Goal: Task Accomplishment & Management: Manage account settings

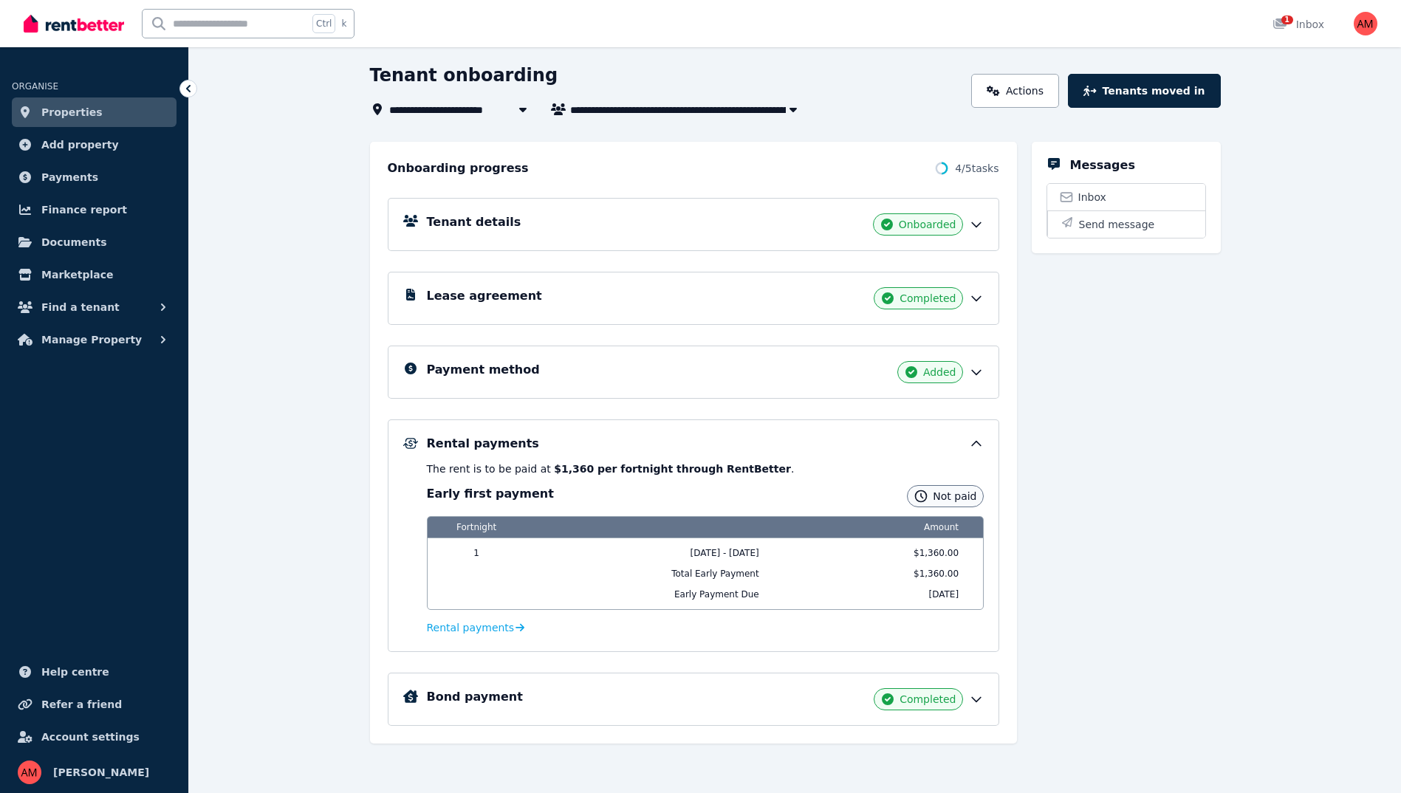
scroll to position [73, 0]
click at [92, 304] on span "Find a tenant" at bounding box center [80, 307] width 78 height 18
click at [72, 454] on span "Manage Property" at bounding box center [91, 461] width 100 height 18
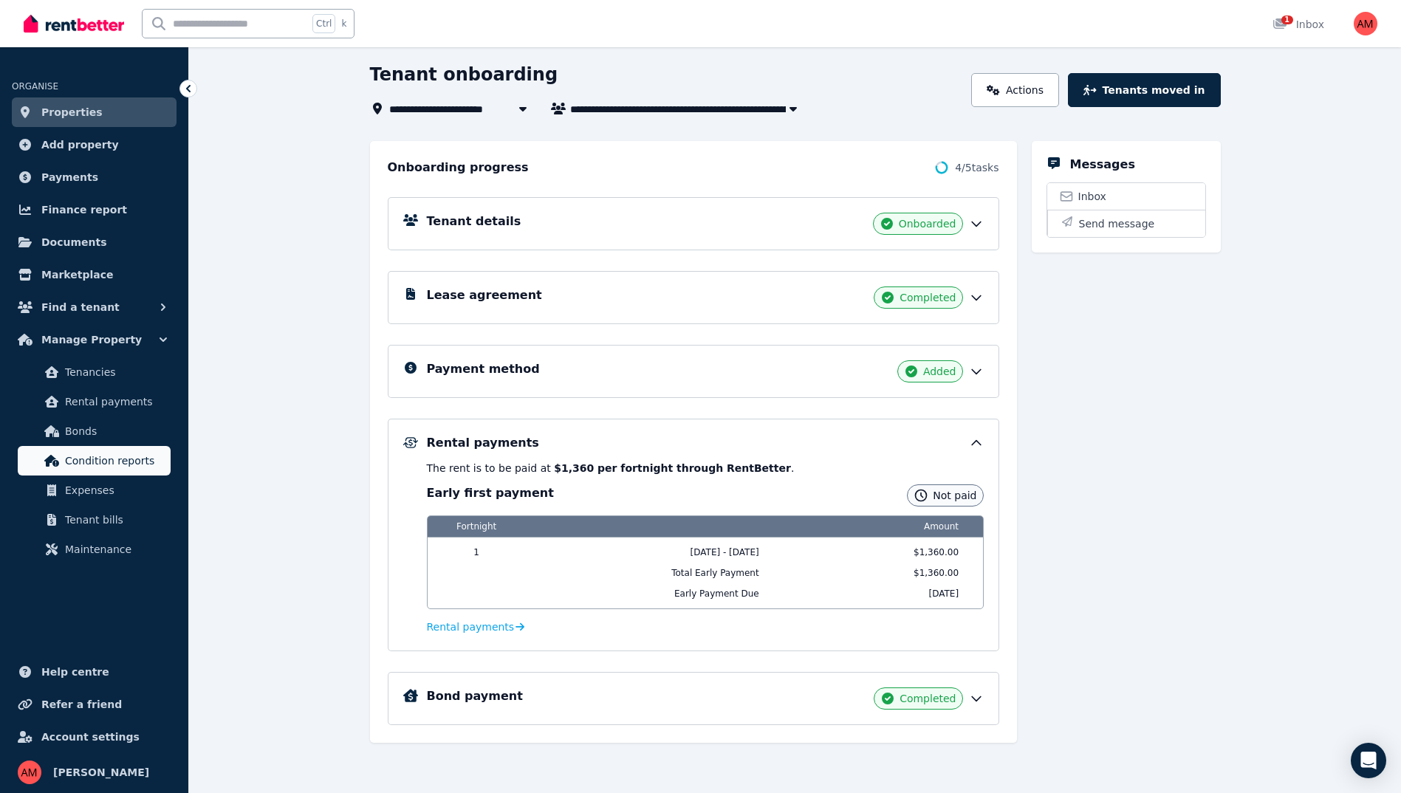
click at [85, 454] on span "Condition reports" at bounding box center [115, 461] width 100 height 18
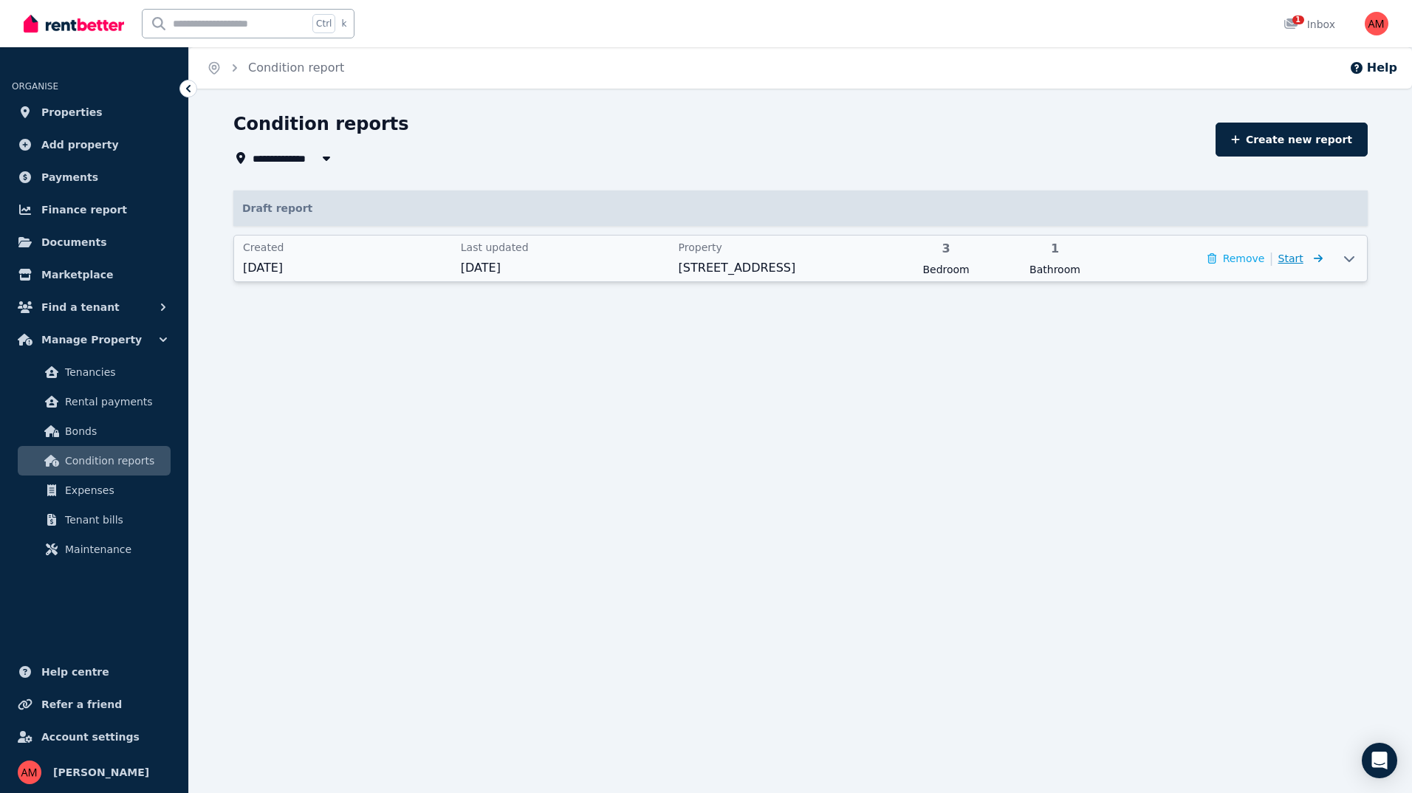
click at [1302, 256] on span "Start" at bounding box center [1290, 259] width 25 height 12
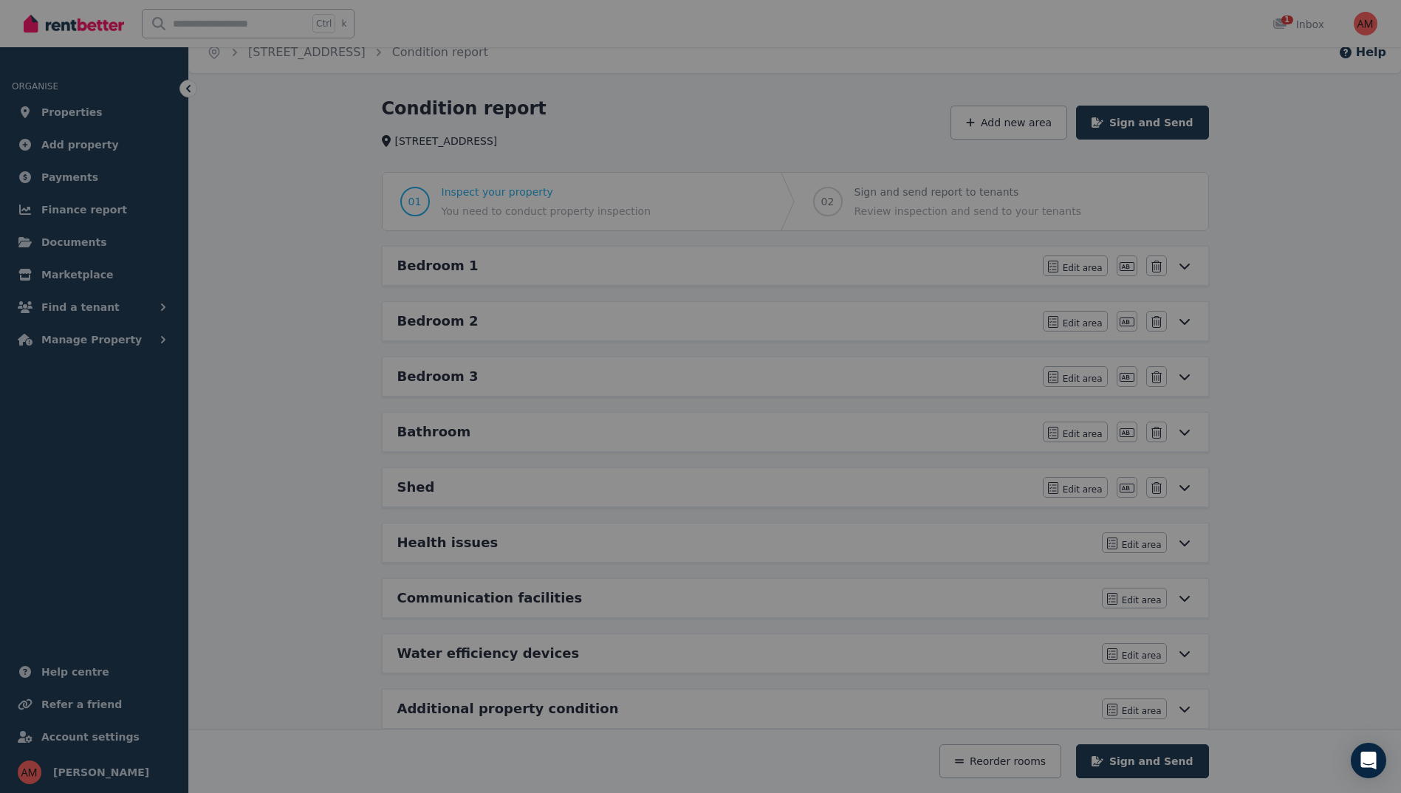
scroll to position [43, 0]
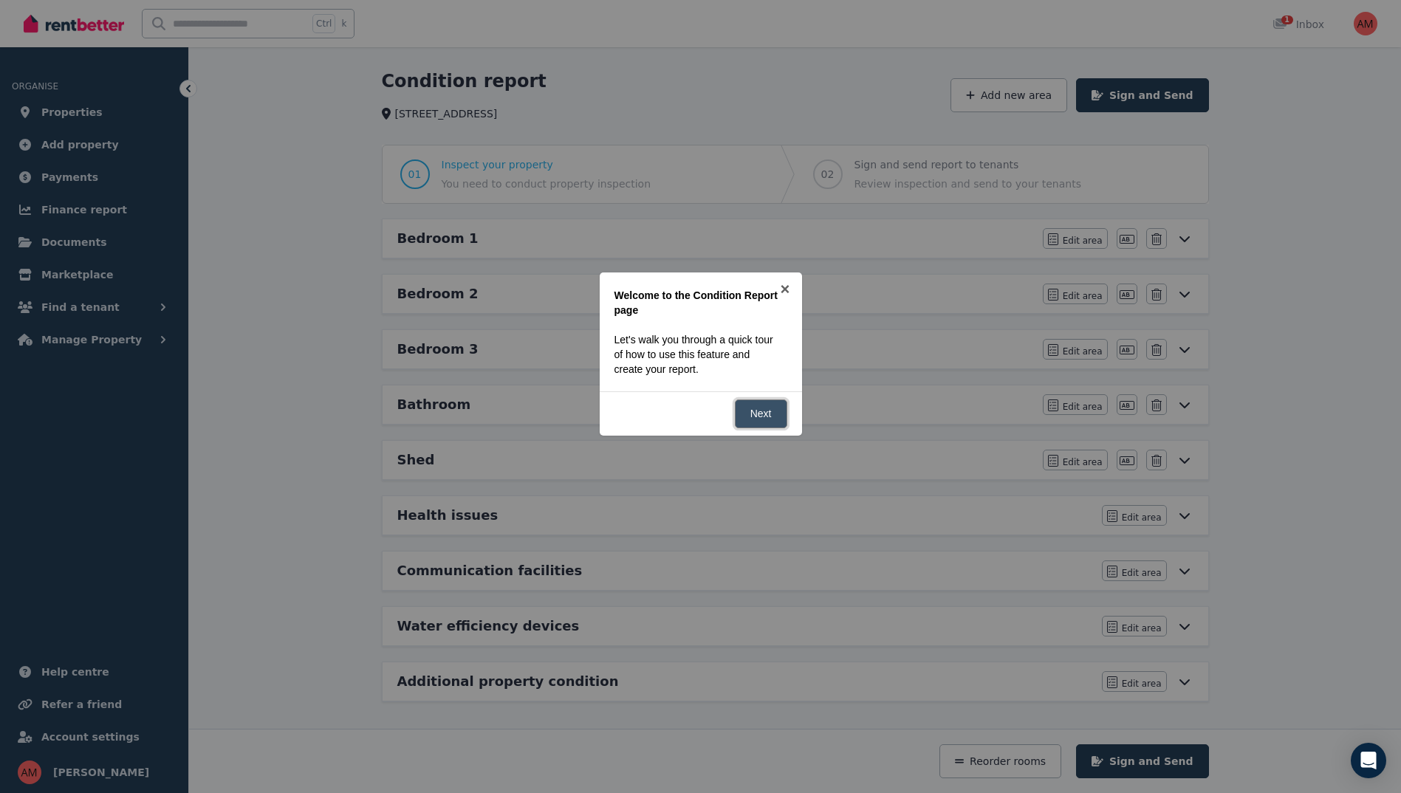
click at [772, 409] on link "Next" at bounding box center [761, 414] width 52 height 29
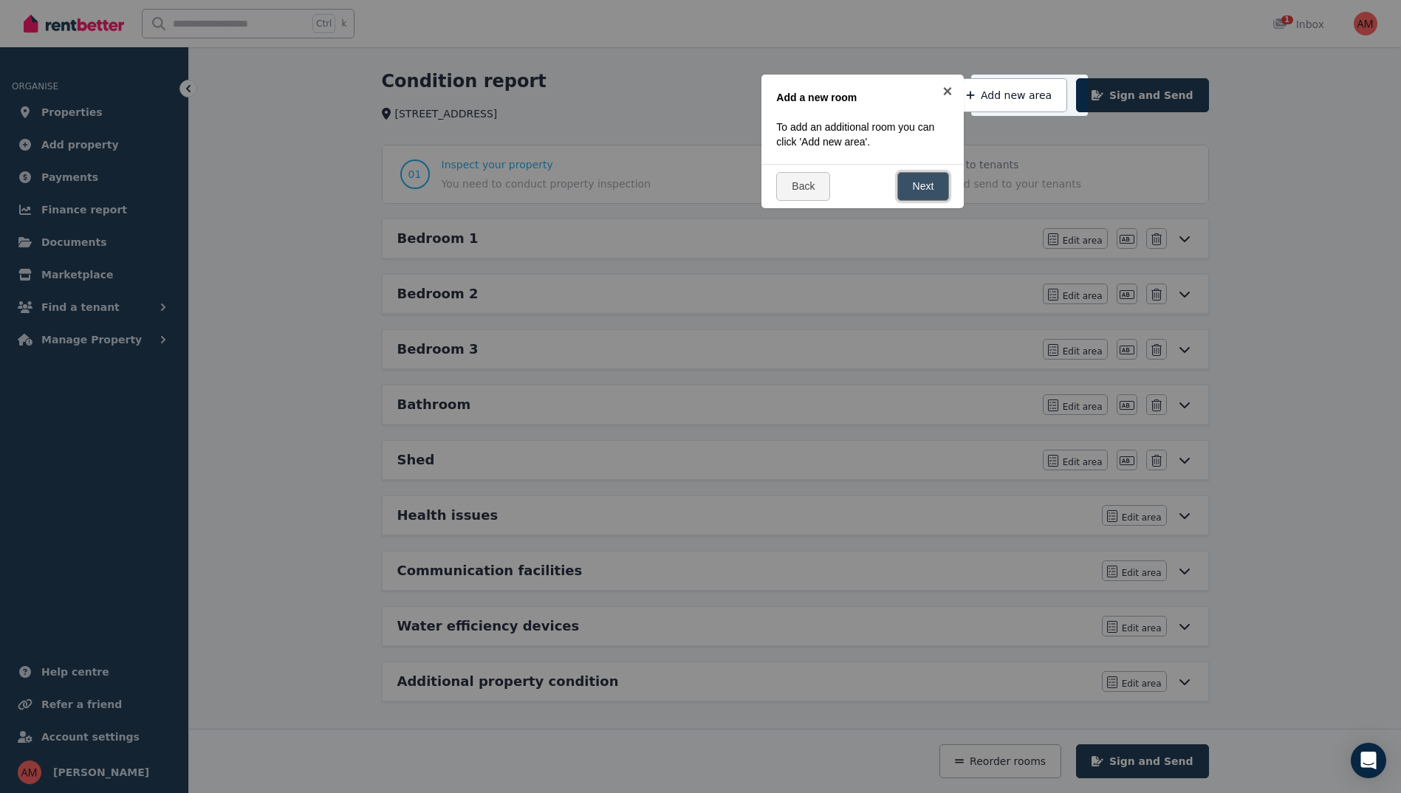
click at [920, 184] on link "Next" at bounding box center [923, 186] width 52 height 29
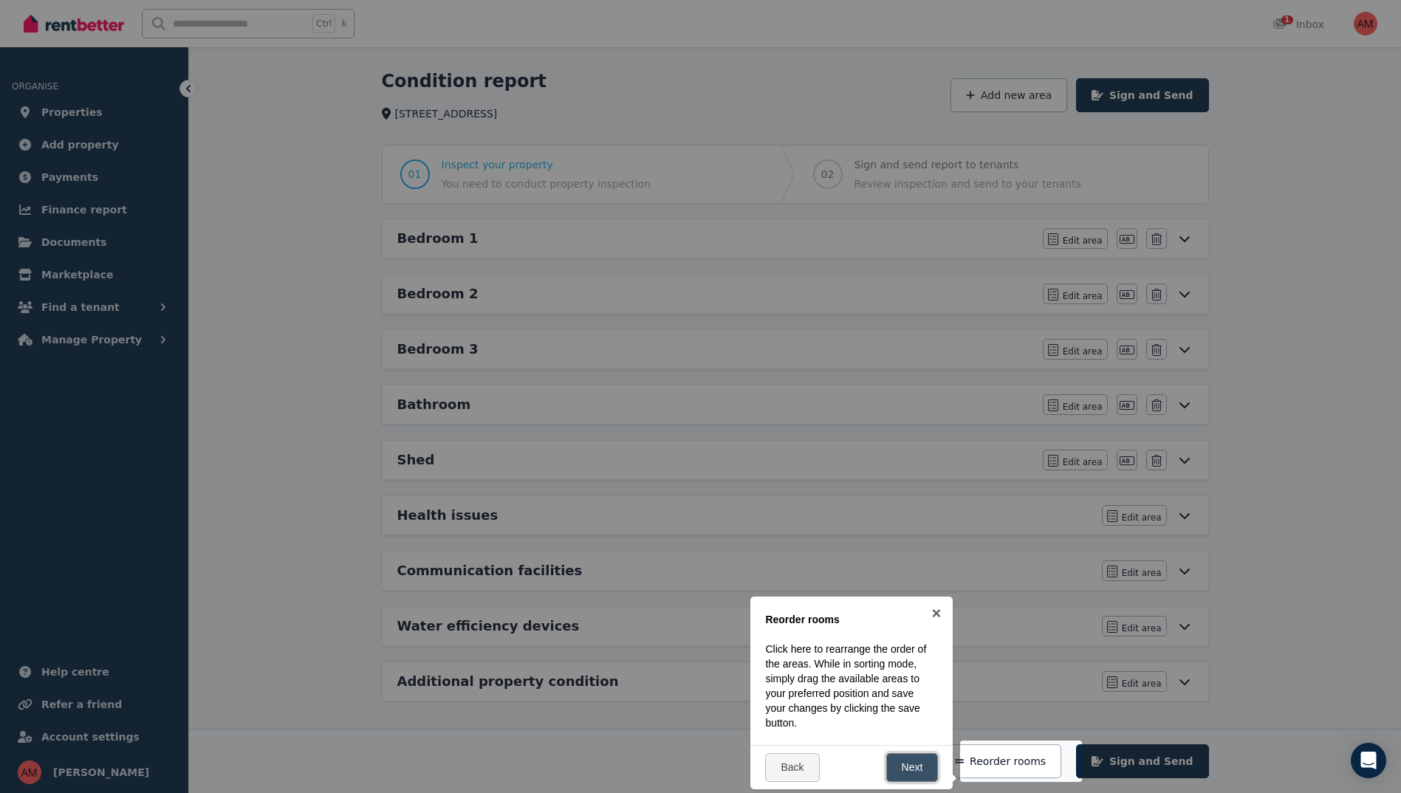
click at [915, 770] on link "Next" at bounding box center [912, 767] width 52 height 29
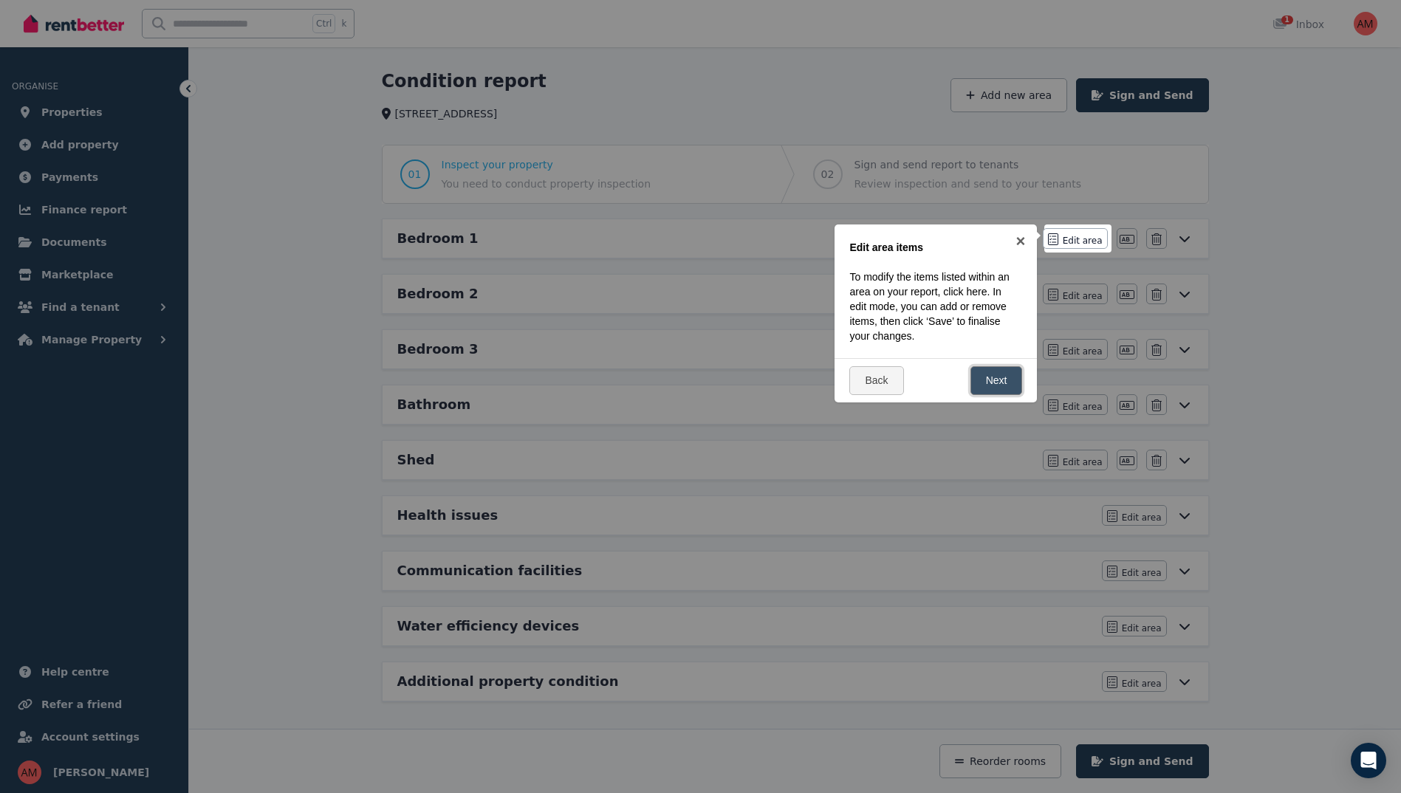
click at [1009, 389] on link "Next" at bounding box center [996, 380] width 52 height 29
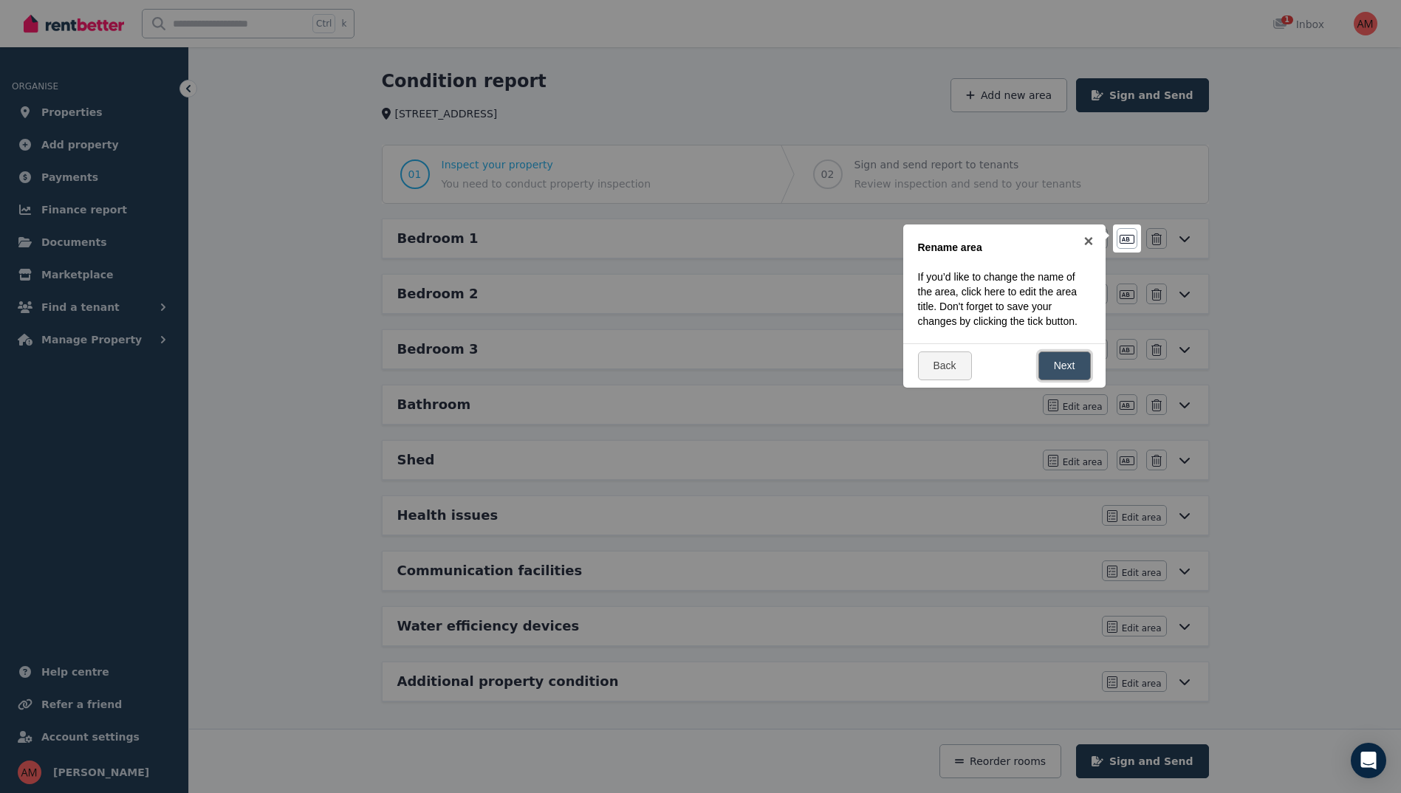
click at [1069, 368] on link "Next" at bounding box center [1064, 366] width 52 height 29
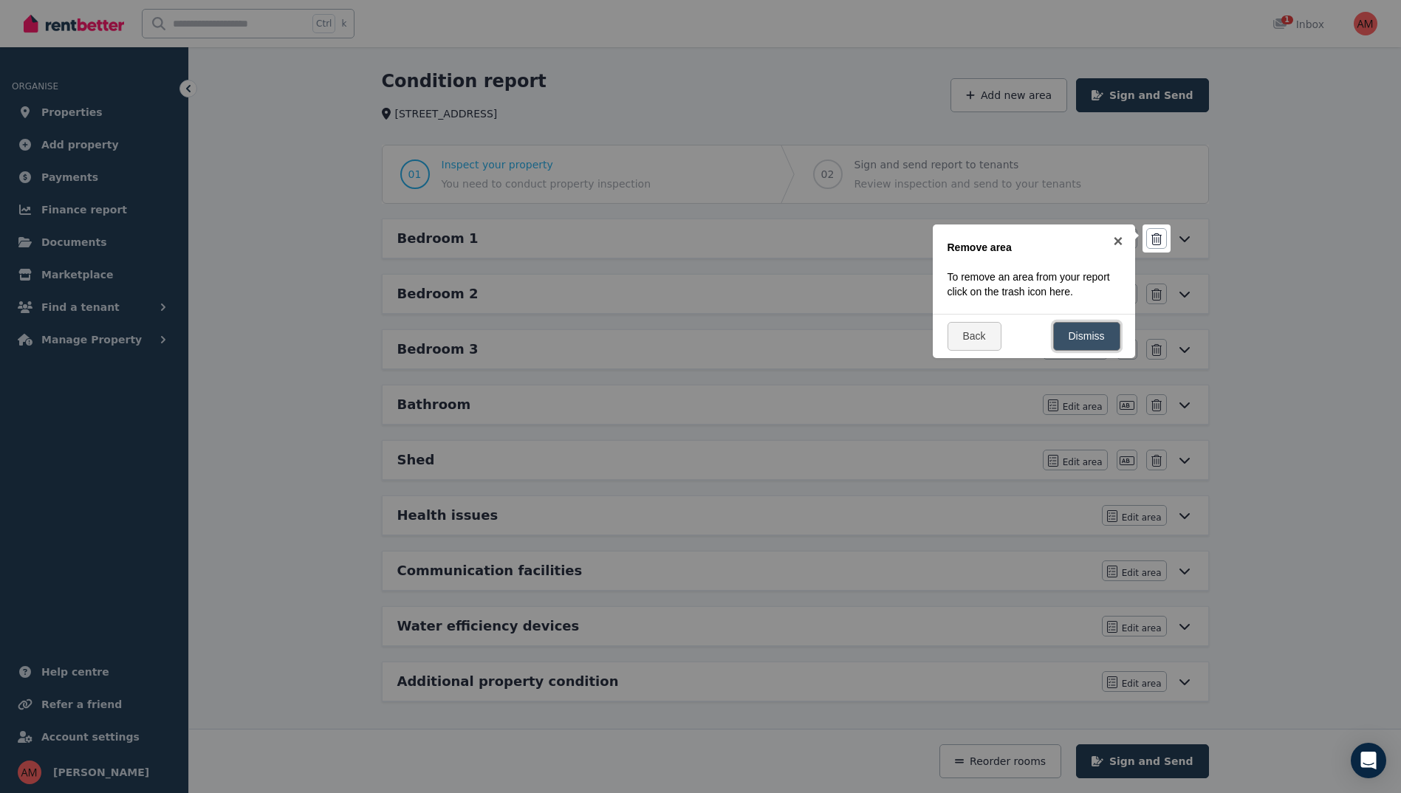
click at [1075, 346] on link "Dismiss" at bounding box center [1086, 336] width 67 height 29
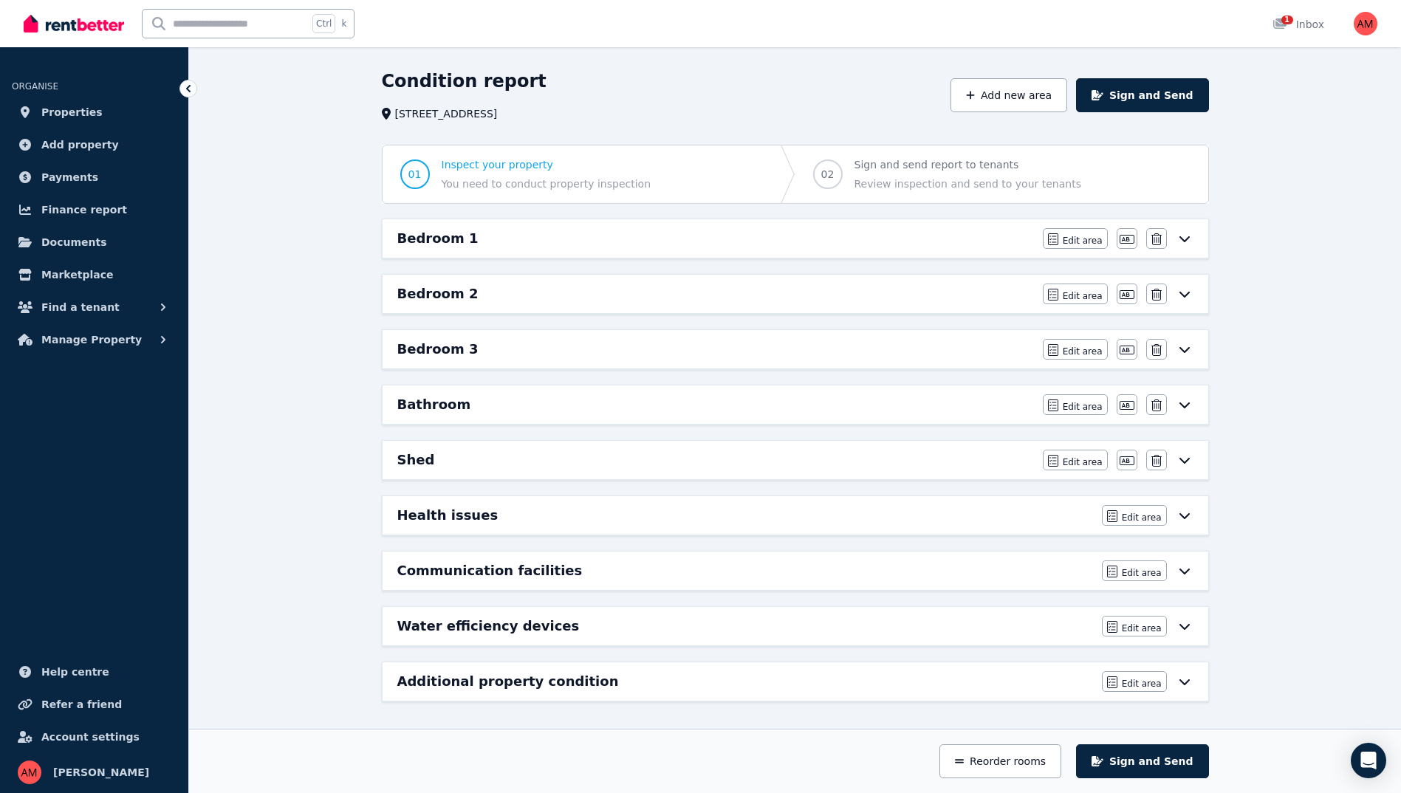
click at [1188, 464] on icon at bounding box center [1185, 460] width 18 height 12
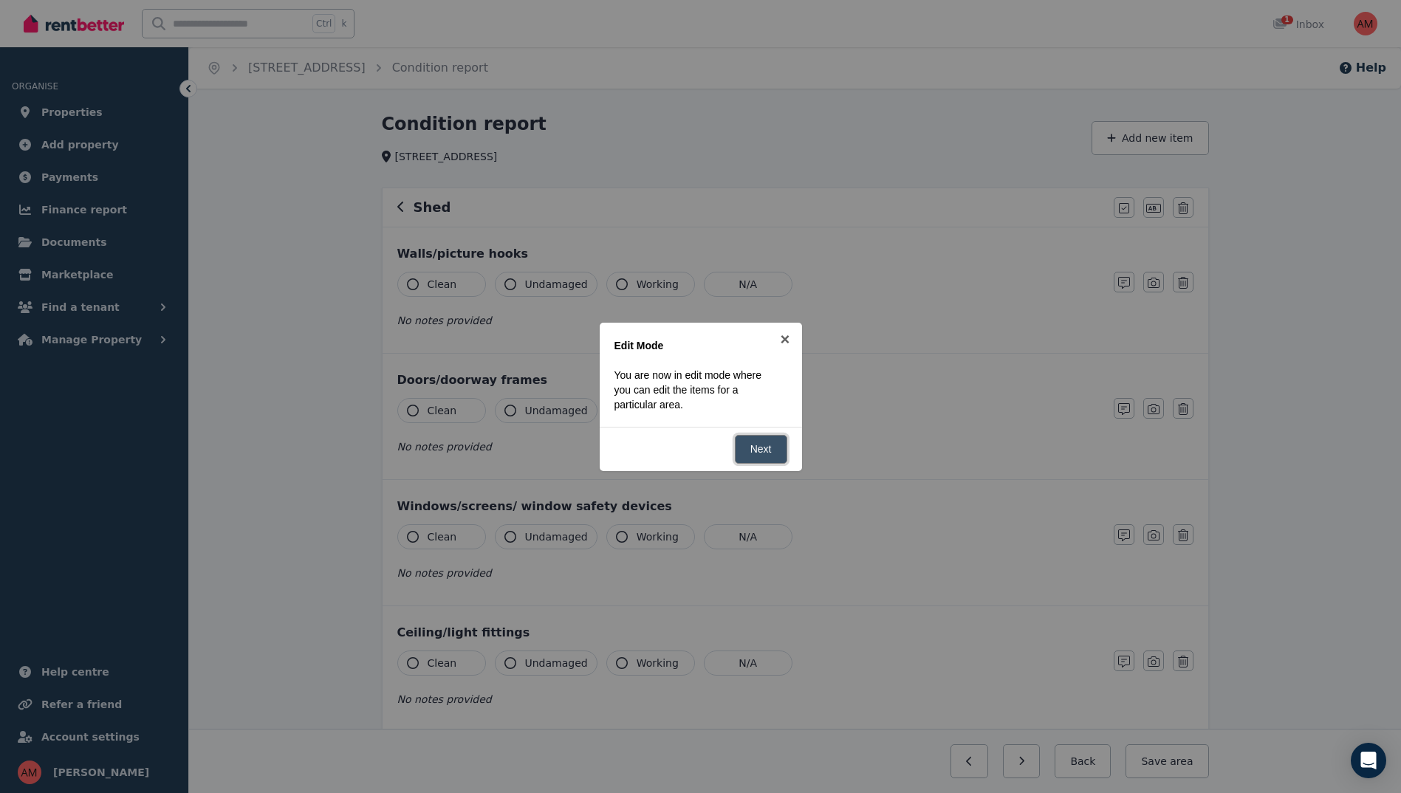
click at [772, 453] on link "Next" at bounding box center [761, 449] width 52 height 29
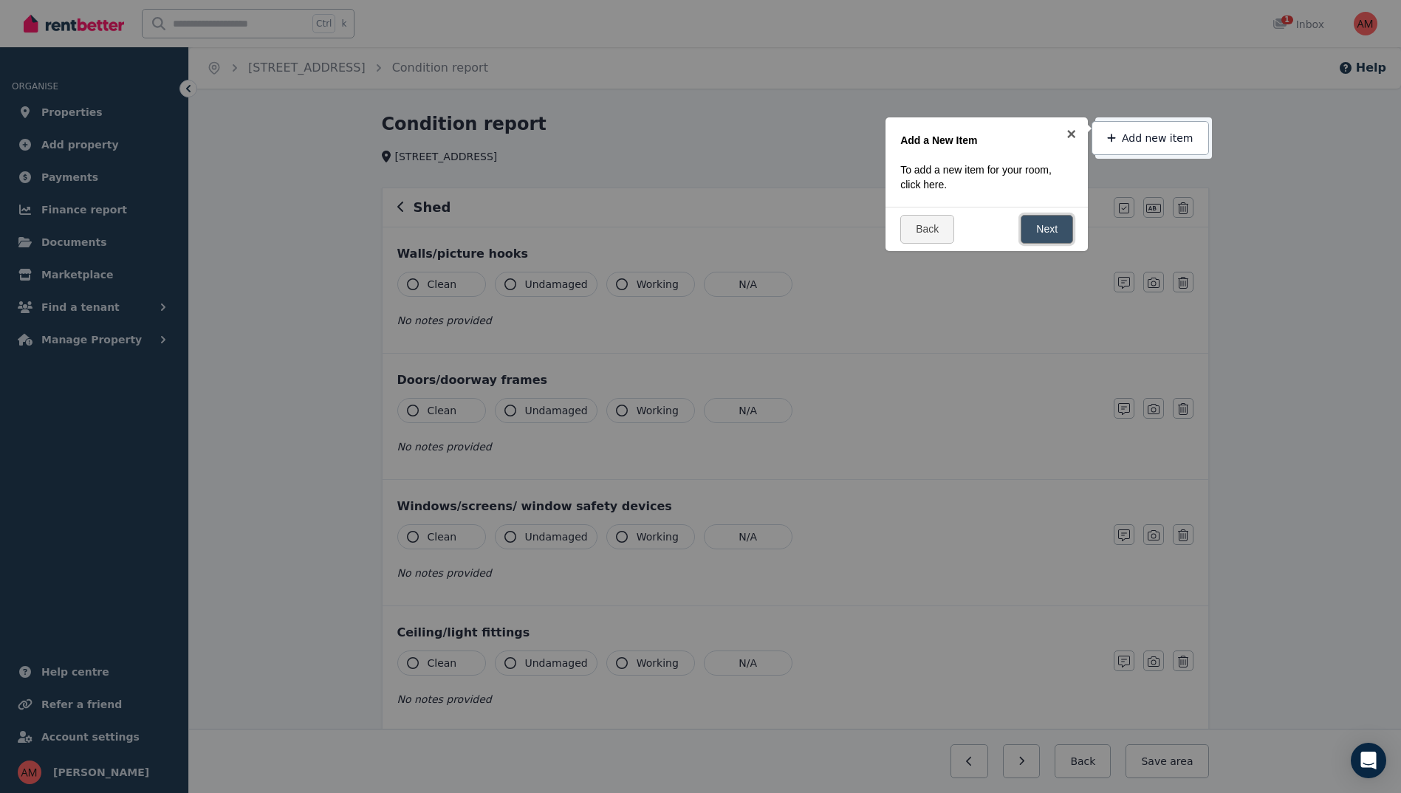
click at [1047, 219] on link "Next" at bounding box center [1047, 229] width 52 height 29
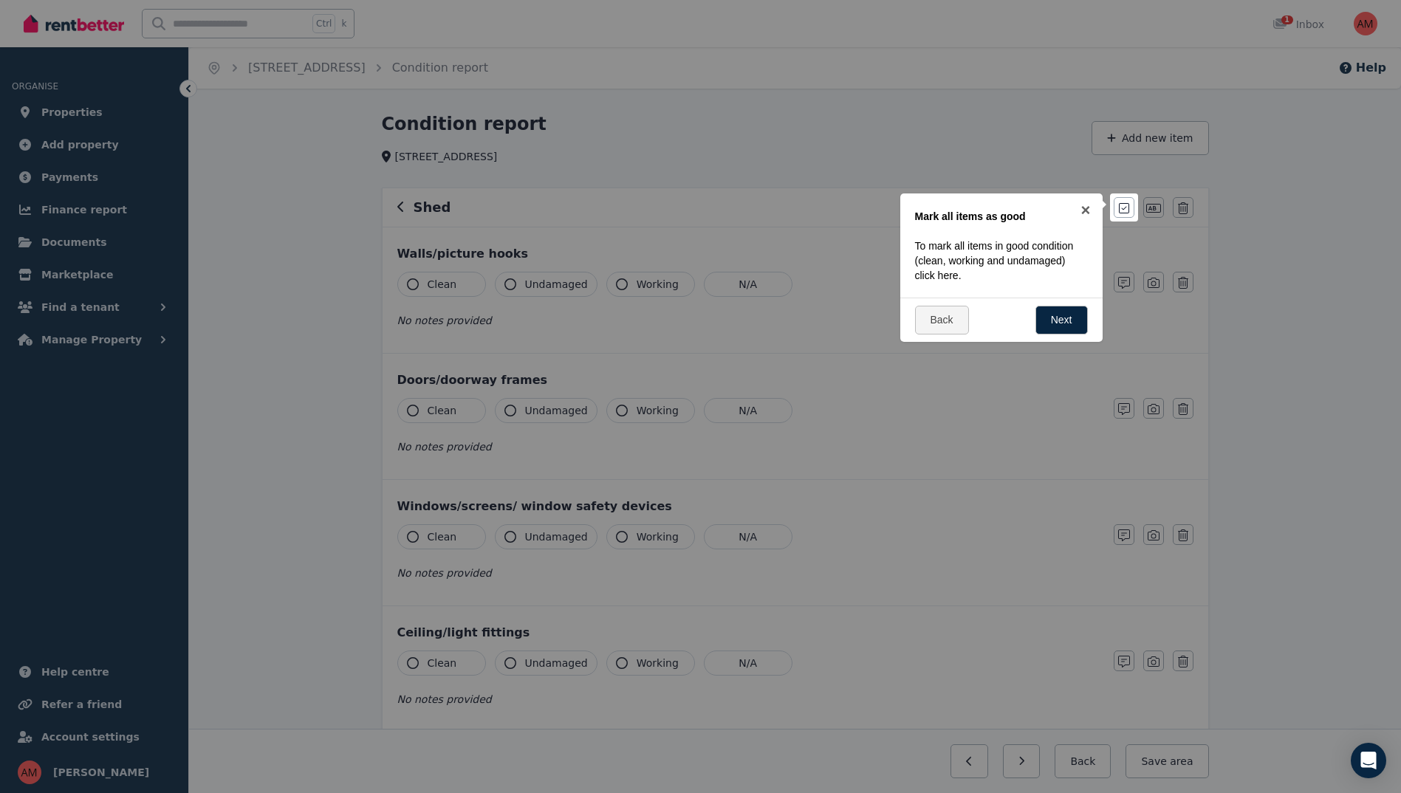
click at [1012, 313] on div "Back Next" at bounding box center [1001, 320] width 202 height 44
click at [1055, 318] on link "Next" at bounding box center [1061, 320] width 52 height 29
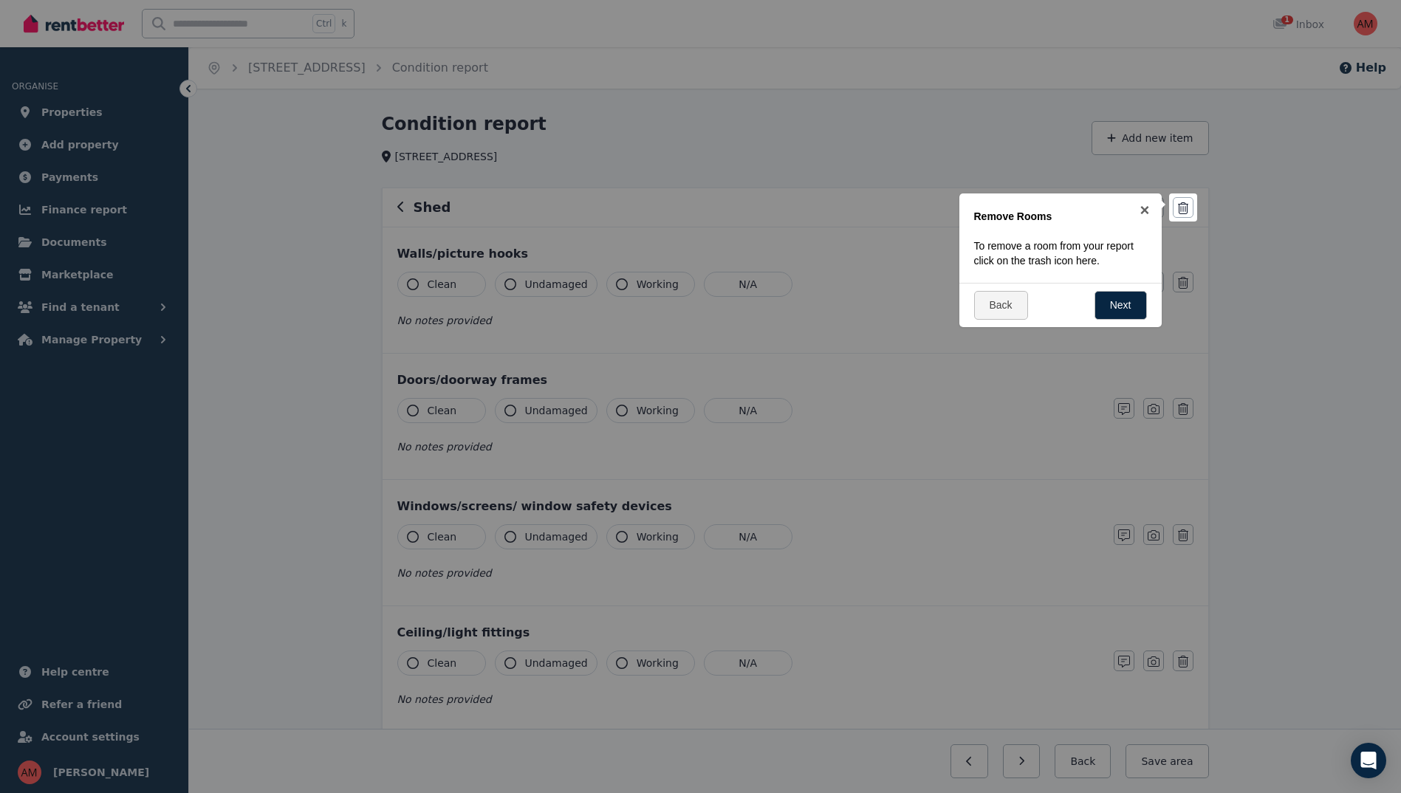
click at [1089, 318] on div "Back Next" at bounding box center [1060, 305] width 202 height 44
click at [1130, 307] on link "Next" at bounding box center [1121, 305] width 52 height 29
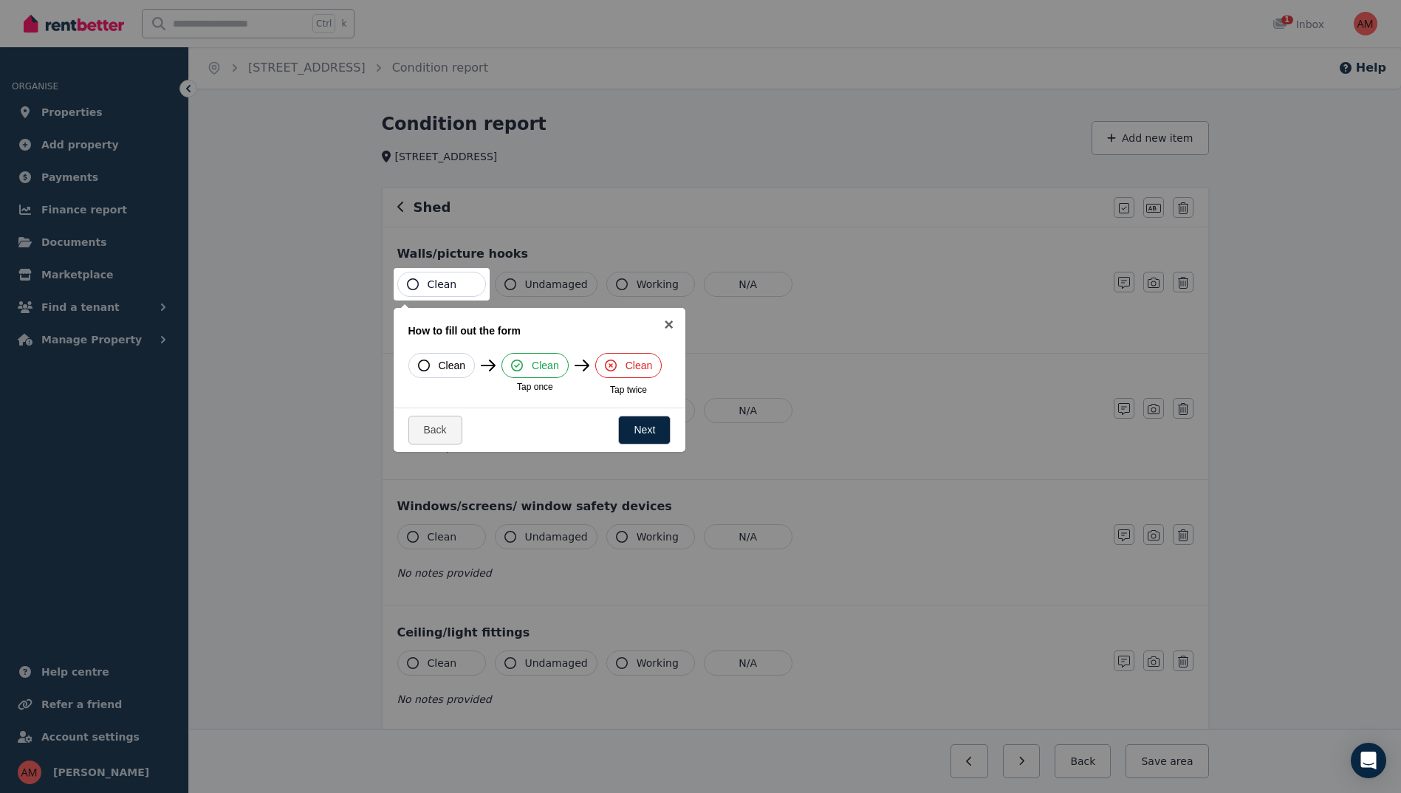
click at [417, 281] on icon "button" at bounding box center [413, 284] width 12 height 12
click at [647, 439] on link "Next" at bounding box center [644, 430] width 52 height 29
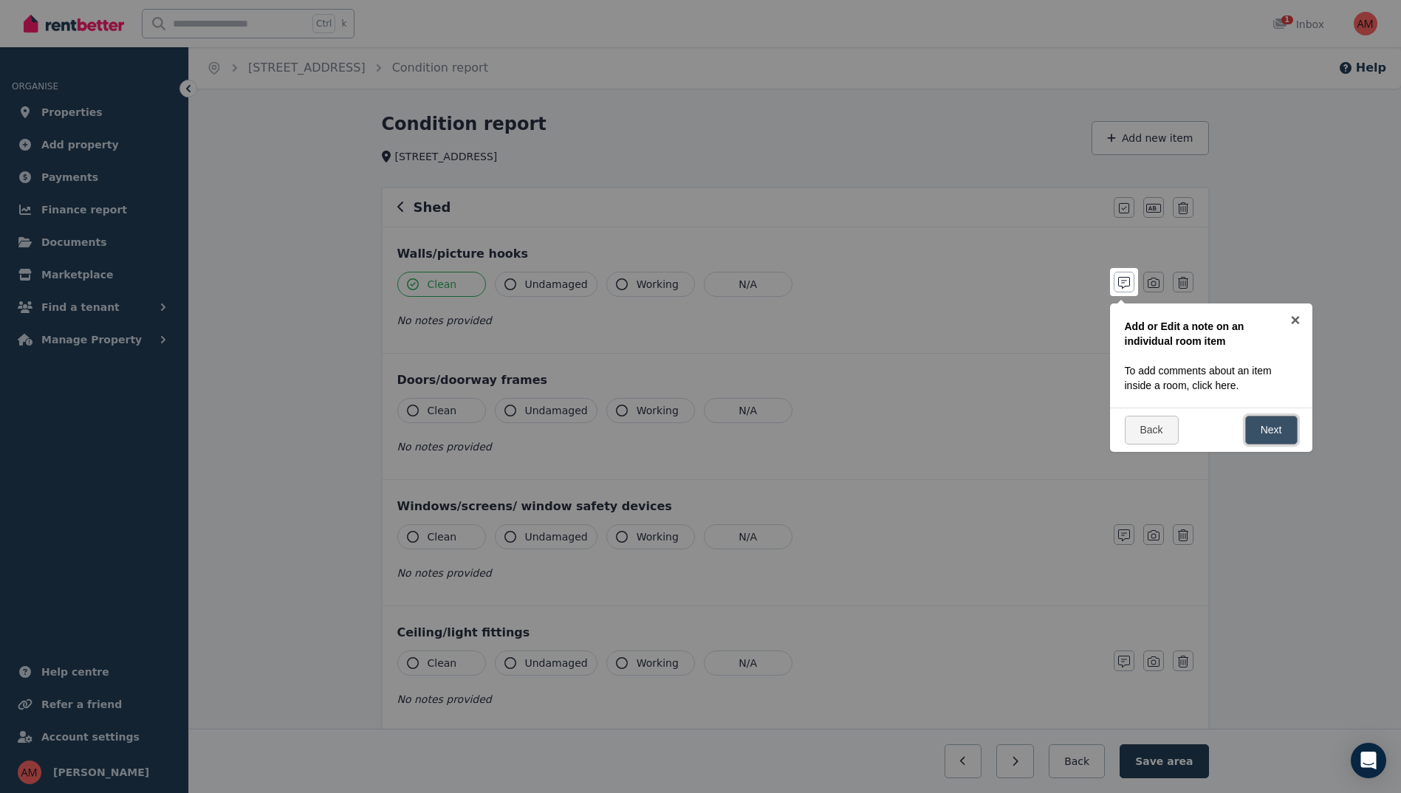
click at [1273, 427] on link "Next" at bounding box center [1271, 430] width 52 height 29
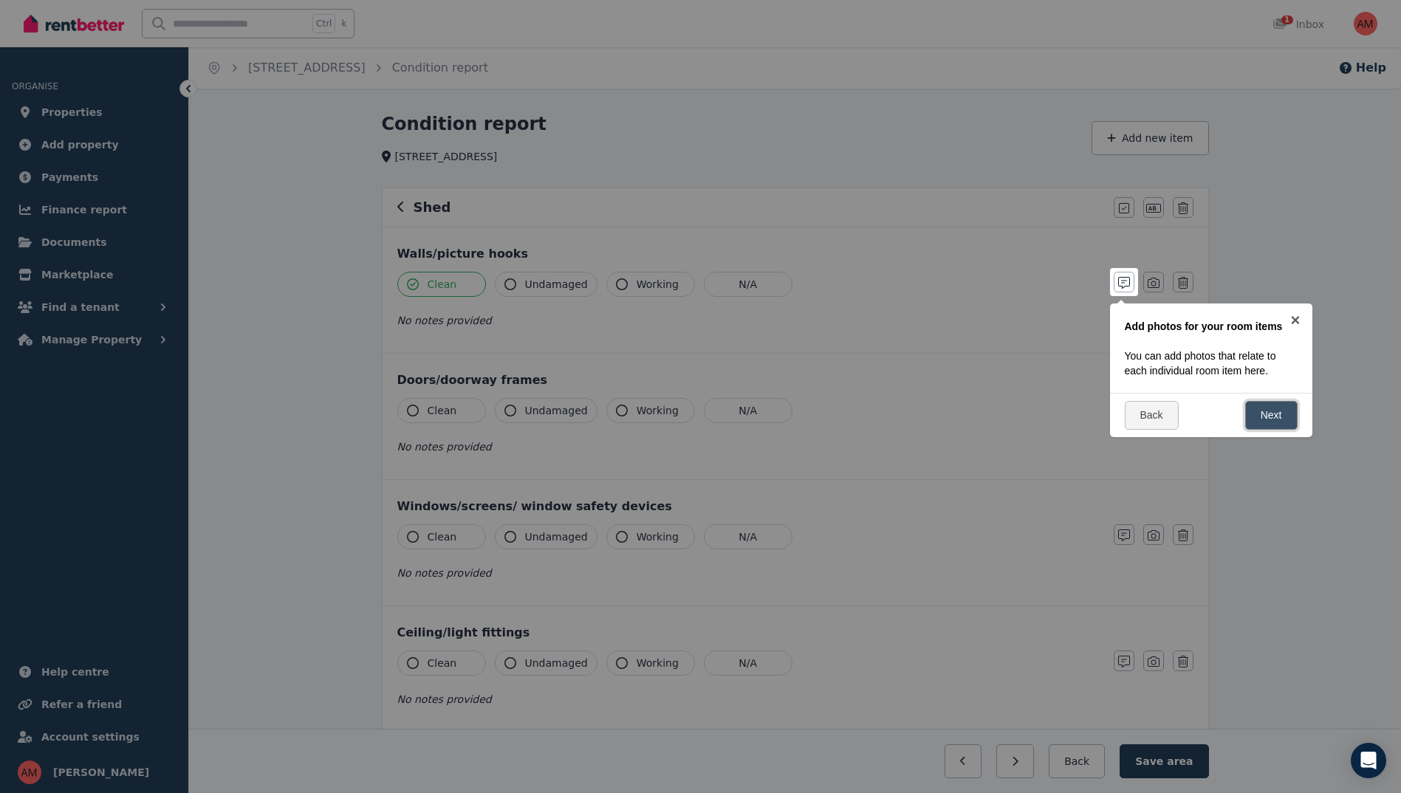
click at [1274, 414] on link "Next" at bounding box center [1271, 415] width 52 height 29
click at [1281, 433] on link "Next" at bounding box center [1271, 430] width 52 height 29
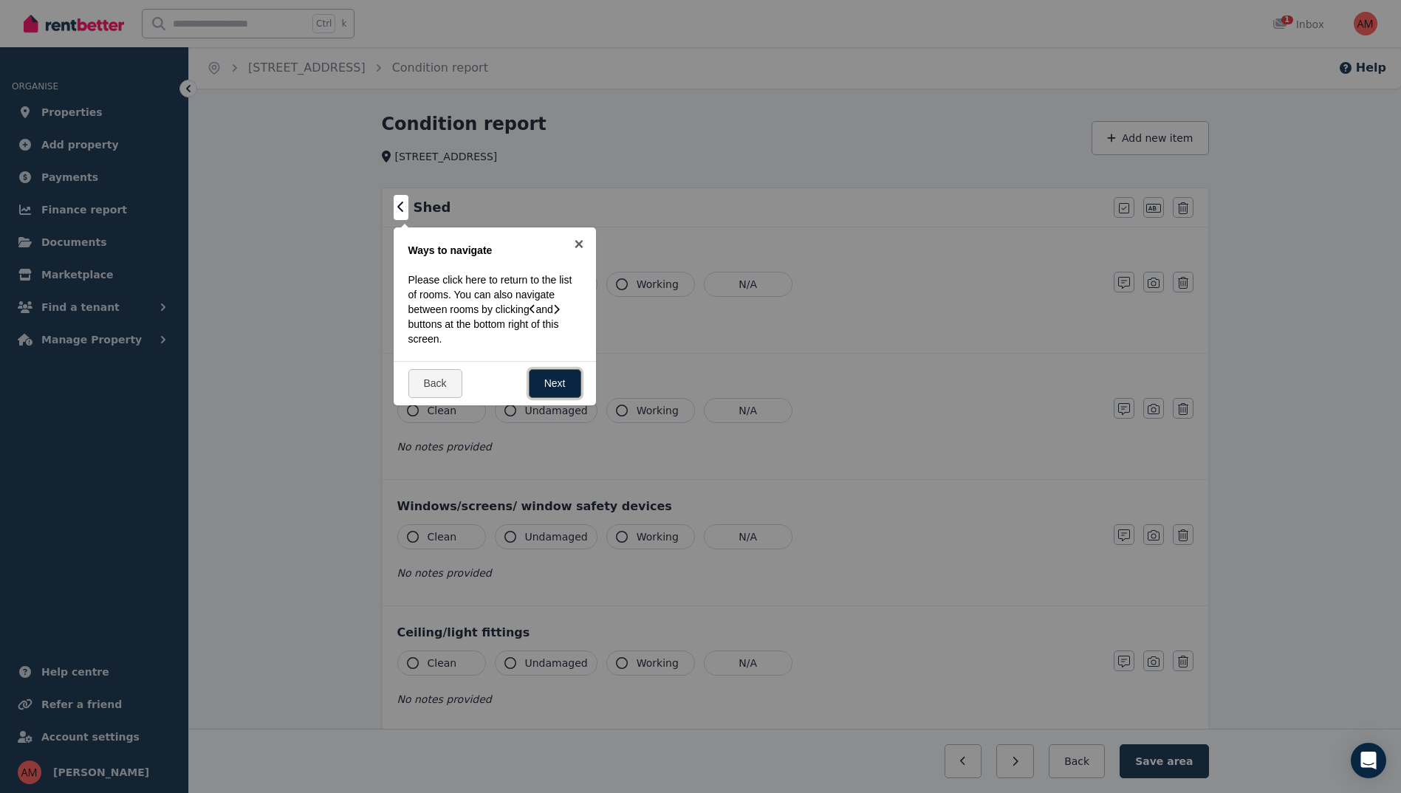
click at [564, 390] on link "Next" at bounding box center [555, 383] width 52 height 29
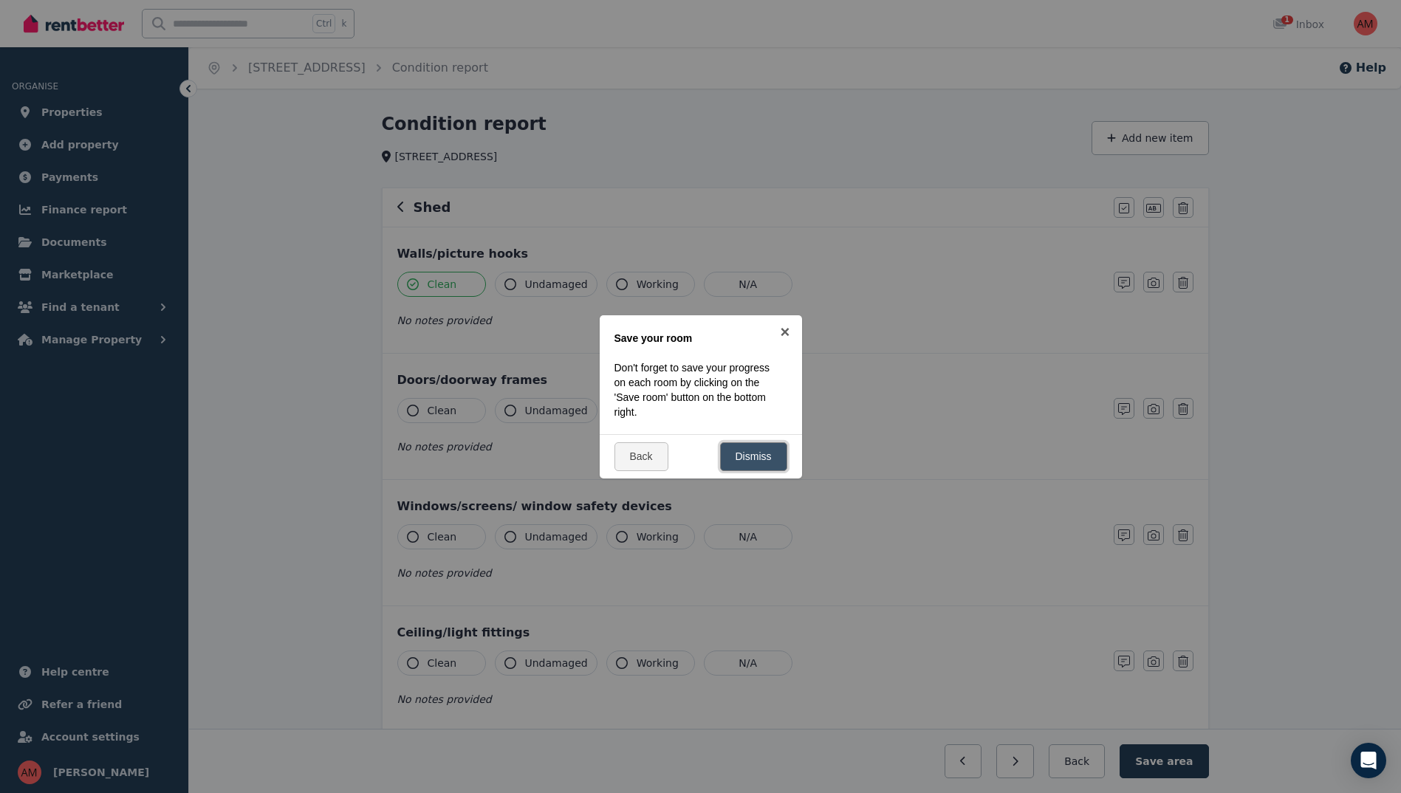
click at [739, 451] on link "Dismiss" at bounding box center [753, 456] width 67 height 29
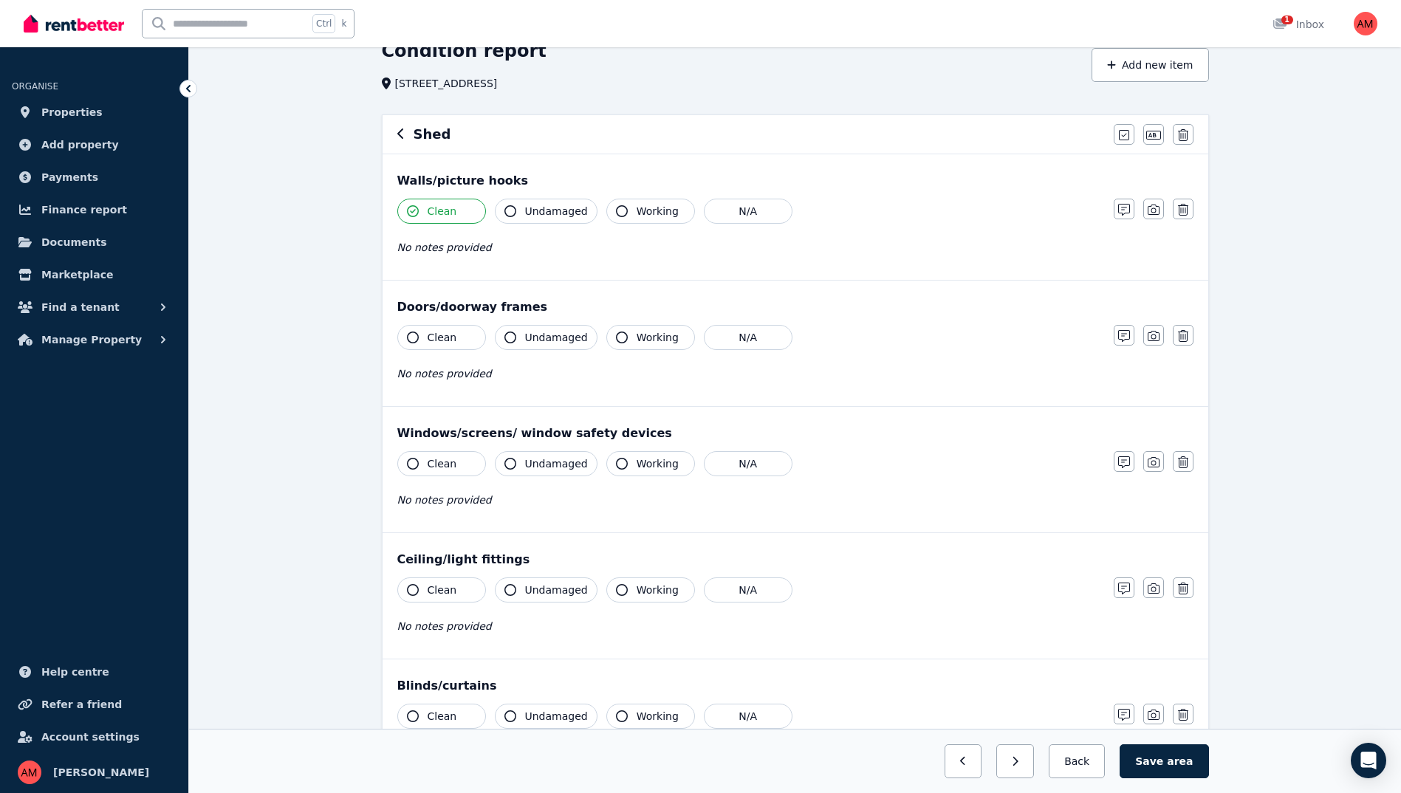
scroll to position [74, 0]
click at [434, 354] on div "Clean Undamaged Working N/A No notes provided" at bounding box center [748, 360] width 702 height 72
click at [438, 344] on button "Clean" at bounding box center [441, 336] width 89 height 25
click at [421, 466] on button "Clean" at bounding box center [441, 463] width 89 height 25
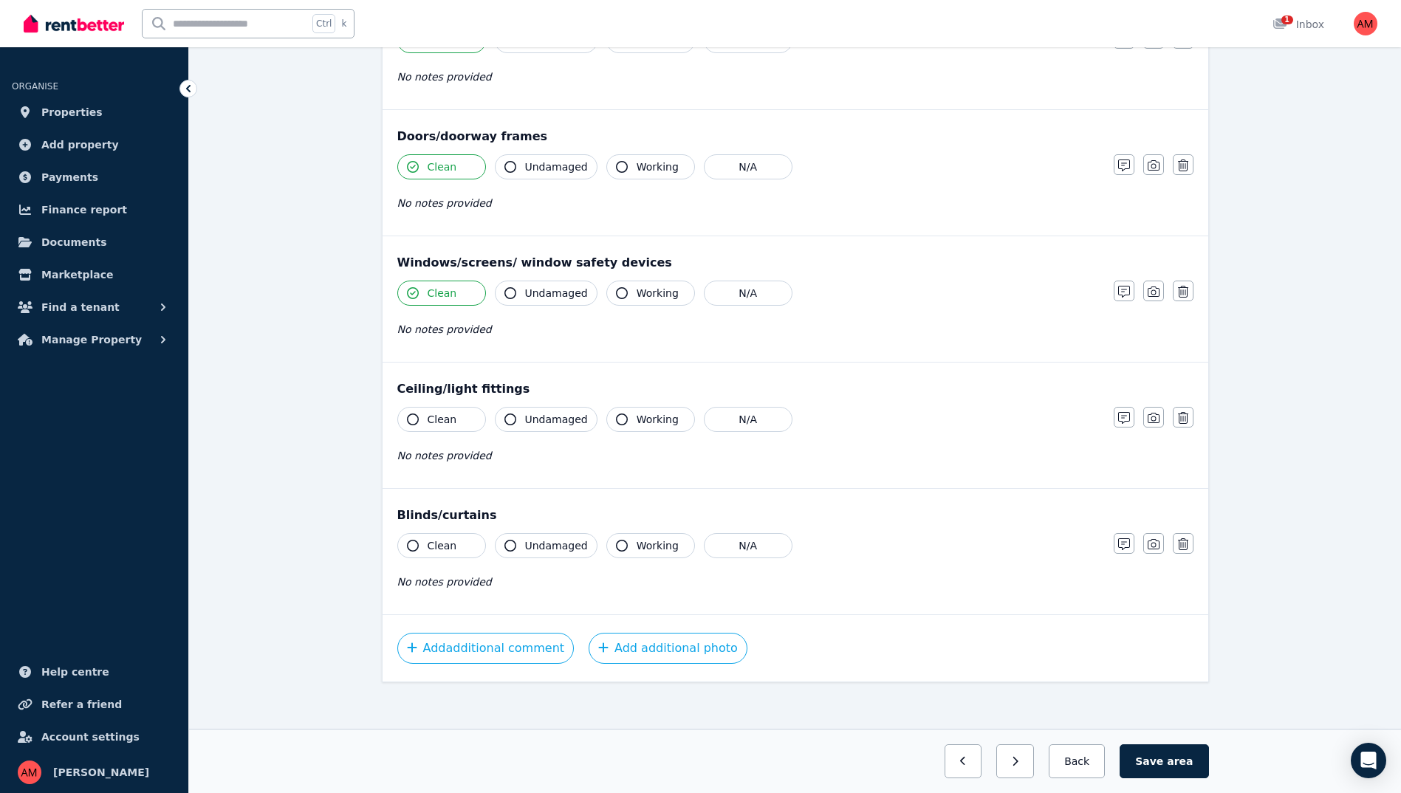
scroll to position [250, 0]
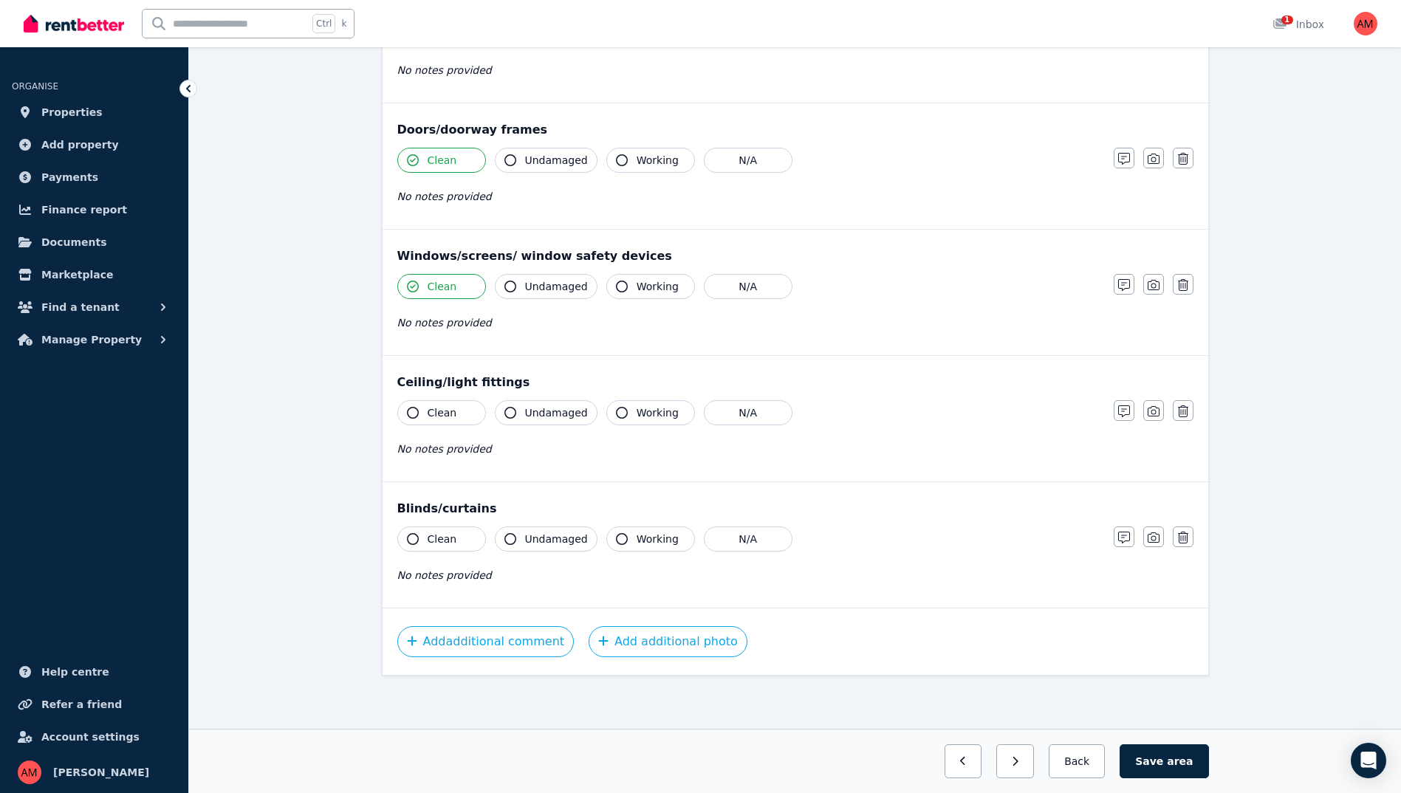
click at [526, 419] on span "Undamaged" at bounding box center [556, 412] width 63 height 15
click at [540, 297] on button "Undamaged" at bounding box center [546, 286] width 103 height 25
click at [547, 165] on span "Undamaged" at bounding box center [556, 160] width 63 height 15
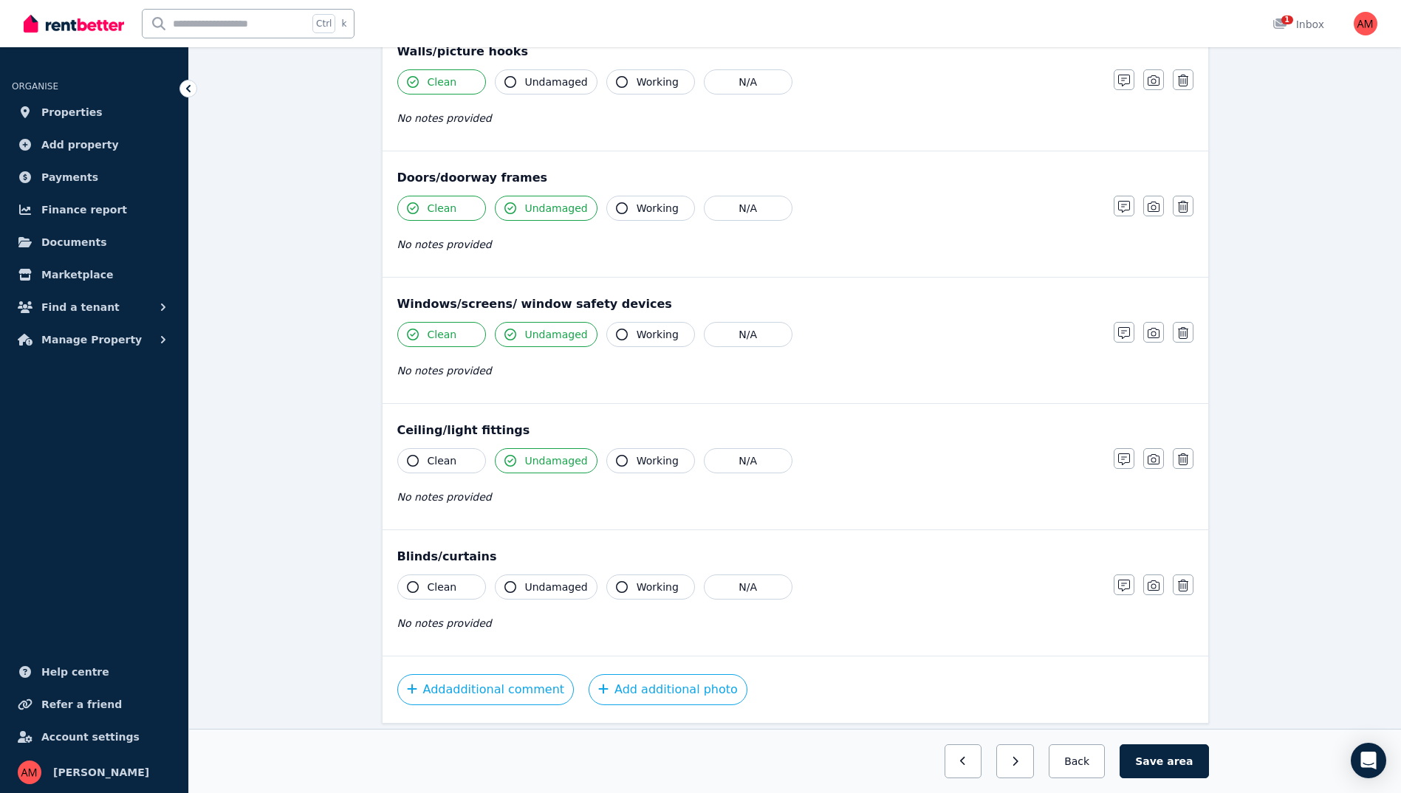
scroll to position [177, 0]
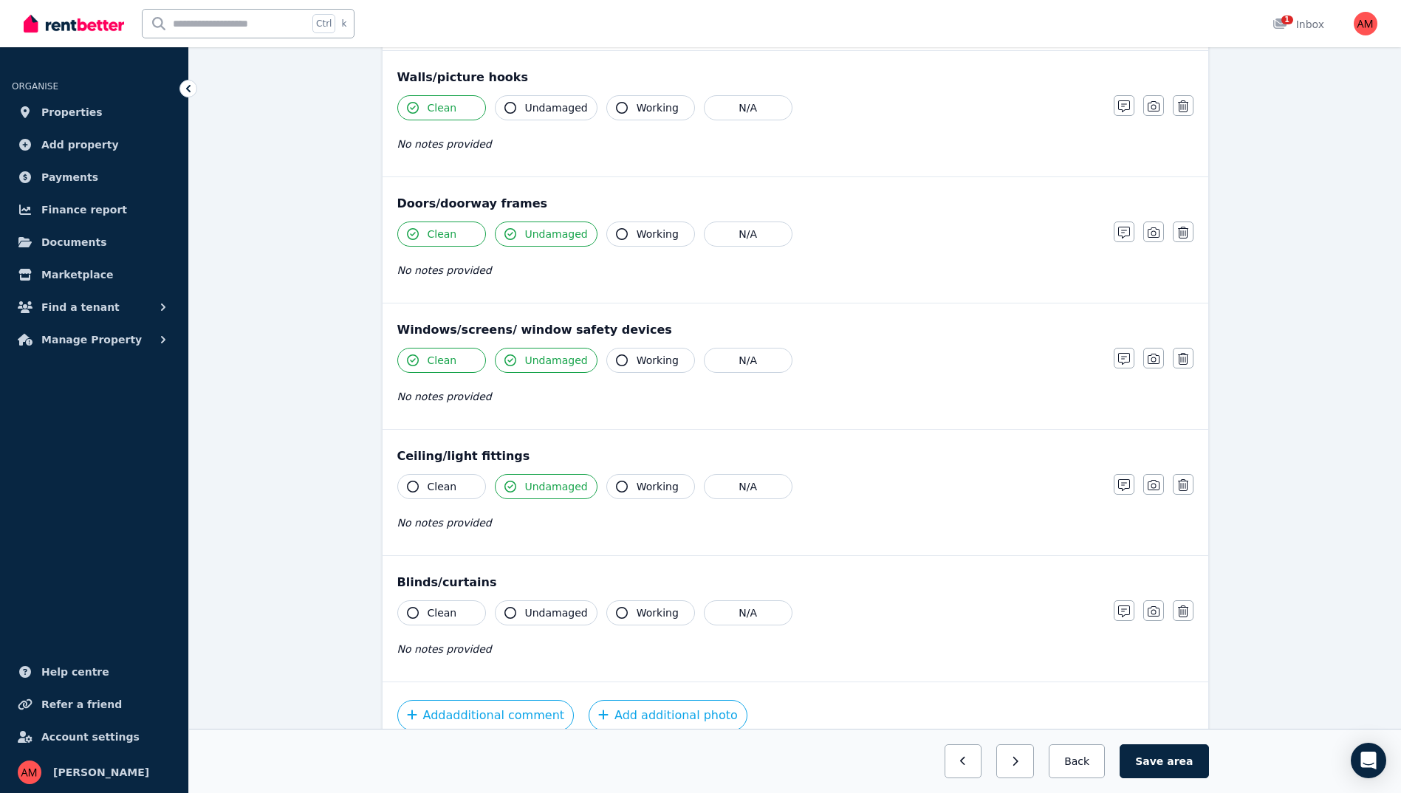
click at [531, 106] on span "Undamaged" at bounding box center [556, 107] width 63 height 15
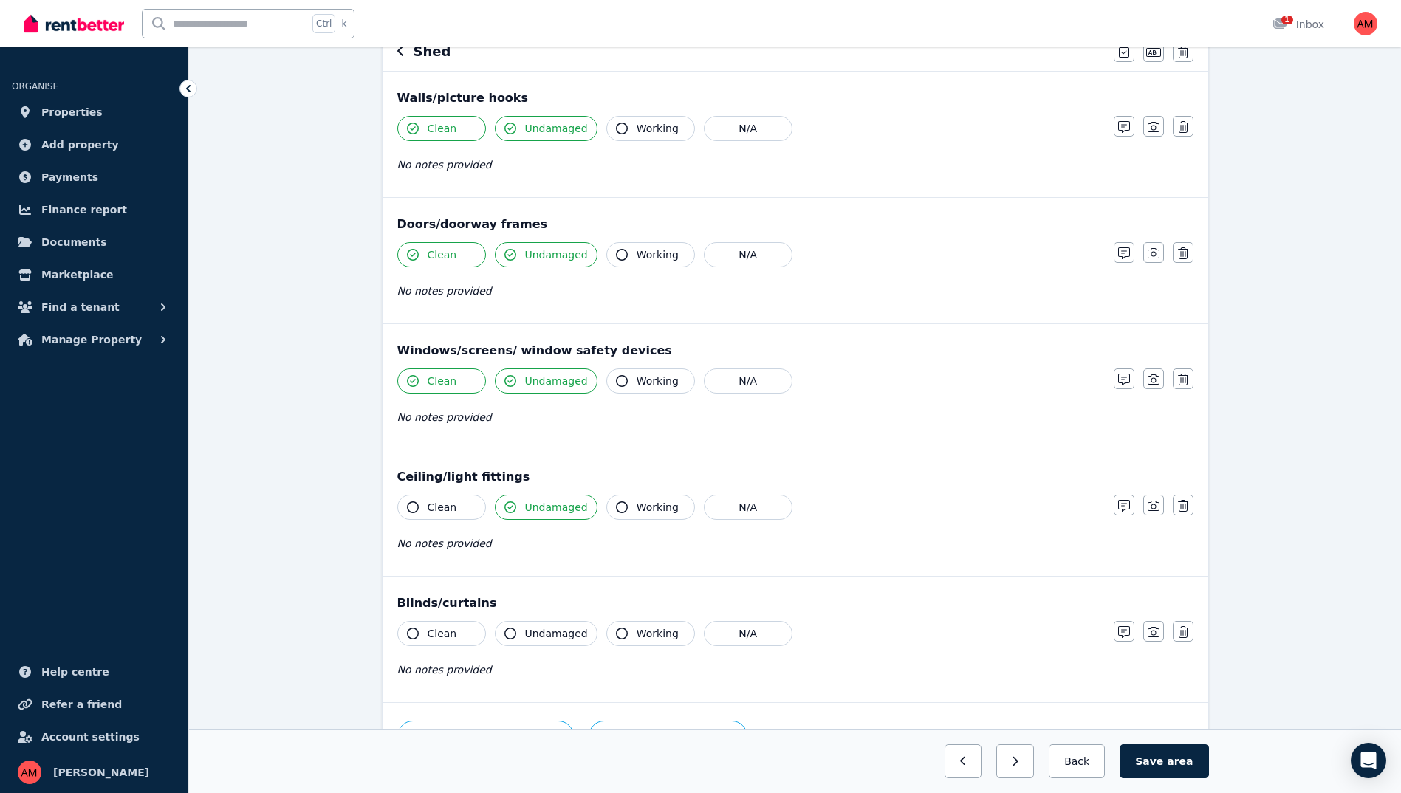
scroll to position [222, 0]
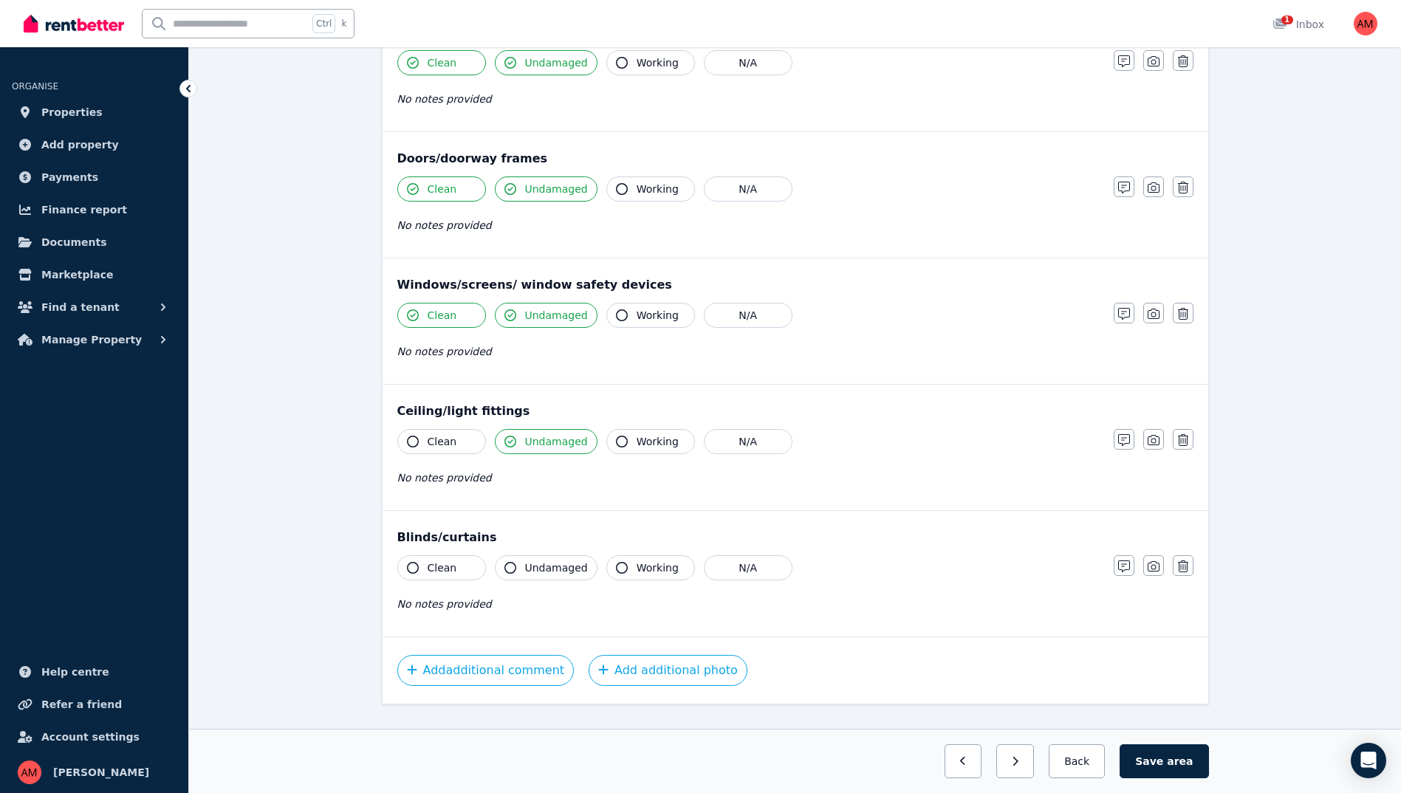
click at [637, 191] on span "Working" at bounding box center [658, 189] width 42 height 15
click at [637, 55] on button "Working" at bounding box center [650, 62] width 89 height 25
click at [668, 309] on span "Working" at bounding box center [658, 315] width 42 height 15
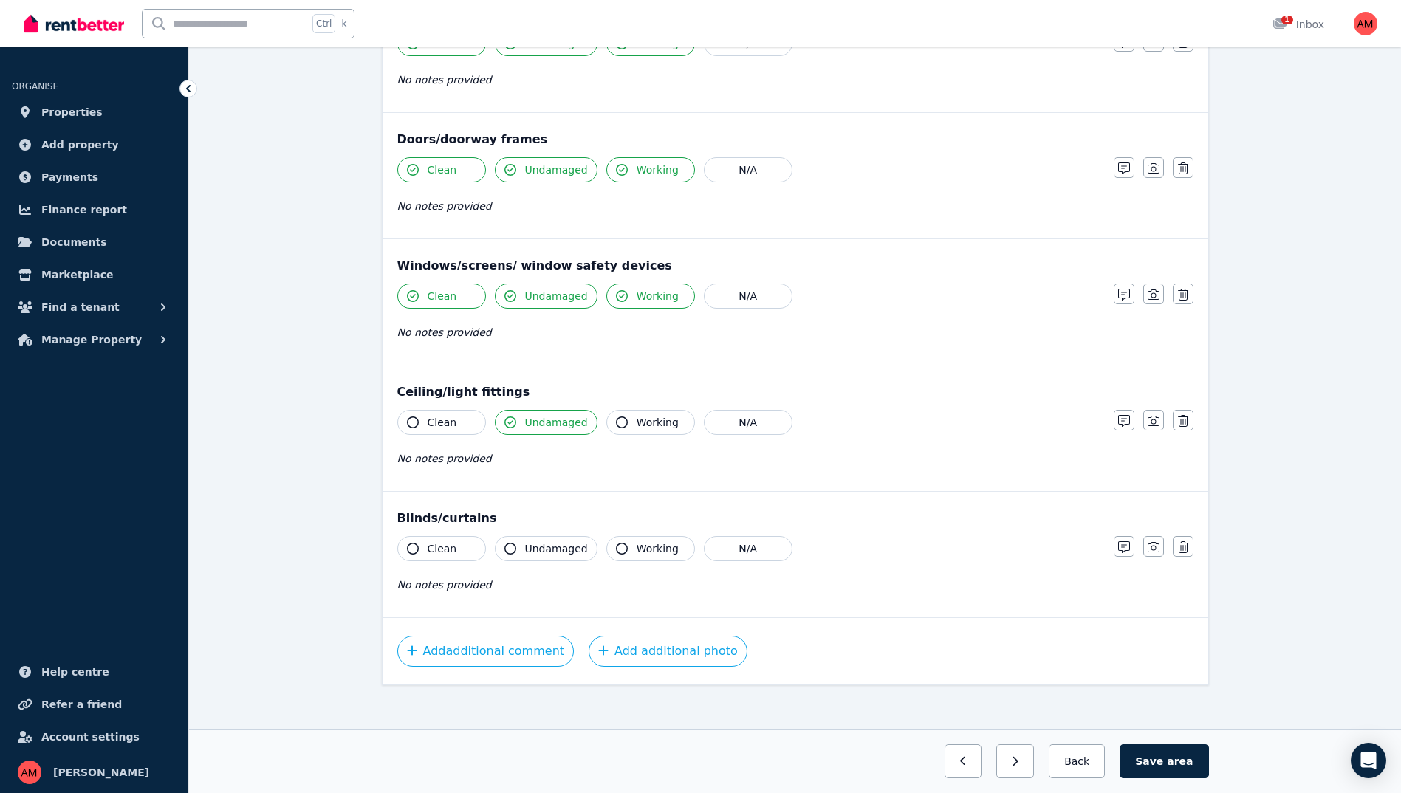
scroll to position [250, 0]
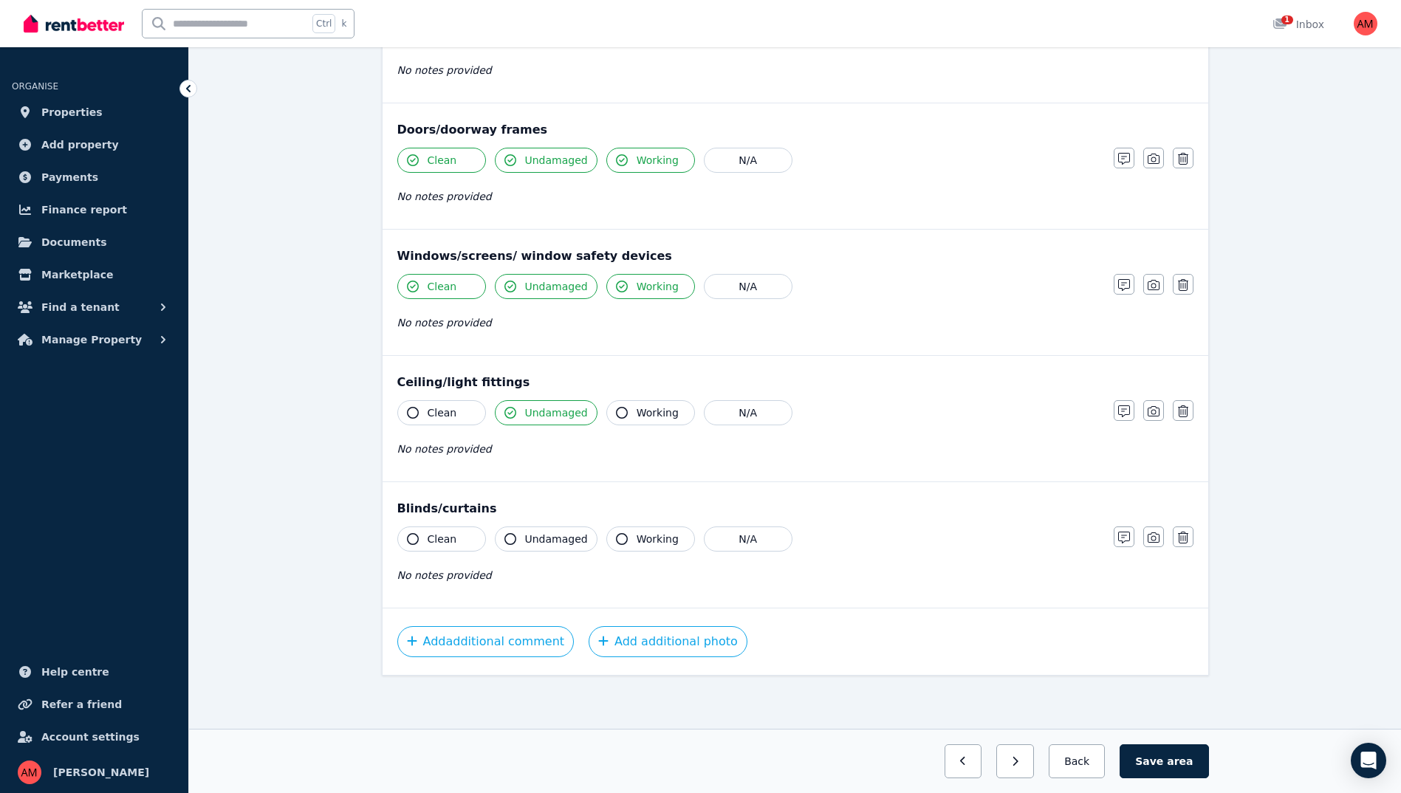
click at [465, 416] on button "Clean" at bounding box center [441, 412] width 89 height 25
click at [626, 416] on button "Working" at bounding box center [650, 412] width 89 height 25
click at [452, 540] on span "Clean" at bounding box center [443, 539] width 30 height 15
click at [637, 544] on span "Working" at bounding box center [658, 539] width 42 height 15
click at [552, 547] on button "Undamaged" at bounding box center [546, 539] width 103 height 25
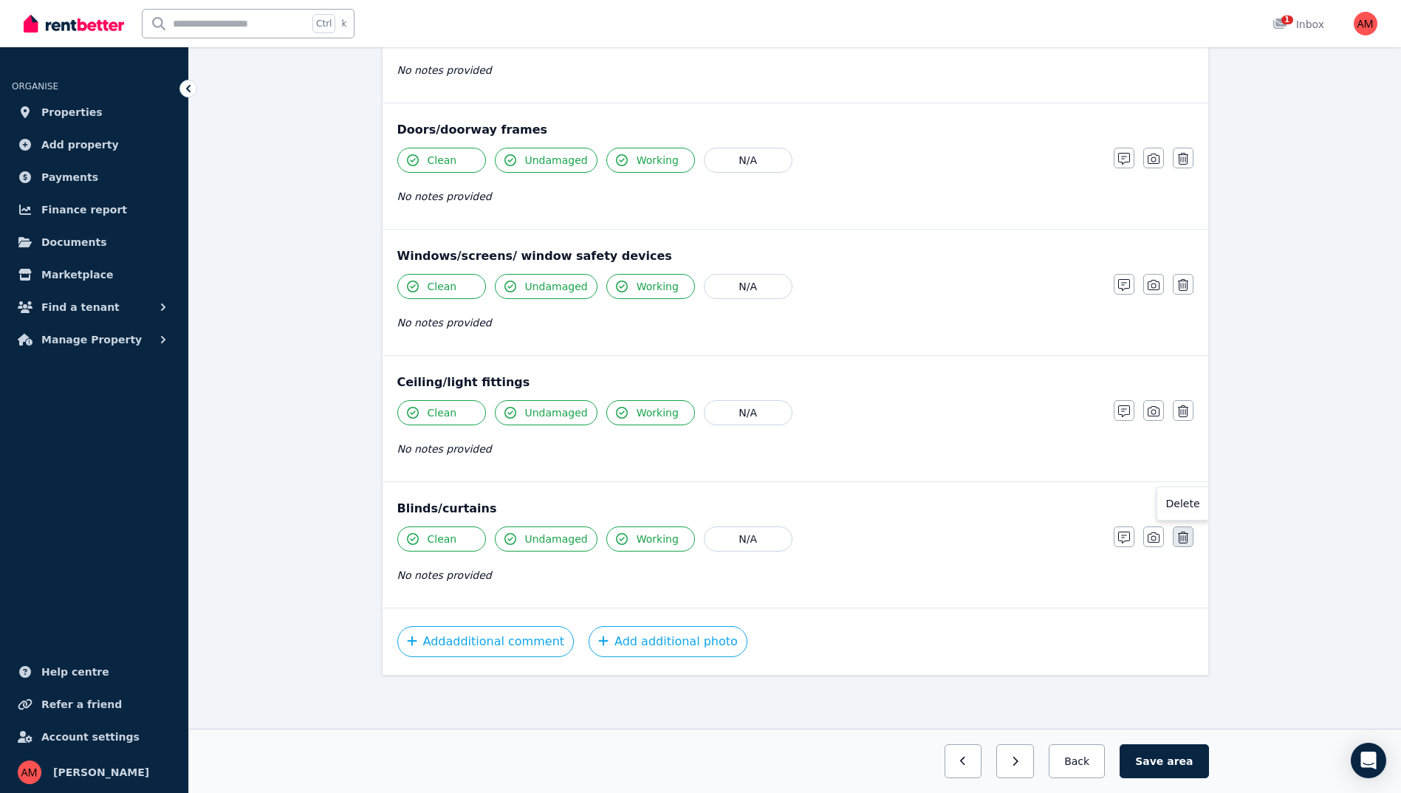
click at [1188, 541] on icon "button" at bounding box center [1183, 538] width 10 height 12
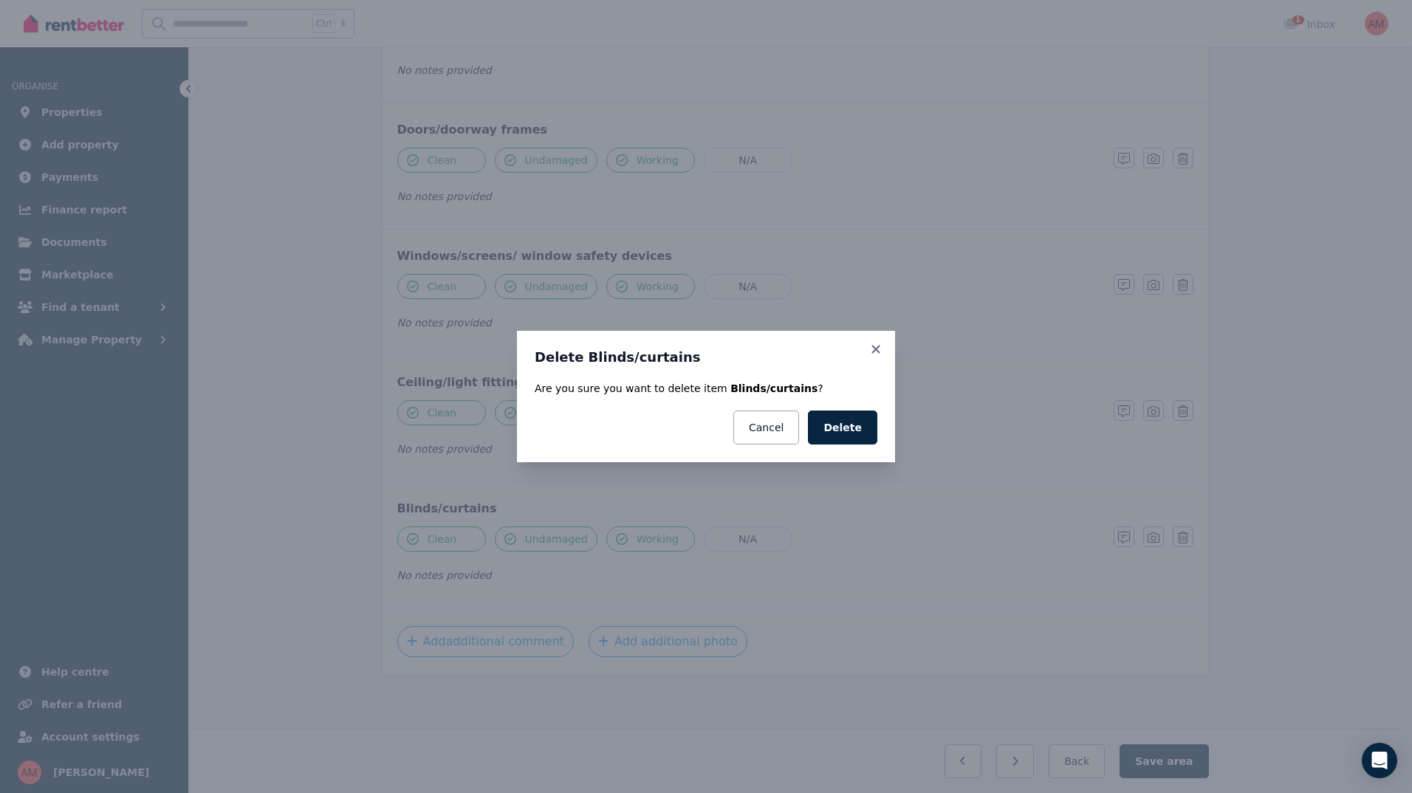
click at [878, 433] on div "Delete Blinds/curtains Are you sure you want to delete item Blinds/curtains ? C…" at bounding box center [706, 396] width 378 height 131
click at [860, 425] on button "Delete" at bounding box center [842, 428] width 69 height 34
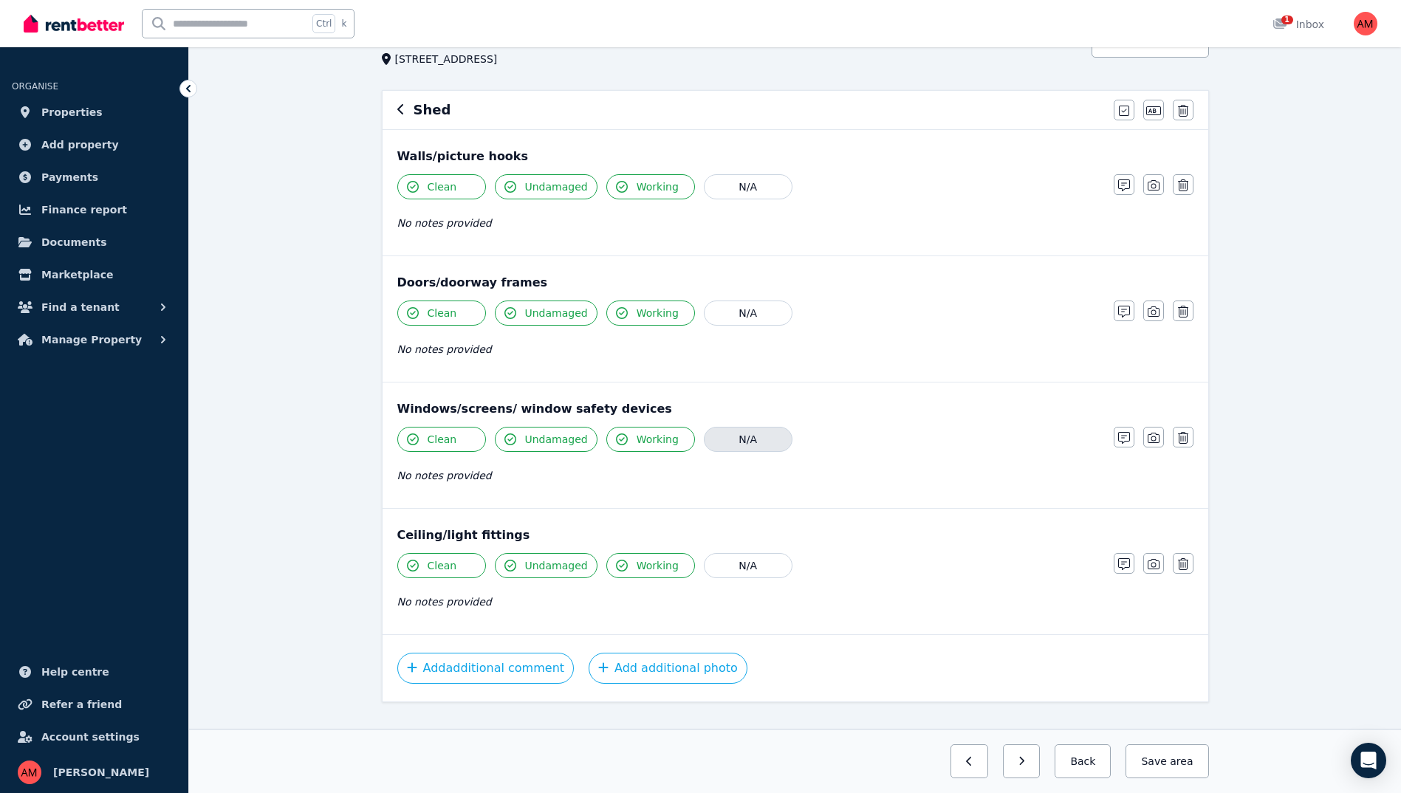
scroll to position [50, 0]
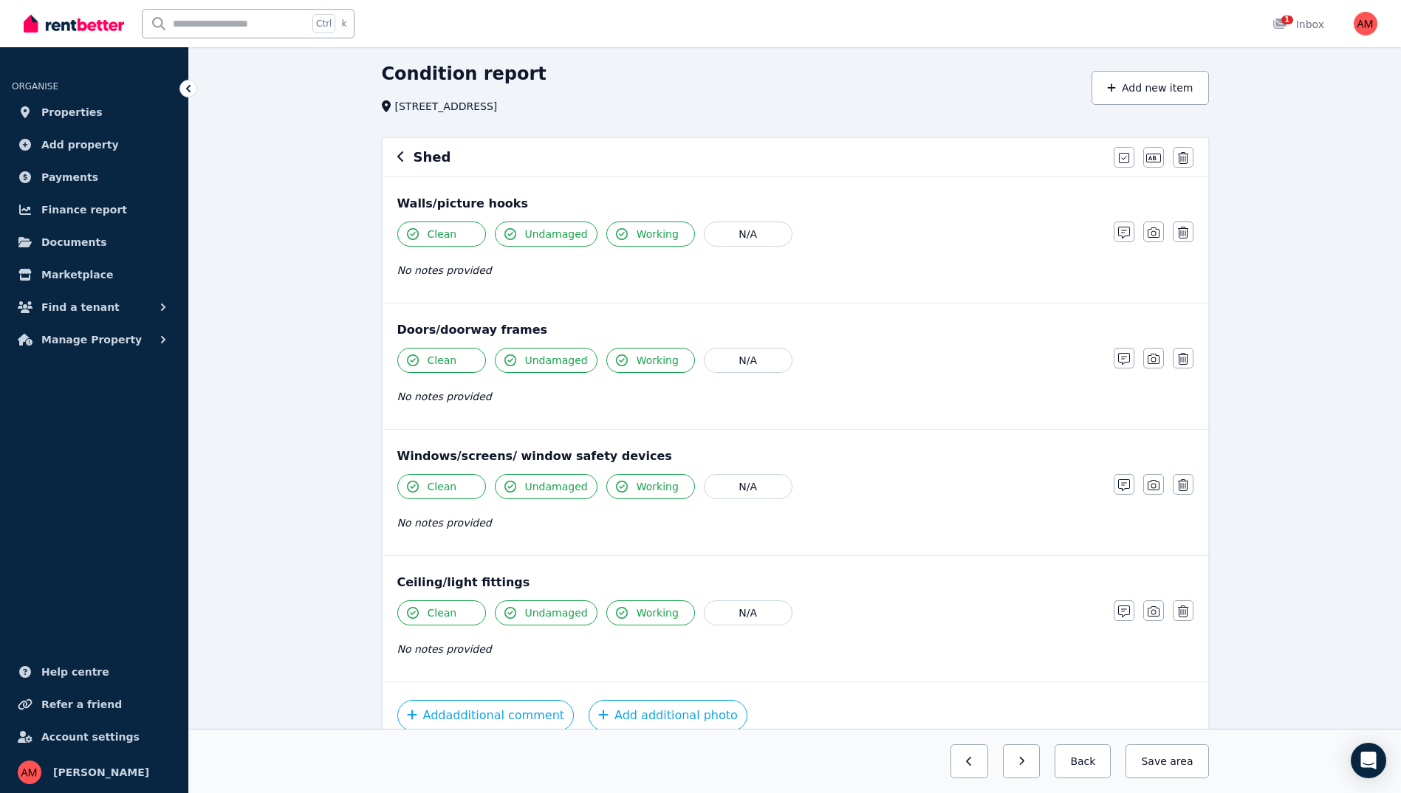
click at [535, 485] on span "Undamaged" at bounding box center [556, 486] width 63 height 15
click at [1126, 488] on icon "button" at bounding box center [1124, 485] width 12 height 12
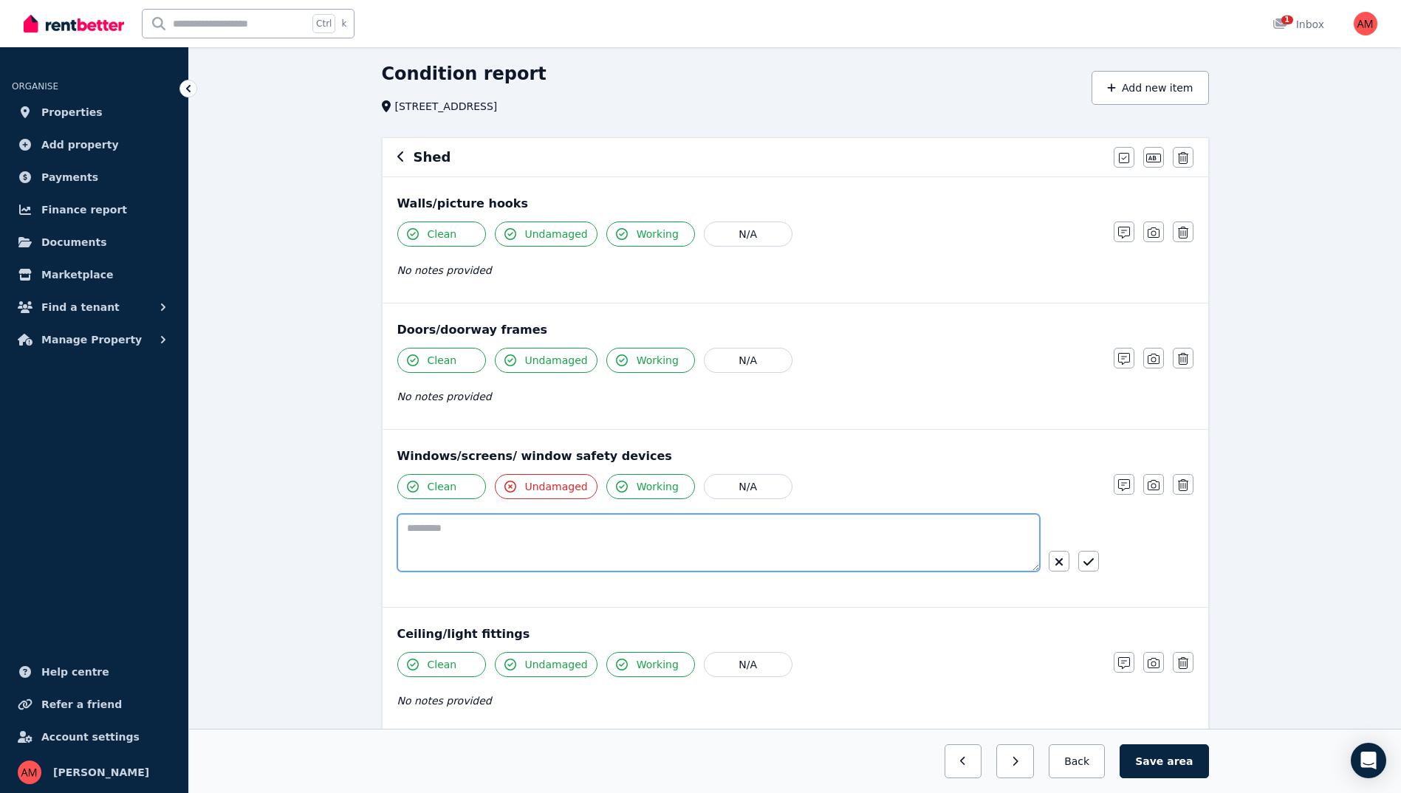
click at [757, 530] on textarea at bounding box center [718, 543] width 643 height 58
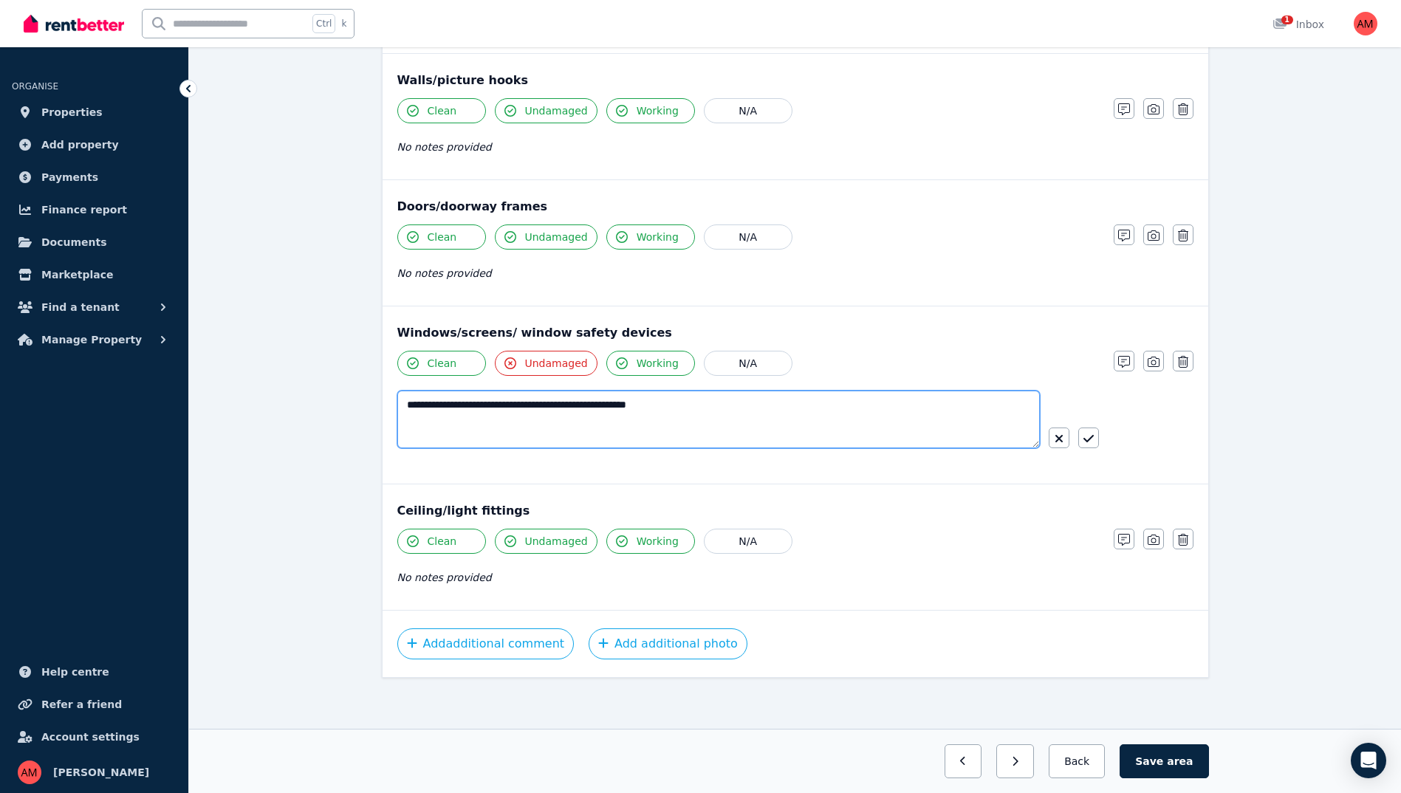
scroll to position [176, 0]
type textarea "**********"
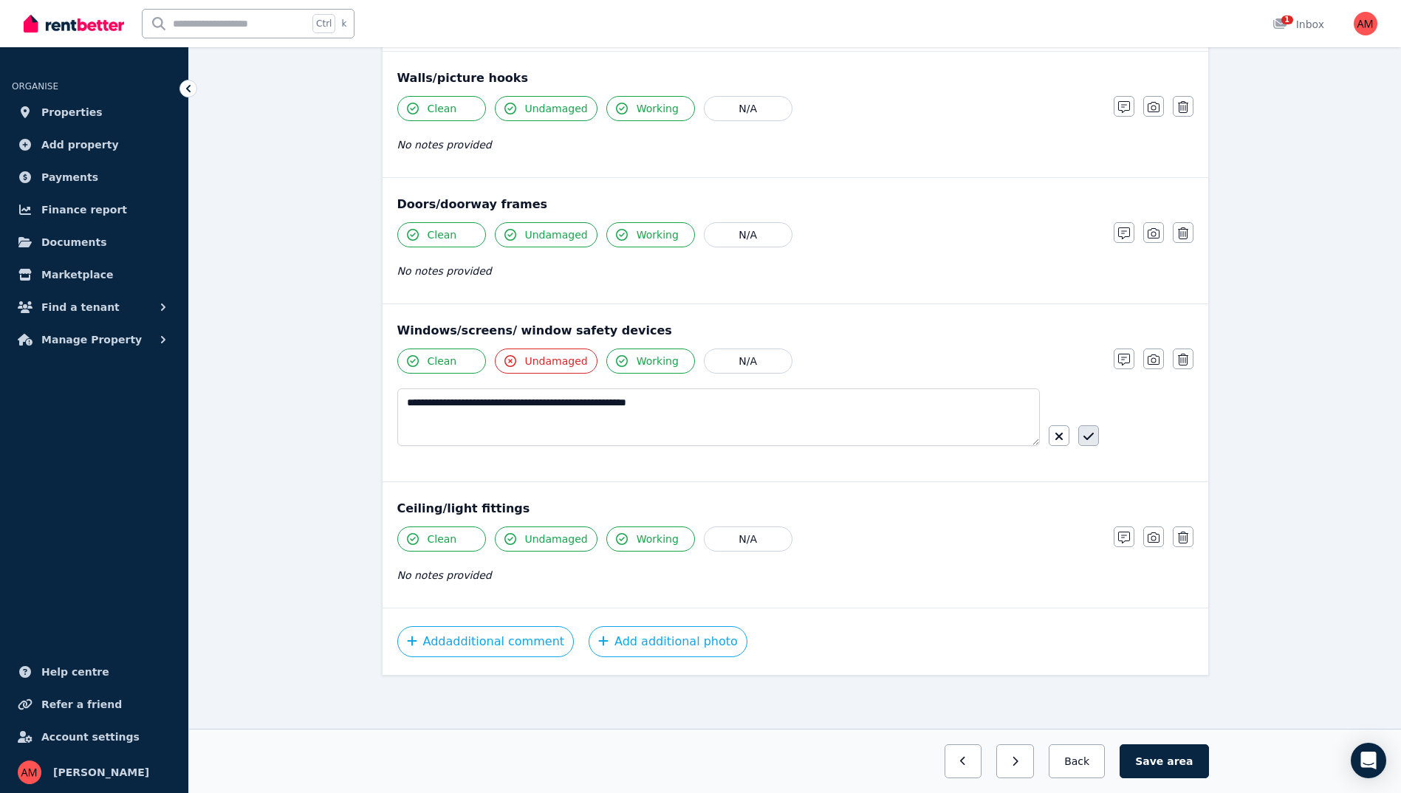
click at [1088, 434] on icon "button" at bounding box center [1088, 437] width 10 height 12
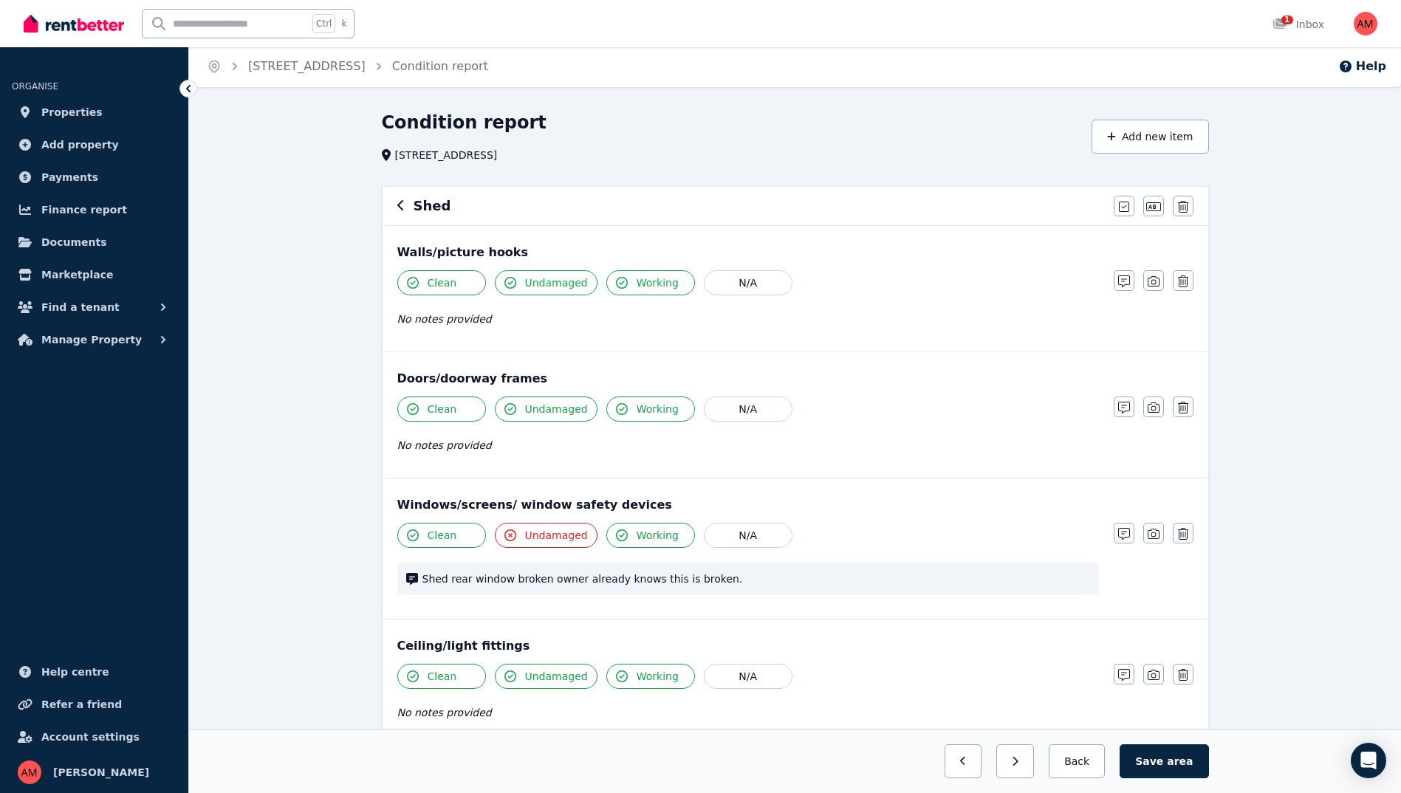
scroll to position [0, 0]
click at [542, 284] on span "Undamaged" at bounding box center [556, 284] width 63 height 15
click at [1121, 283] on icon "button" at bounding box center [1124, 283] width 12 height 12
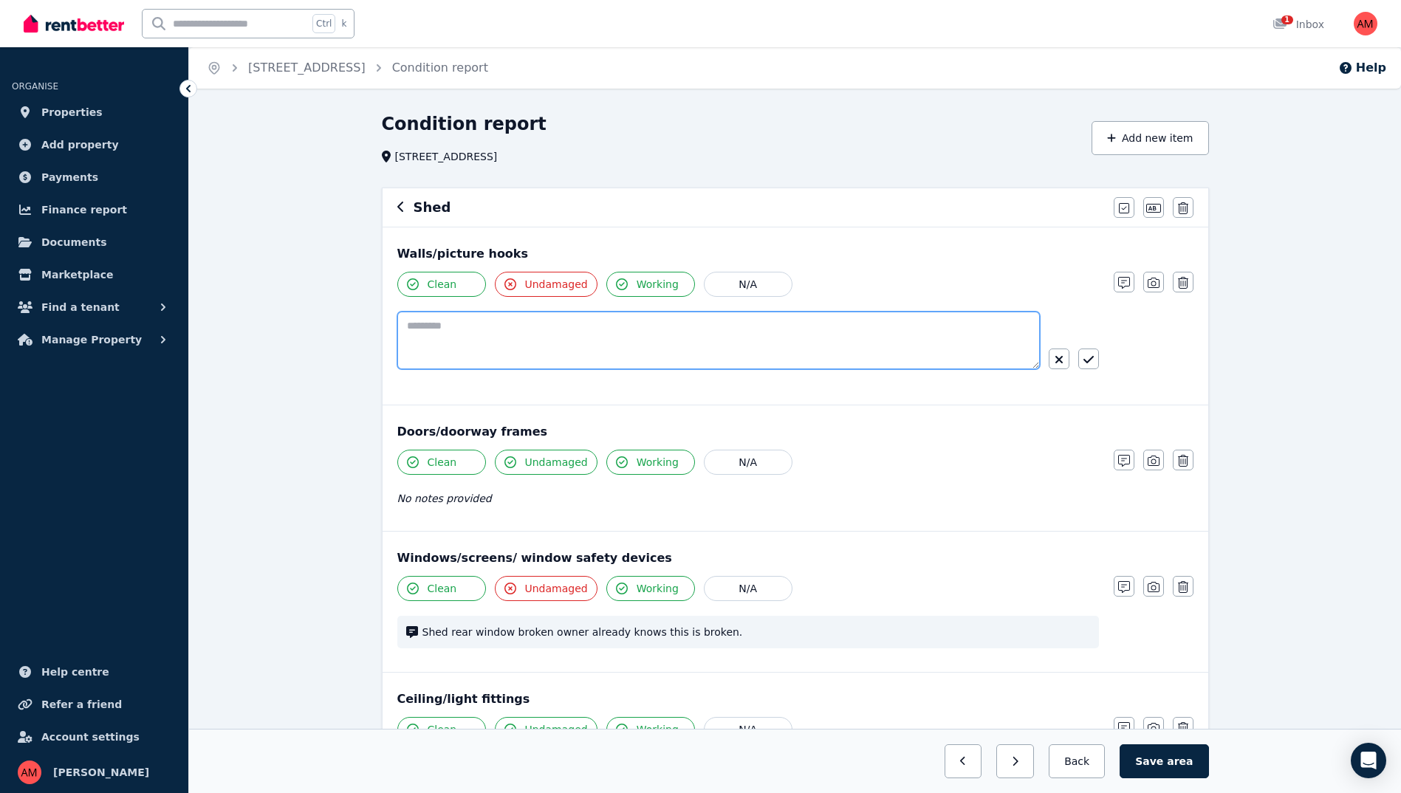
click at [727, 354] on textarea at bounding box center [718, 341] width 643 height 58
type textarea "**********"
click at [1097, 366] on button "button" at bounding box center [1088, 359] width 21 height 21
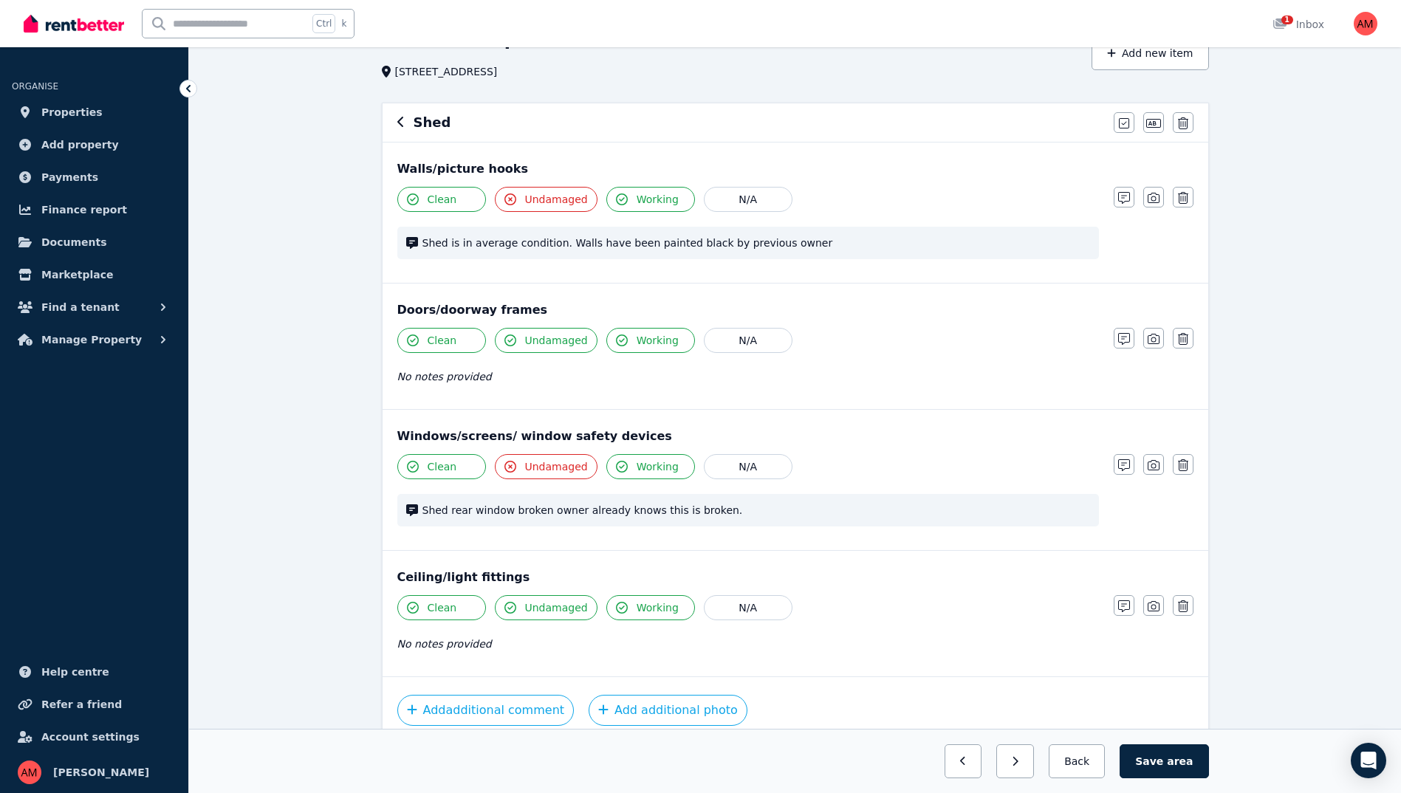
scroll to position [154, 0]
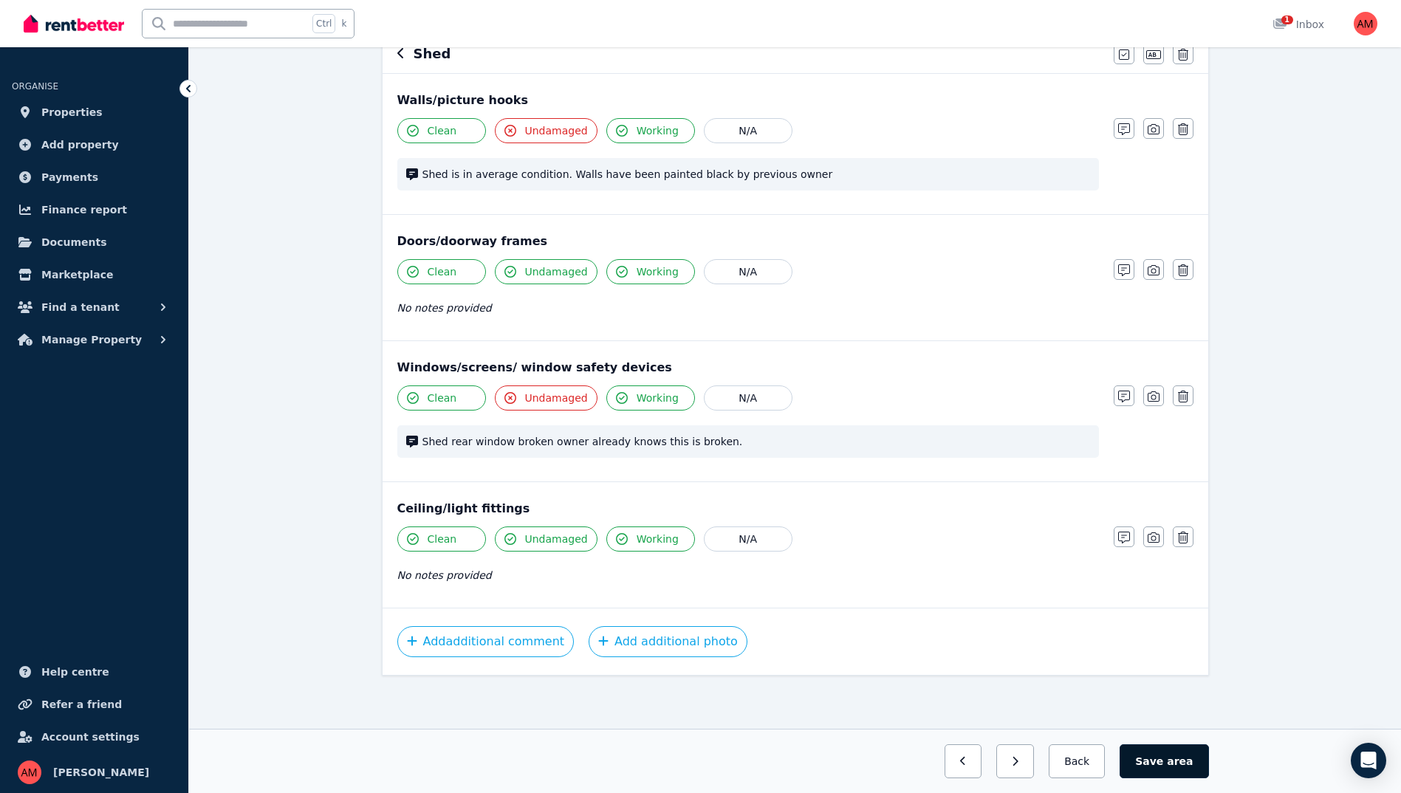
click at [1157, 760] on button "Save area" at bounding box center [1164, 761] width 89 height 34
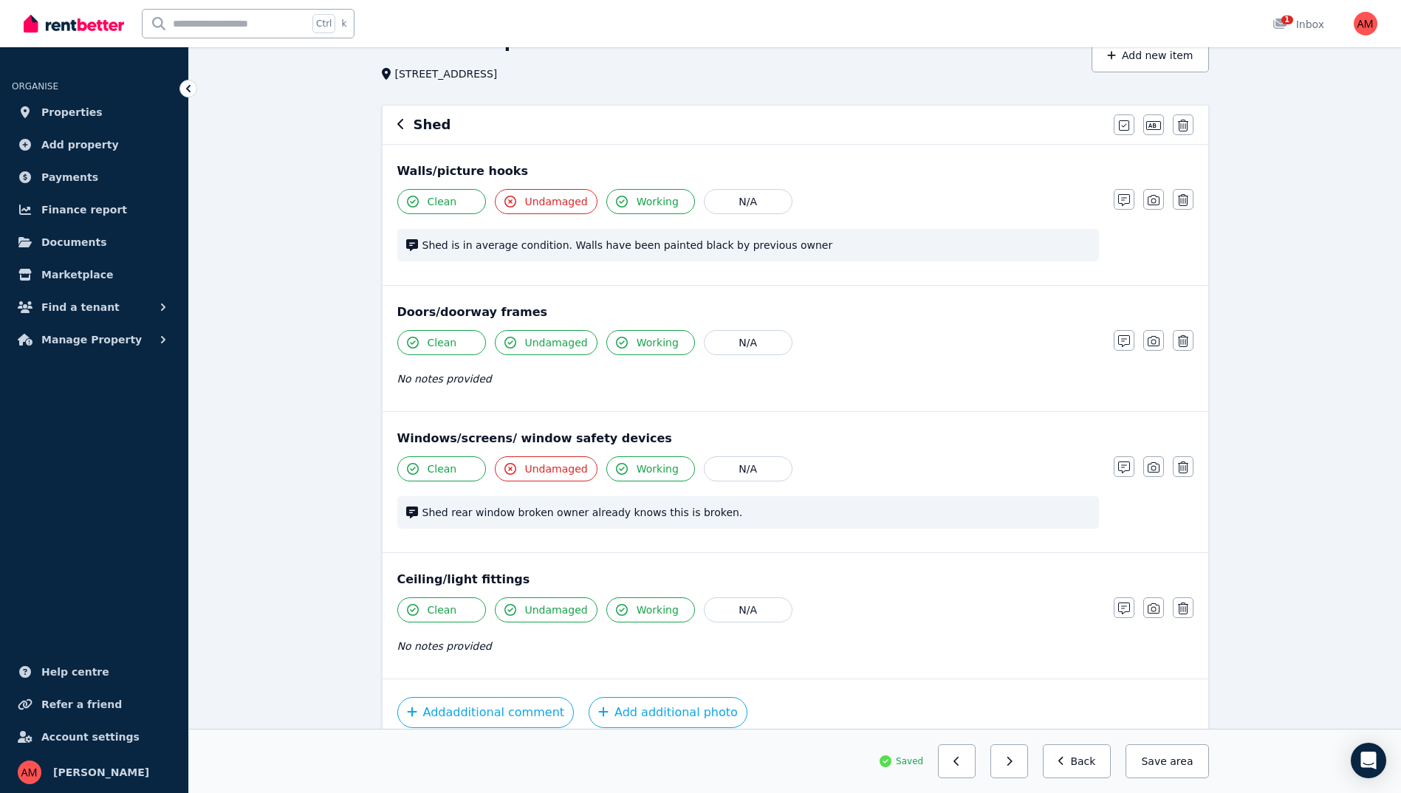
scroll to position [0, 0]
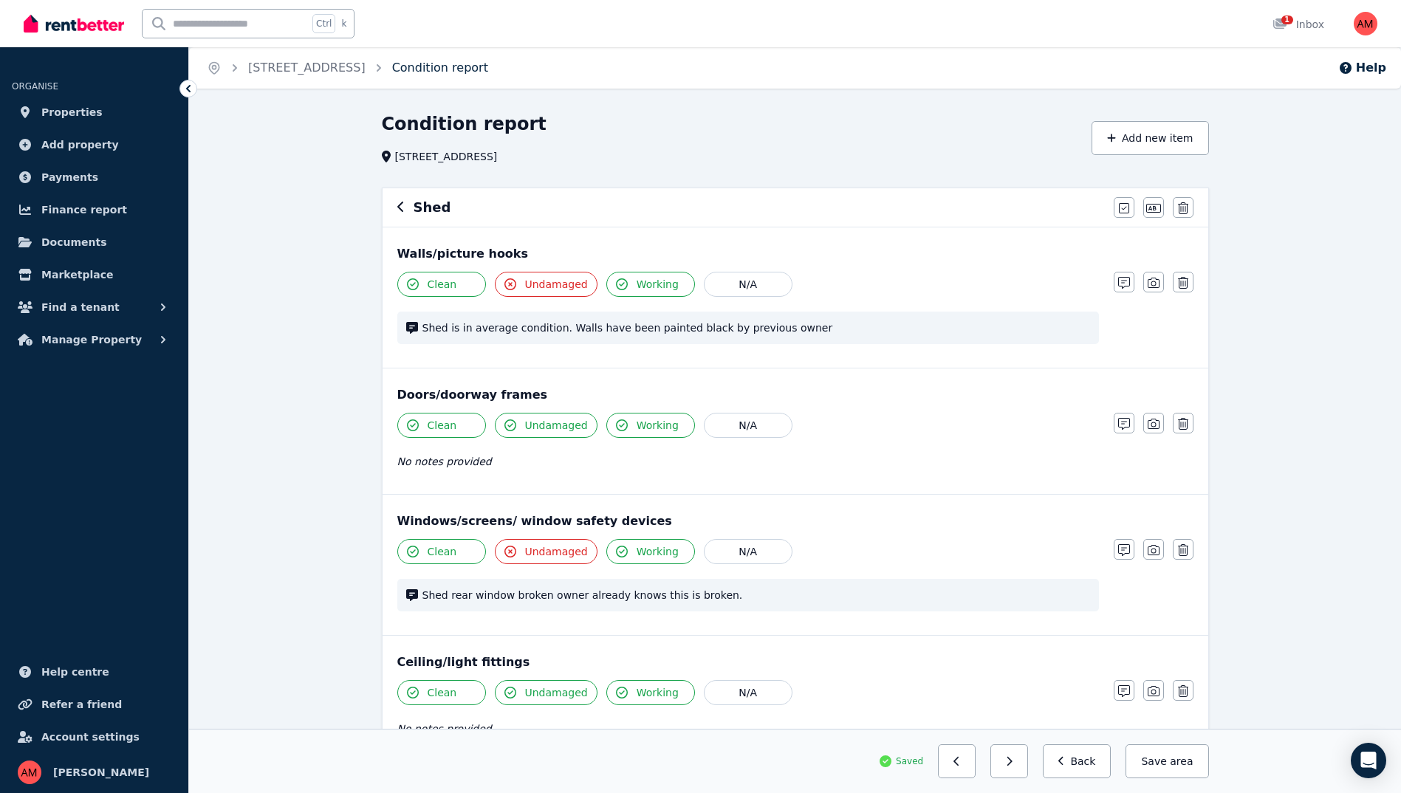
click at [454, 66] on link "Condition report" at bounding box center [440, 68] width 96 height 14
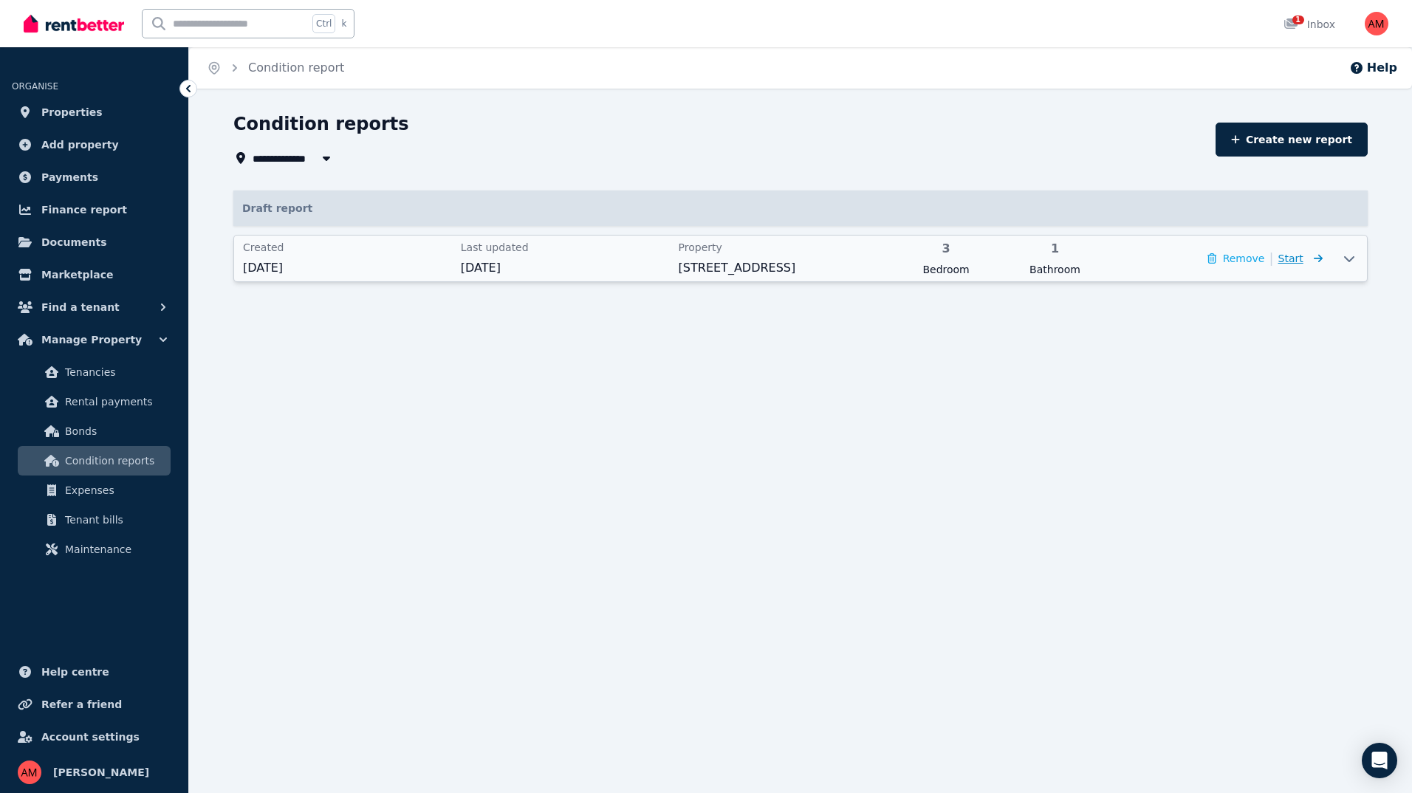
click at [1301, 257] on span "Start" at bounding box center [1290, 259] width 25 height 12
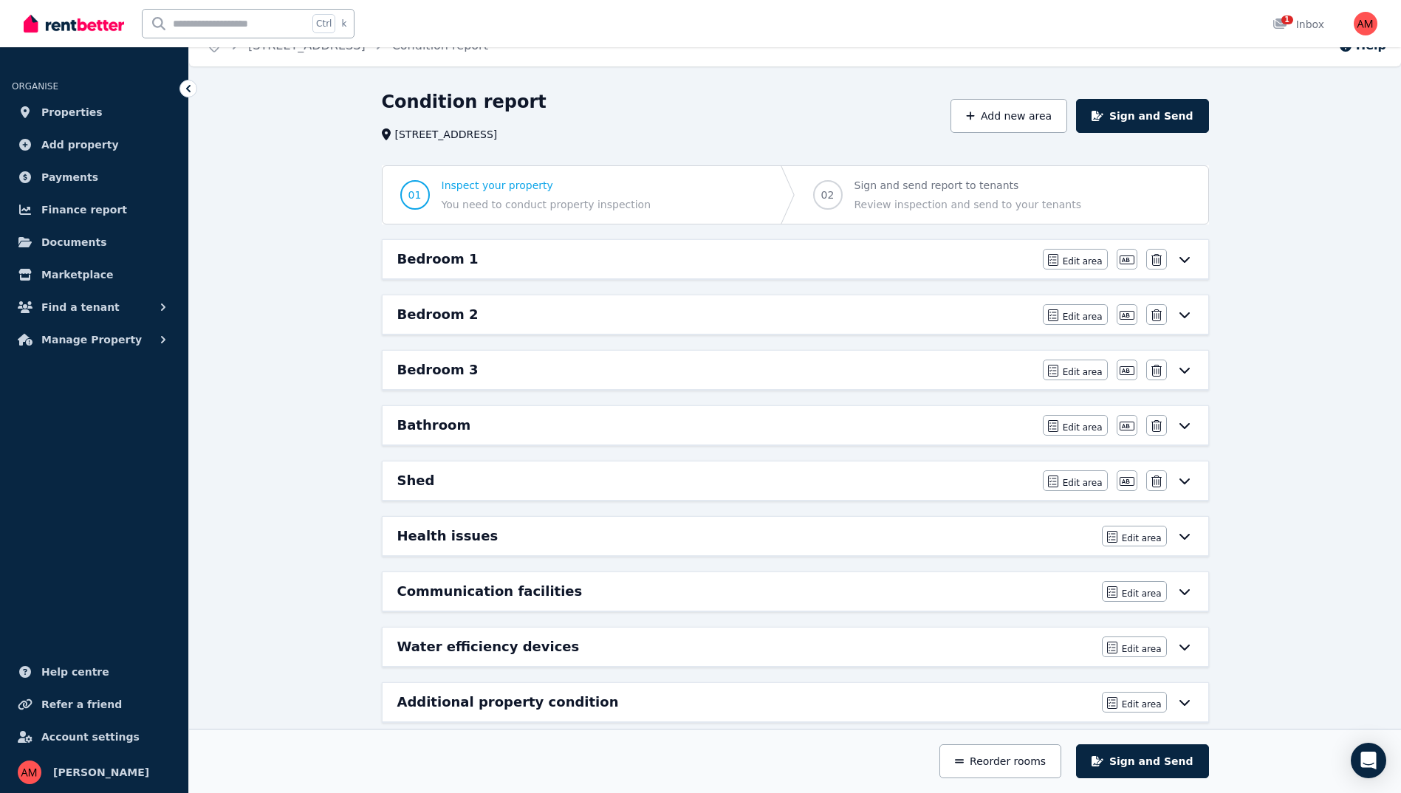
scroll to position [43, 0]
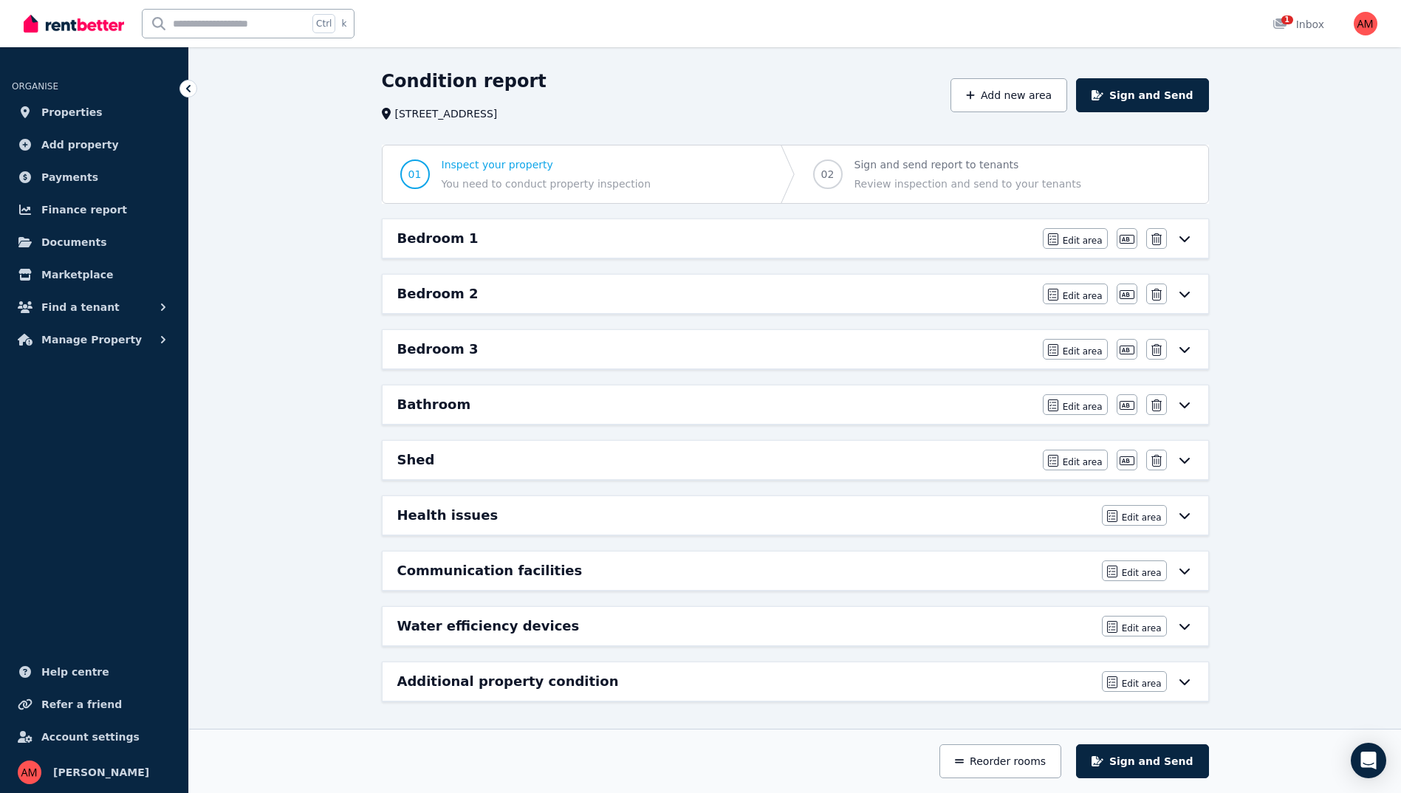
click at [1178, 239] on icon at bounding box center [1185, 239] width 18 height 12
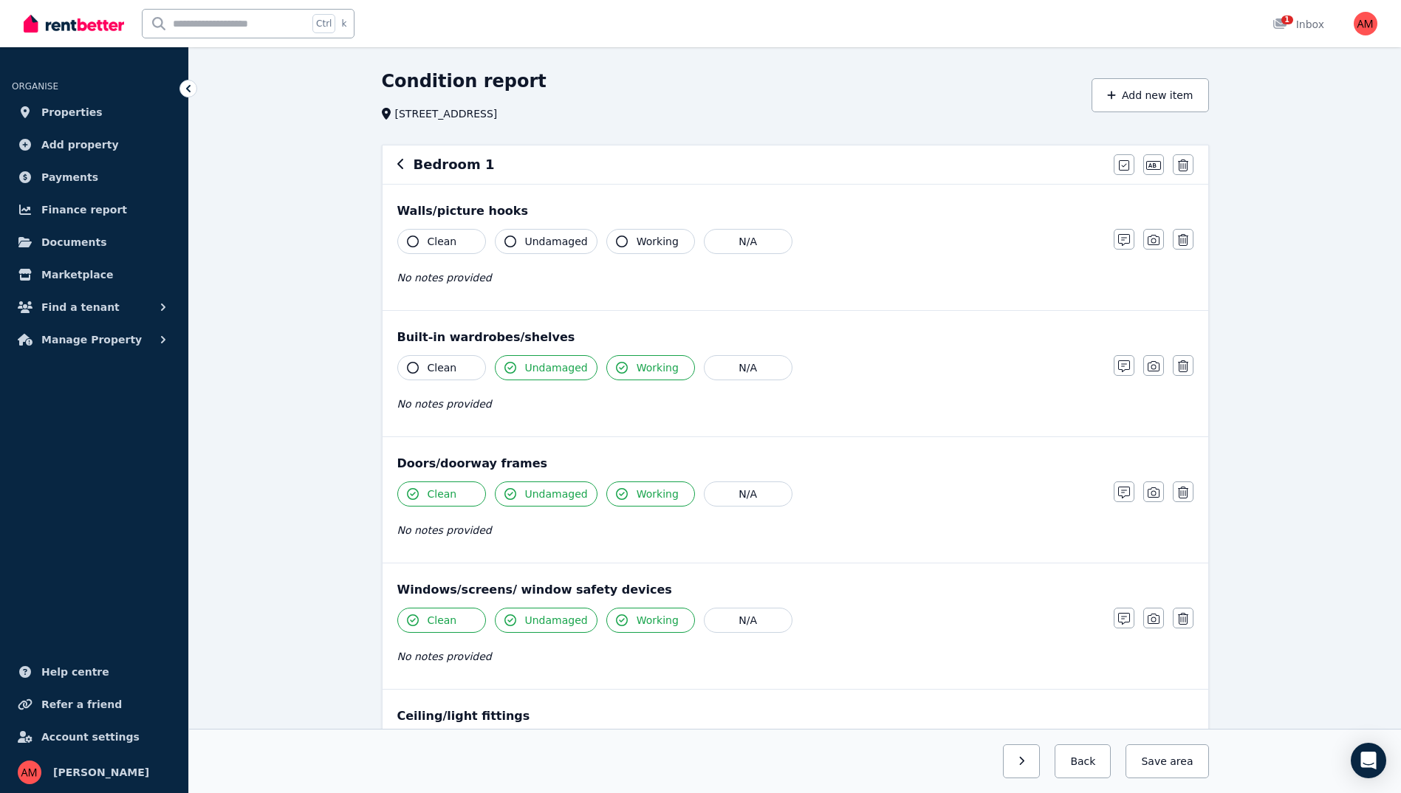
scroll to position [0, 0]
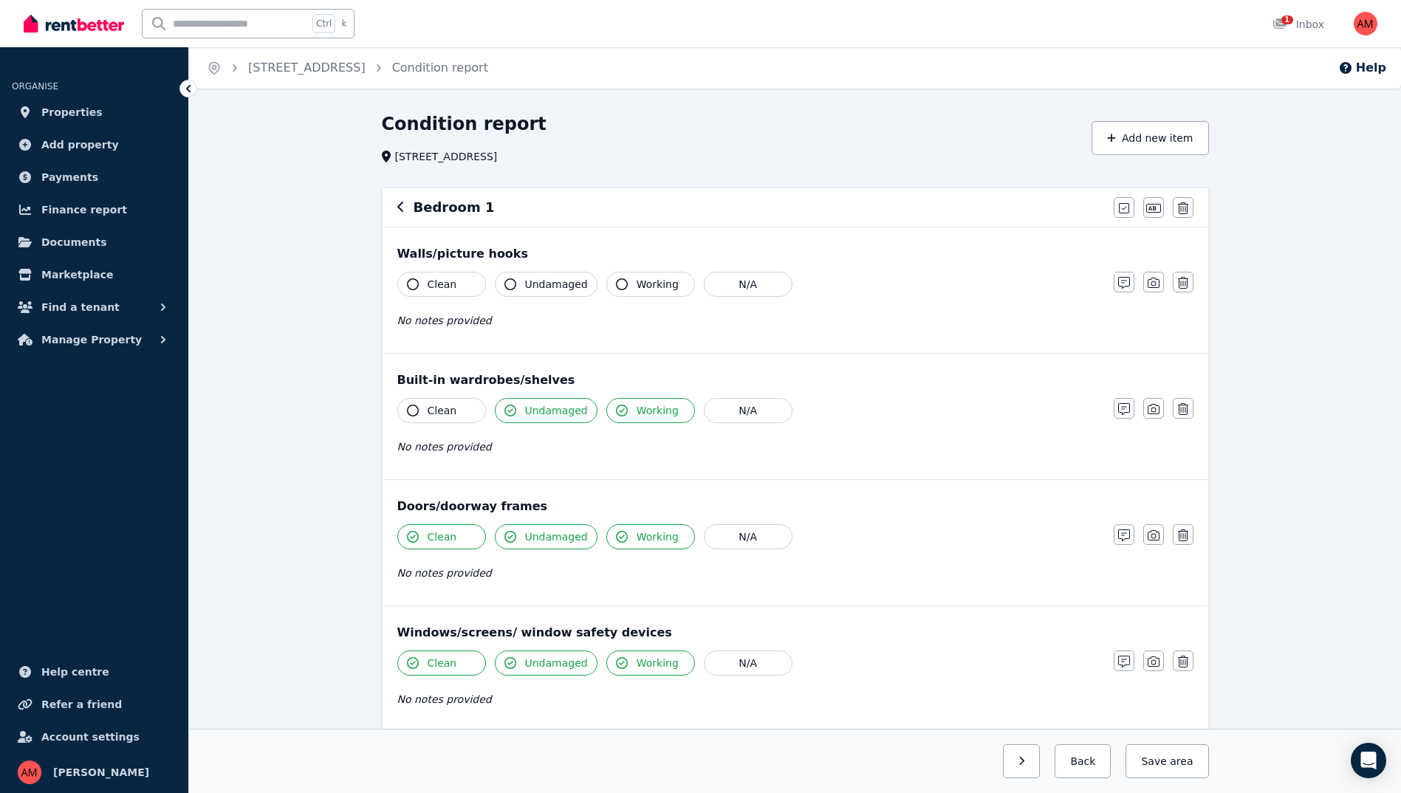
click at [449, 289] on span "Clean" at bounding box center [443, 284] width 30 height 15
click at [540, 284] on span "Undamaged" at bounding box center [556, 284] width 63 height 15
click at [644, 290] on span "Working" at bounding box center [658, 284] width 42 height 15
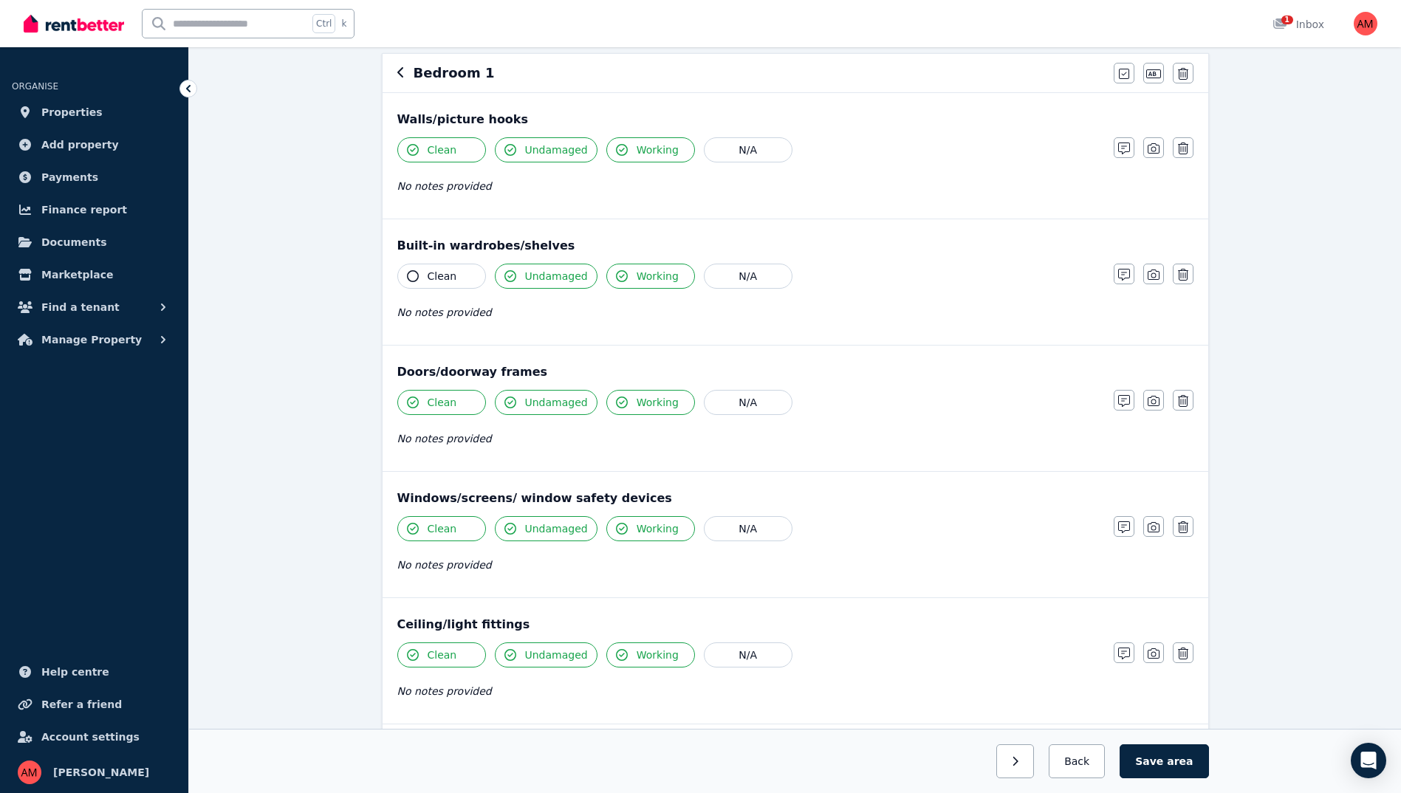
scroll to position [148, 0]
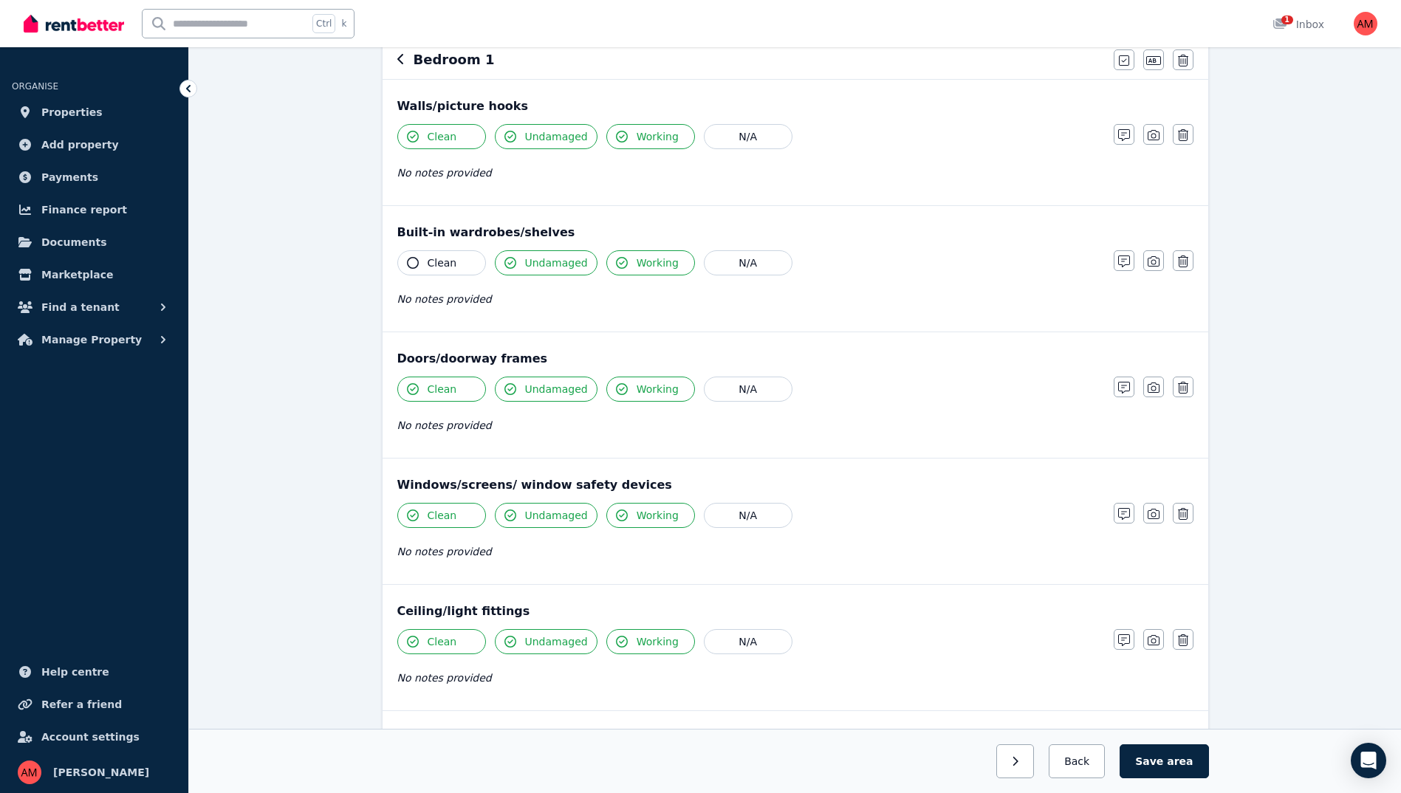
click at [444, 267] on span "Clean" at bounding box center [443, 263] width 30 height 15
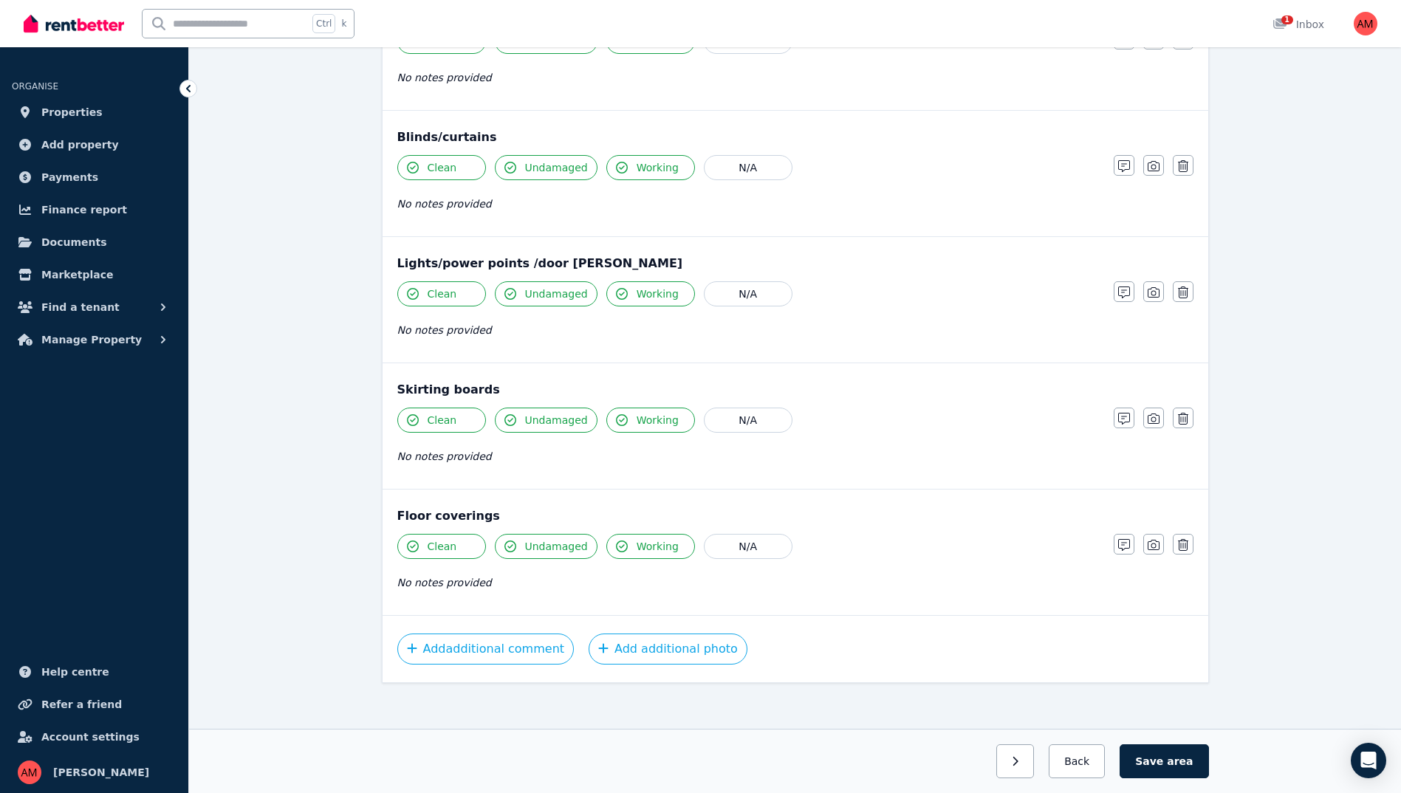
scroll to position [756, 0]
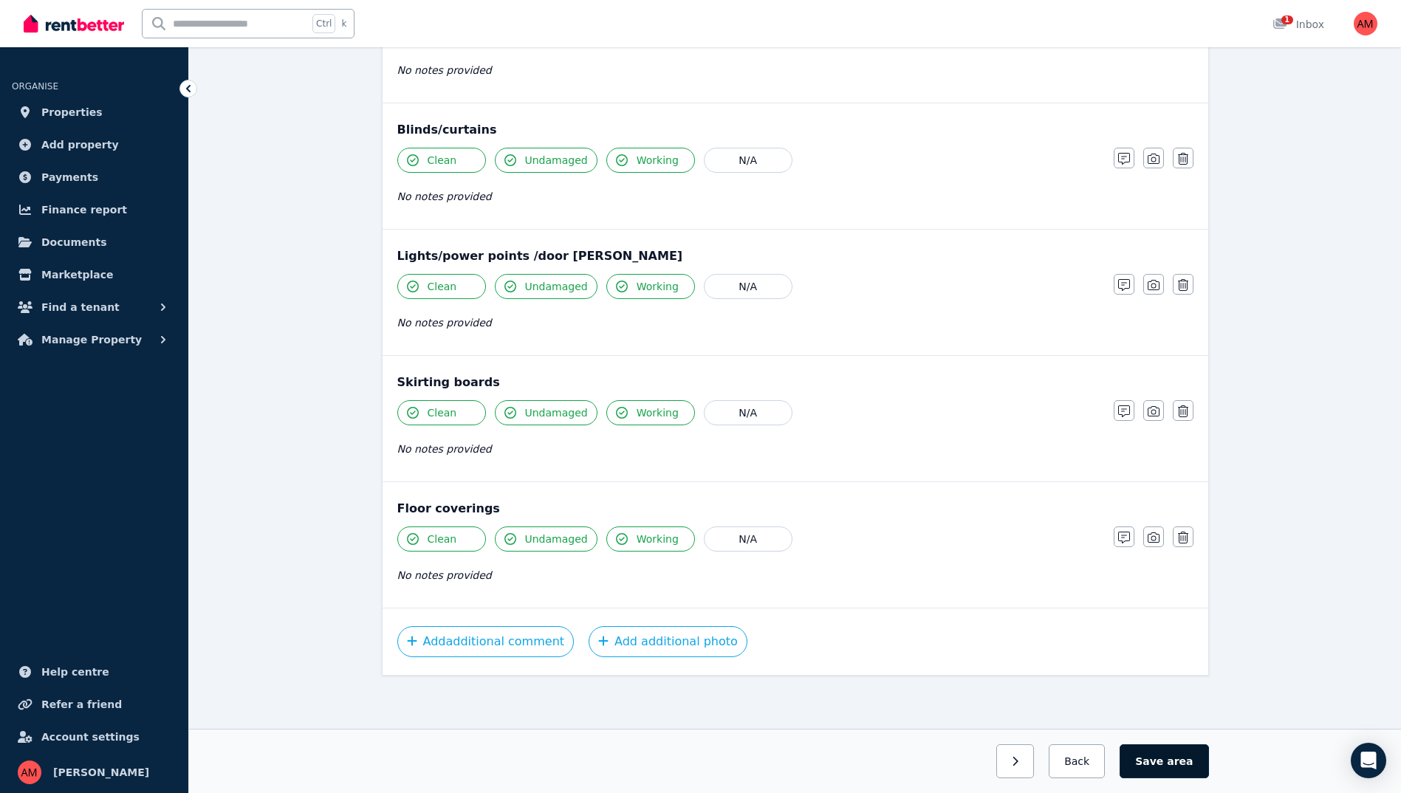
click at [1182, 764] on span "area" at bounding box center [1180, 761] width 26 height 15
click at [1067, 770] on button "Back" at bounding box center [1077, 761] width 69 height 34
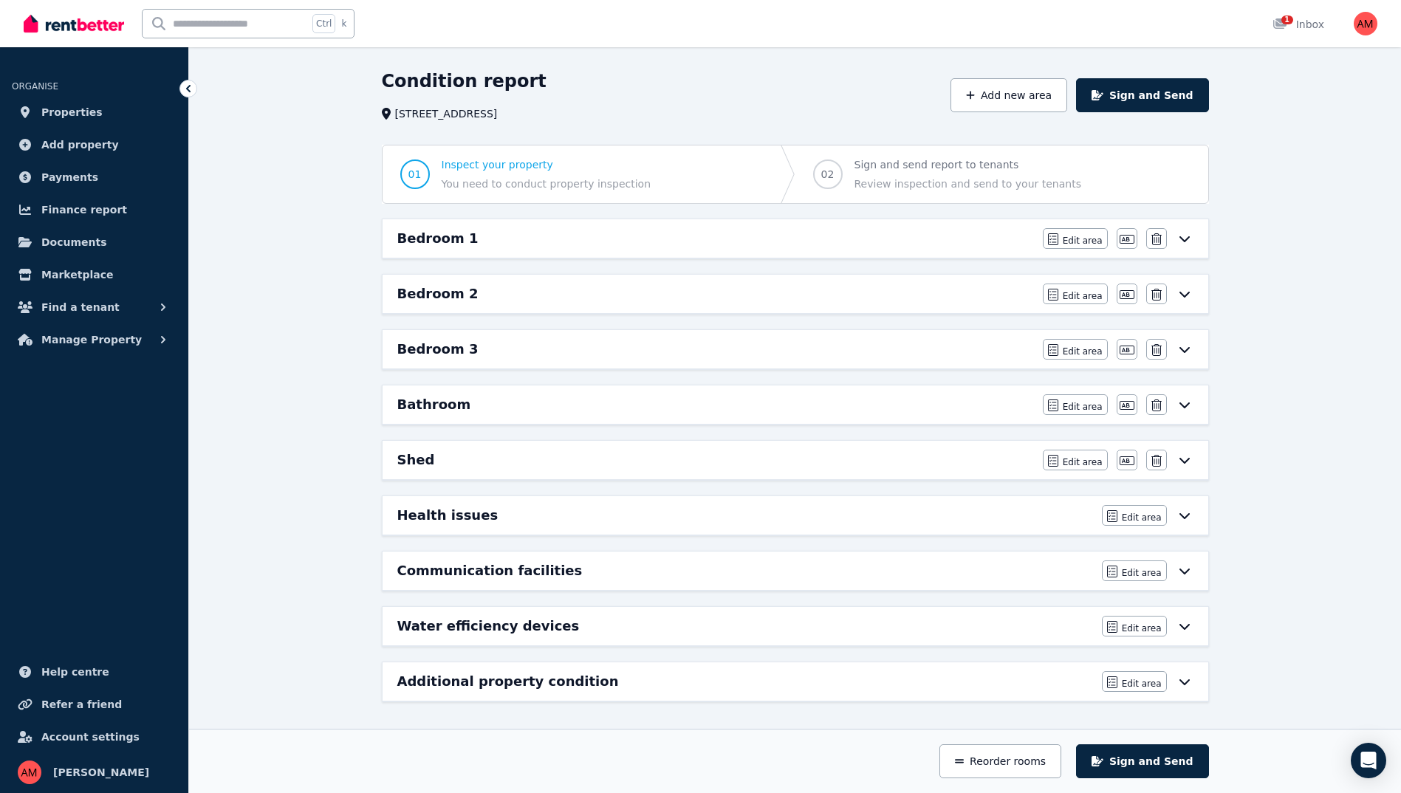
click at [1186, 242] on icon at bounding box center [1185, 239] width 18 height 12
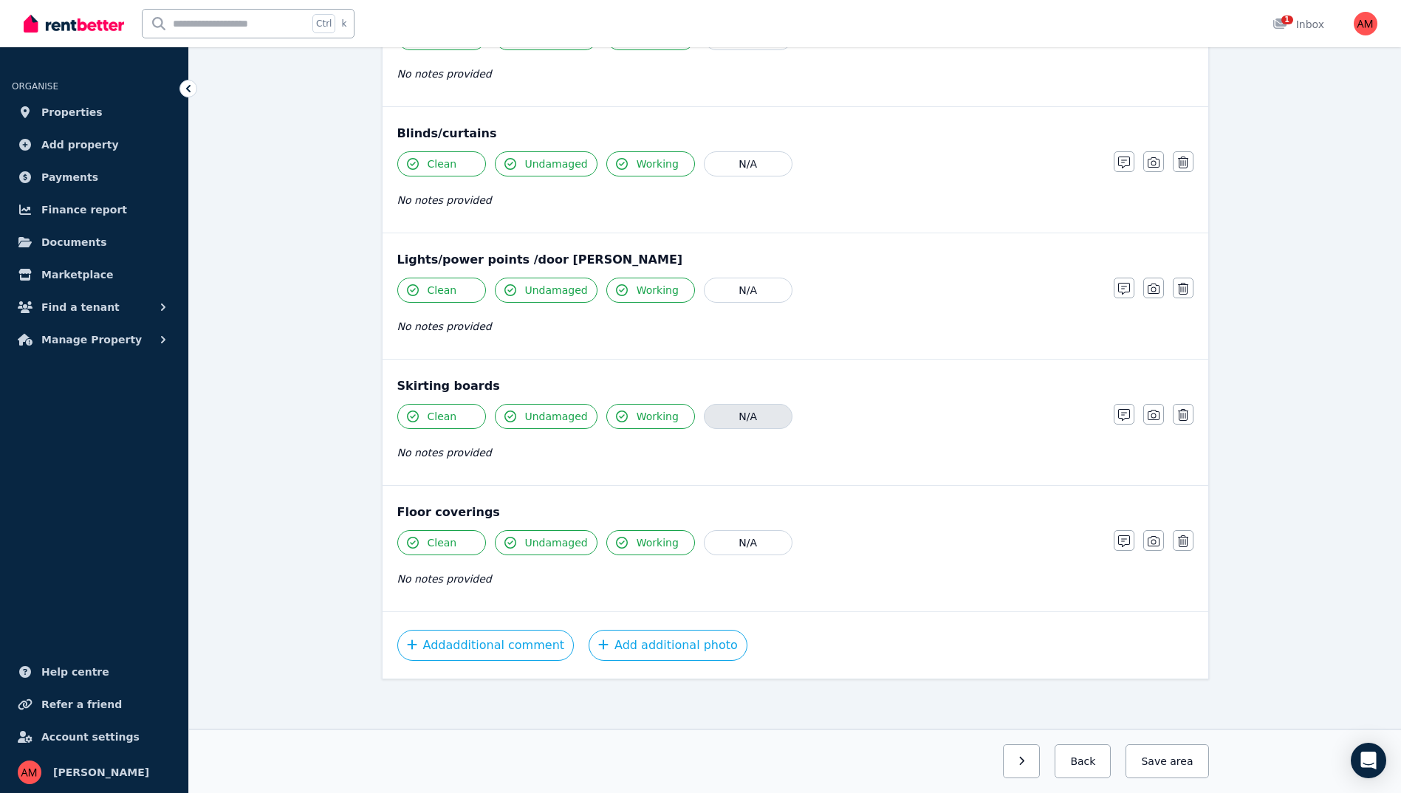
scroll to position [756, 0]
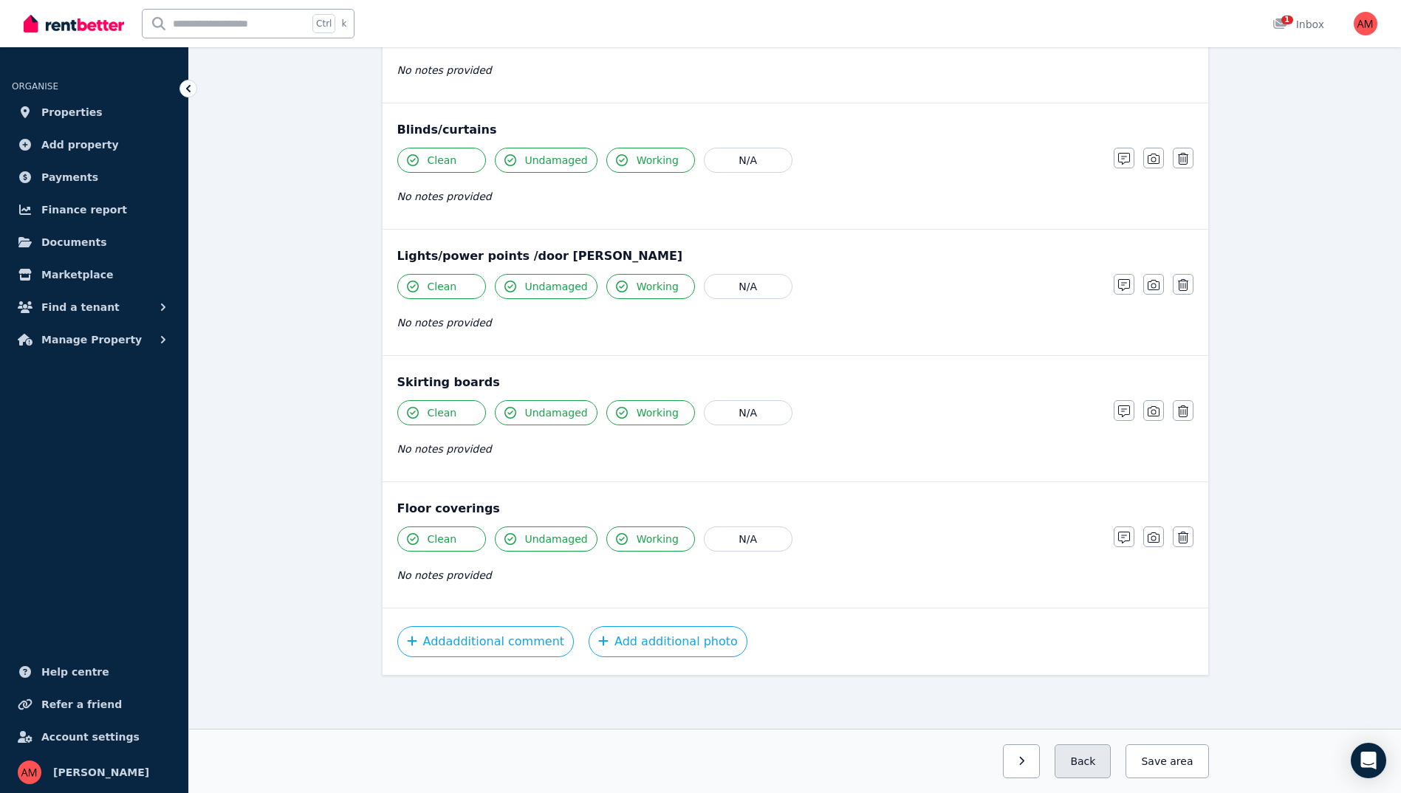
click at [1096, 764] on button "Back" at bounding box center [1083, 761] width 56 height 34
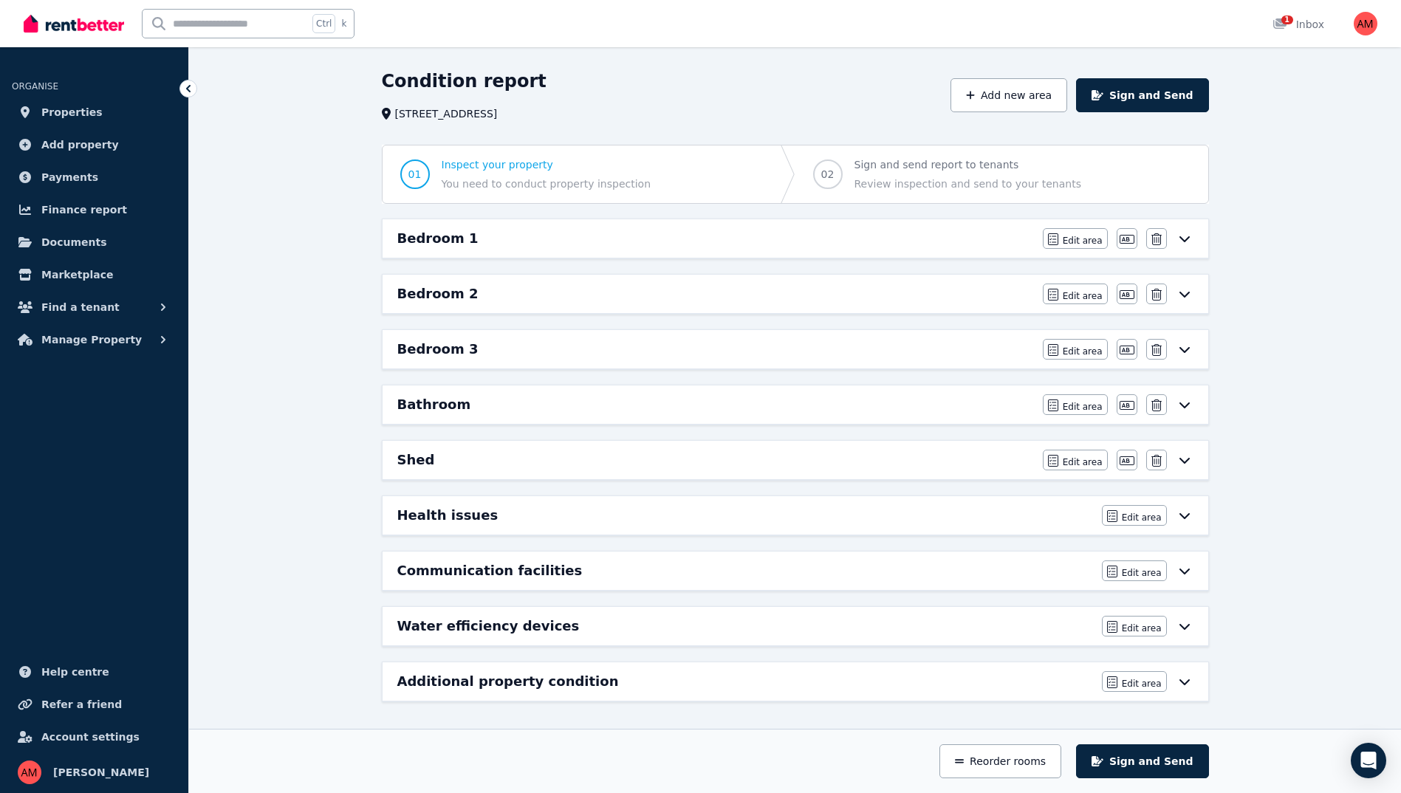
scroll to position [43, 0]
click at [1184, 298] on icon at bounding box center [1185, 294] width 18 height 12
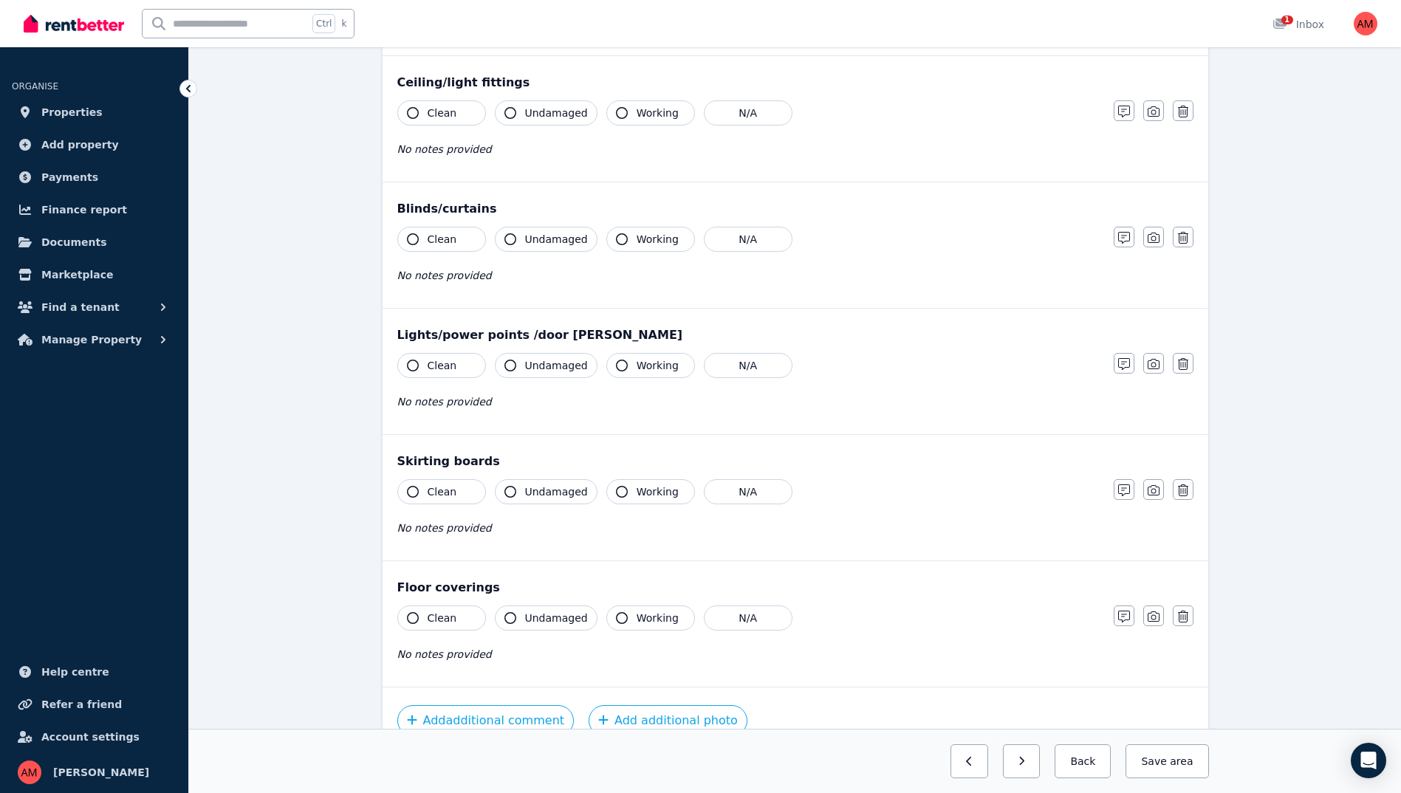
scroll to position [756, 0]
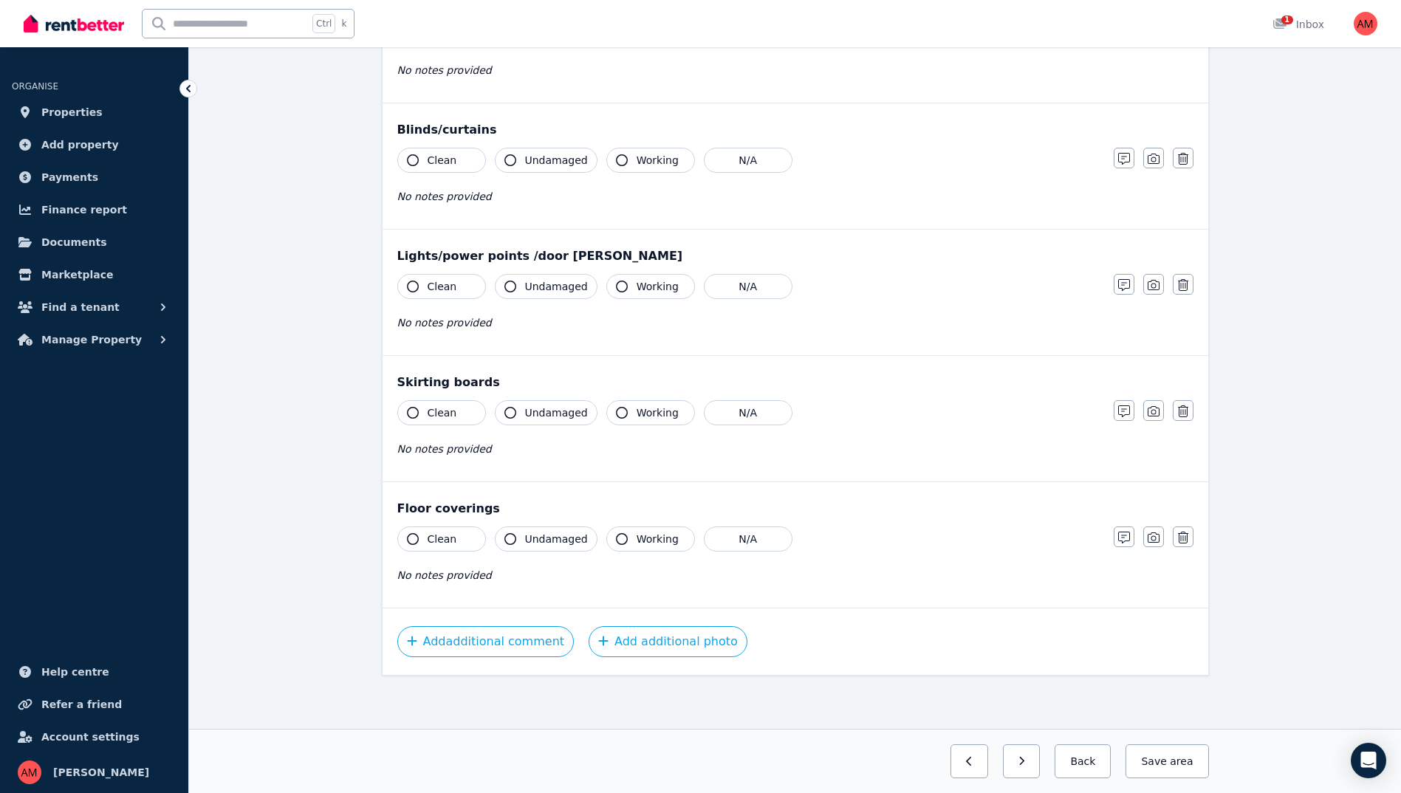
click at [629, 539] on button "Working" at bounding box center [650, 539] width 89 height 25
click at [561, 534] on span "Undamaged" at bounding box center [556, 539] width 63 height 15
click at [428, 550] on button "Clean" at bounding box center [441, 539] width 89 height 25
click at [456, 417] on button "Clean" at bounding box center [441, 412] width 89 height 25
click at [549, 417] on span "Undamaged" at bounding box center [556, 412] width 63 height 15
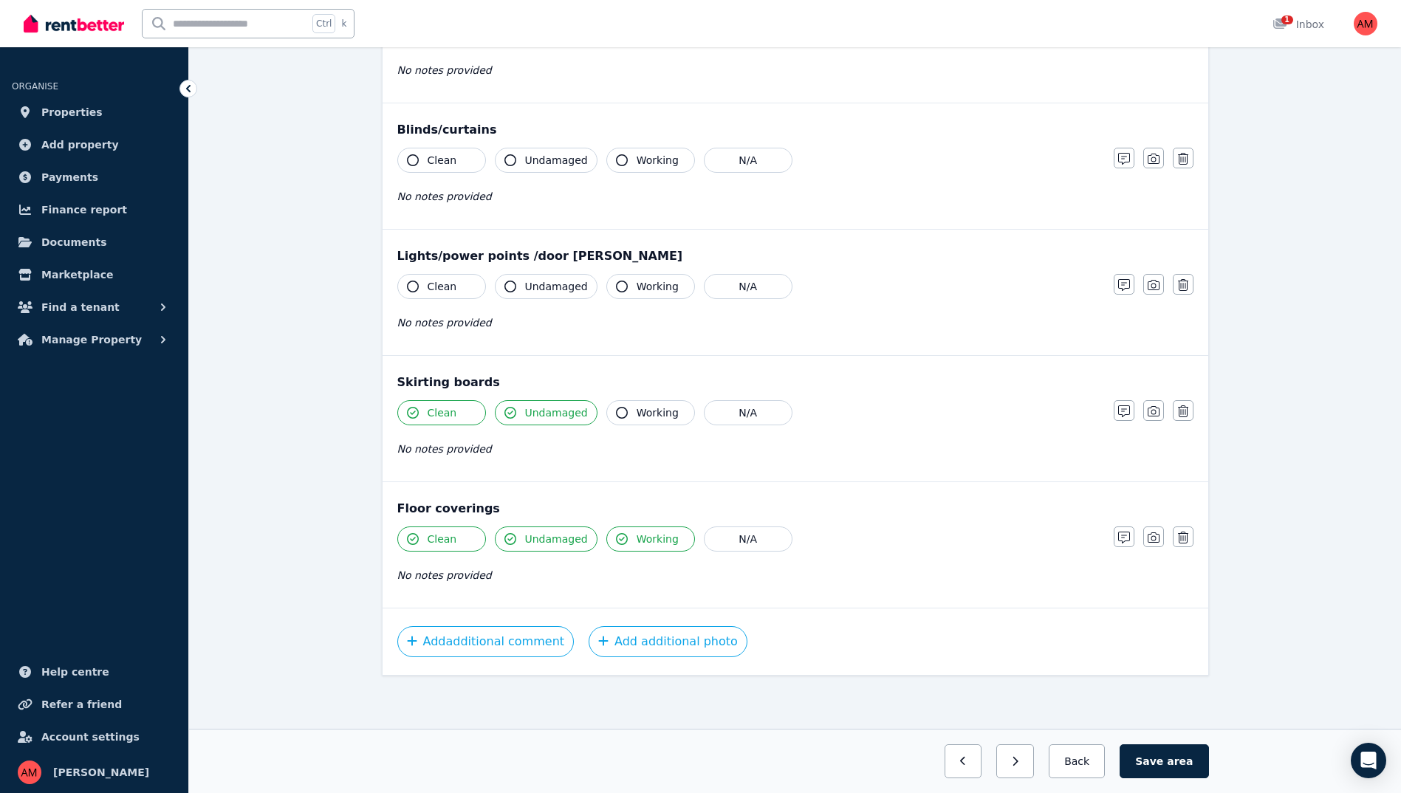
click at [656, 420] on span "Working" at bounding box center [658, 412] width 42 height 15
click at [648, 286] on span "Working" at bounding box center [658, 286] width 42 height 15
click at [538, 285] on span "Undamaged" at bounding box center [556, 286] width 63 height 15
click at [443, 290] on span "Clean" at bounding box center [443, 286] width 30 height 15
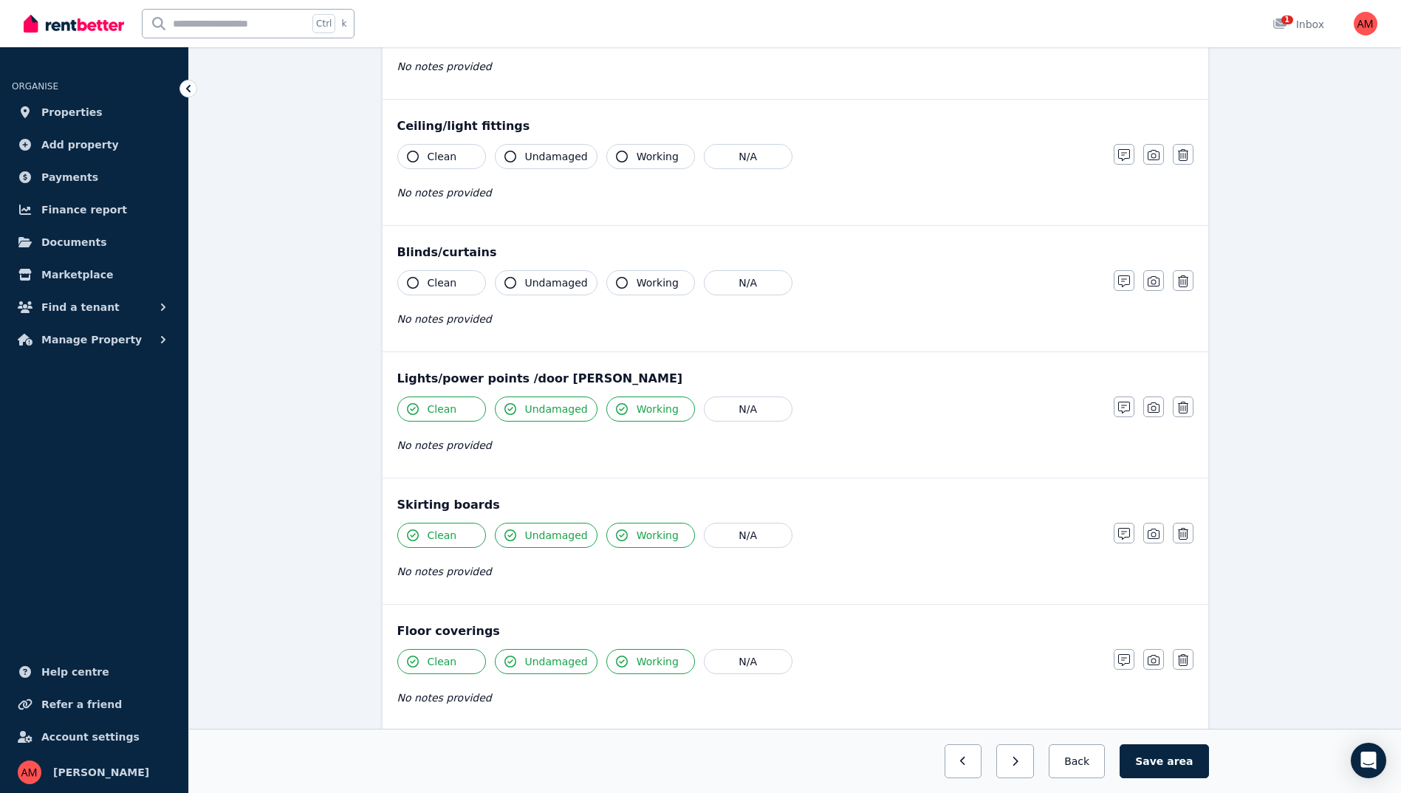
scroll to position [608, 0]
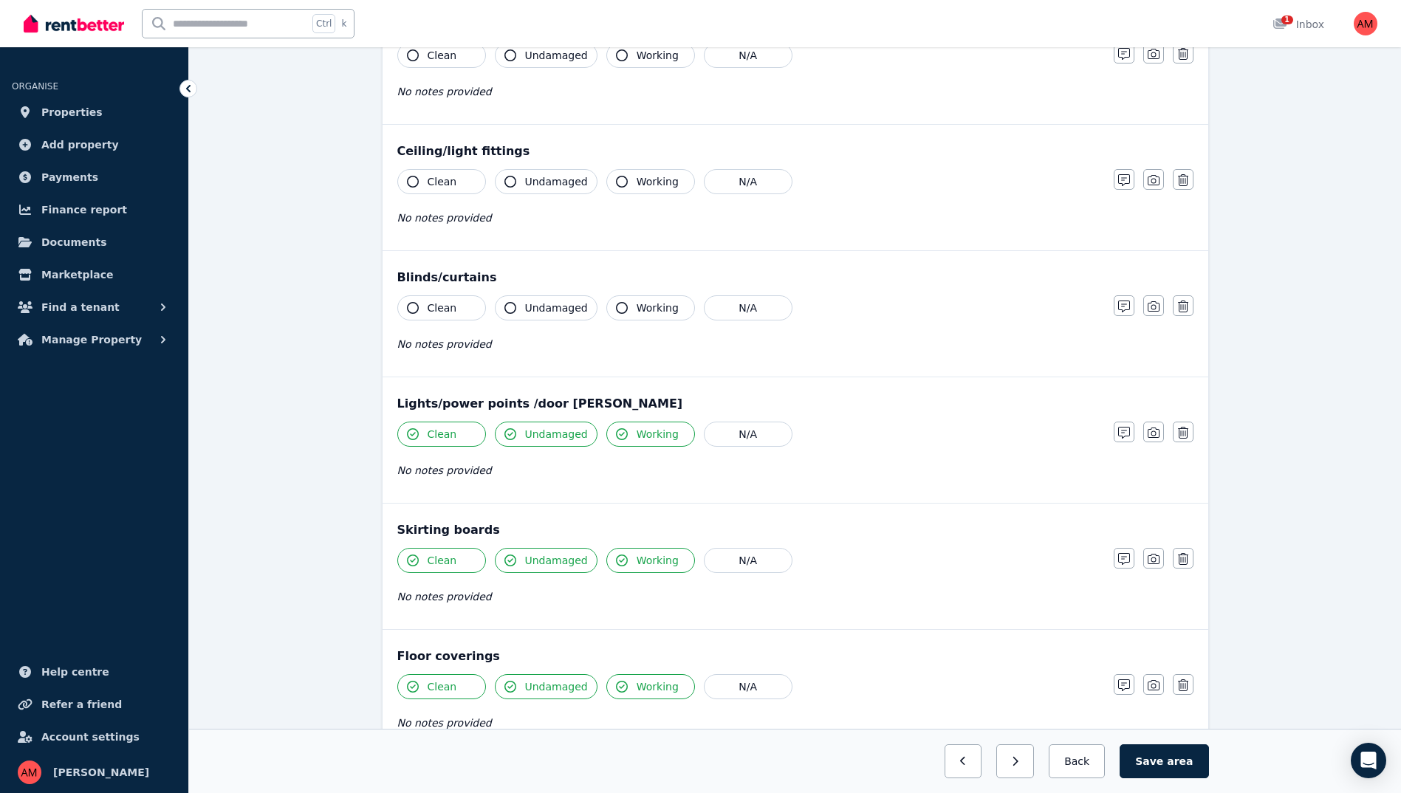
click at [440, 304] on span "Clean" at bounding box center [443, 308] width 30 height 15
click at [520, 303] on button "Undamaged" at bounding box center [546, 307] width 103 height 25
click at [639, 312] on span "Working" at bounding box center [658, 308] width 42 height 15
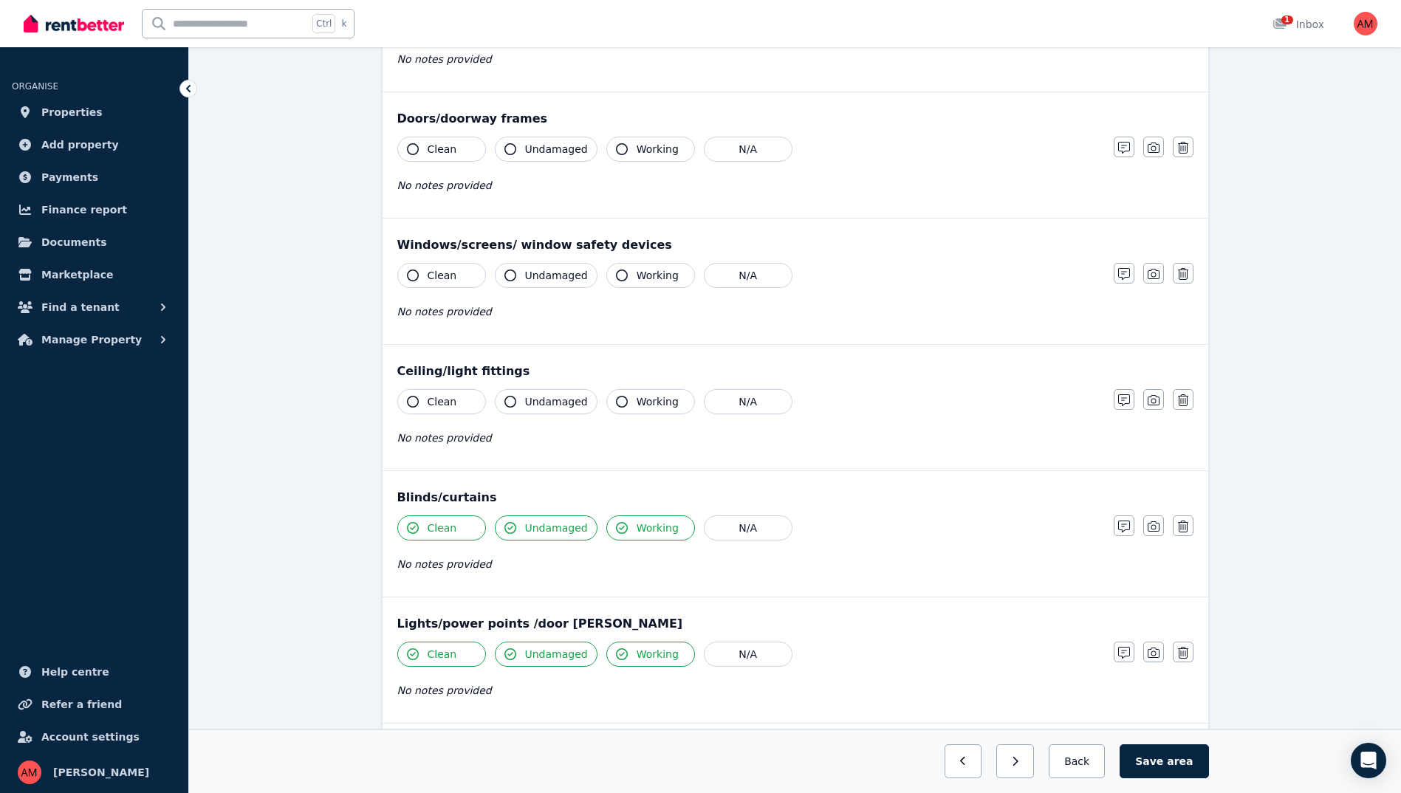
scroll to position [386, 0]
click at [634, 411] on button "Working" at bounding box center [650, 403] width 89 height 25
drag, startPoint x: 568, startPoint y: 410, endPoint x: 513, endPoint y: 412, distance: 54.7
click at [567, 410] on span "Undamaged" at bounding box center [556, 403] width 63 height 15
click at [450, 414] on button "Clean" at bounding box center [441, 403] width 89 height 25
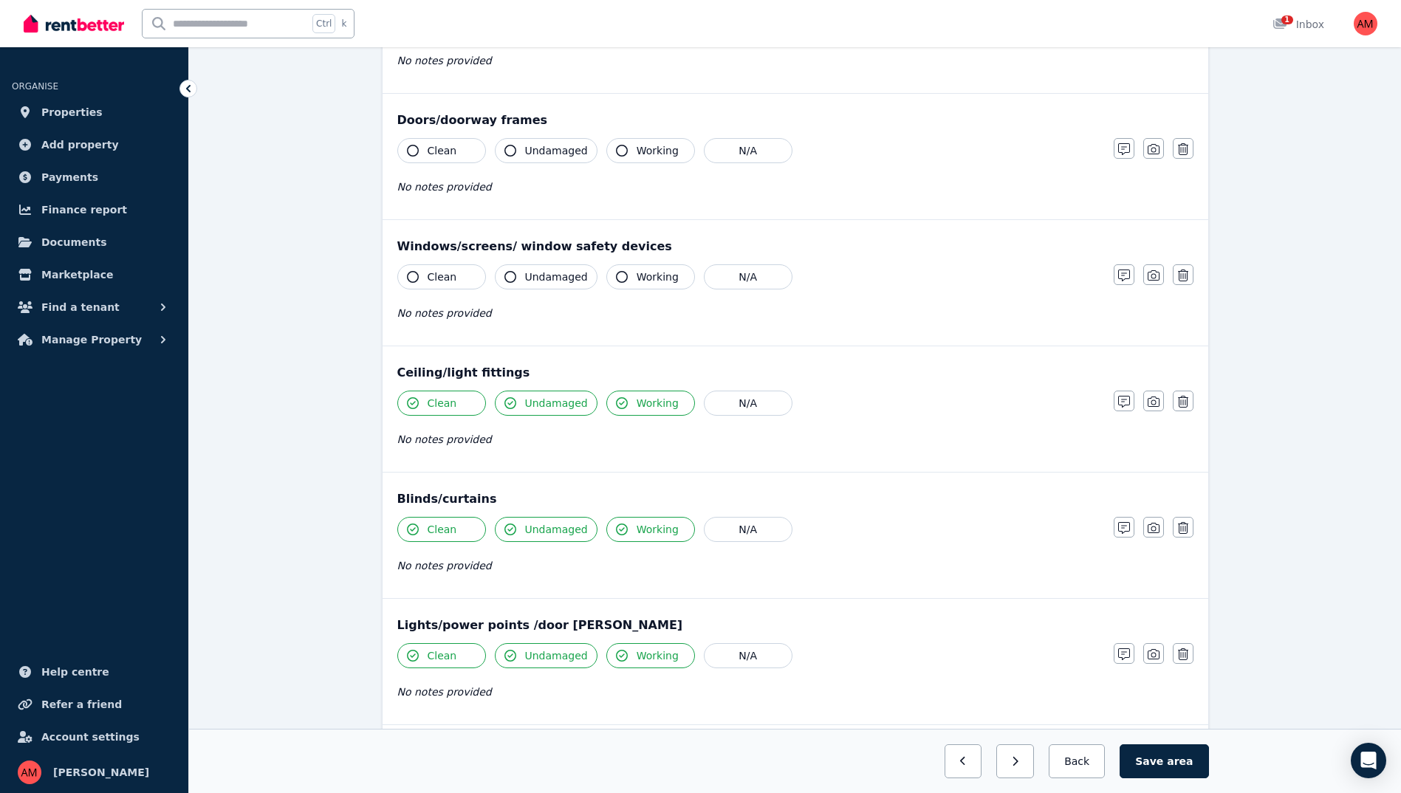
click at [440, 282] on span "Clean" at bounding box center [443, 277] width 30 height 15
click at [519, 278] on button "Undamaged" at bounding box center [546, 276] width 103 height 25
click at [646, 279] on span "Working" at bounding box center [658, 277] width 42 height 15
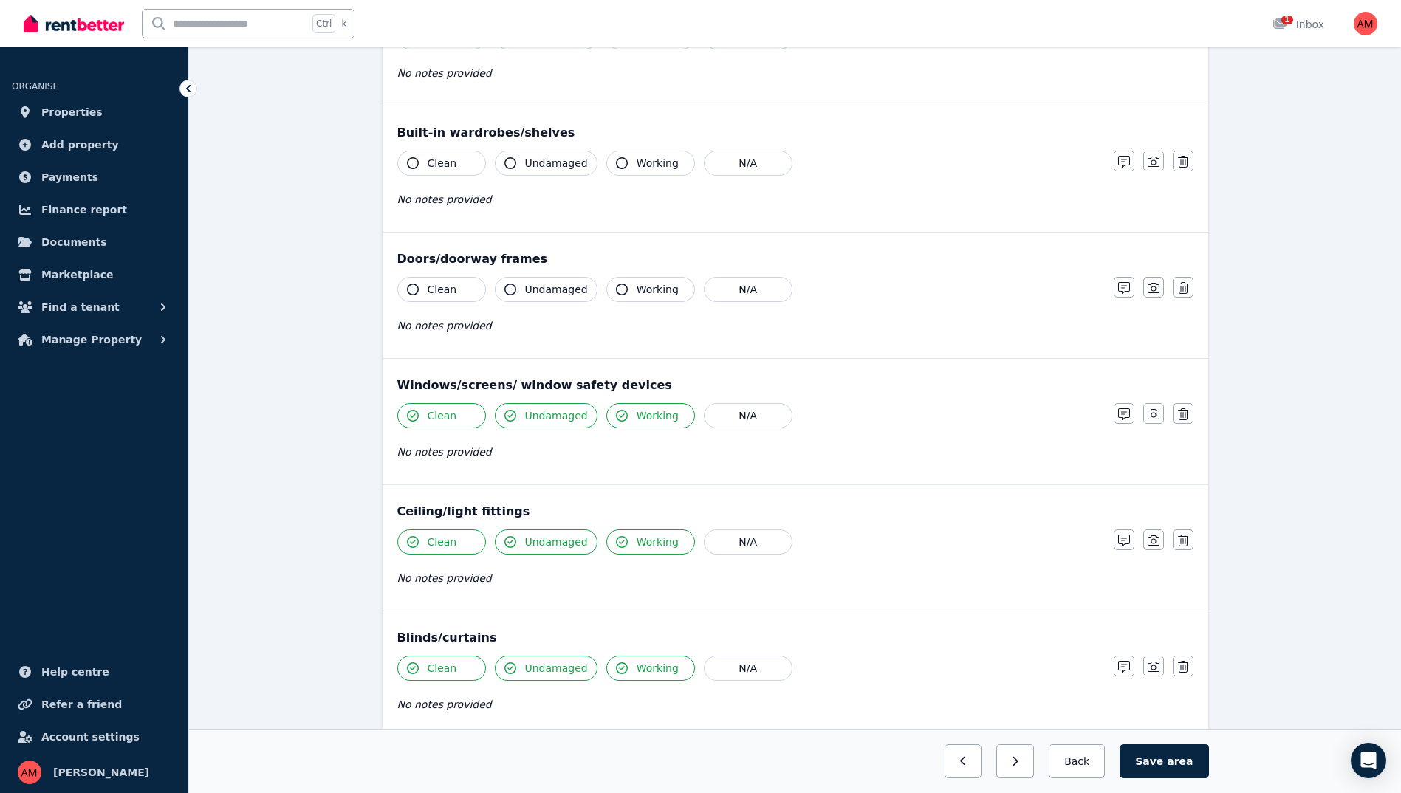
scroll to position [239, 0]
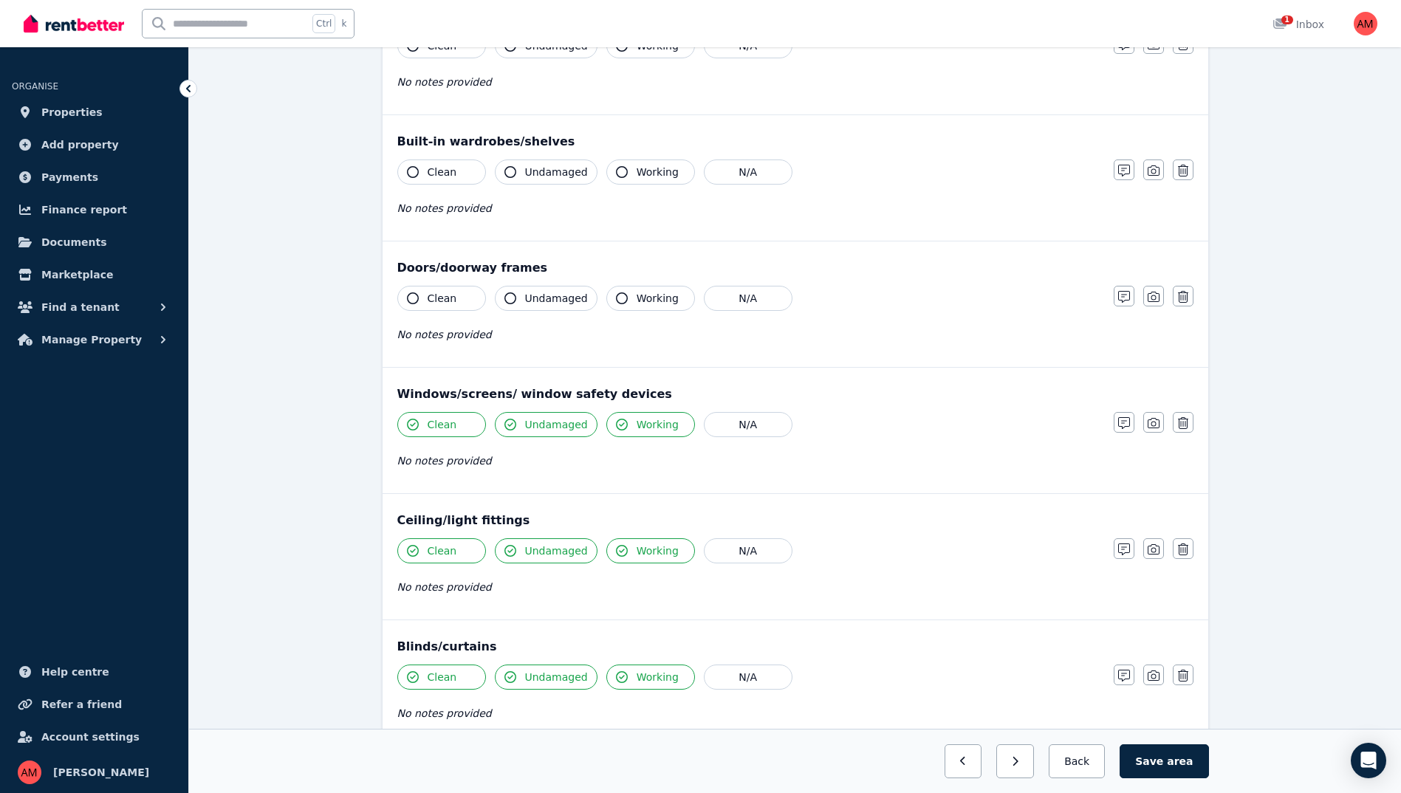
click at [643, 295] on span "Working" at bounding box center [658, 298] width 42 height 15
click at [550, 300] on span "Undamaged" at bounding box center [556, 298] width 63 height 15
click at [451, 301] on span "Clean" at bounding box center [443, 298] width 30 height 15
click at [447, 189] on div "Clean Undamaged Working N/A No notes provided" at bounding box center [748, 196] width 702 height 72
click at [521, 179] on button "Undamaged" at bounding box center [546, 172] width 103 height 25
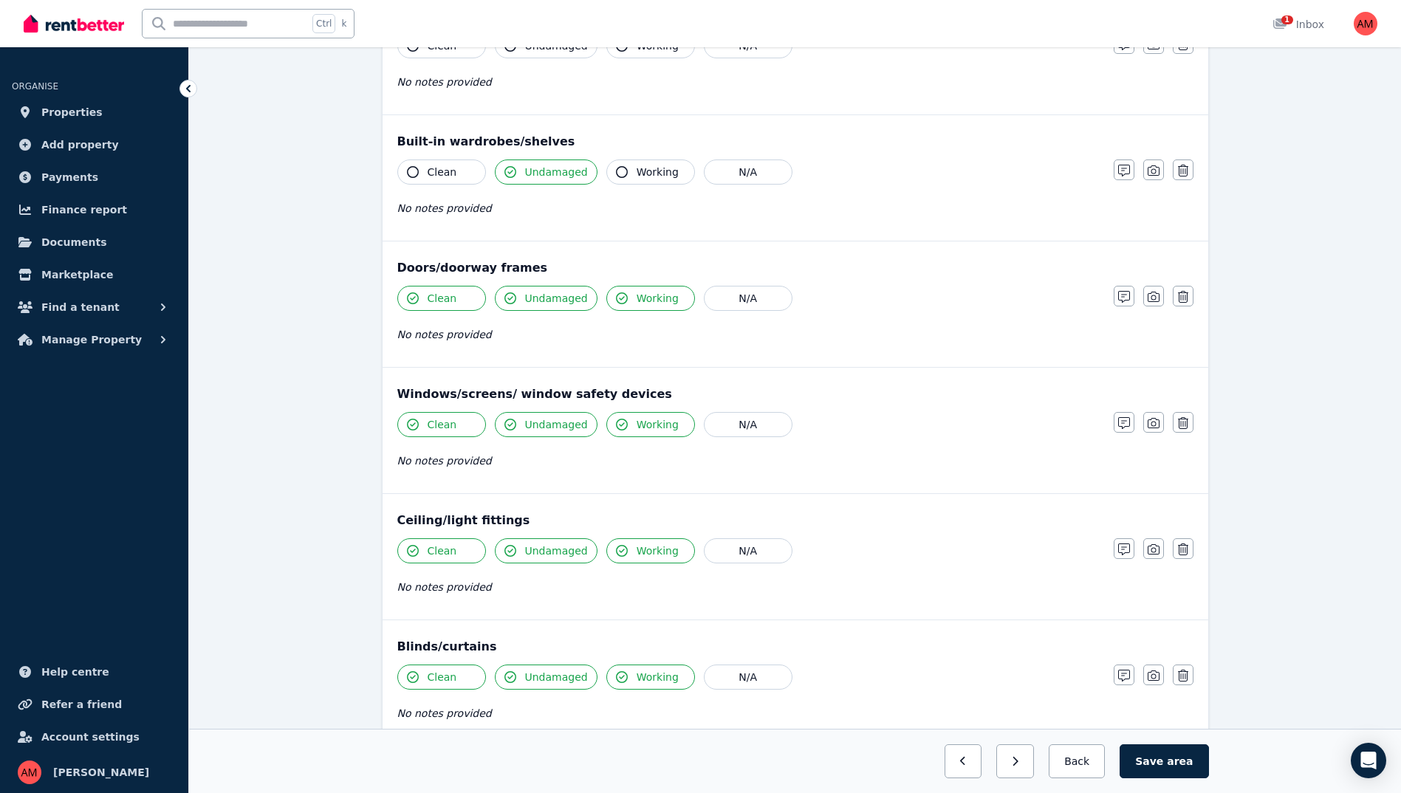
click at [439, 173] on span "Clean" at bounding box center [443, 172] width 30 height 15
click at [620, 181] on button "Working" at bounding box center [650, 172] width 89 height 25
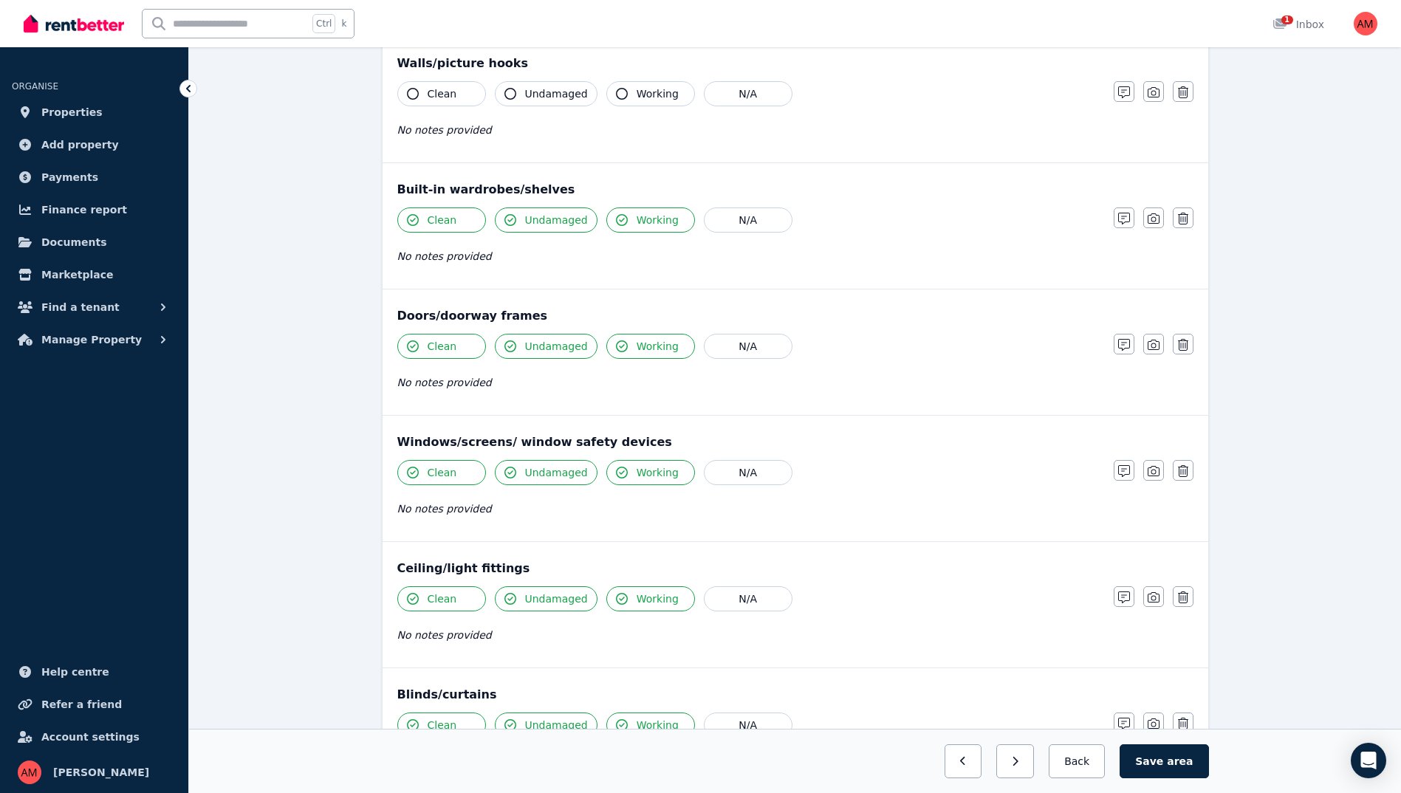
scroll to position [165, 0]
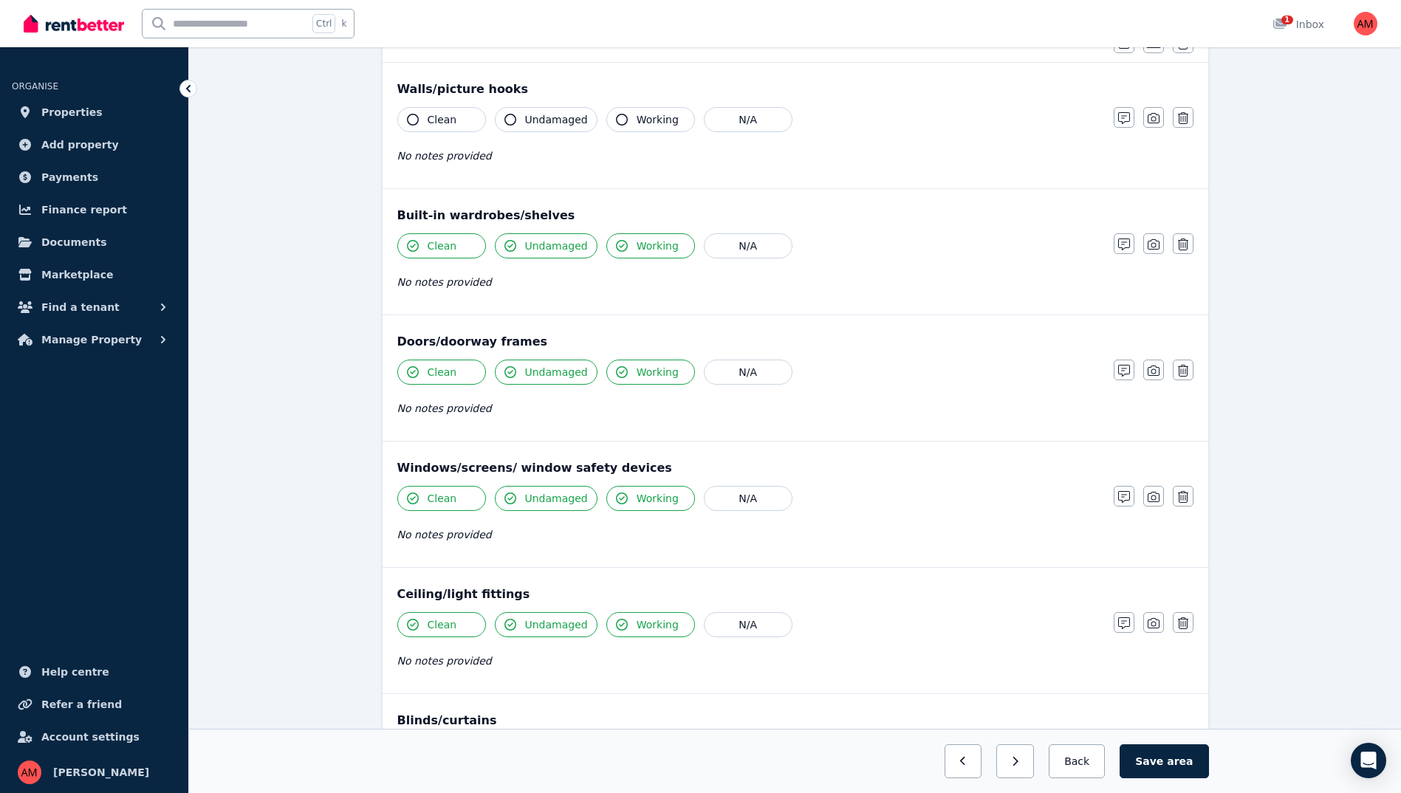
click at [436, 114] on span "Clean" at bounding box center [443, 119] width 30 height 15
click at [515, 117] on icon "button" at bounding box center [510, 120] width 12 height 12
click at [637, 126] on span "Working" at bounding box center [658, 119] width 42 height 15
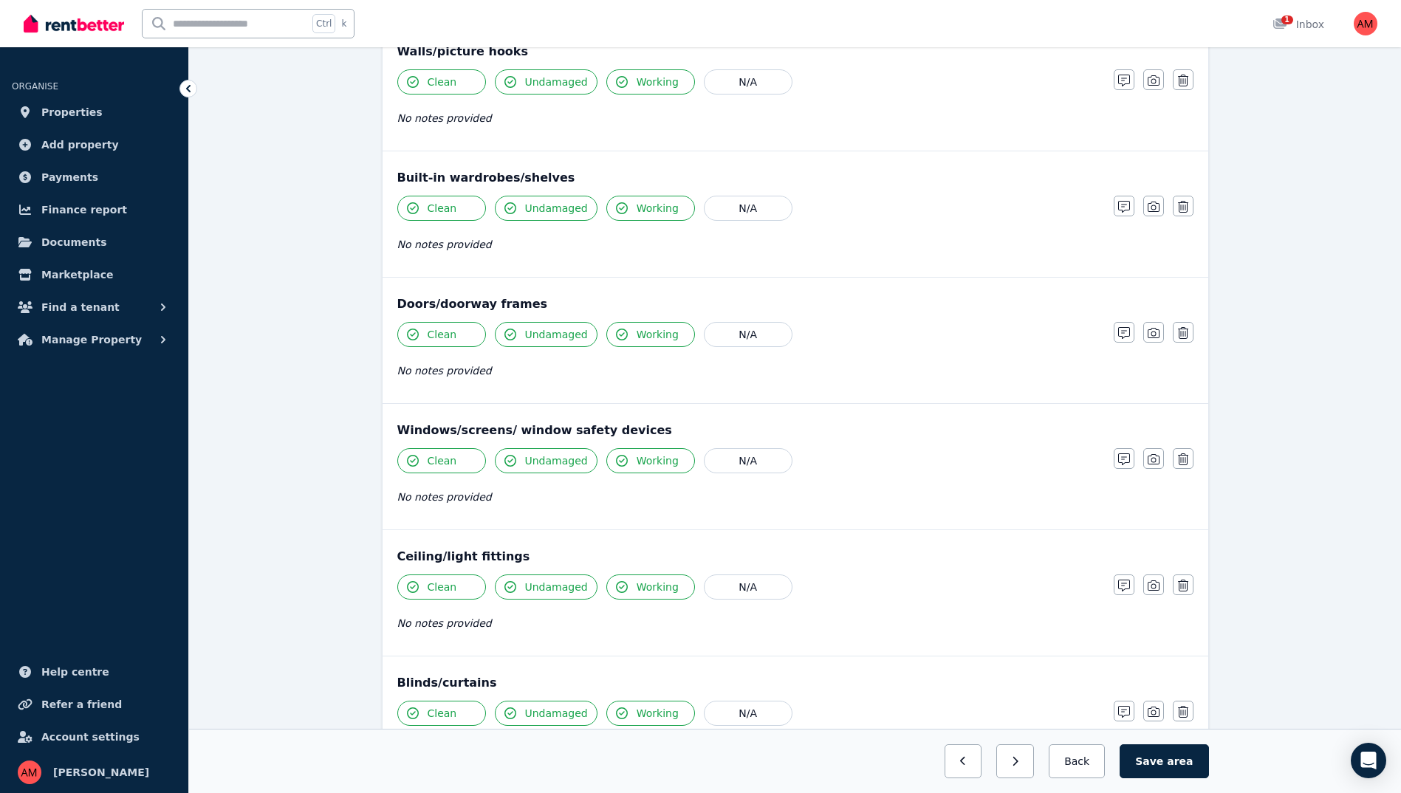
scroll to position [756, 0]
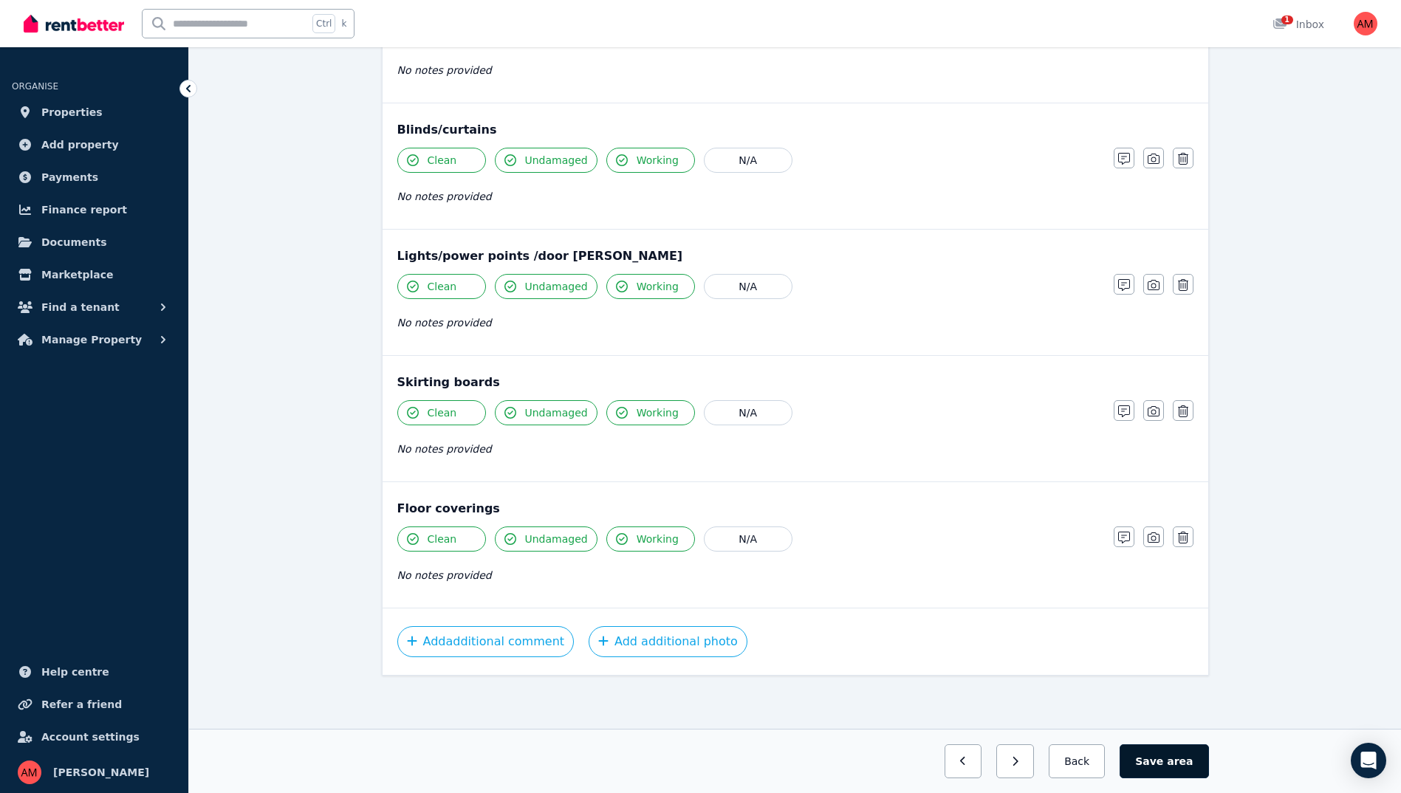
click at [1173, 768] on button "Save area" at bounding box center [1164, 761] width 89 height 34
click at [1112, 768] on button "Back" at bounding box center [1077, 761] width 69 height 34
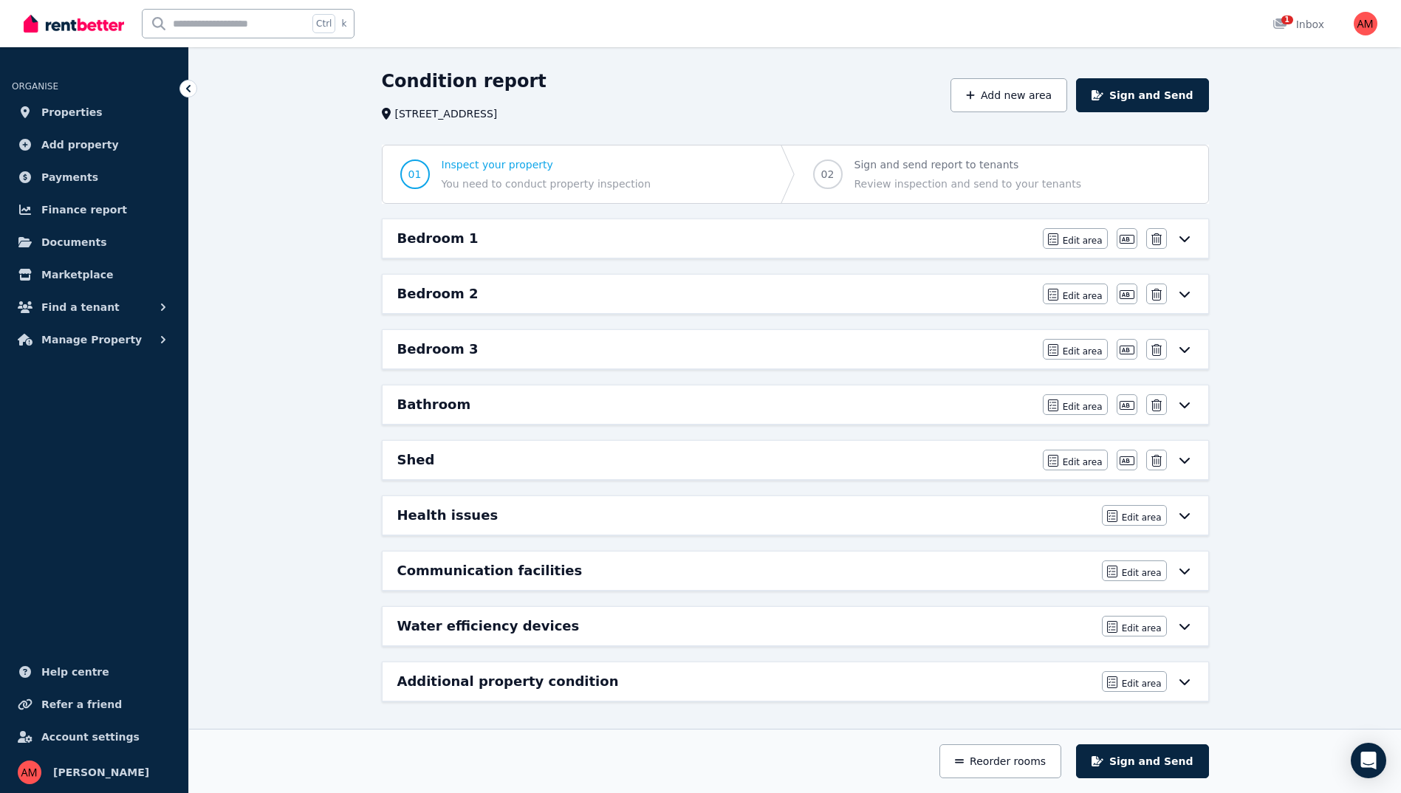
scroll to position [43, 0]
click at [1180, 346] on icon at bounding box center [1185, 349] width 18 height 12
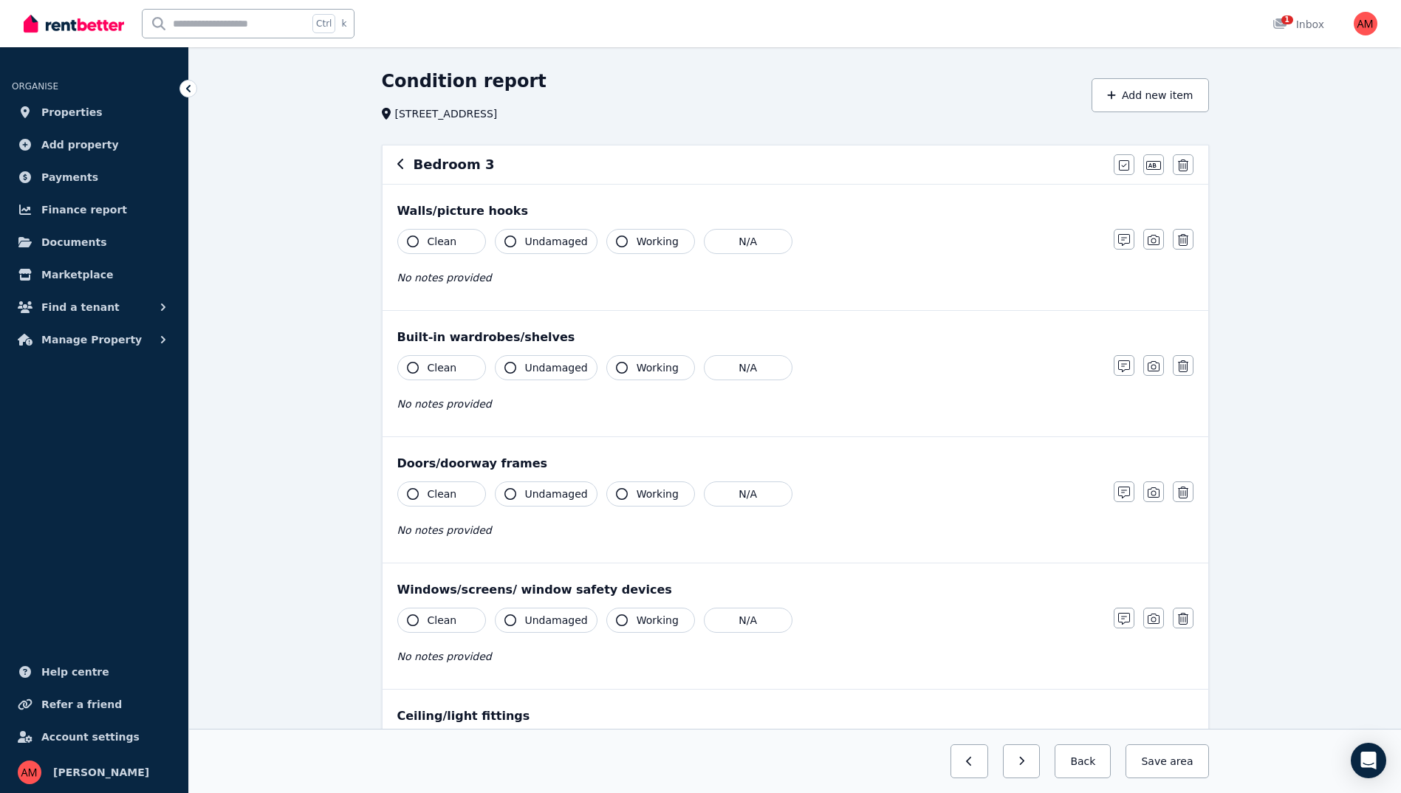
scroll to position [0, 0]
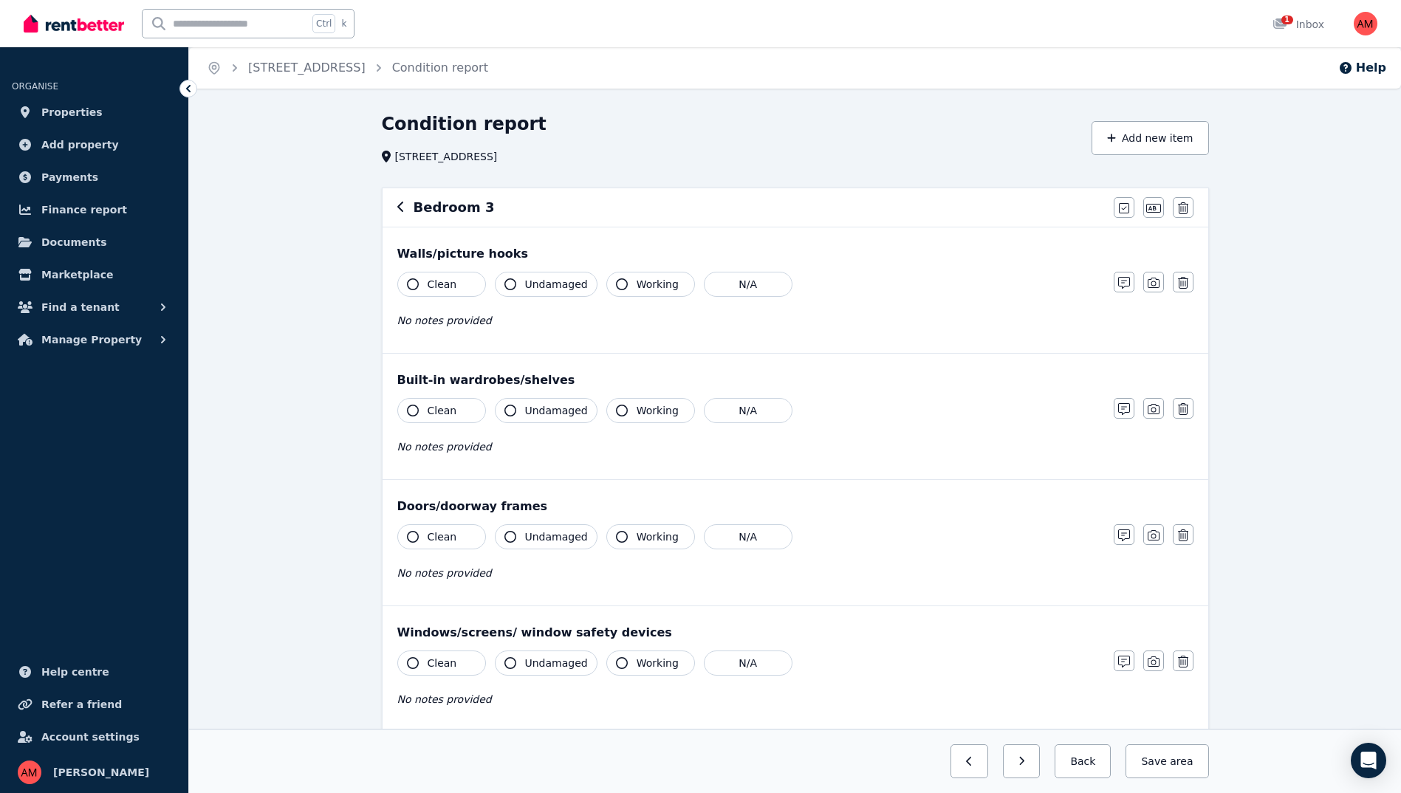
click at [563, 287] on span "Undamaged" at bounding box center [556, 284] width 63 height 15
click at [616, 281] on icon "button" at bounding box center [622, 284] width 12 height 12
click at [441, 279] on span "Clean" at bounding box center [443, 284] width 30 height 15
click at [457, 415] on button "Clean" at bounding box center [441, 410] width 89 height 25
drag, startPoint x: 537, startPoint y: 420, endPoint x: 547, endPoint y: 420, distance: 10.3
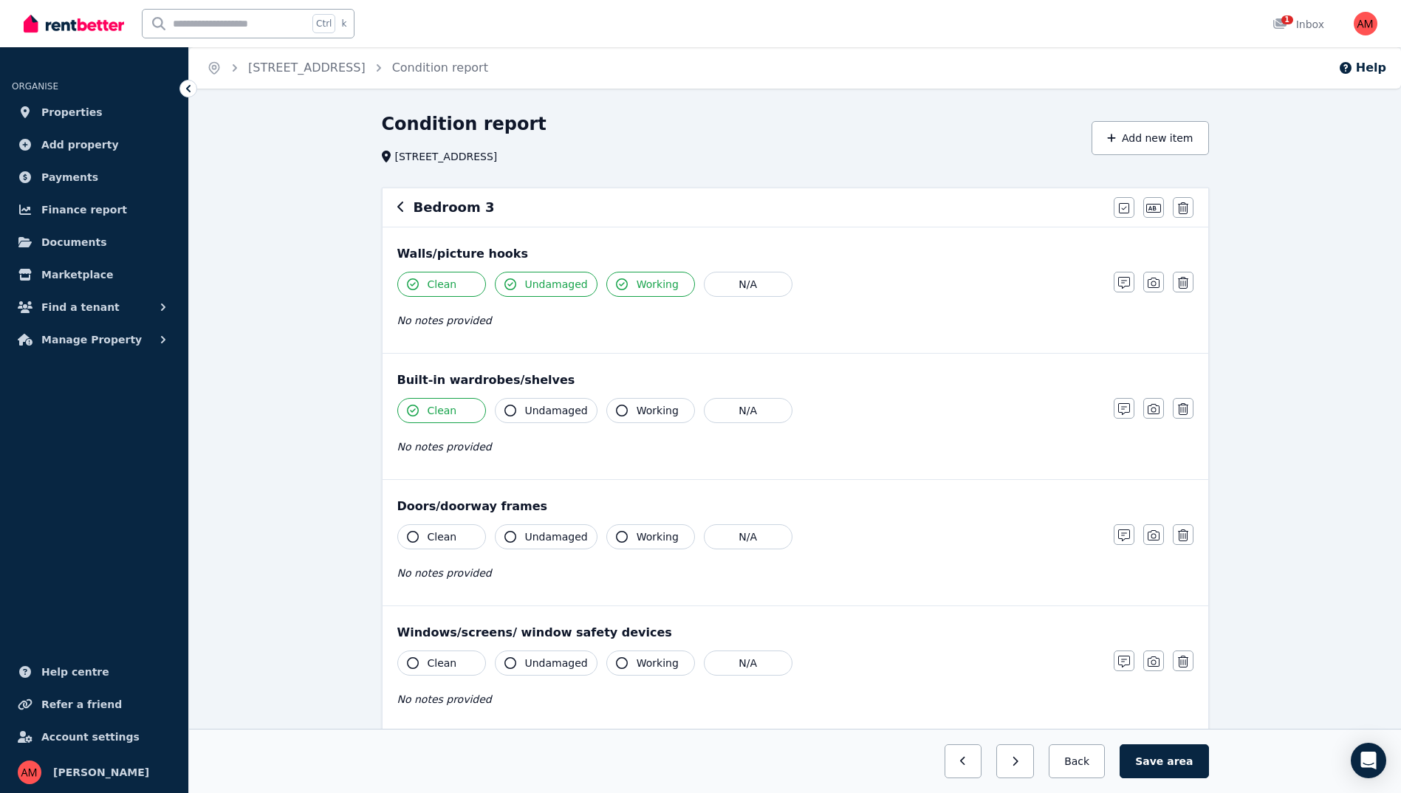
click at [538, 420] on button "Undamaged" at bounding box center [546, 410] width 103 height 25
click at [651, 410] on span "Working" at bounding box center [658, 410] width 42 height 15
click at [657, 546] on button "Working" at bounding box center [650, 536] width 89 height 25
drag, startPoint x: 567, startPoint y: 545, endPoint x: 557, endPoint y: 545, distance: 10.3
click at [566, 546] on button "Undamaged" at bounding box center [546, 536] width 103 height 25
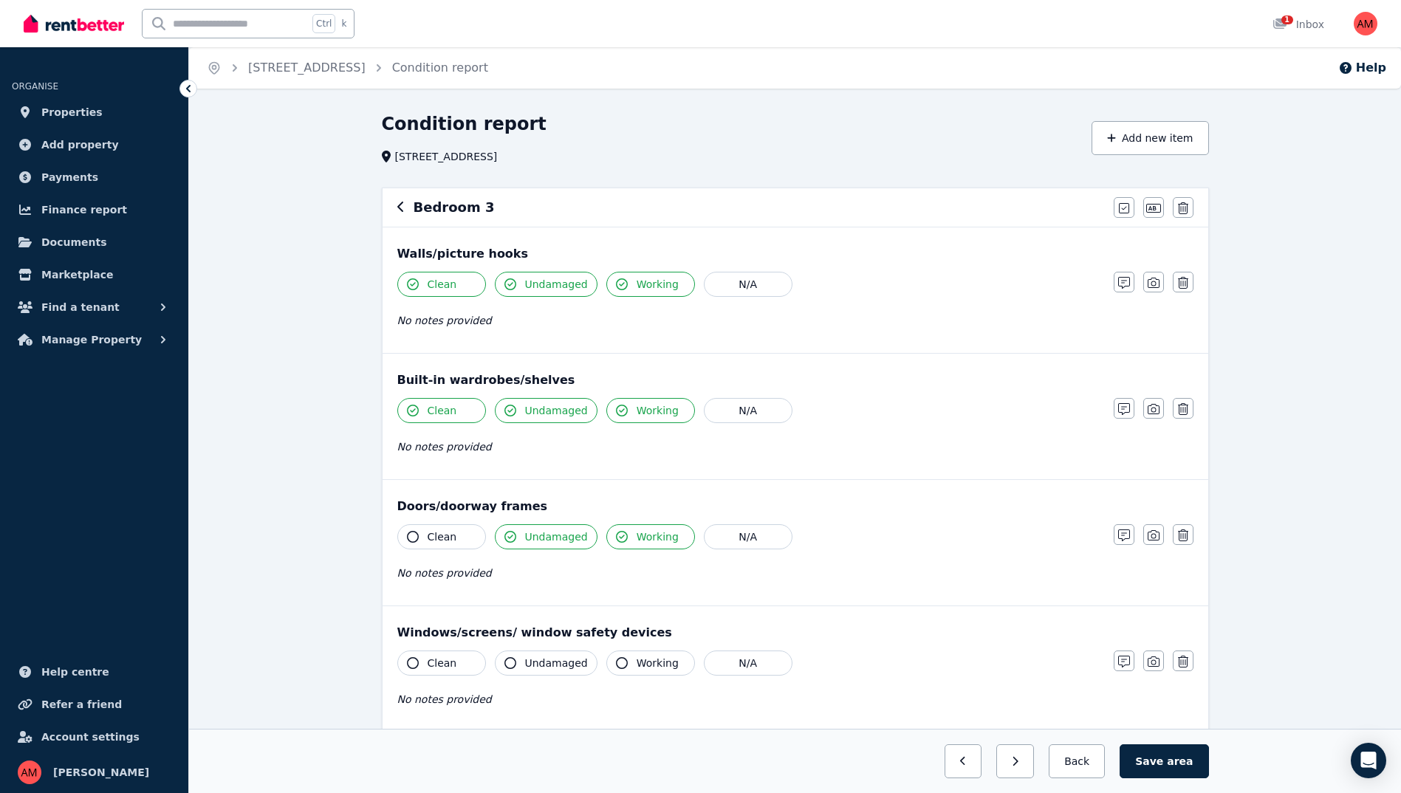
click at [442, 540] on span "Clean" at bounding box center [443, 537] width 30 height 15
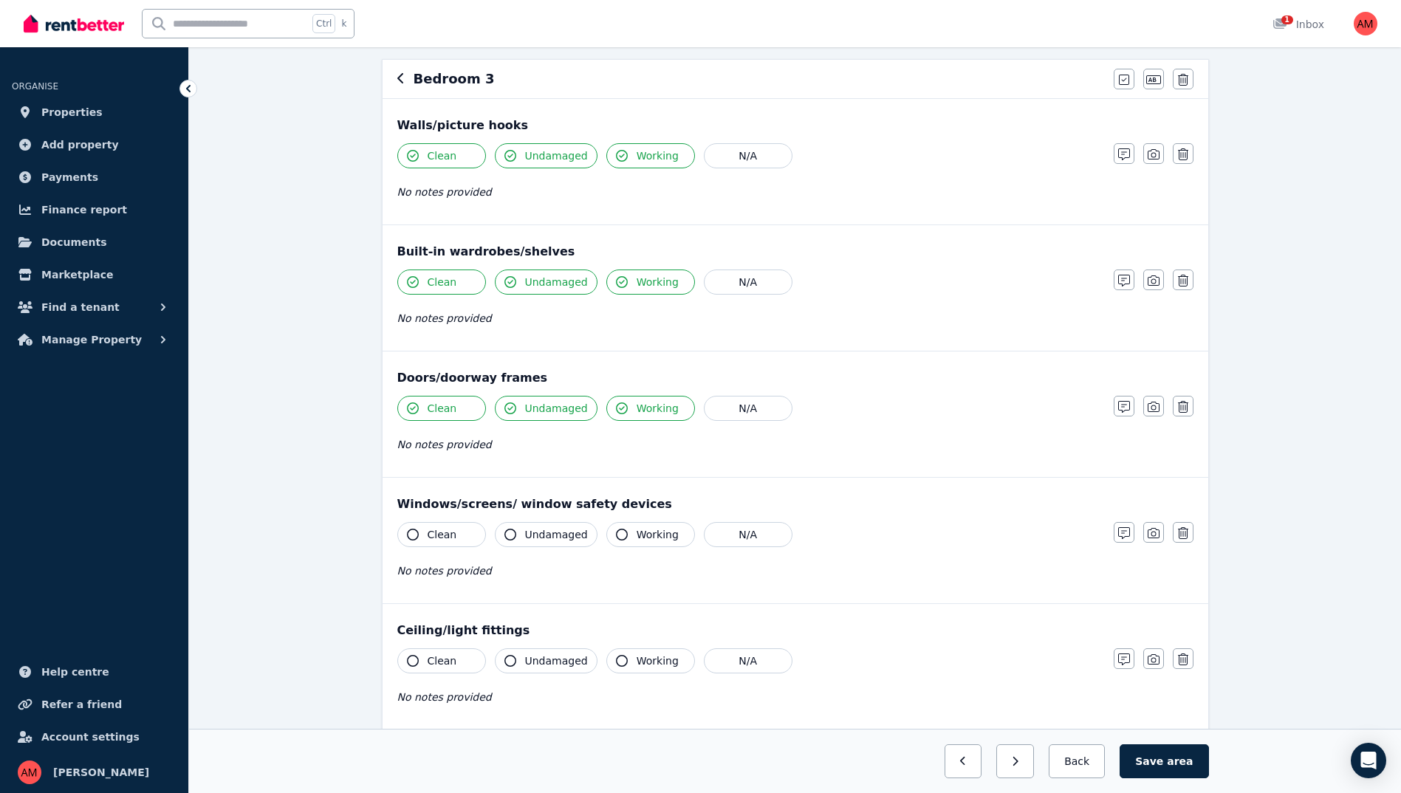
scroll to position [222, 0]
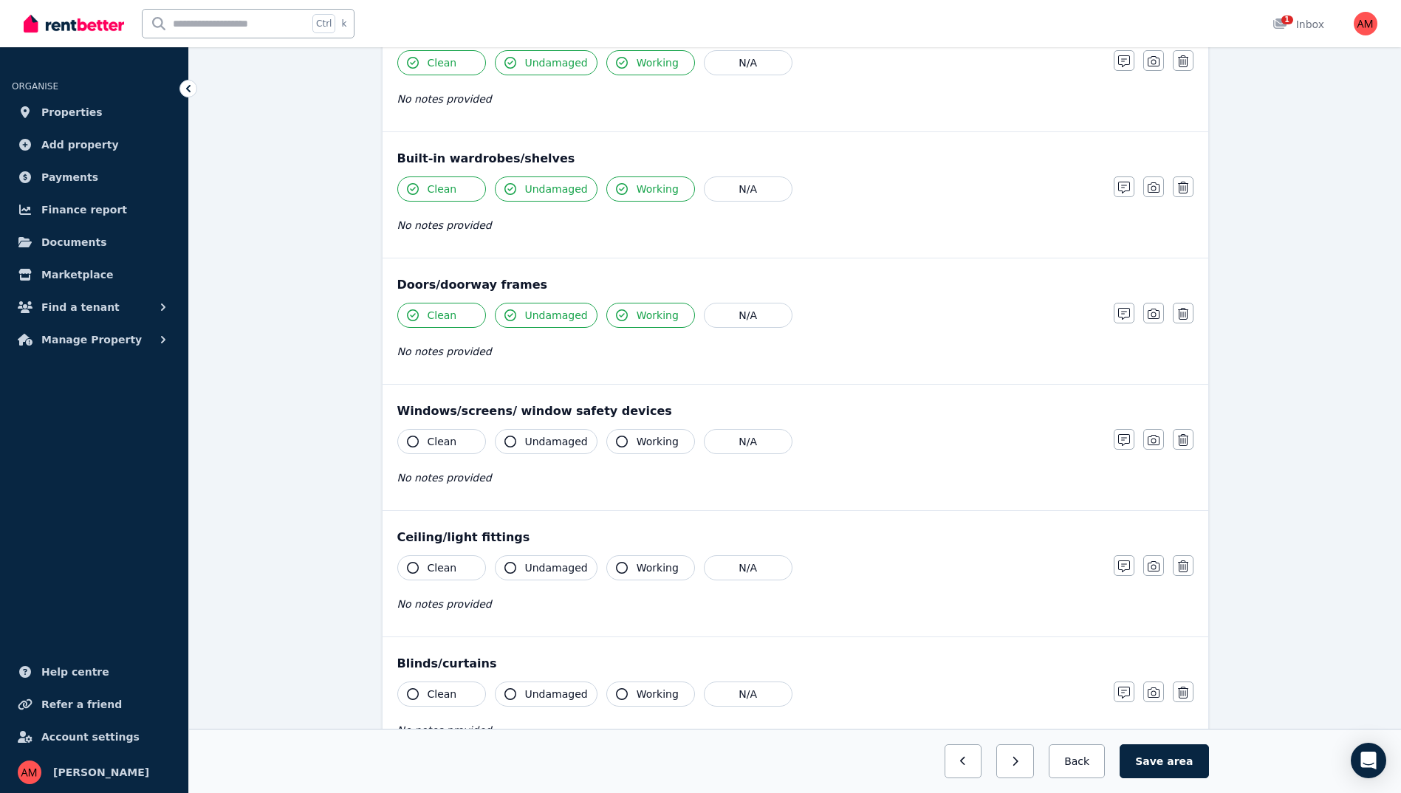
click at [437, 441] on span "Clean" at bounding box center [443, 441] width 30 height 15
click at [534, 451] on button "Undamaged" at bounding box center [546, 441] width 103 height 25
click at [637, 440] on span "Working" at bounding box center [658, 441] width 42 height 15
click at [642, 574] on span "Working" at bounding box center [658, 568] width 42 height 15
click at [559, 572] on span "Undamaged" at bounding box center [556, 568] width 63 height 15
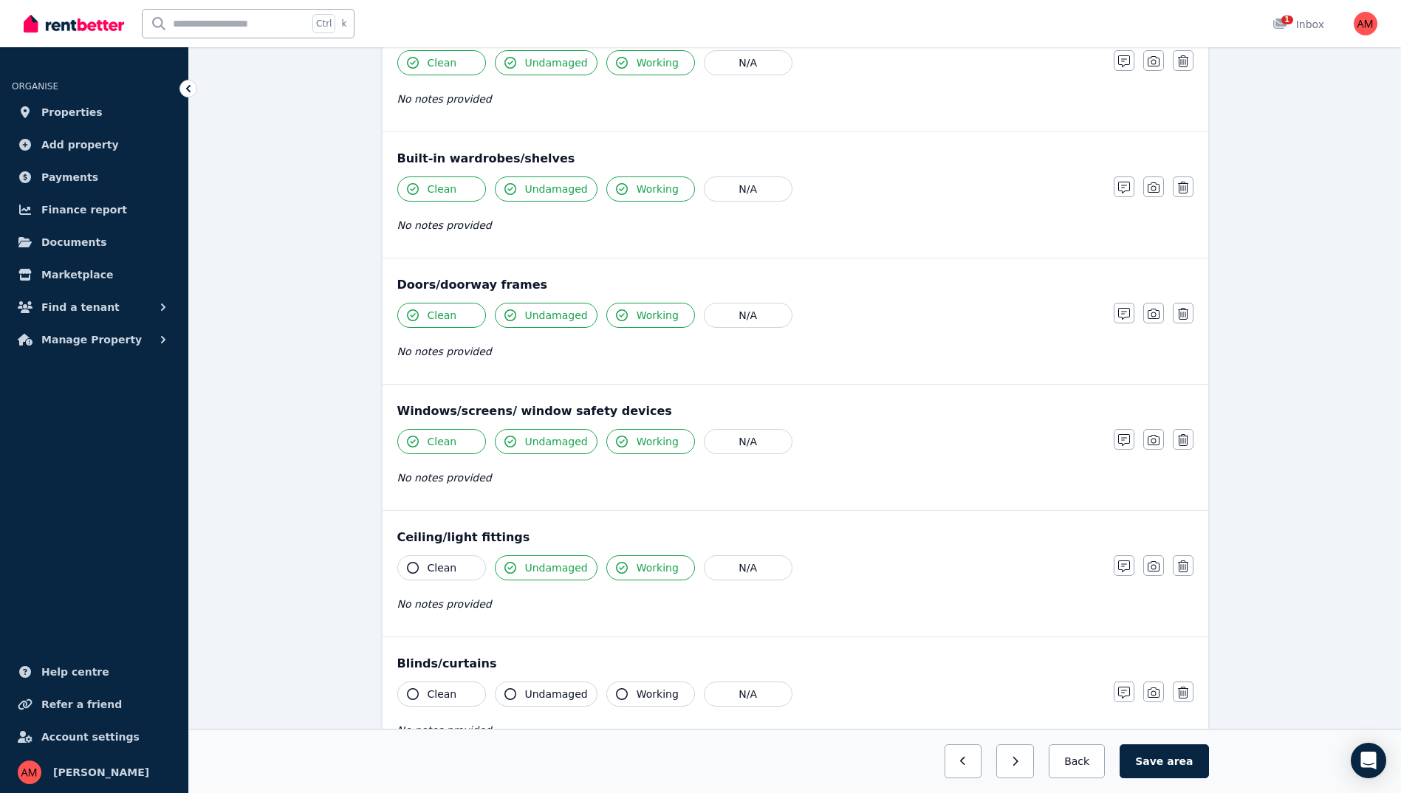
click at [487, 576] on div "Clean Undamaged Working N/A" at bounding box center [748, 567] width 702 height 25
click at [457, 566] on button "Clean" at bounding box center [441, 567] width 89 height 25
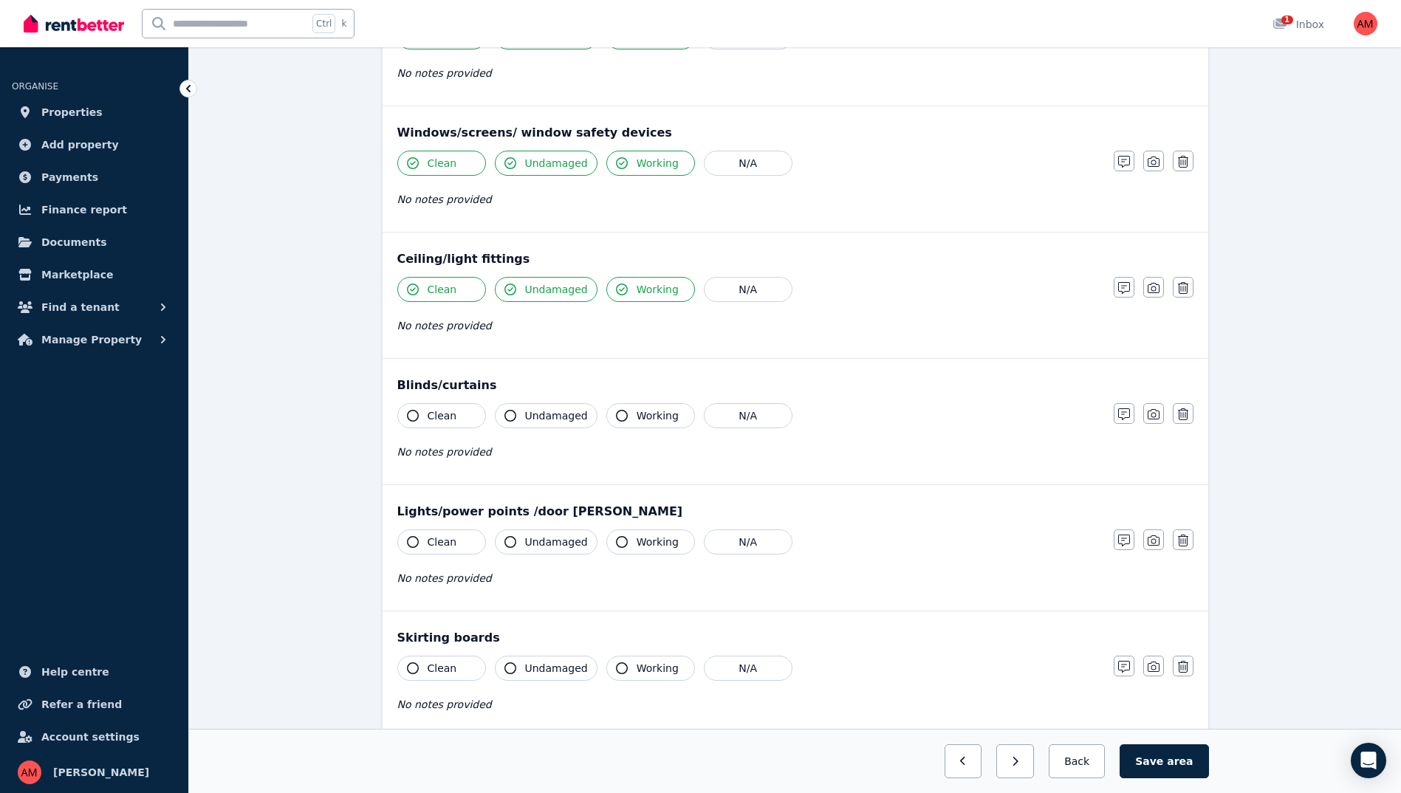
scroll to position [591, 0]
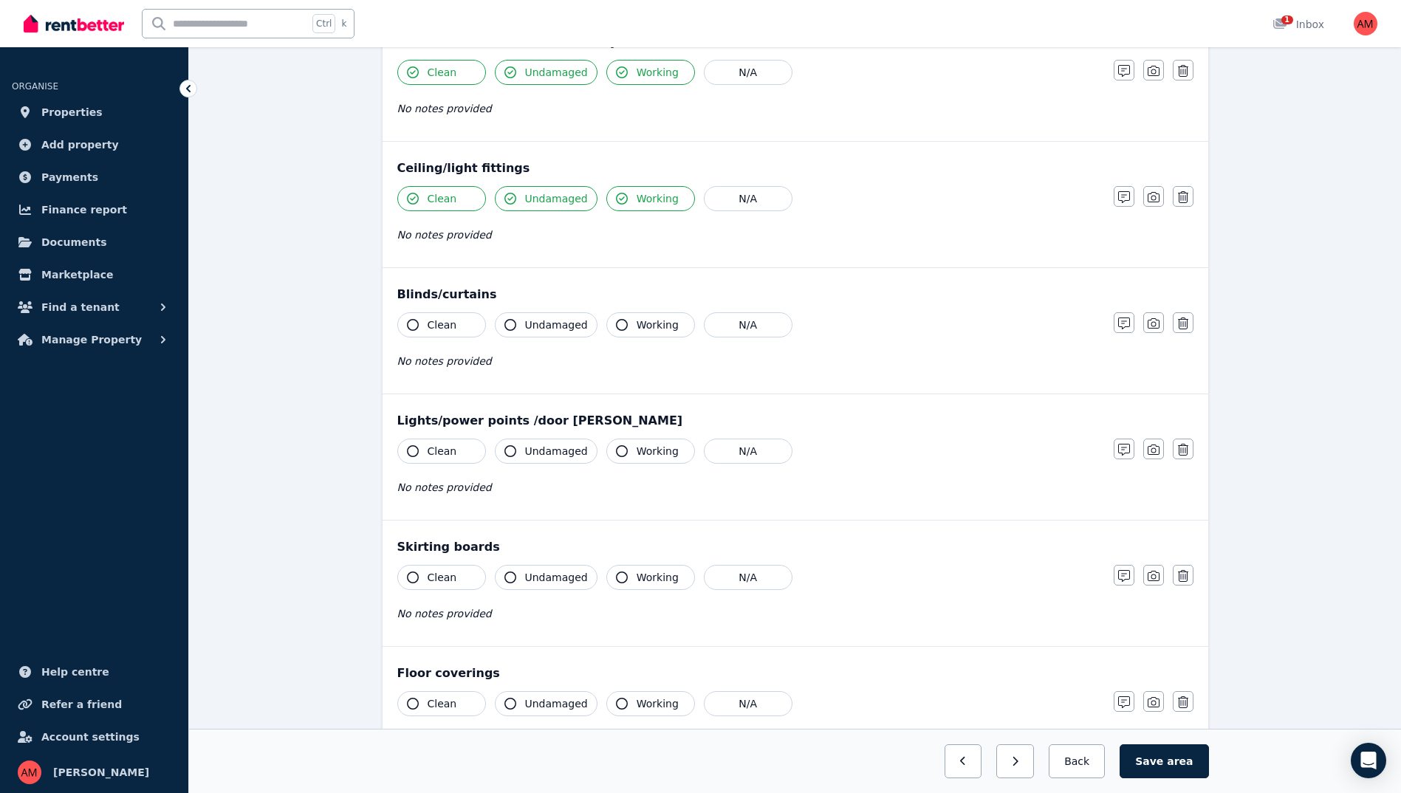
click at [448, 330] on span "Clean" at bounding box center [443, 325] width 30 height 15
click at [533, 319] on span "Undamaged" at bounding box center [556, 325] width 63 height 15
click at [637, 326] on span "Working" at bounding box center [658, 325] width 42 height 15
click at [652, 439] on button "Working" at bounding box center [650, 451] width 89 height 25
click at [627, 462] on button "Working" at bounding box center [650, 451] width 89 height 25
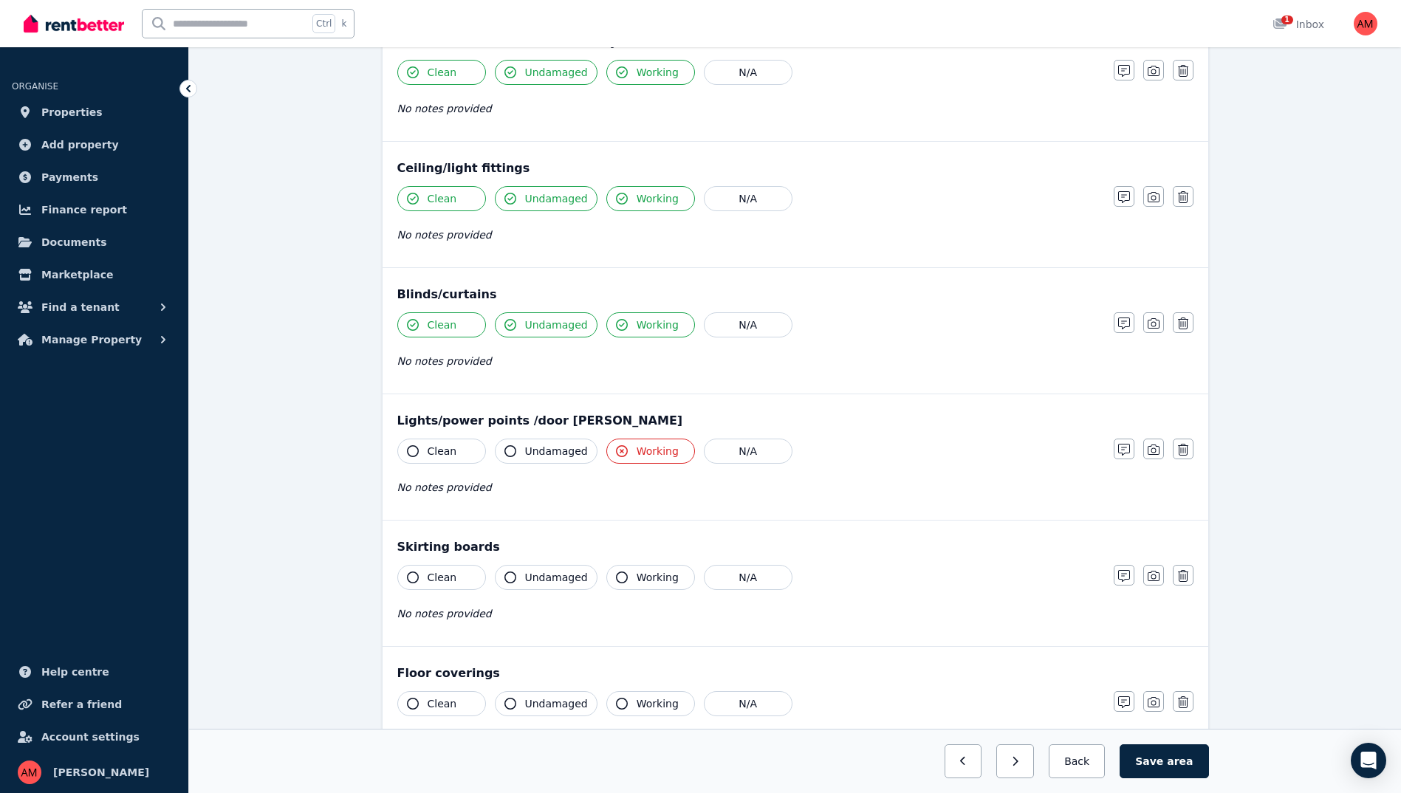
click at [572, 459] on button "Undamaged" at bounding box center [546, 451] width 103 height 25
click at [606, 461] on div "Working" at bounding box center [650, 451] width 89 height 25
click at [638, 461] on button "Working" at bounding box center [650, 451] width 89 height 25
click at [454, 455] on button "Clean" at bounding box center [441, 451] width 89 height 25
click at [675, 455] on button "Working" at bounding box center [650, 451] width 89 height 25
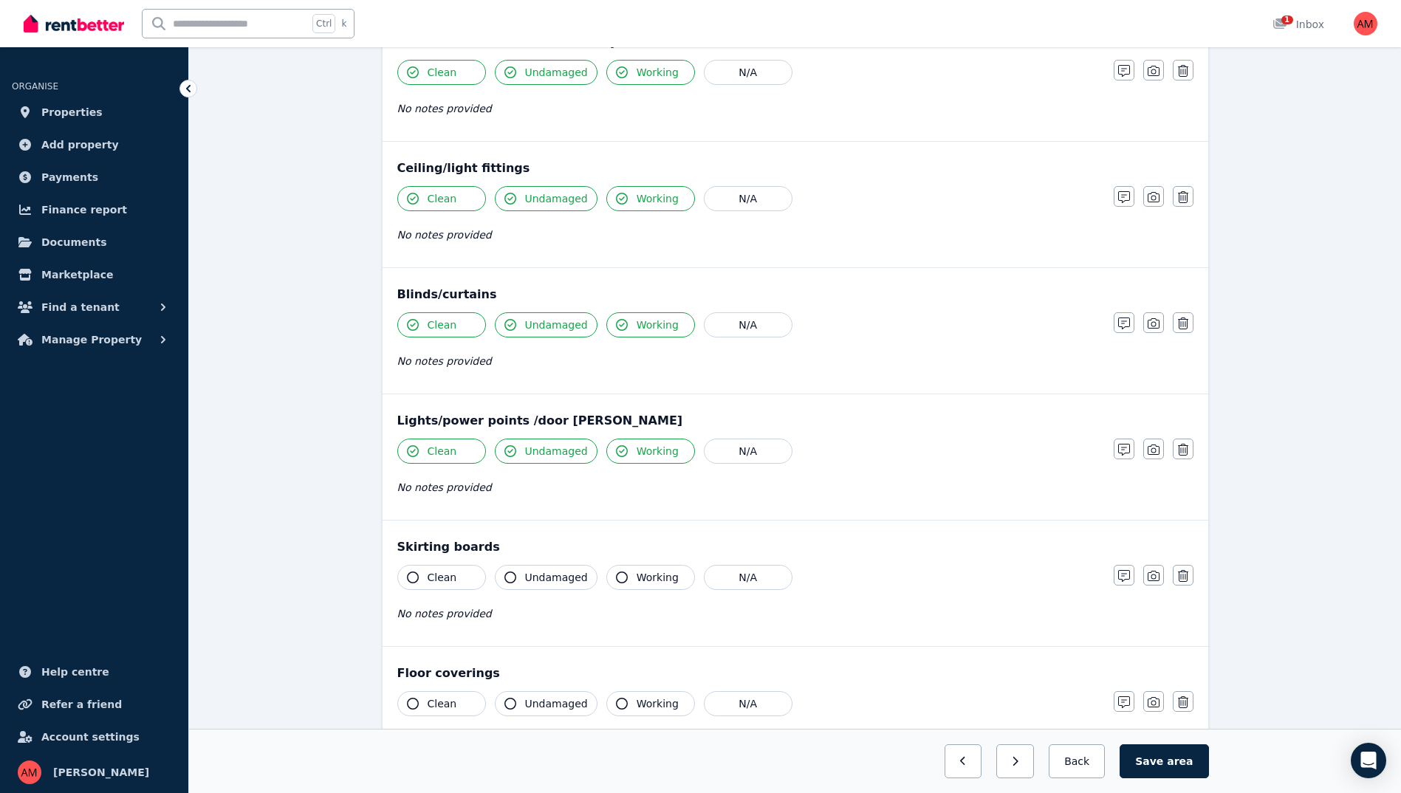
click at [637, 577] on span "Working" at bounding box center [658, 577] width 42 height 15
click at [521, 575] on button "Undamaged" at bounding box center [546, 577] width 103 height 25
drag, startPoint x: 424, startPoint y: 570, endPoint x: 518, endPoint y: 558, distance: 95.3
click at [425, 570] on button "Clean" at bounding box center [441, 577] width 89 height 25
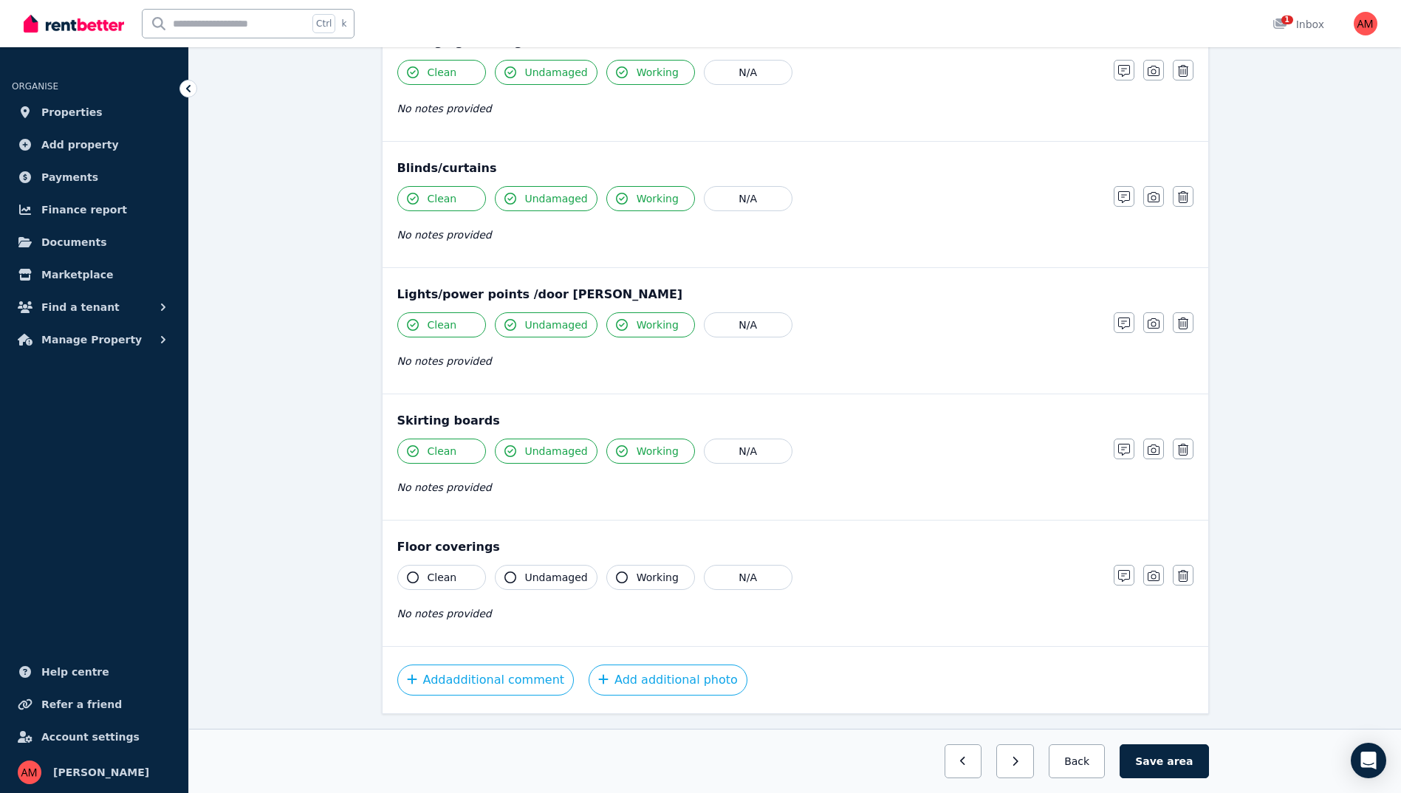
scroll to position [739, 0]
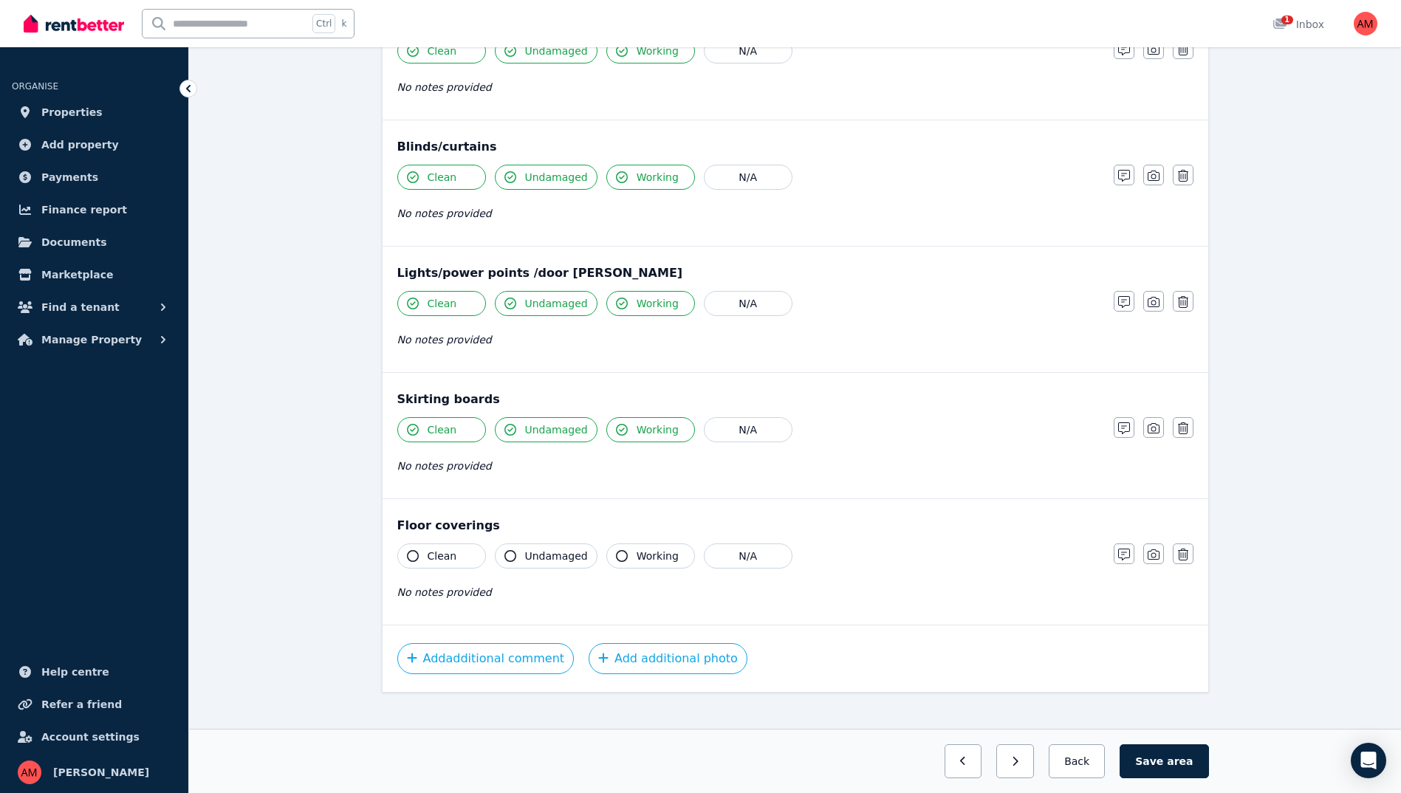
click at [454, 554] on button "Clean" at bounding box center [441, 556] width 89 height 25
click at [553, 555] on span "Undamaged" at bounding box center [556, 556] width 63 height 15
click at [627, 558] on button "Working" at bounding box center [650, 556] width 89 height 25
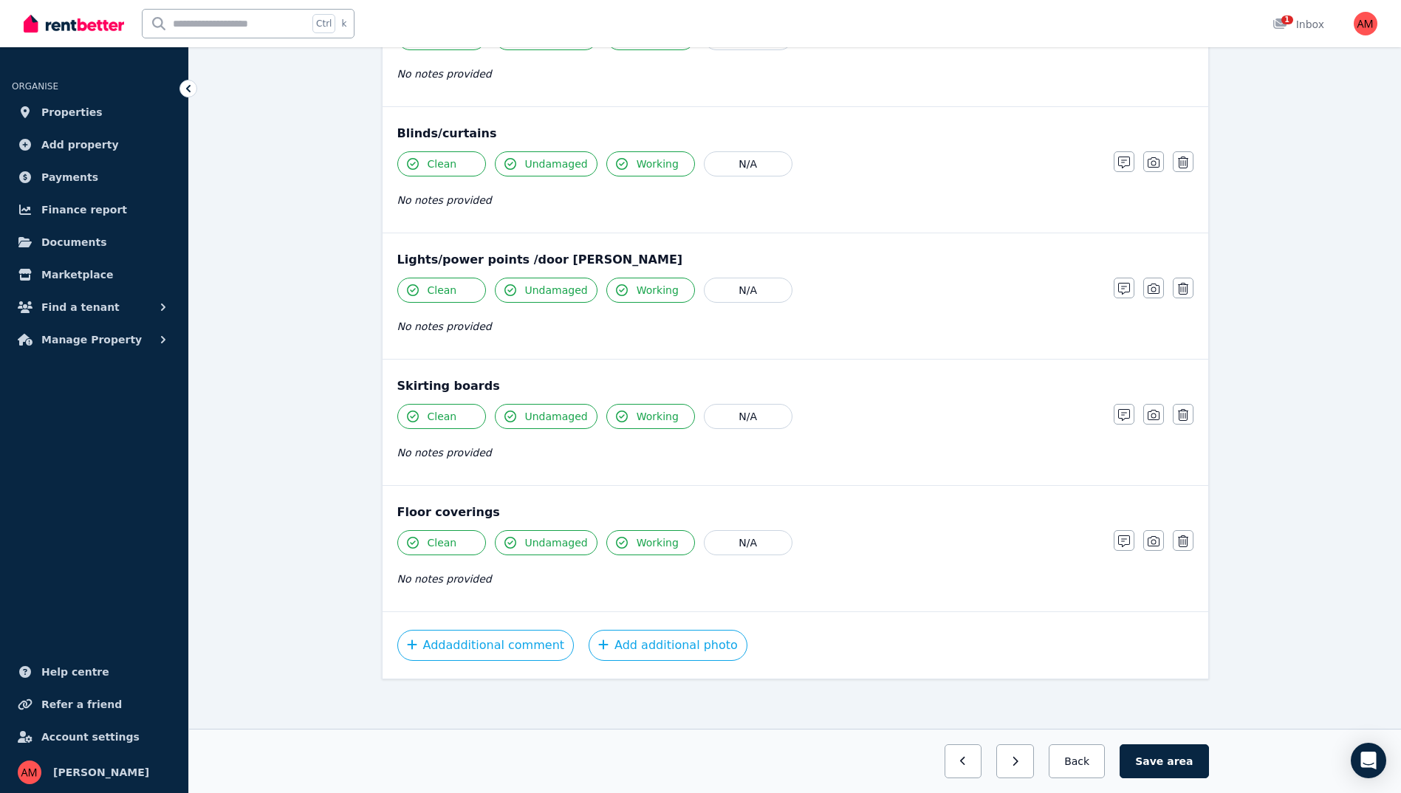
scroll to position [756, 0]
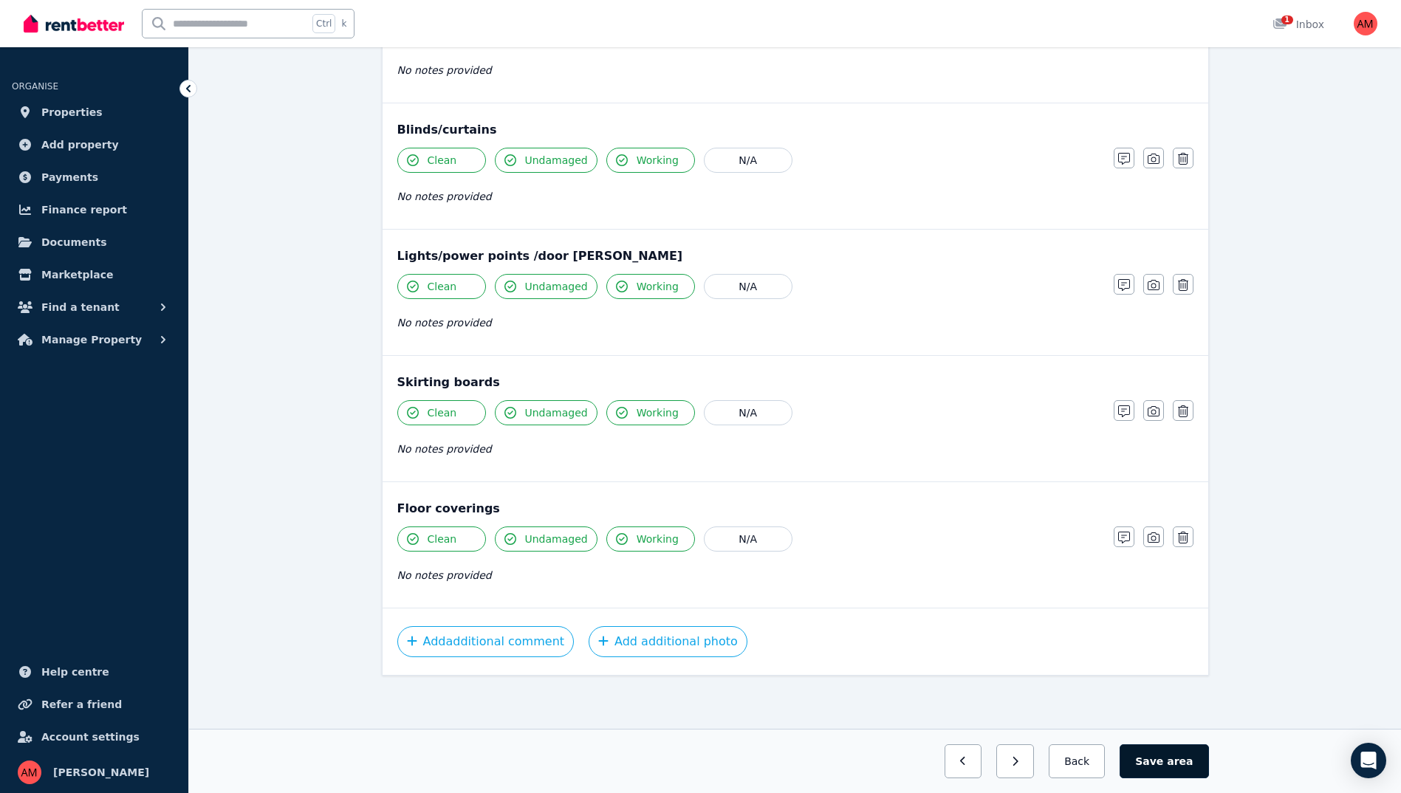
click at [1167, 753] on button "Save area" at bounding box center [1164, 761] width 89 height 34
click at [1105, 772] on button "Back" at bounding box center [1077, 761] width 69 height 34
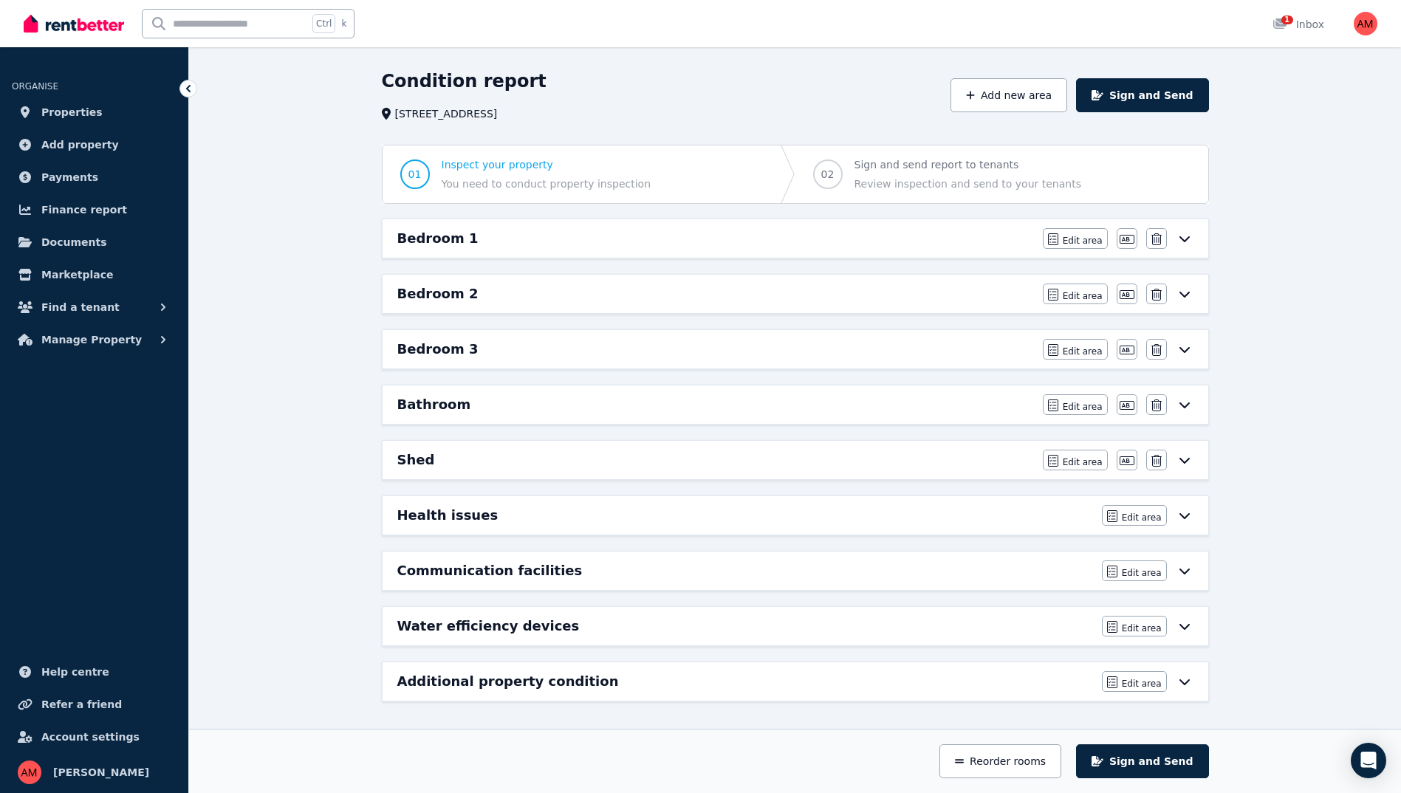
click at [1182, 408] on icon at bounding box center [1185, 405] width 18 height 12
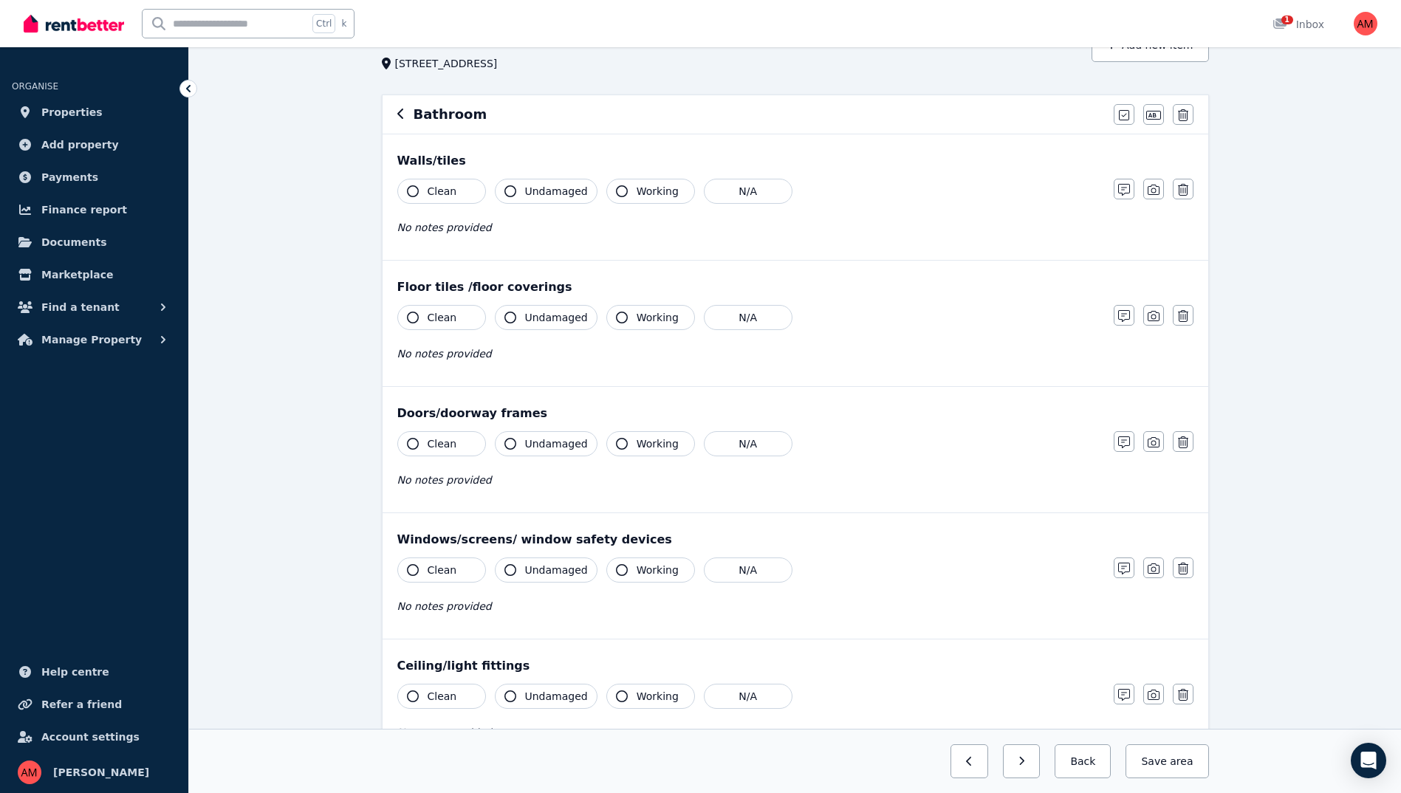
scroll to position [74, 0]
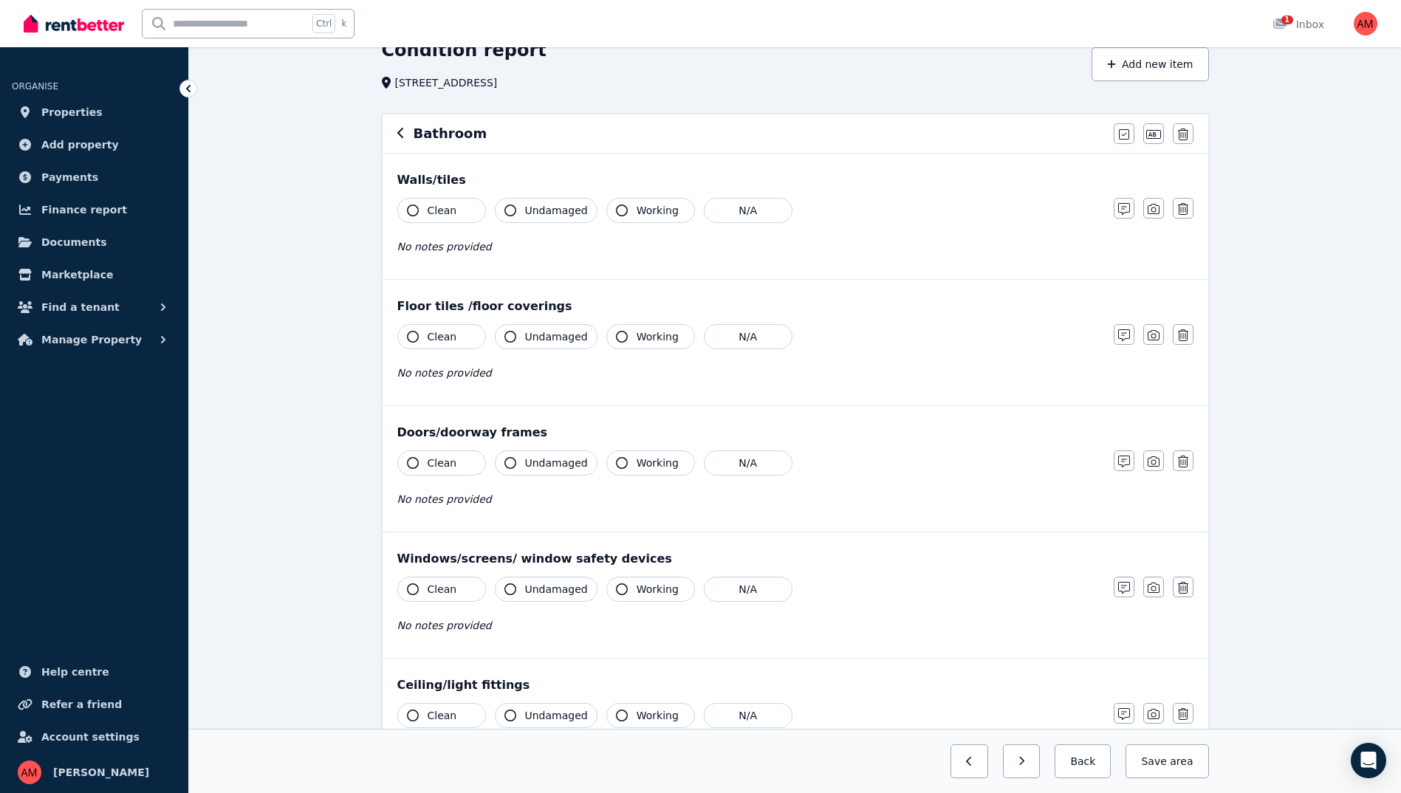
click at [432, 332] on span "Clean" at bounding box center [443, 336] width 30 height 15
click at [624, 332] on button "Working" at bounding box center [650, 336] width 89 height 25
click at [1120, 336] on icon "button" at bounding box center [1124, 335] width 12 height 12
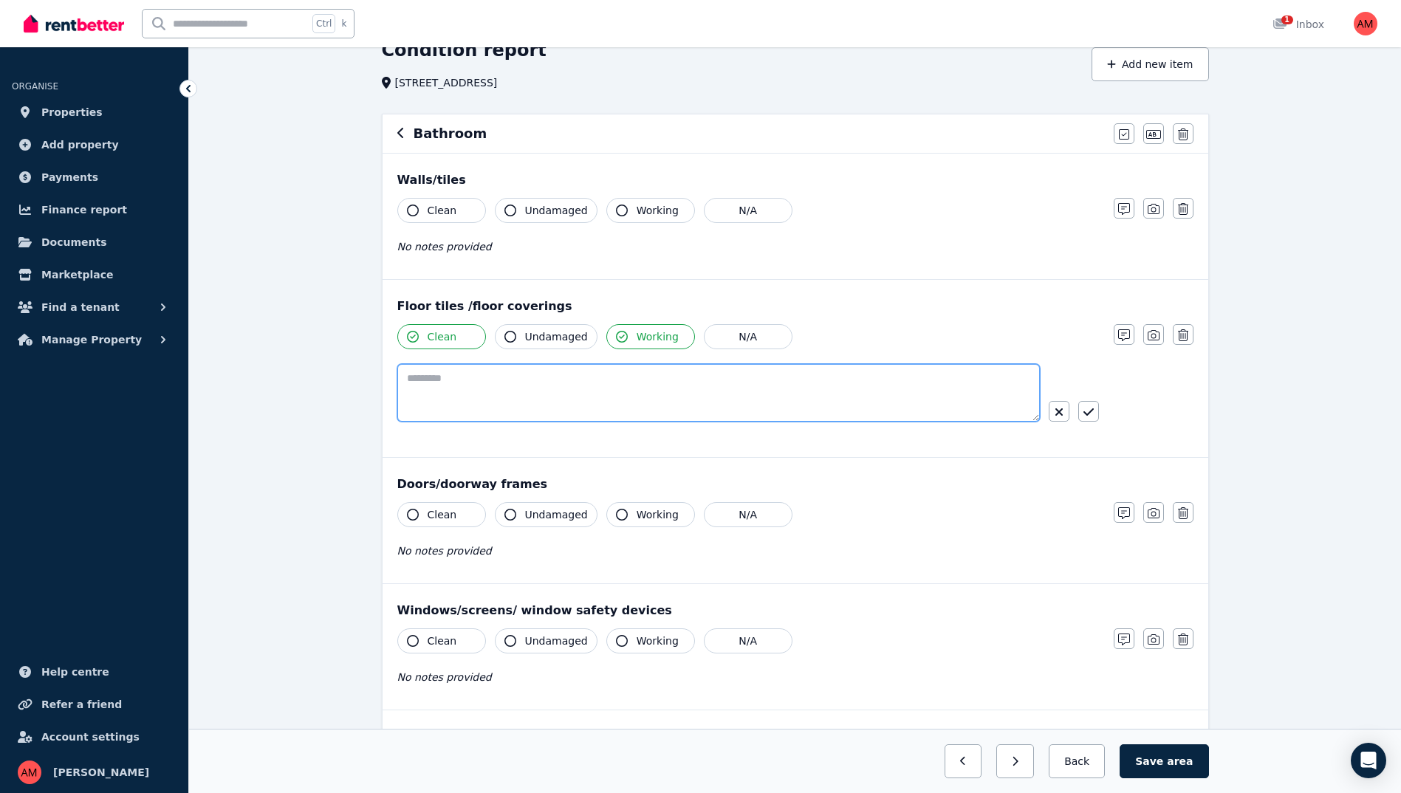
click at [633, 409] on textarea at bounding box center [718, 393] width 643 height 58
type textarea "**********"
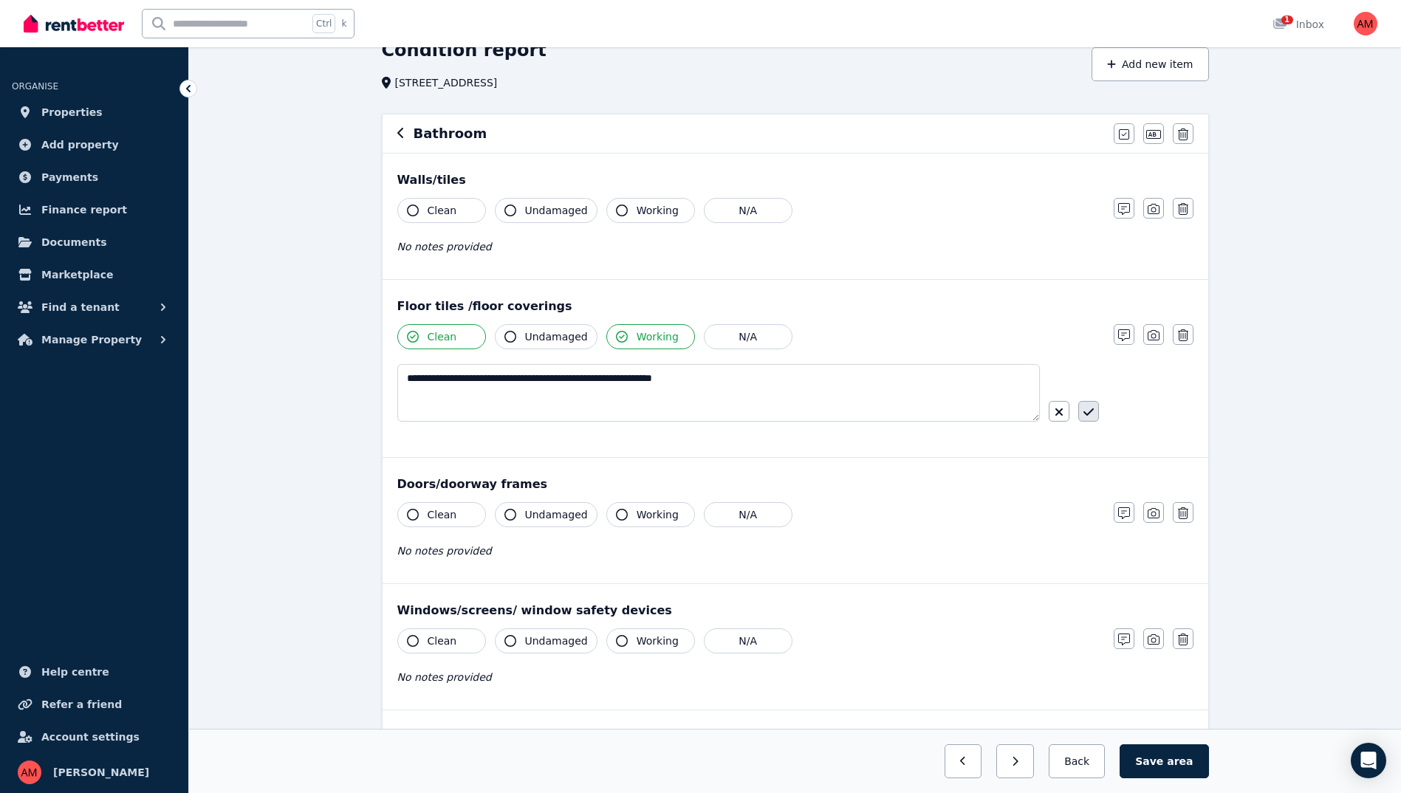
click at [1098, 414] on button "button" at bounding box center [1088, 411] width 21 height 21
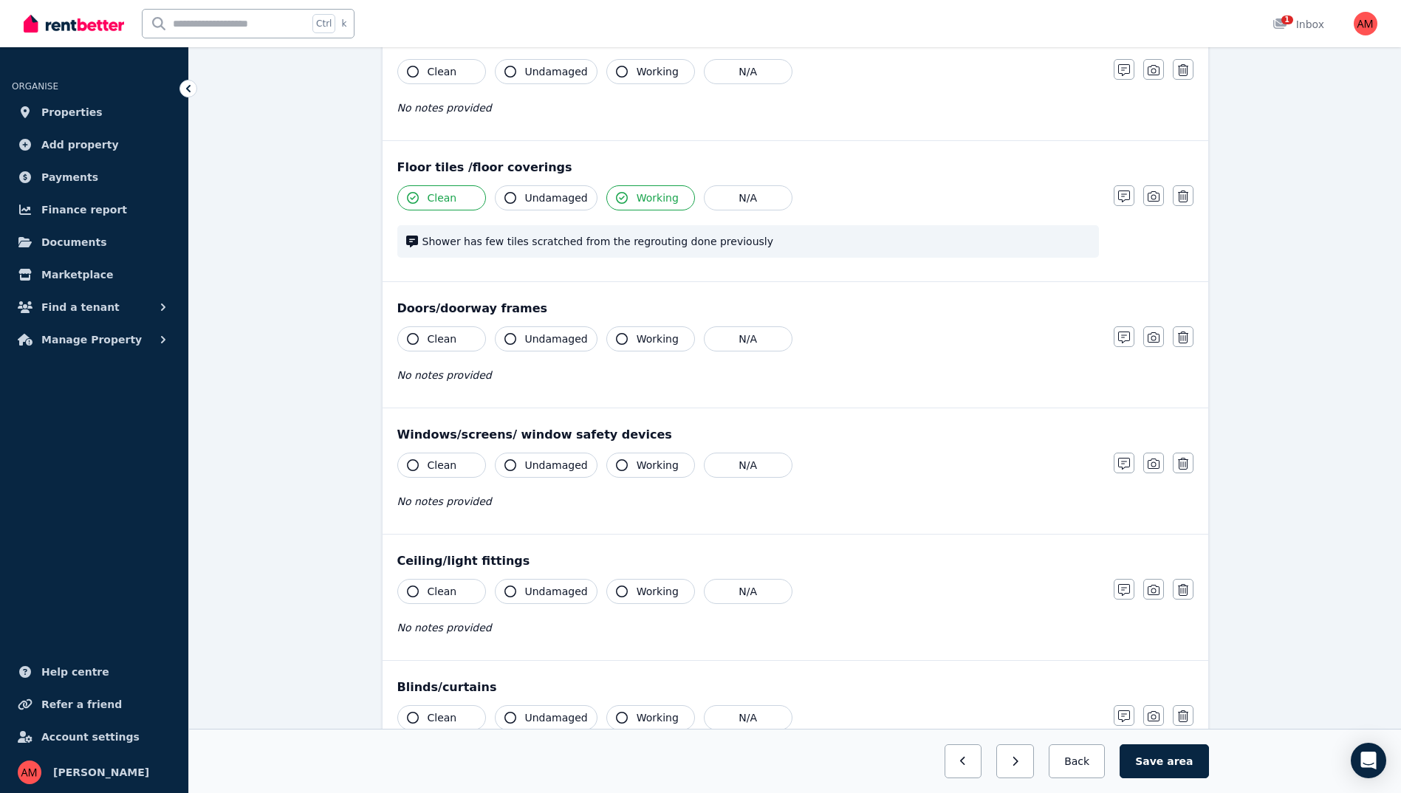
scroll to position [222, 0]
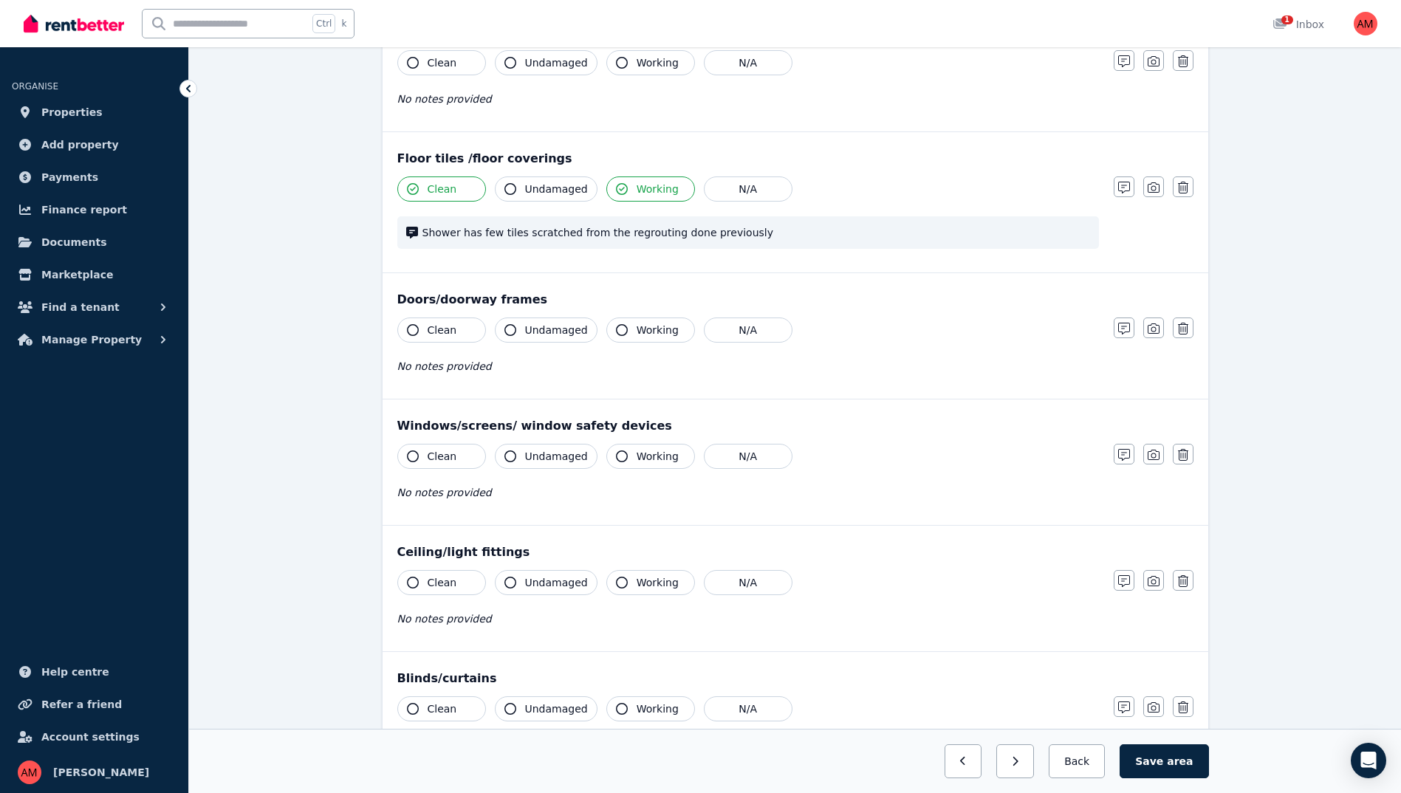
click at [464, 333] on button "Clean" at bounding box center [441, 330] width 89 height 25
click at [521, 335] on button "Undamaged" at bounding box center [546, 330] width 103 height 25
click at [617, 337] on button "Working" at bounding box center [650, 330] width 89 height 25
click at [638, 449] on span "Working" at bounding box center [658, 456] width 42 height 15
click at [578, 455] on span "Undamaged" at bounding box center [556, 456] width 63 height 15
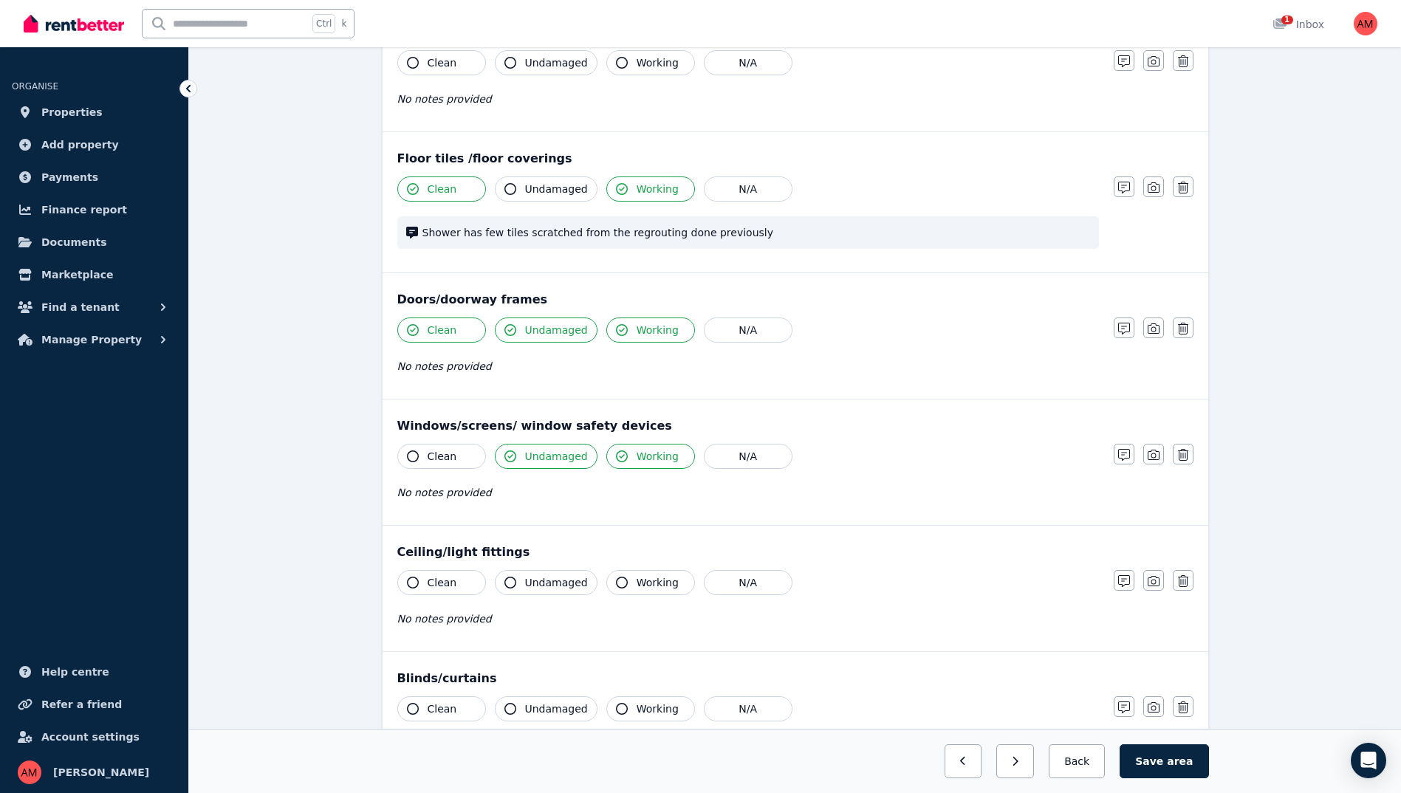
drag, startPoint x: 458, startPoint y: 454, endPoint x: 459, endPoint y: 446, distance: 8.3
click at [457, 450] on button "Clean" at bounding box center [441, 456] width 89 height 25
click at [449, 586] on span "Clean" at bounding box center [443, 582] width 30 height 15
click at [535, 589] on span "Undamaged" at bounding box center [556, 582] width 63 height 15
click at [624, 580] on button "Working" at bounding box center [650, 582] width 89 height 25
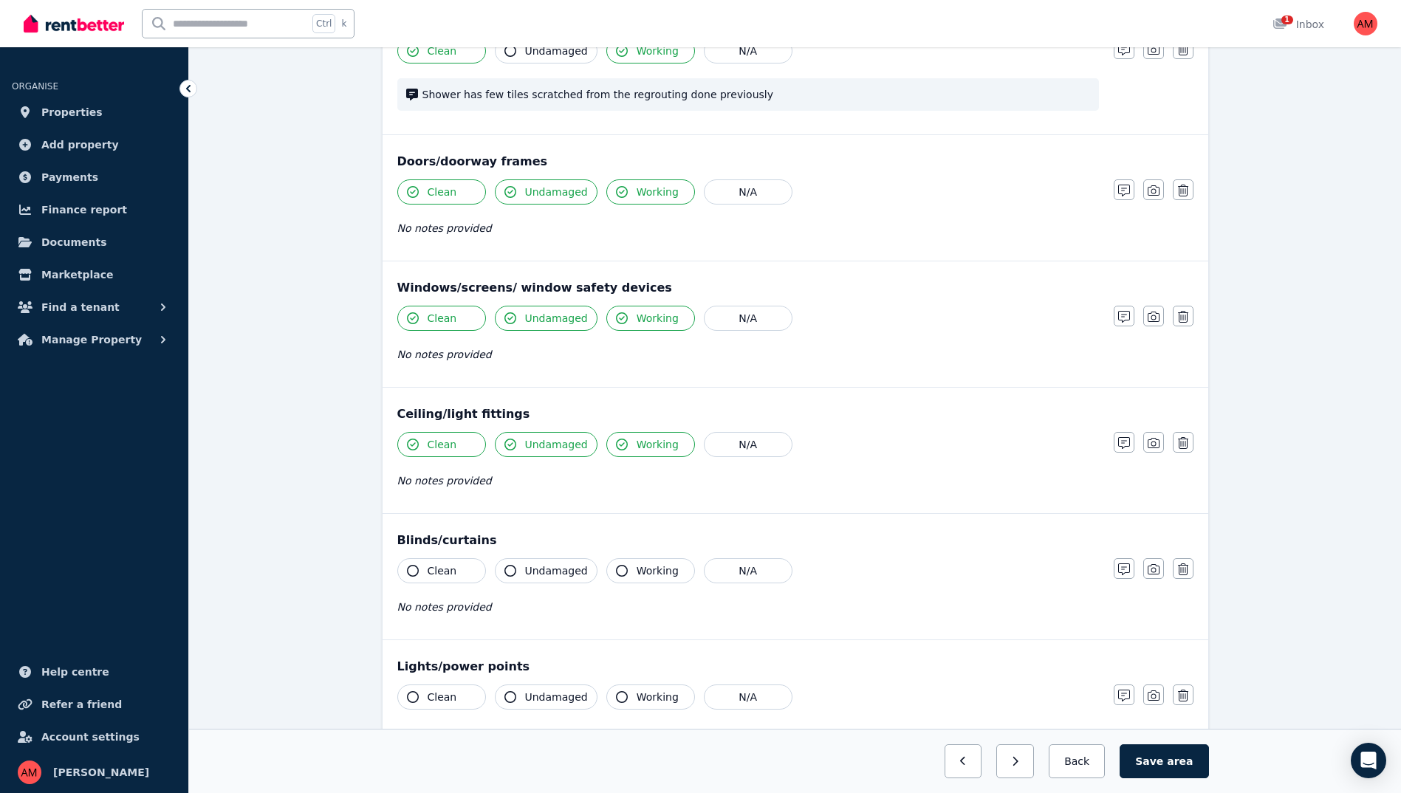
scroll to position [369, 0]
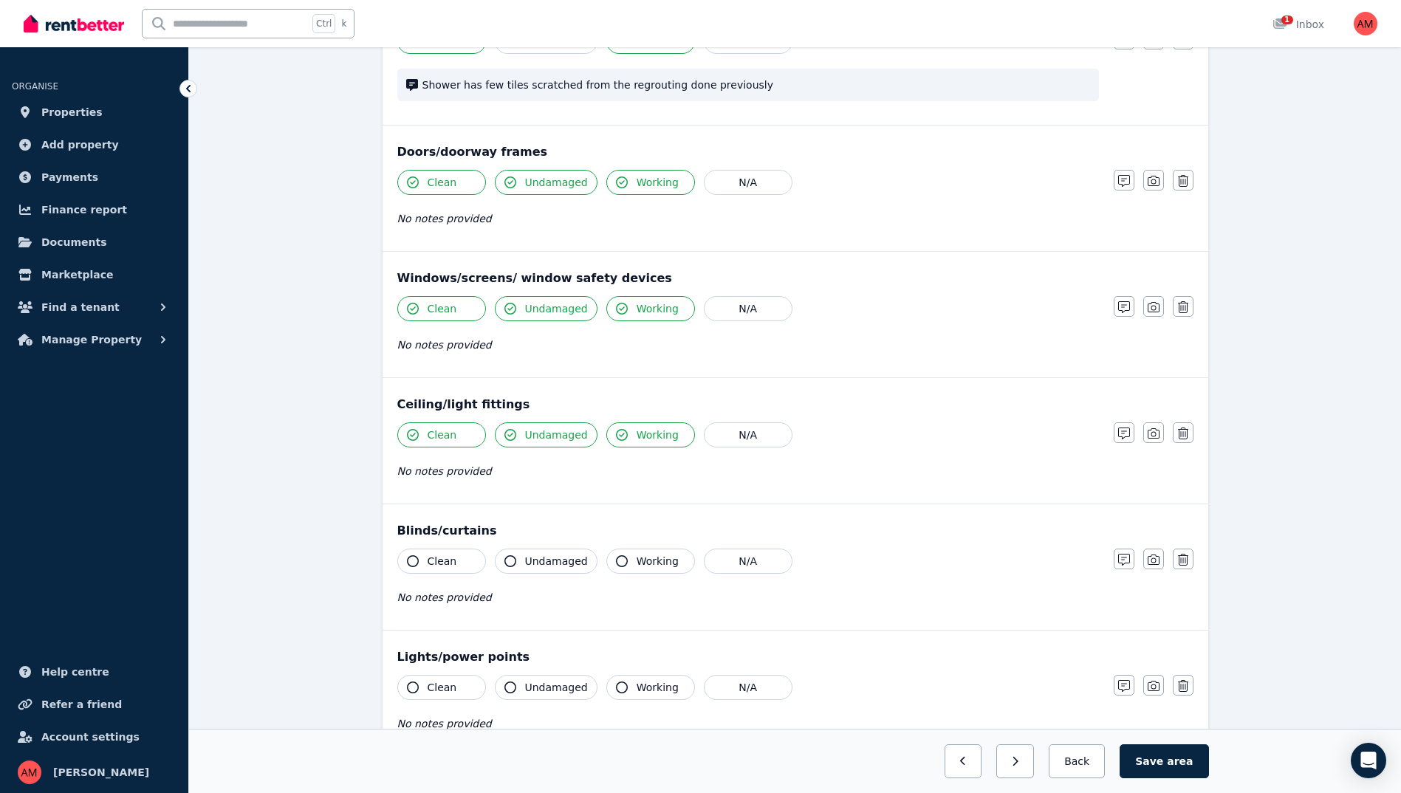
click at [638, 562] on span "Working" at bounding box center [658, 561] width 42 height 15
click at [518, 569] on button "Undamaged" at bounding box center [546, 561] width 103 height 25
click at [442, 551] on button "Clean" at bounding box center [441, 561] width 89 height 25
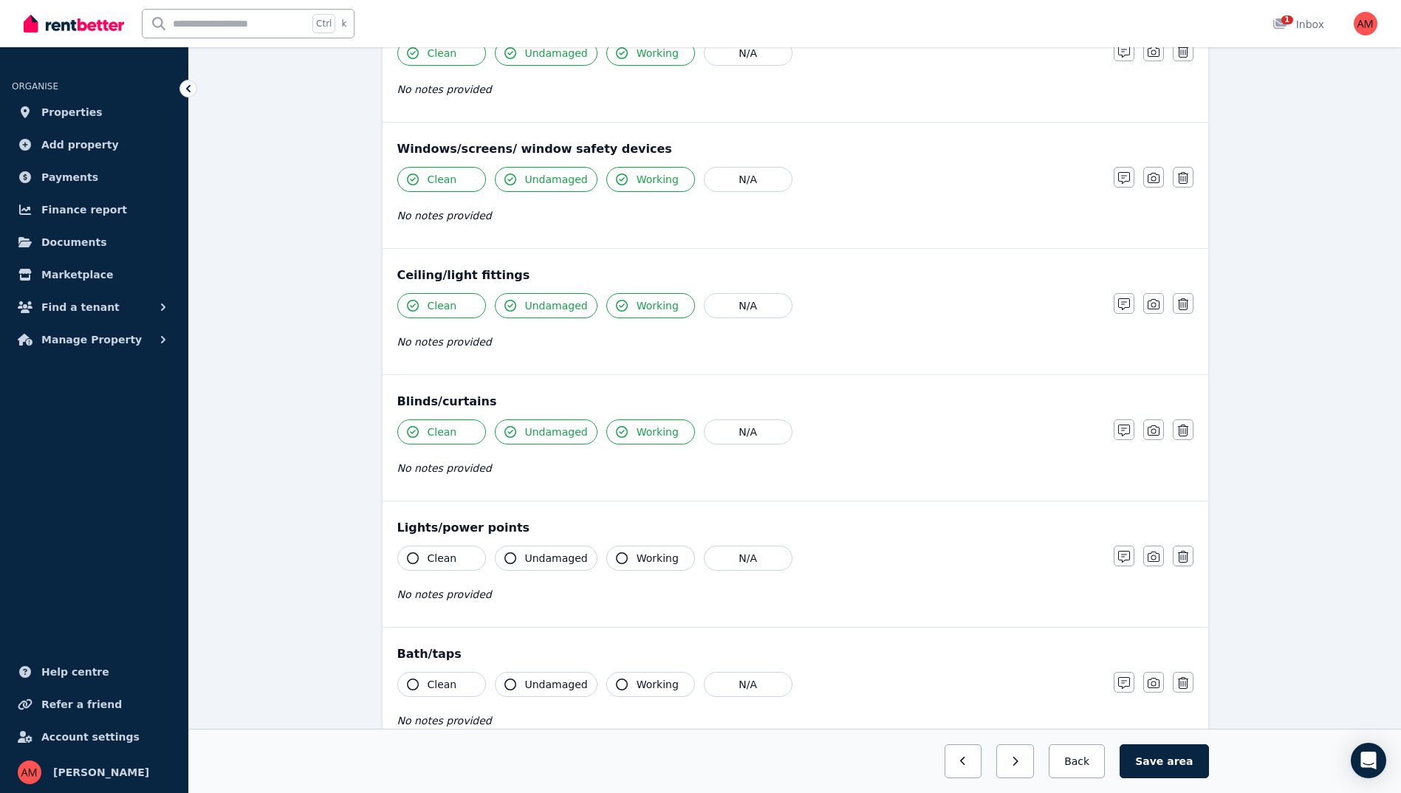
scroll to position [591, 0]
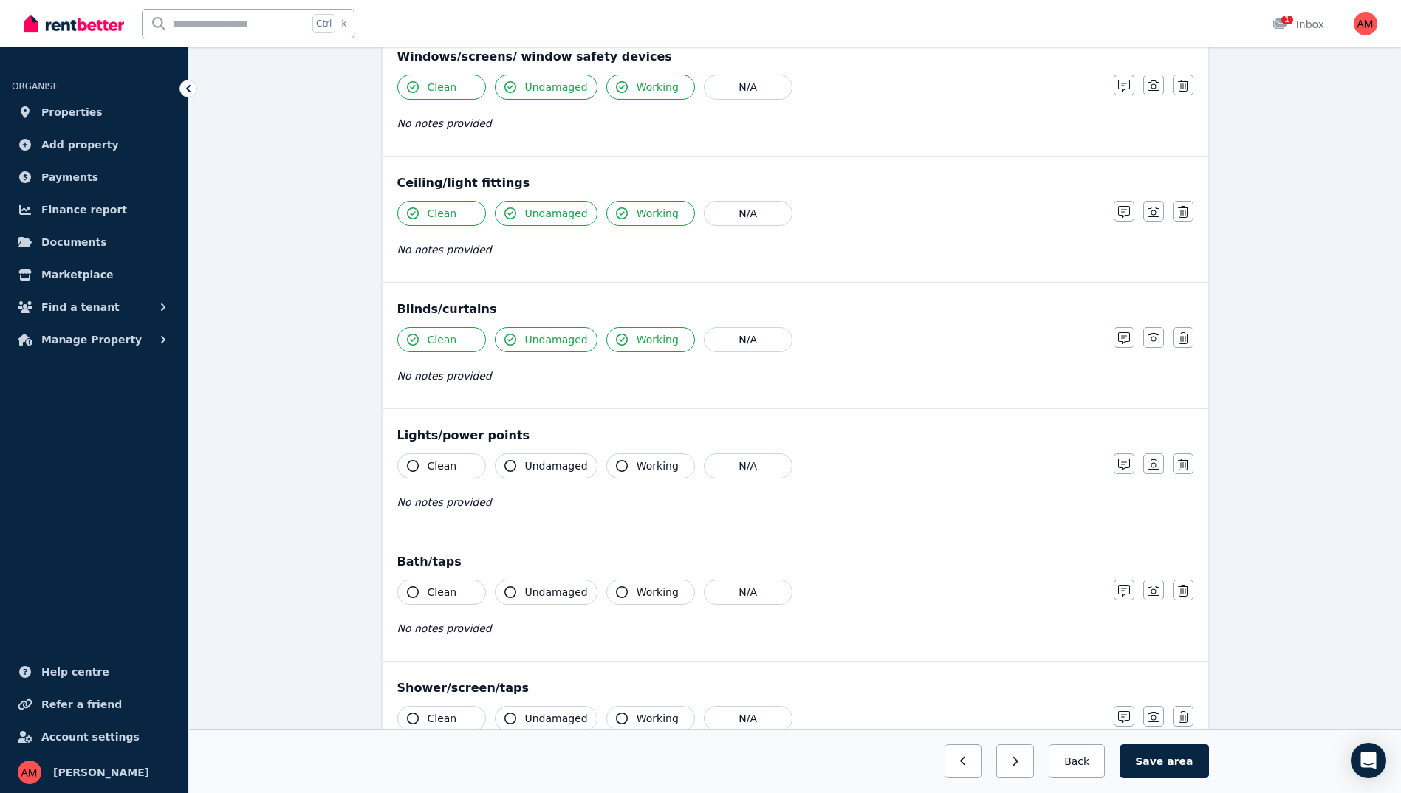
drag, startPoint x: 724, startPoint y: 339, endPoint x: 736, endPoint y: 358, distance: 22.9
click at [725, 339] on button "N/A" at bounding box center [748, 339] width 89 height 25
click at [665, 467] on span "Working" at bounding box center [658, 466] width 42 height 15
click at [547, 472] on span "Undamaged" at bounding box center [556, 466] width 63 height 15
click at [470, 473] on button "Clean" at bounding box center [441, 465] width 89 height 25
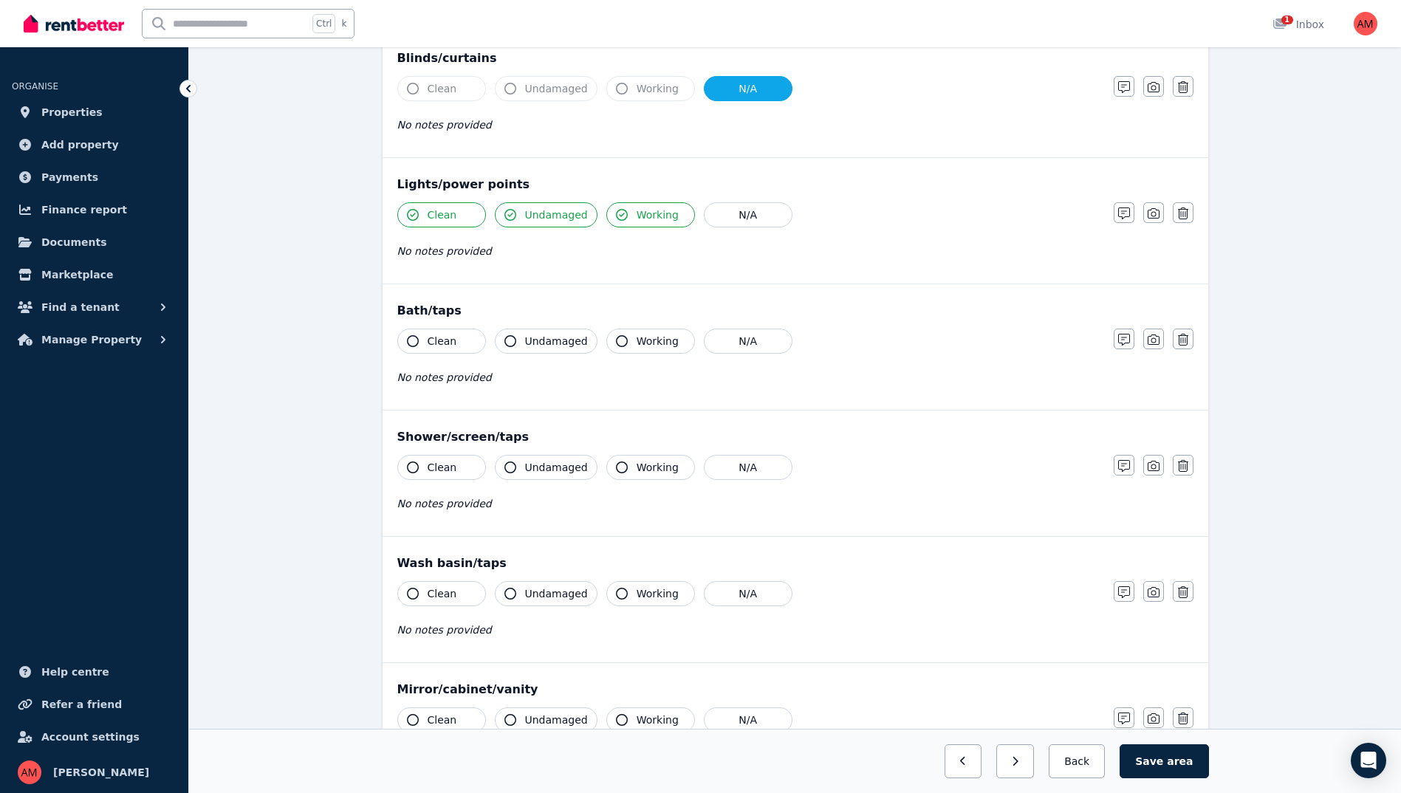
scroll to position [886, 0]
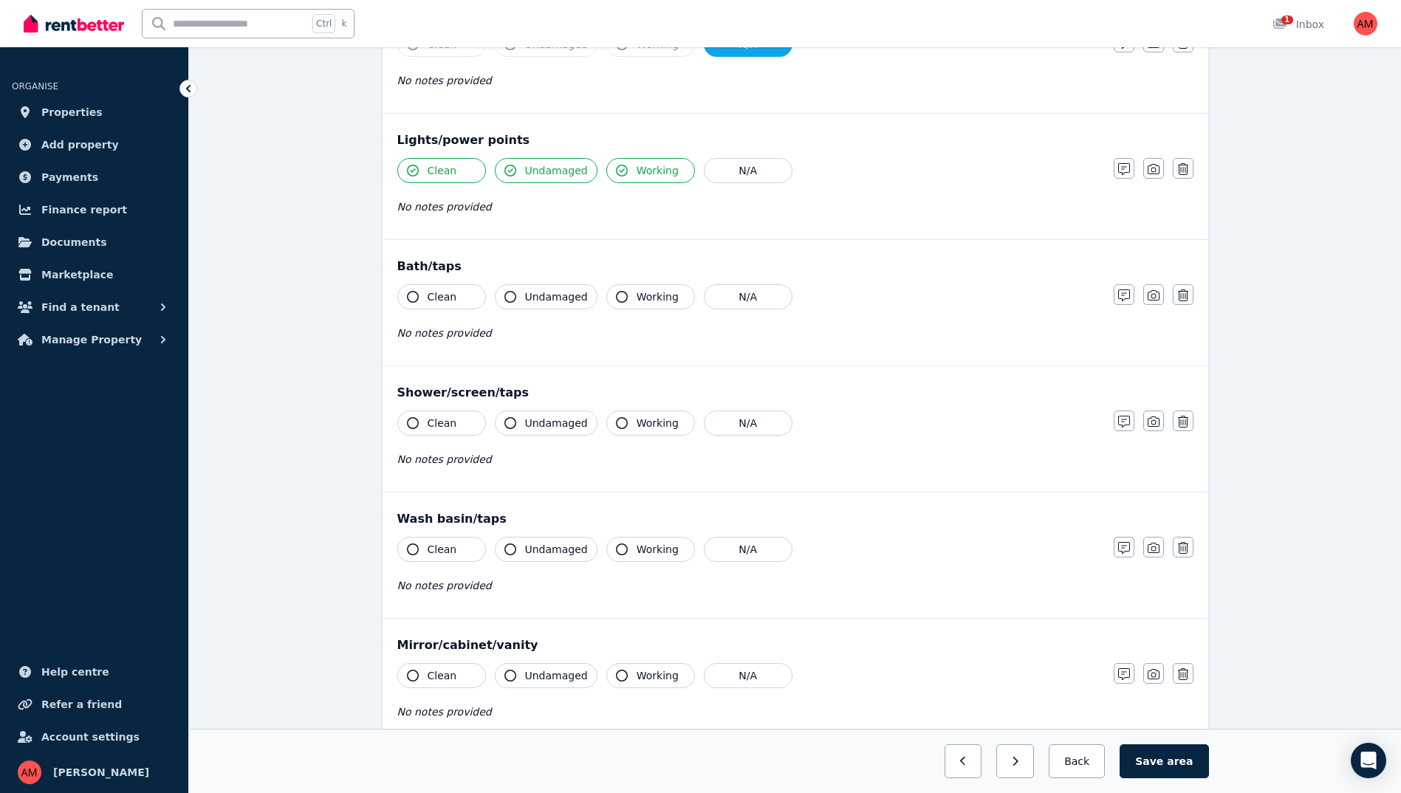
click at [442, 293] on span "Clean" at bounding box center [443, 297] width 30 height 15
drag, startPoint x: 533, startPoint y: 301, endPoint x: 590, endPoint y: 301, distance: 57.6
click at [533, 301] on span "Undamaged" at bounding box center [556, 297] width 63 height 15
drag, startPoint x: 625, startPoint y: 297, endPoint x: 665, endPoint y: 301, distance: 40.1
click at [626, 297] on button "Working" at bounding box center [650, 296] width 89 height 25
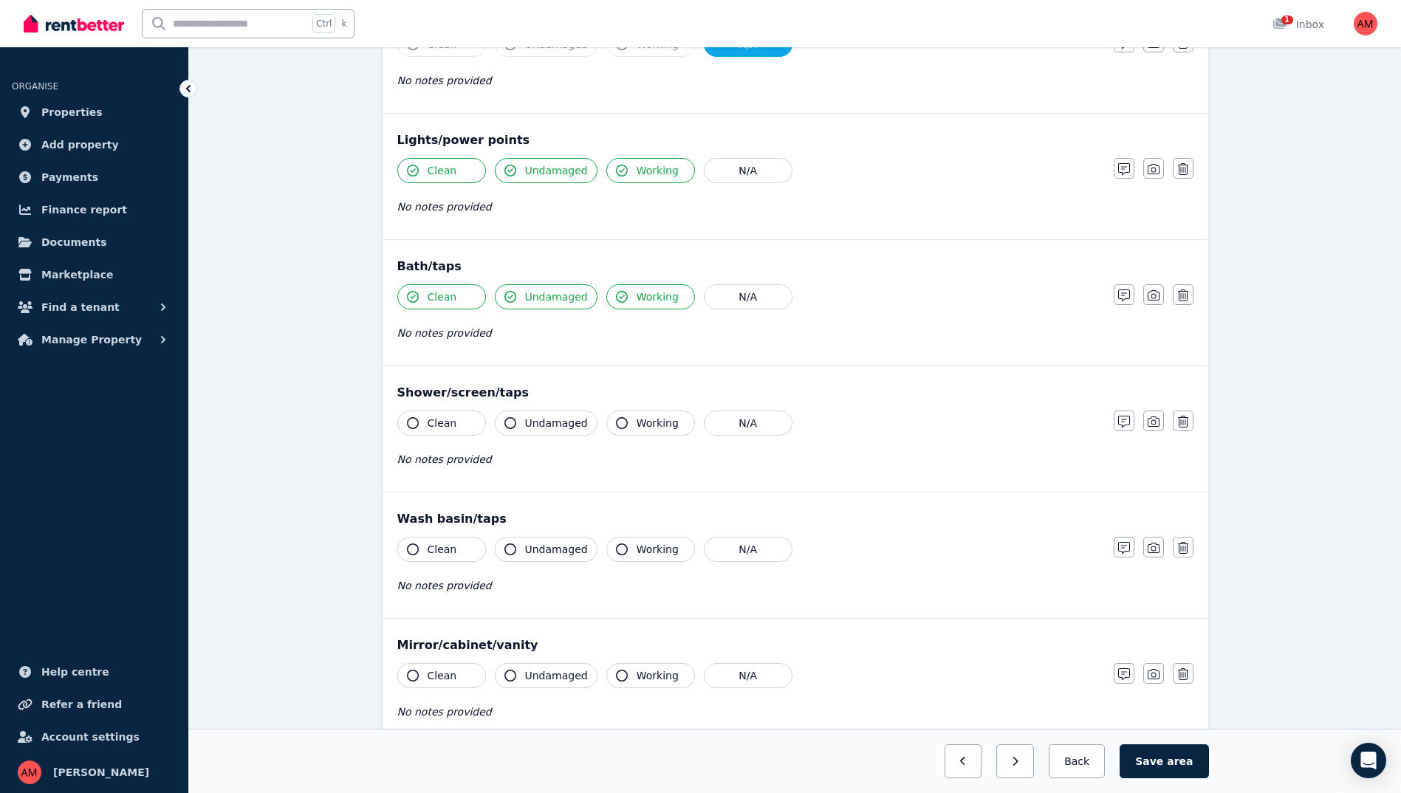
click at [465, 423] on button "Clean" at bounding box center [441, 423] width 89 height 25
click at [546, 425] on span "Undamaged" at bounding box center [556, 423] width 63 height 15
click at [637, 425] on span "Working" at bounding box center [658, 423] width 42 height 15
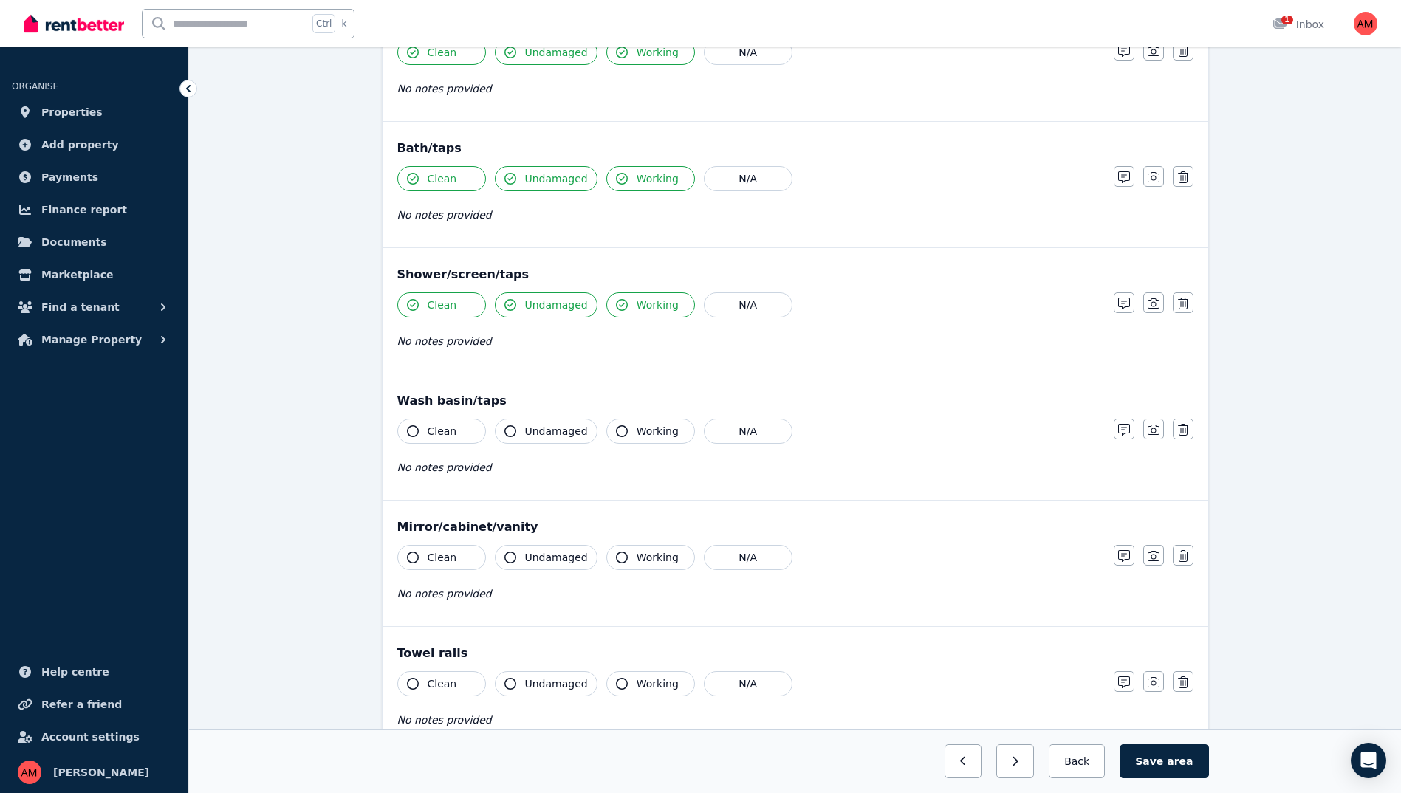
scroll to position [1034, 0]
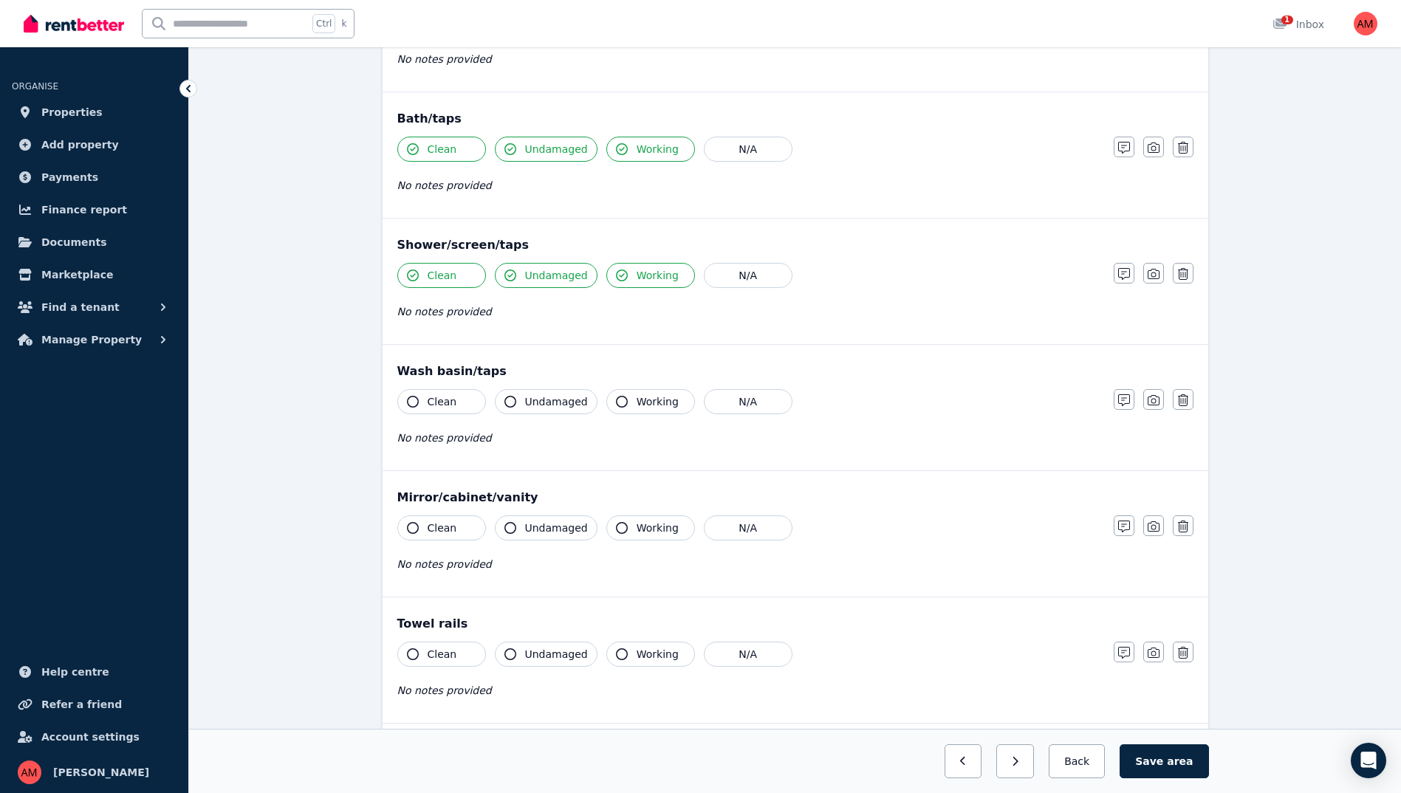
click at [567, 403] on span "Undamaged" at bounding box center [556, 401] width 63 height 15
click at [543, 410] on button "Undamaged" at bounding box center [546, 401] width 103 height 25
click at [620, 404] on button "Working" at bounding box center [650, 401] width 89 height 25
click at [459, 403] on button "Clean" at bounding box center [441, 401] width 89 height 25
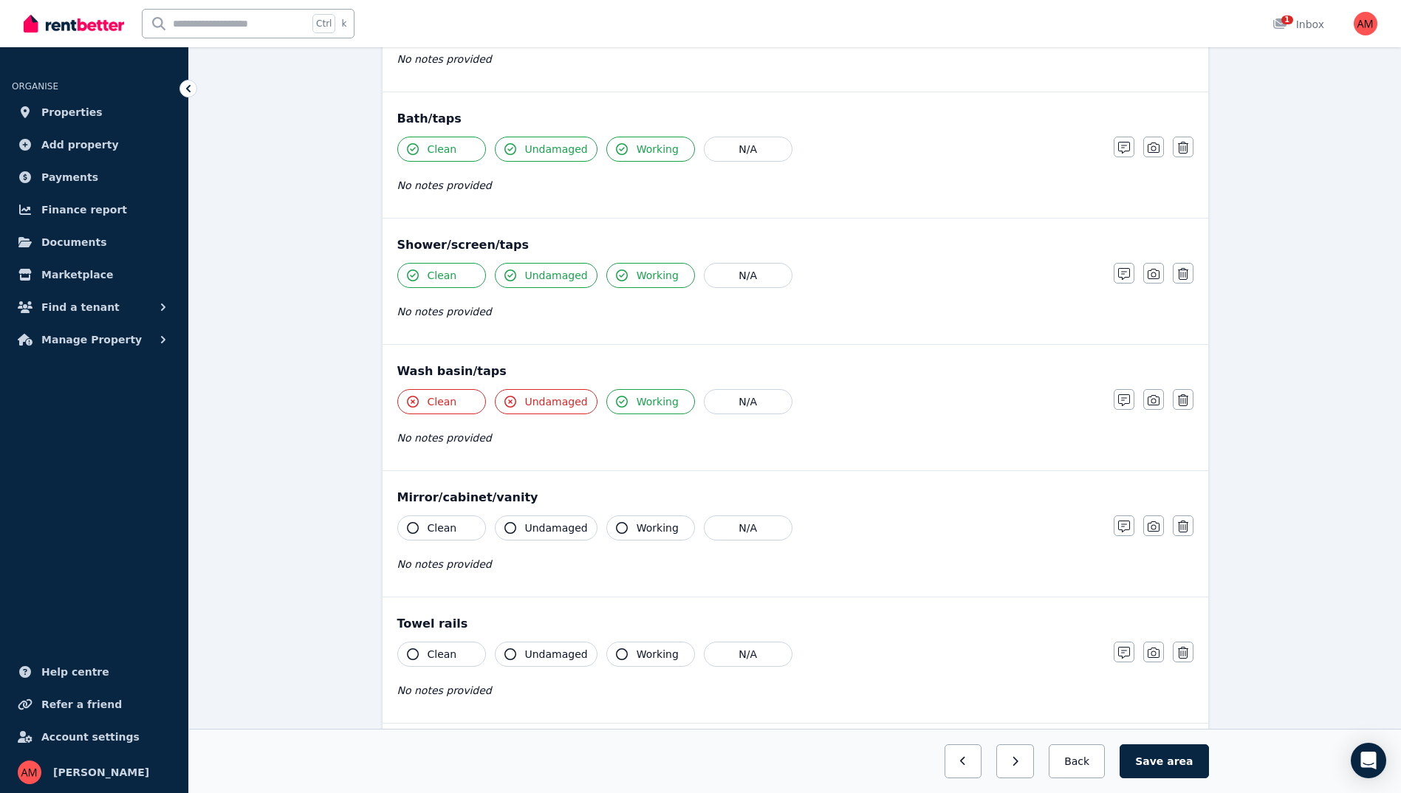
click at [460, 402] on button "Clean" at bounding box center [441, 401] width 89 height 25
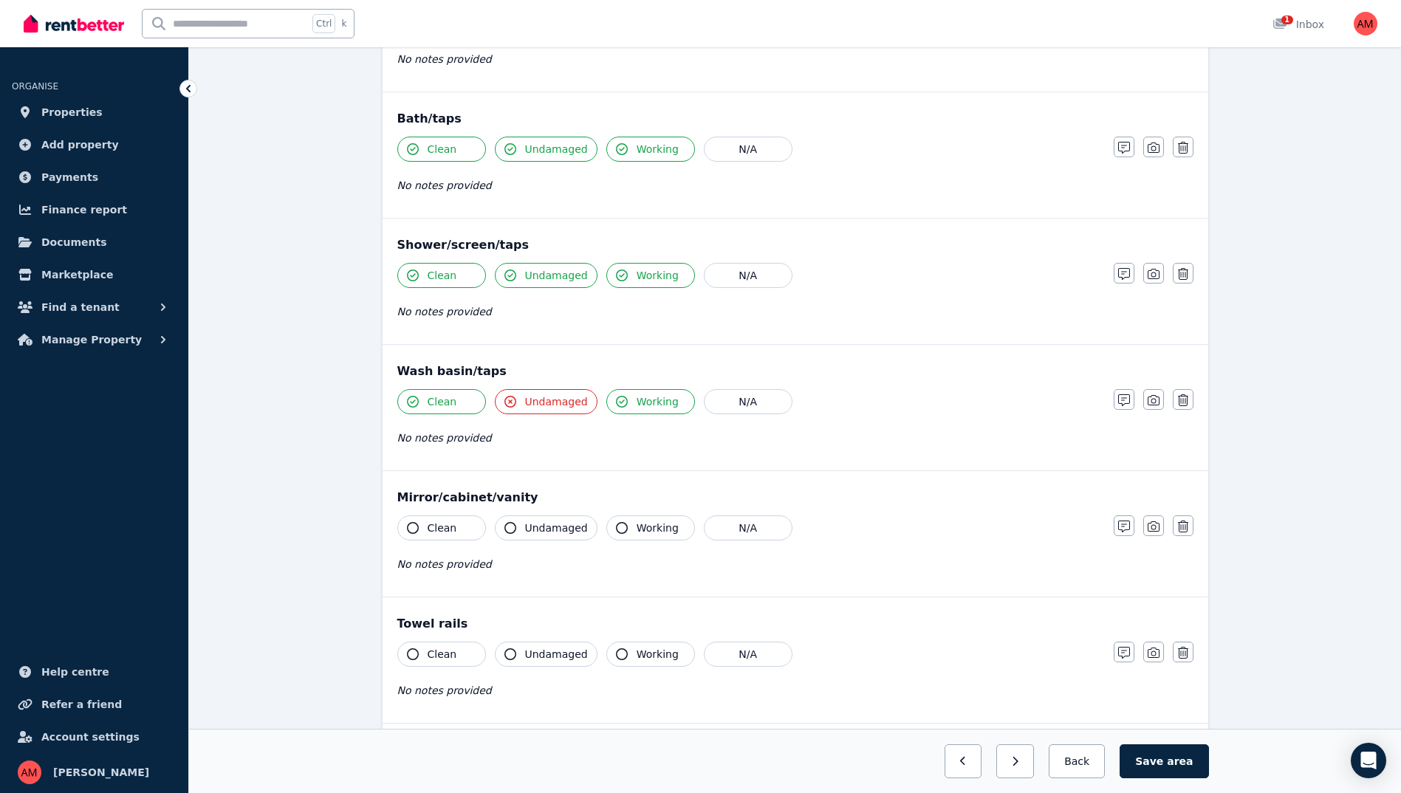
click at [460, 402] on button "Clean" at bounding box center [441, 401] width 89 height 25
click at [1119, 400] on icon "button" at bounding box center [1124, 400] width 12 height 12
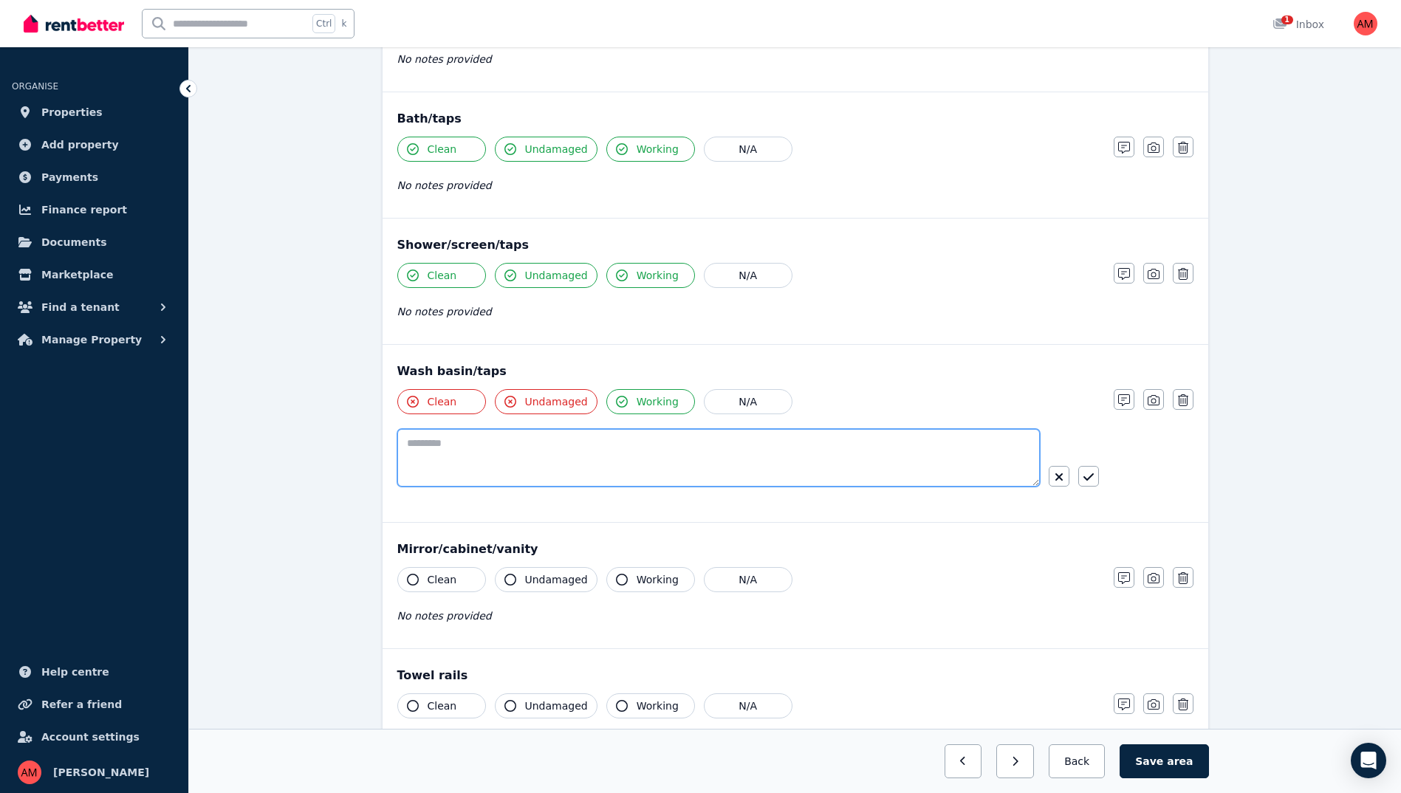
click at [584, 460] on textarea at bounding box center [718, 458] width 643 height 58
type textarea "*"
click at [761, 451] on textarea "**********" at bounding box center [718, 458] width 643 height 58
type textarea "**********"
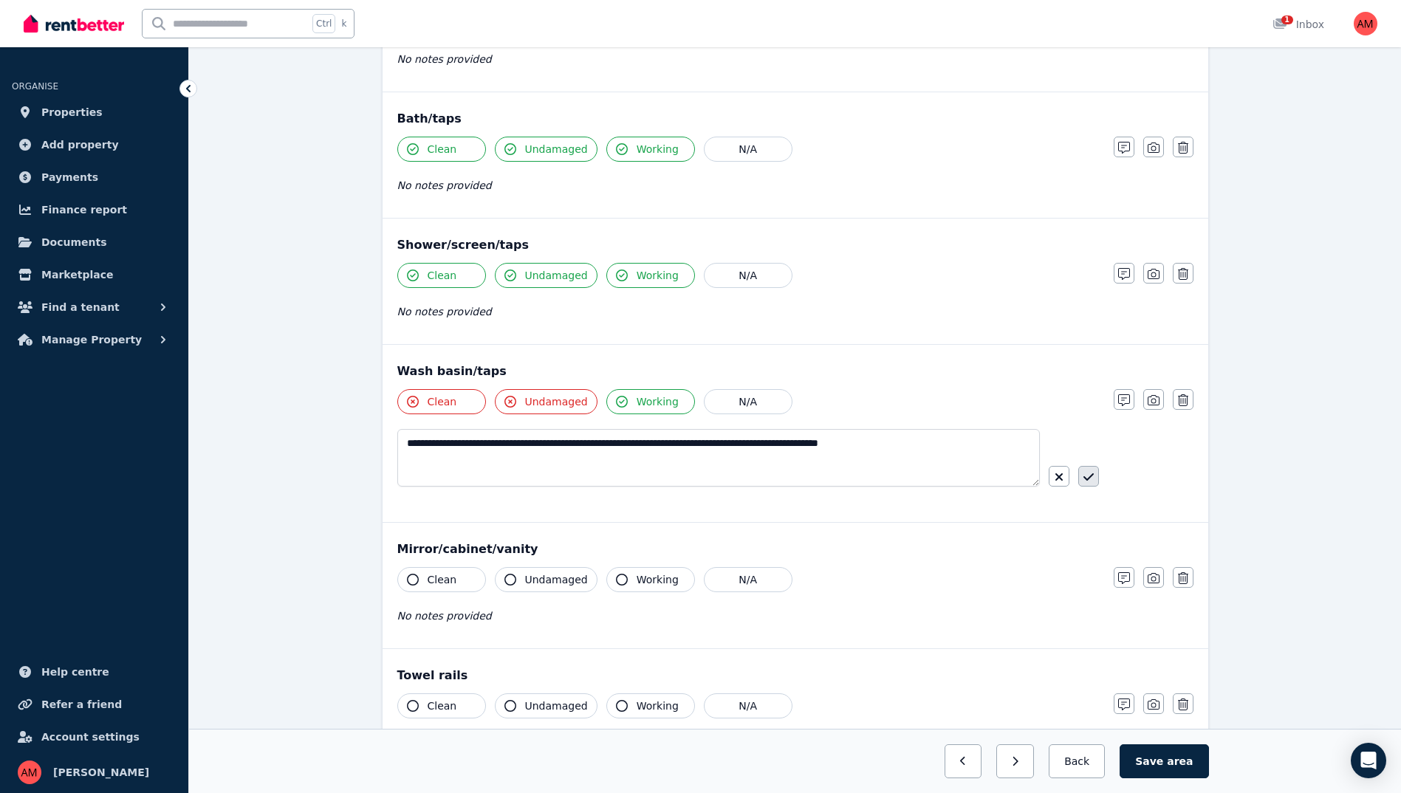
click at [1093, 479] on icon "button" at bounding box center [1088, 477] width 10 height 12
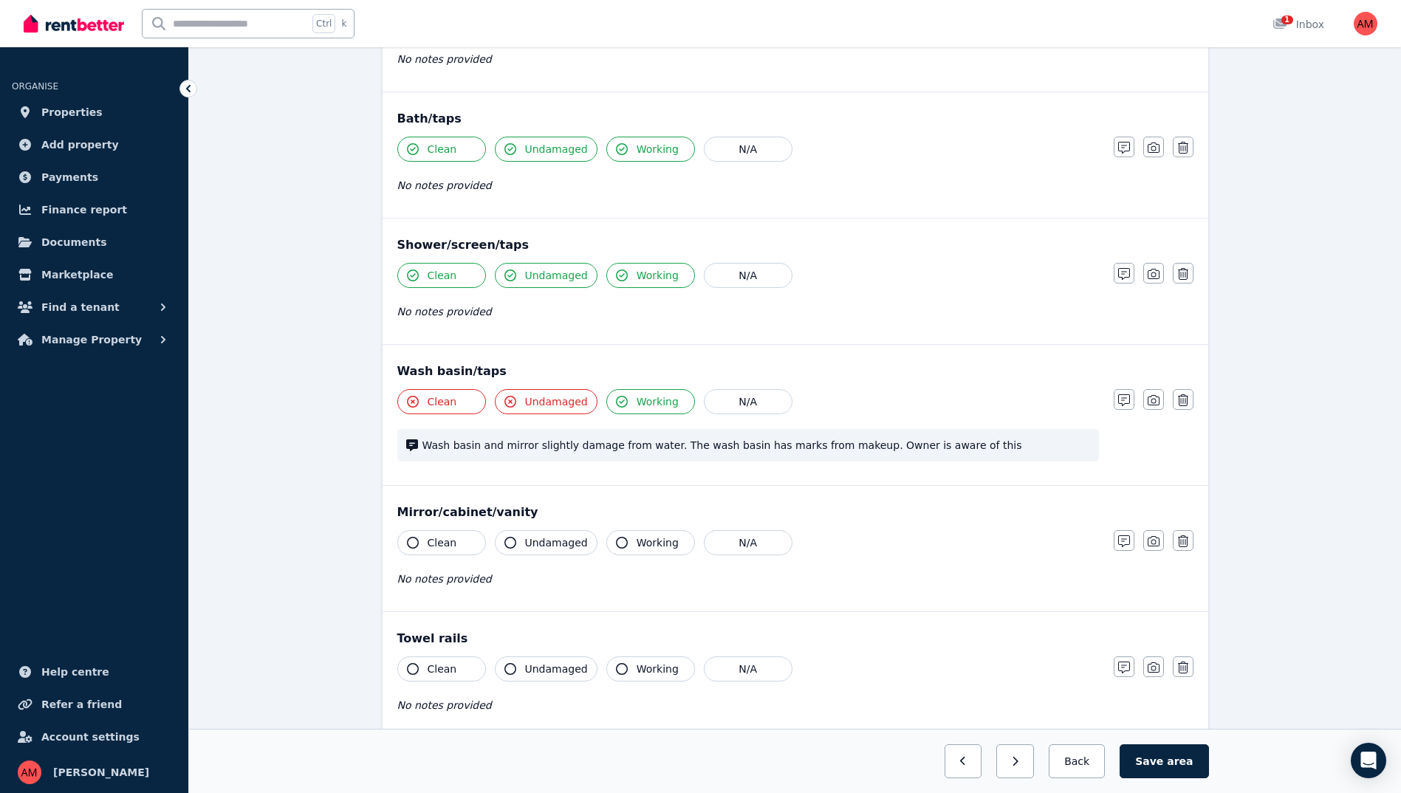
click at [468, 540] on button "Clean" at bounding box center [441, 542] width 89 height 25
click at [625, 544] on button "Working" at bounding box center [650, 542] width 89 height 25
click at [744, 548] on button "N/A" at bounding box center [748, 542] width 89 height 25
click at [743, 549] on button "N/A" at bounding box center [748, 542] width 89 height 25
click at [1122, 540] on icon "button" at bounding box center [1124, 541] width 12 height 12
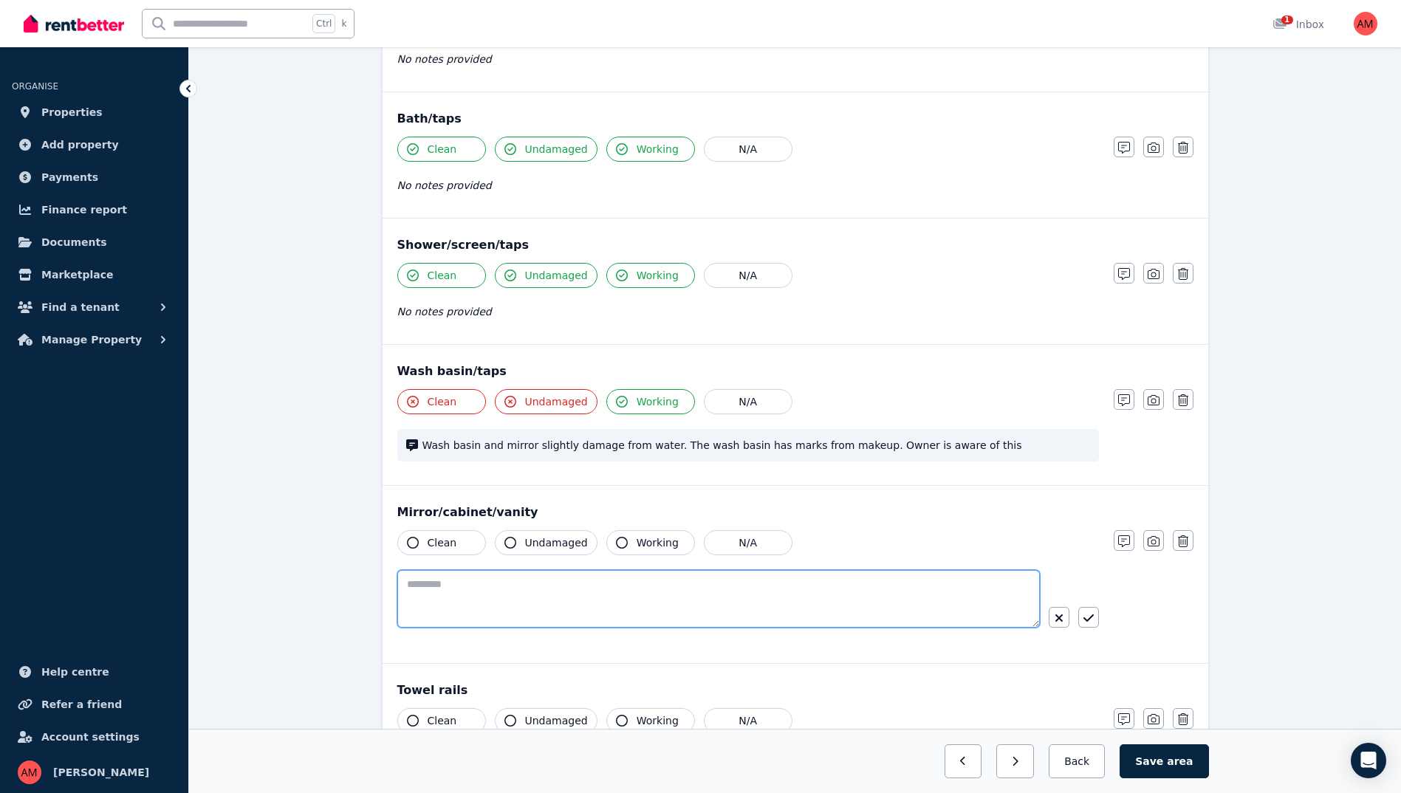
click at [790, 581] on textarea at bounding box center [718, 599] width 643 height 58
type textarea "**********"
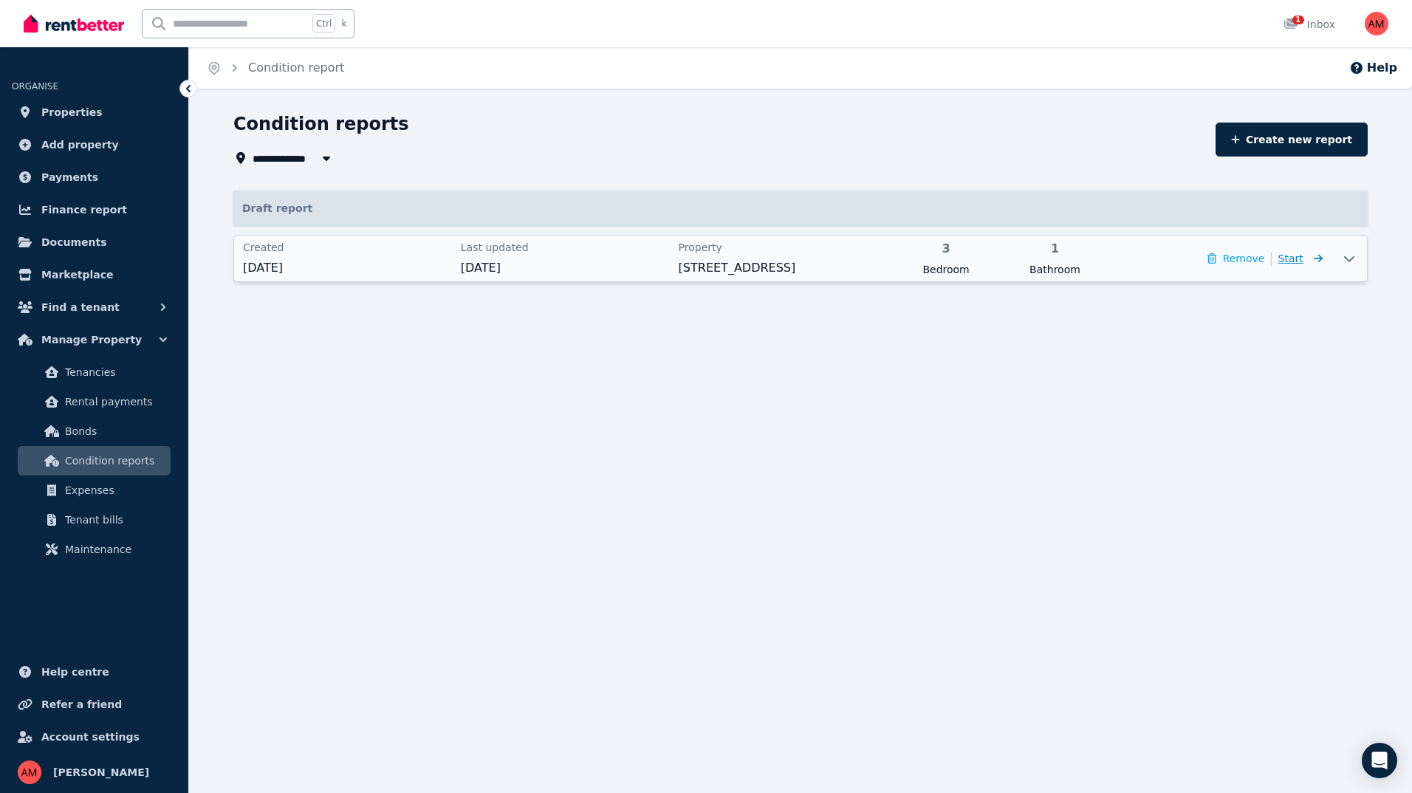
click at [1309, 259] on icon at bounding box center [1315, 258] width 15 height 10
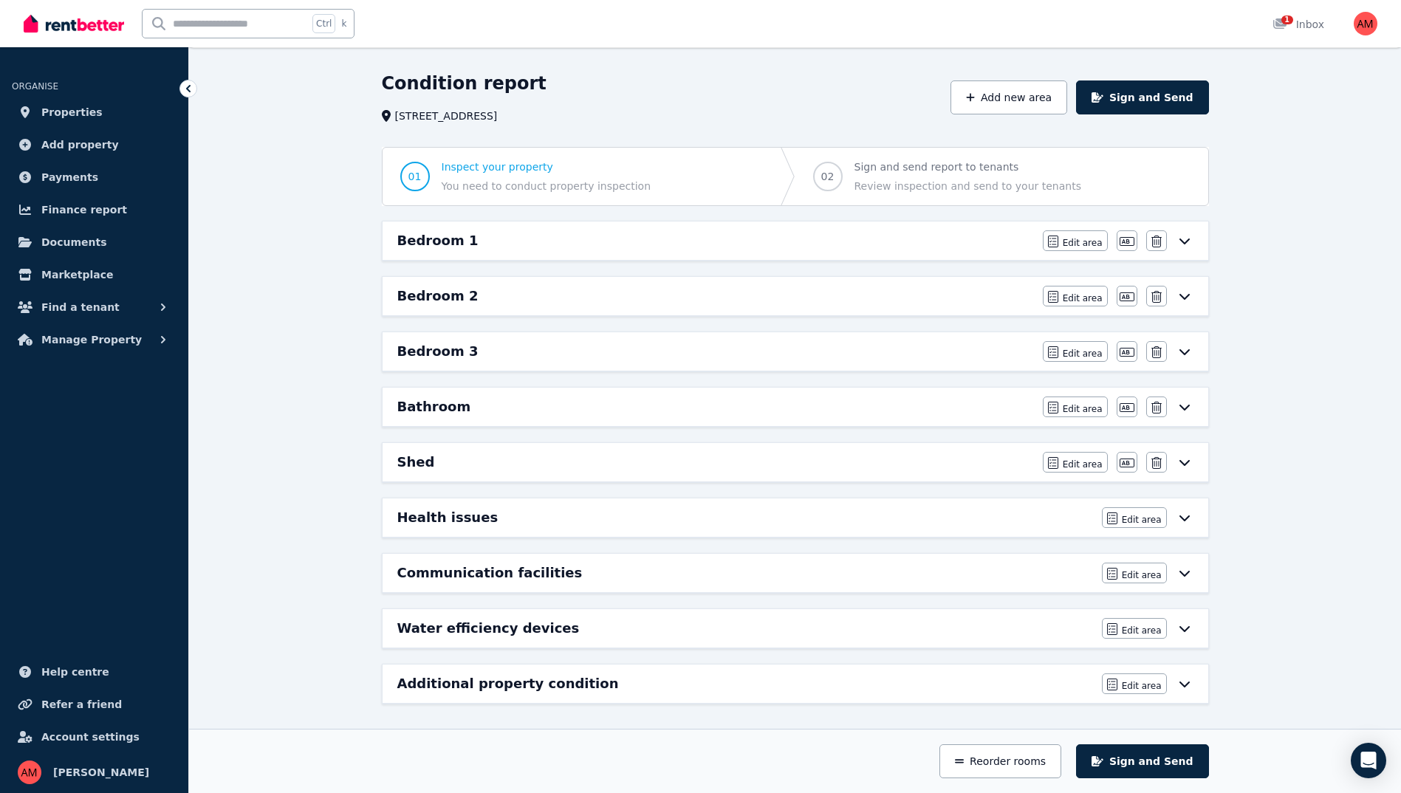
scroll to position [43, 0]
click at [1190, 403] on icon at bounding box center [1185, 405] width 18 height 12
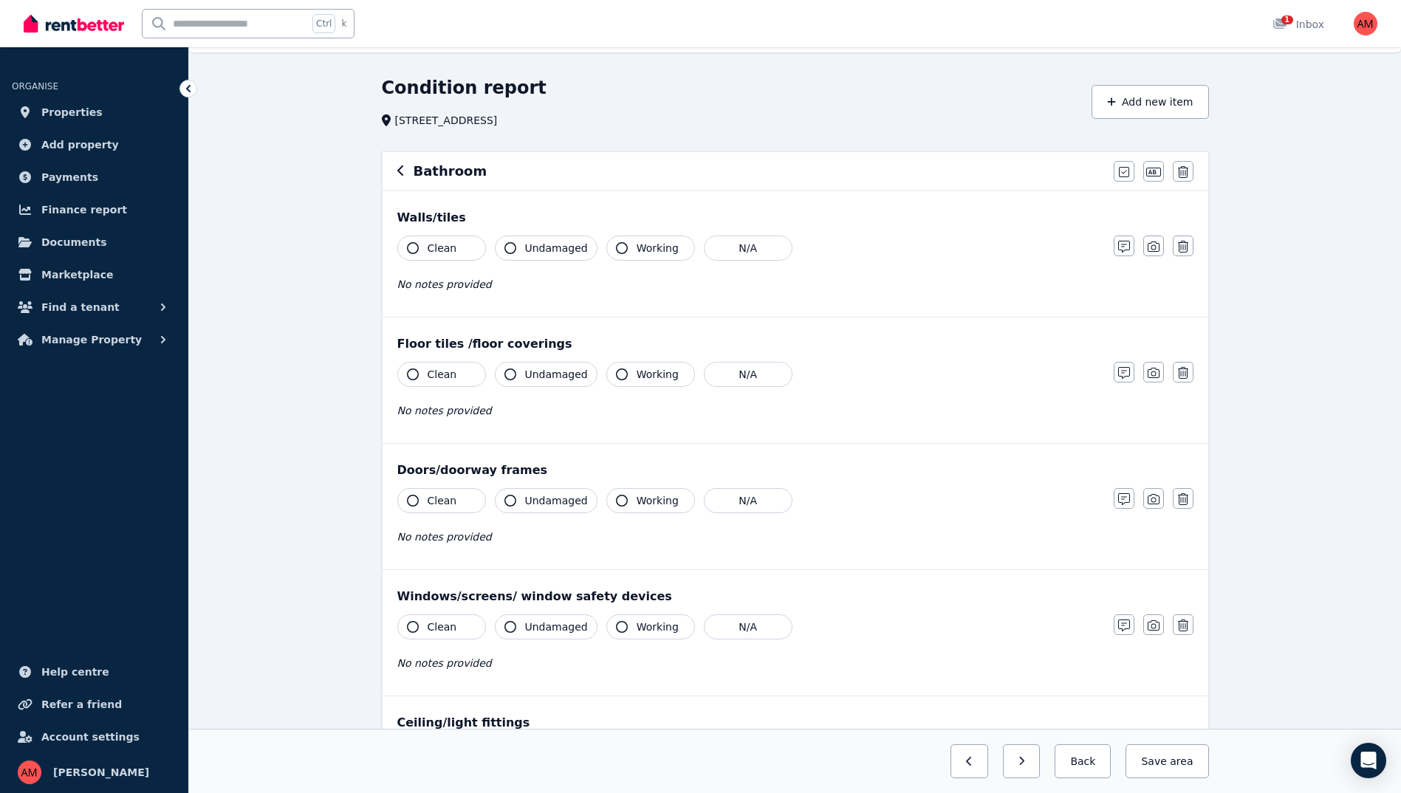
scroll to position [0, 0]
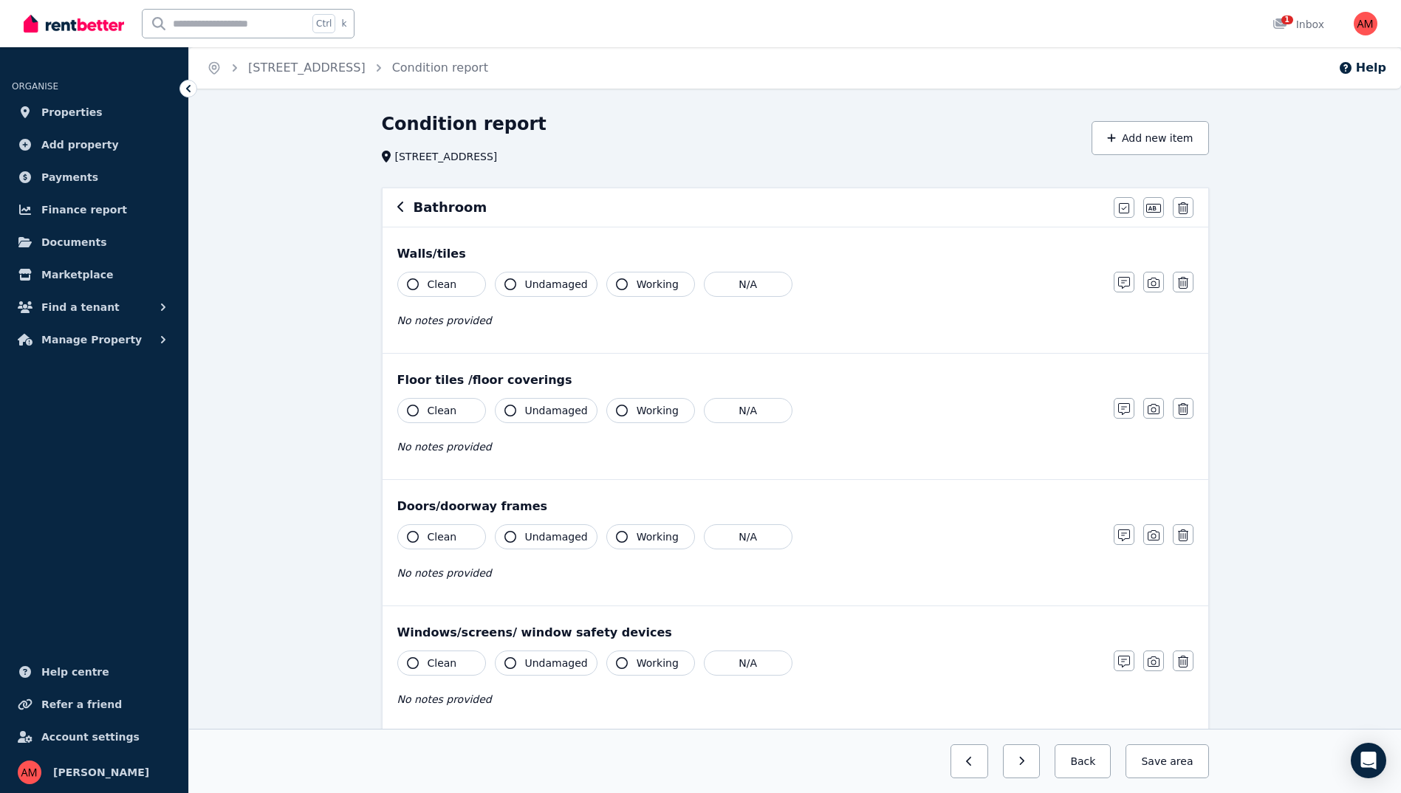
click at [461, 277] on button "Clean" at bounding box center [441, 284] width 89 height 25
click at [616, 279] on icon "button" at bounding box center [622, 284] width 12 height 12
click at [558, 282] on span "Undamaged" at bounding box center [556, 284] width 63 height 15
click at [556, 284] on span "Undamaged" at bounding box center [556, 284] width 63 height 15
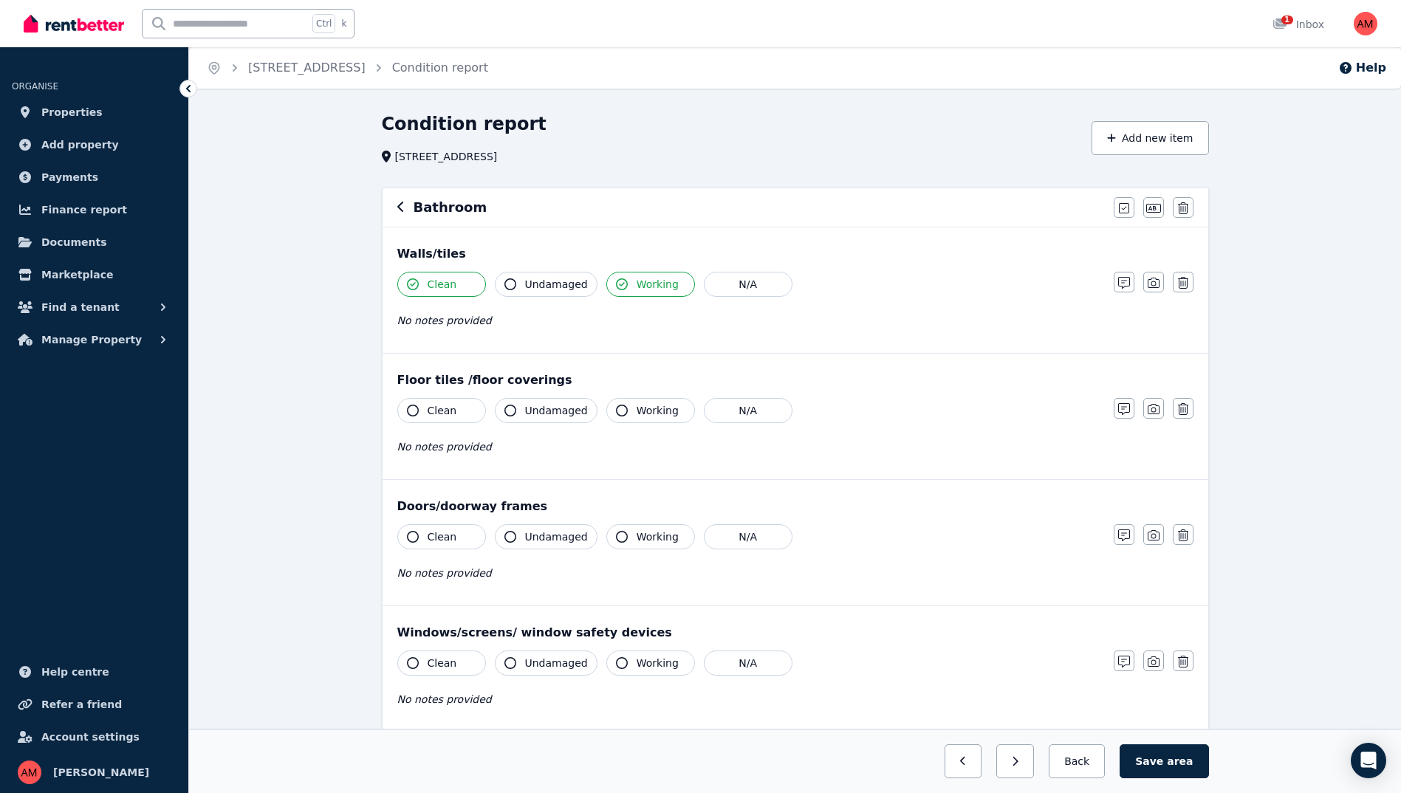
click at [552, 285] on span "Undamaged" at bounding box center [556, 284] width 63 height 15
click at [1125, 281] on icon "button" at bounding box center [1124, 283] width 12 height 12
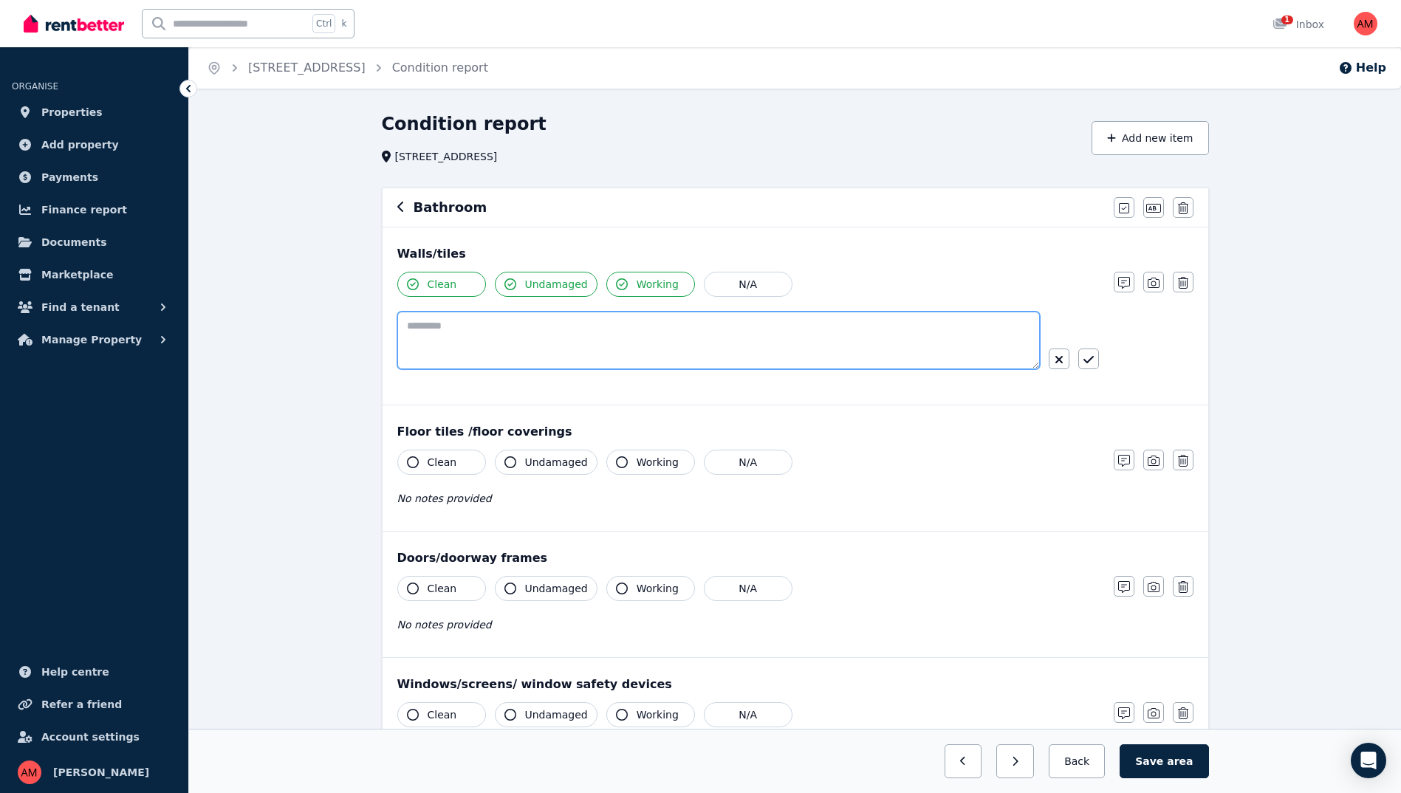
click at [746, 346] on textarea at bounding box center [718, 341] width 643 height 58
type textarea "**********"
click at [1091, 360] on icon "button" at bounding box center [1088, 360] width 10 height 12
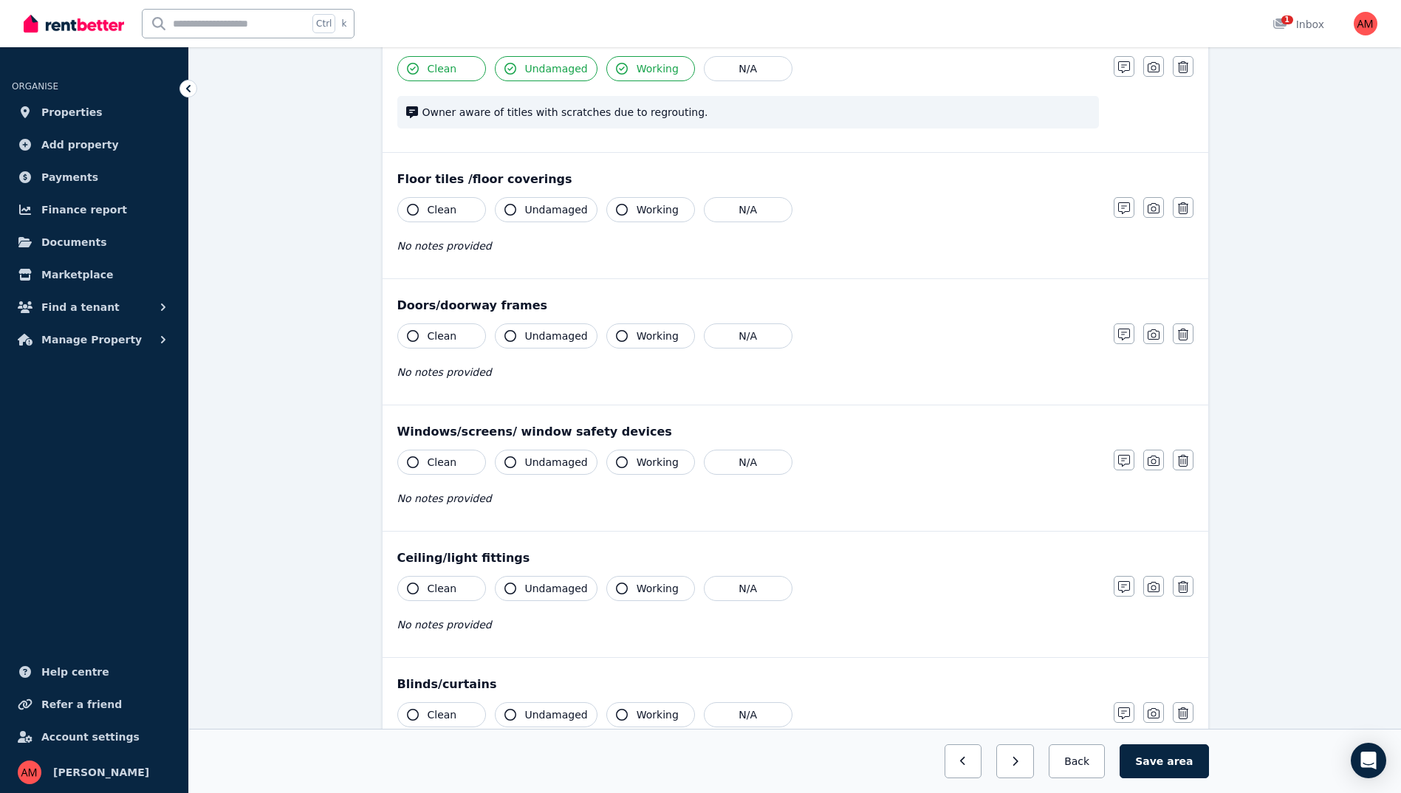
scroll to position [222, 0]
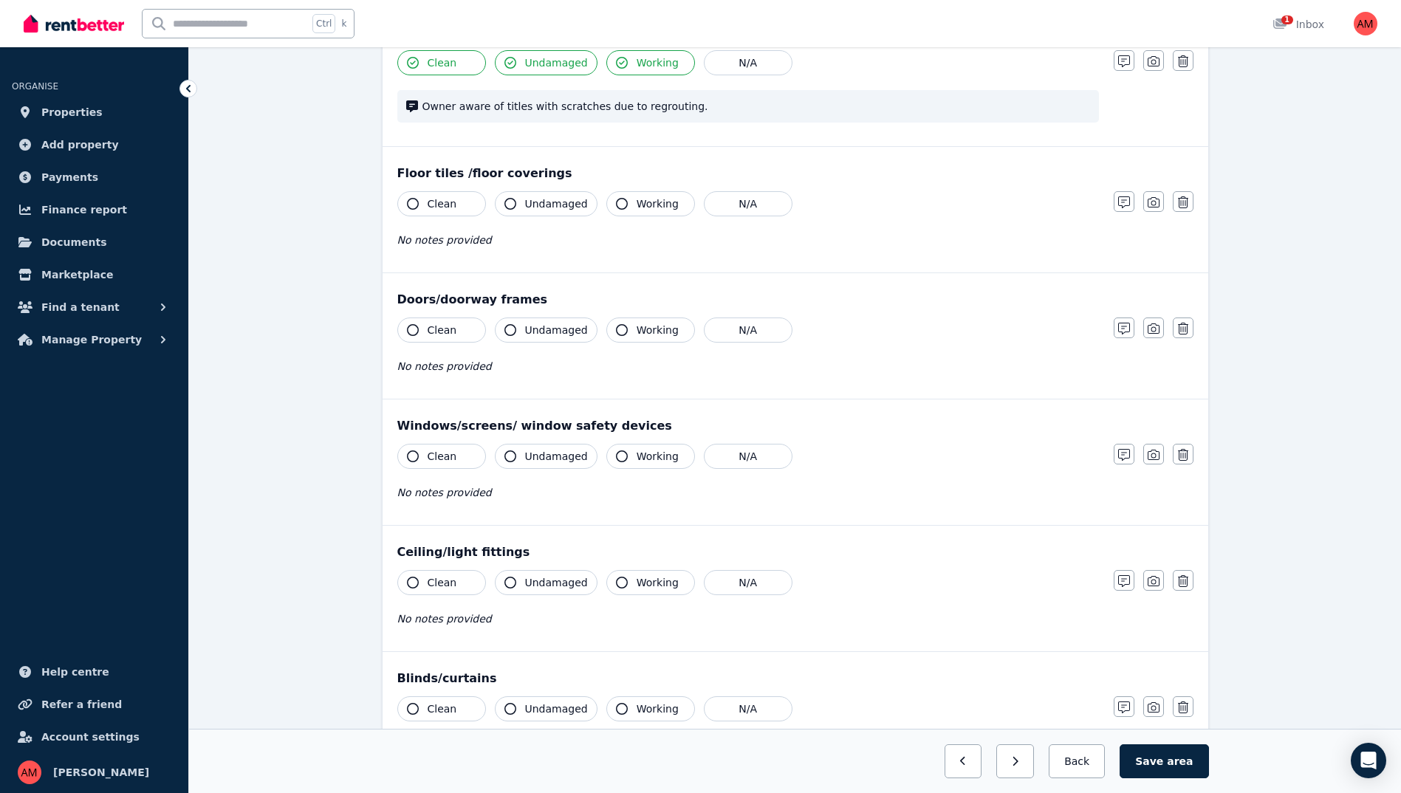
click at [418, 205] on icon "button" at bounding box center [413, 204] width 12 height 12
click at [420, 206] on button "Clean" at bounding box center [441, 203] width 89 height 25
click at [549, 213] on button "Undamaged" at bounding box center [546, 203] width 103 height 25
click at [463, 214] on button "Clean" at bounding box center [441, 203] width 89 height 25
click at [637, 208] on span "Working" at bounding box center [658, 203] width 42 height 15
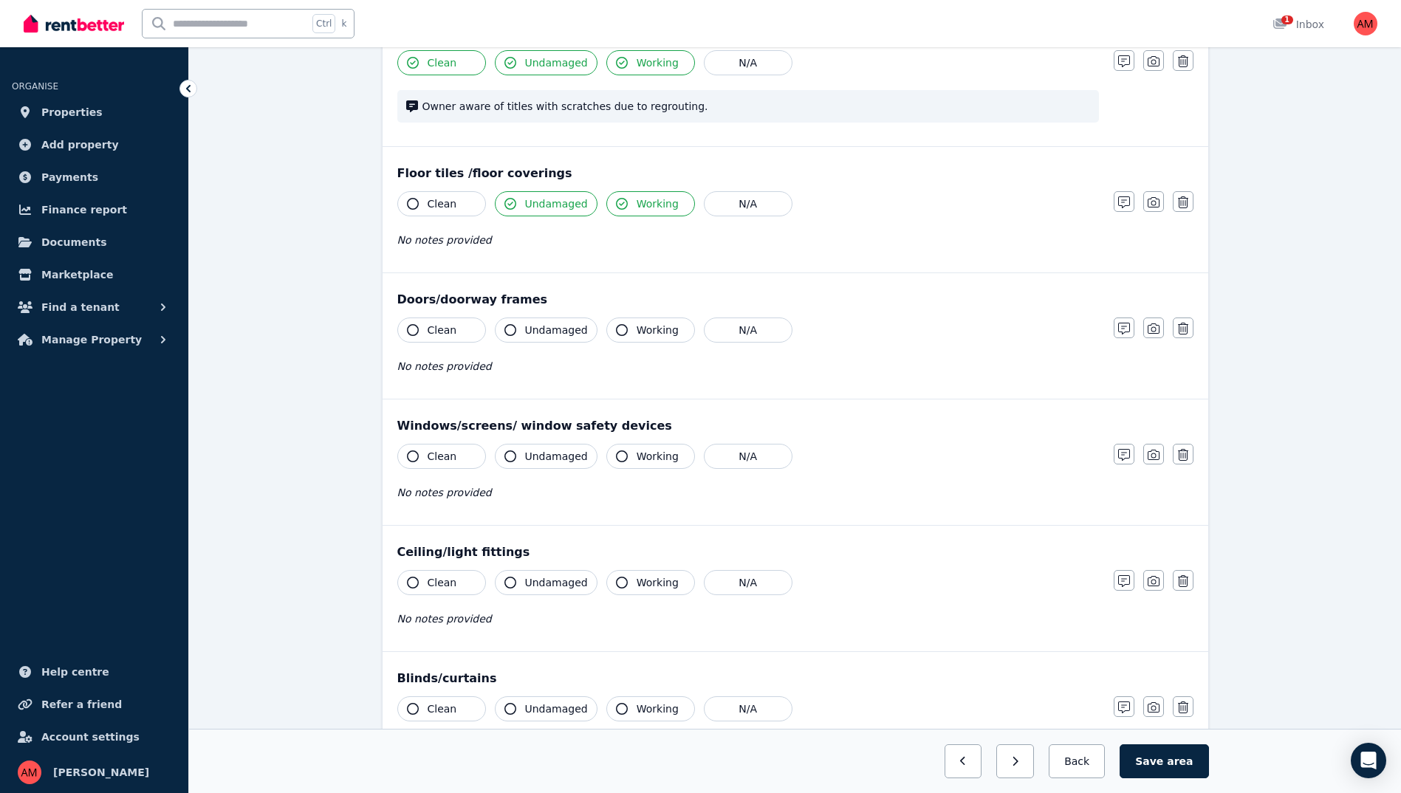
click at [425, 204] on button "Clean" at bounding box center [441, 203] width 89 height 25
click at [443, 324] on span "Clean" at bounding box center [443, 330] width 30 height 15
click at [533, 323] on button "Undamaged" at bounding box center [546, 330] width 103 height 25
click at [637, 331] on span "Working" at bounding box center [658, 330] width 42 height 15
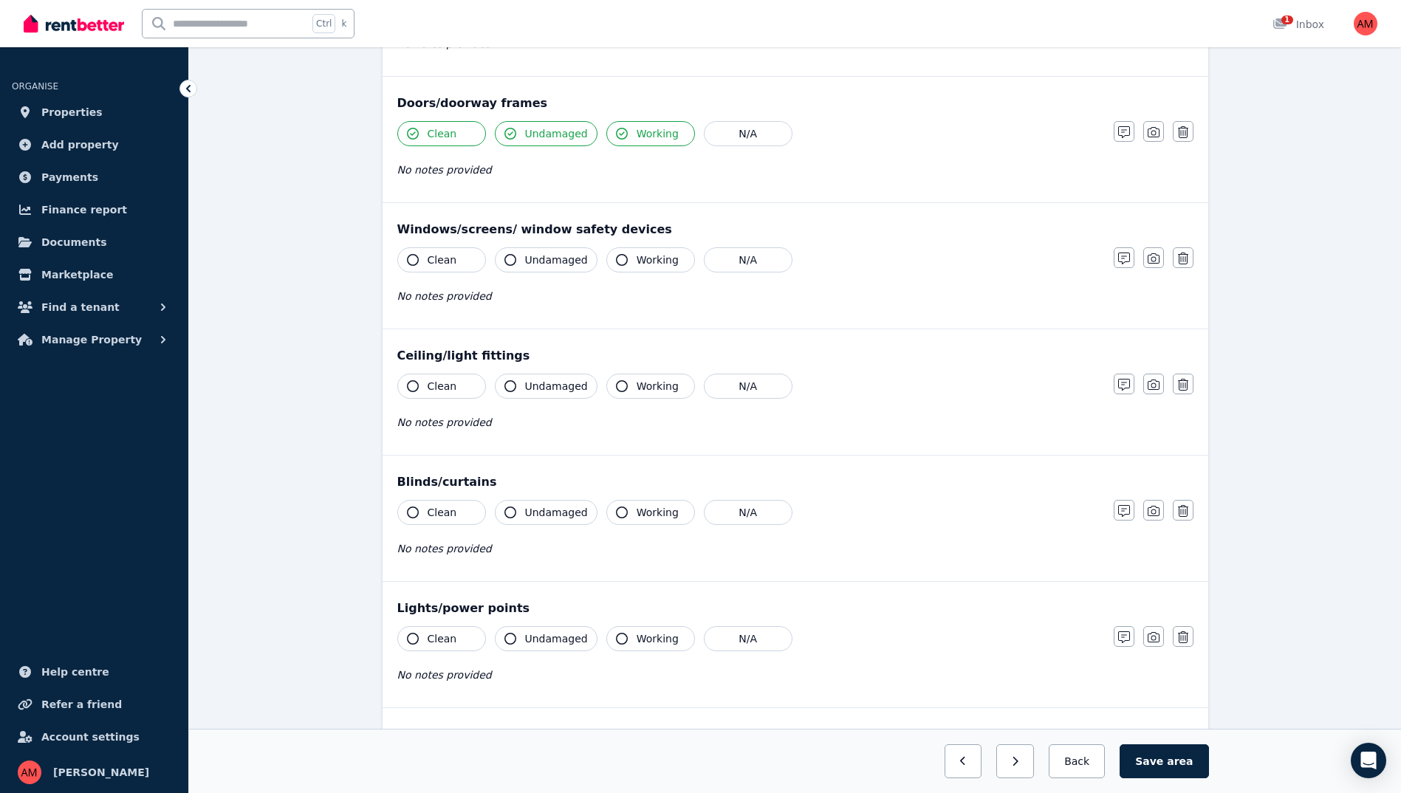
scroll to position [443, 0]
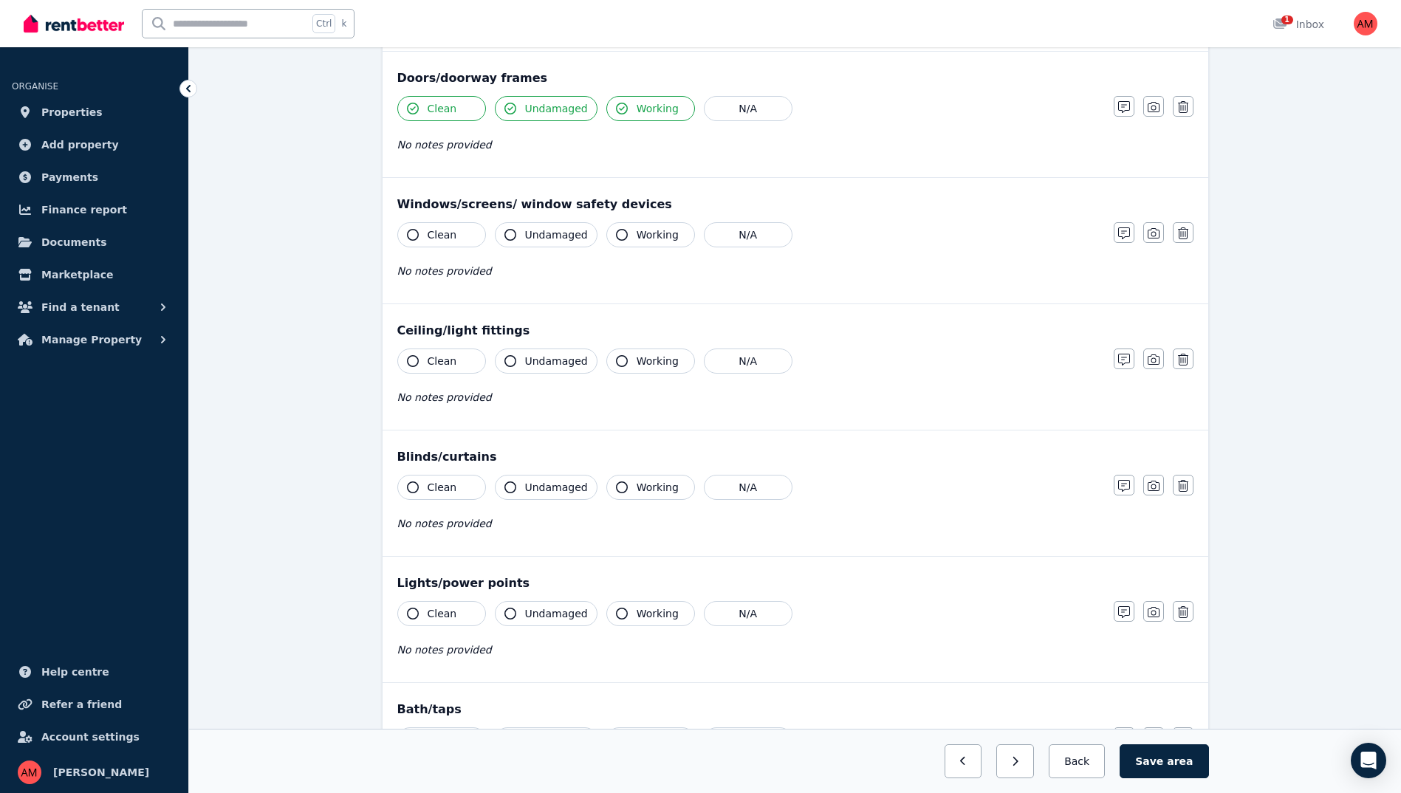
click at [637, 242] on span "Working" at bounding box center [658, 234] width 42 height 15
click at [559, 238] on span "Undamaged" at bounding box center [556, 234] width 63 height 15
click at [472, 241] on button "Clean" at bounding box center [441, 234] width 89 height 25
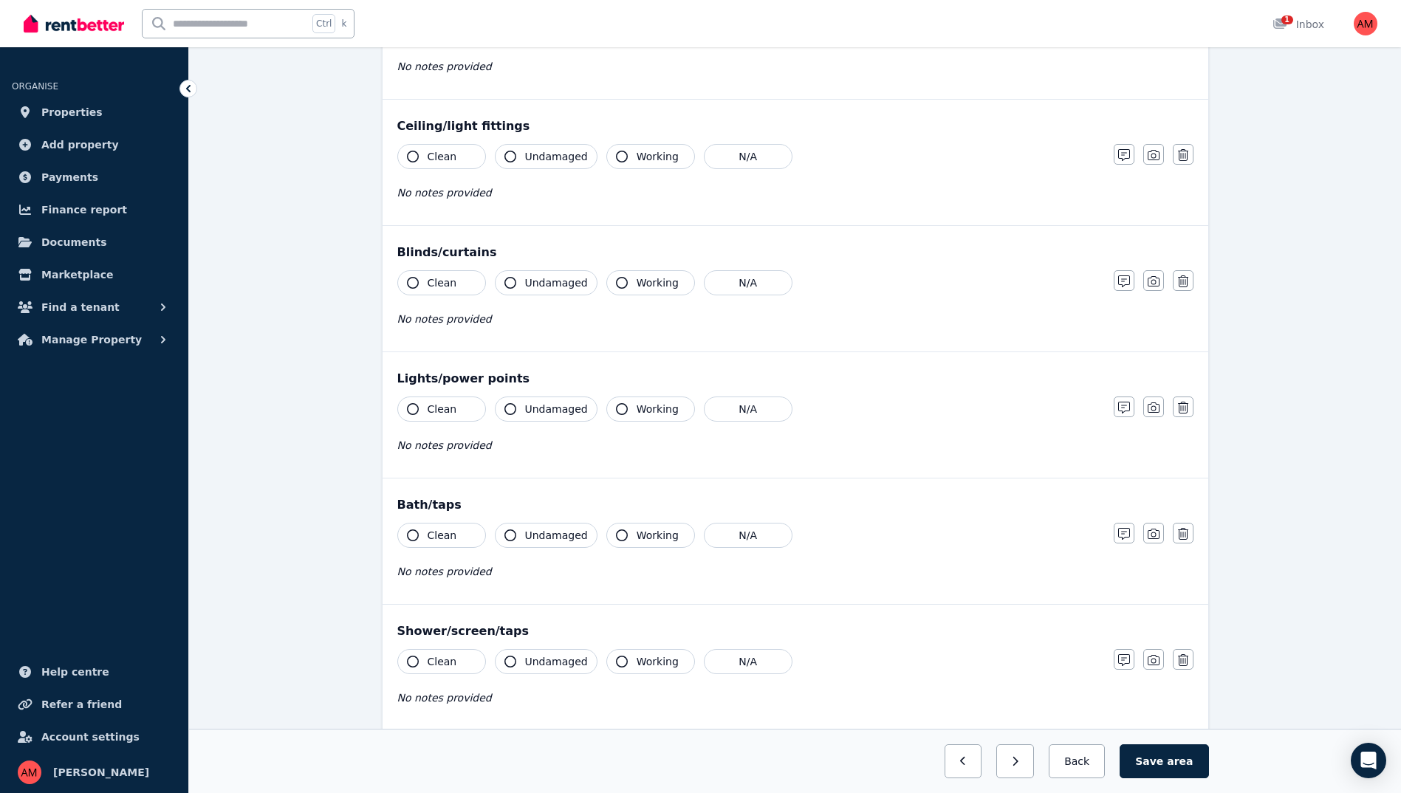
scroll to position [665, 0]
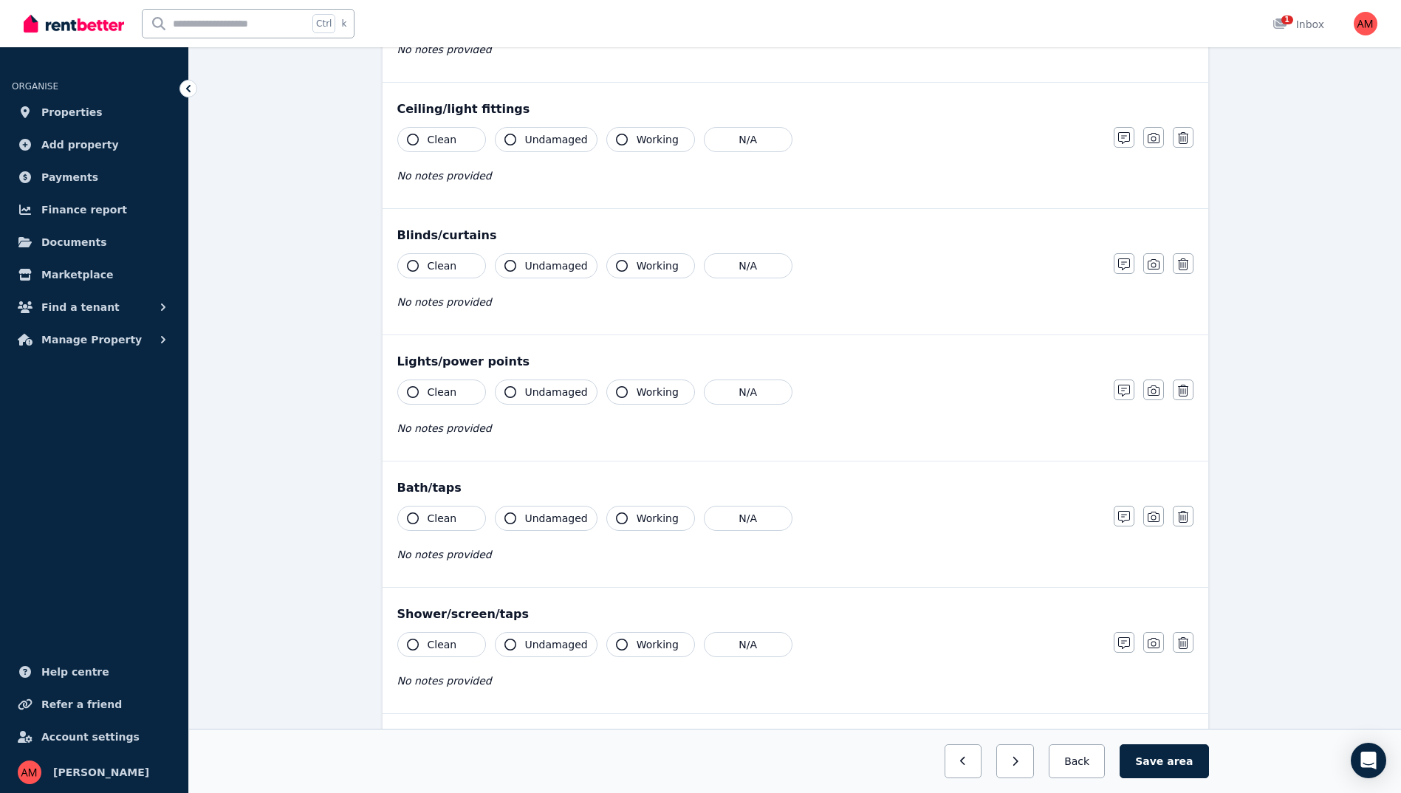
click at [441, 148] on button "Clean" at bounding box center [441, 139] width 89 height 25
click at [524, 140] on button "Undamaged" at bounding box center [546, 139] width 103 height 25
click at [616, 142] on icon "button" at bounding box center [622, 140] width 12 height 12
click at [784, 269] on div "Clean Undamaged Working N/A" at bounding box center [748, 265] width 702 height 25
click at [648, 394] on span "Working" at bounding box center [658, 392] width 42 height 15
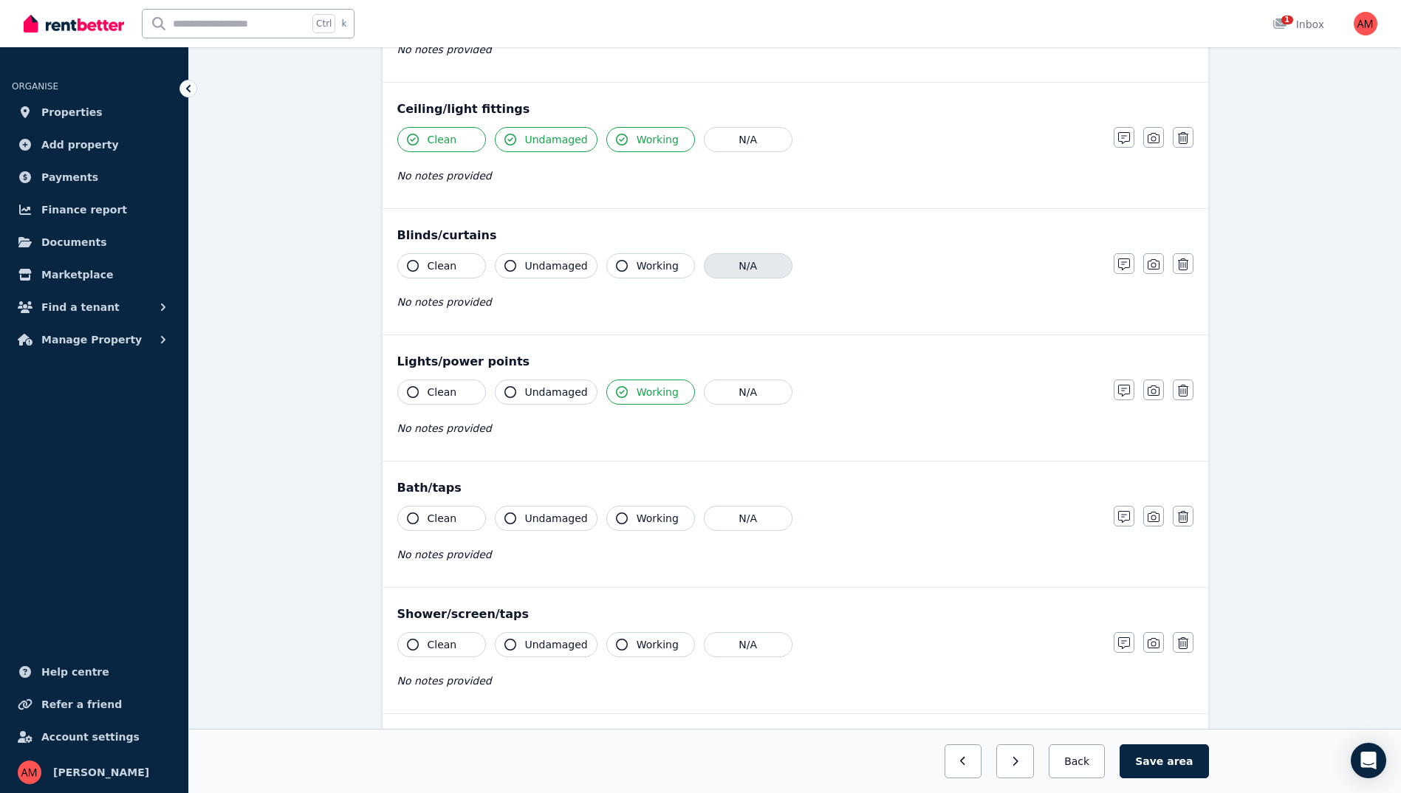
click at [730, 269] on button "N/A" at bounding box center [748, 265] width 89 height 25
click at [533, 387] on span "Undamaged" at bounding box center [556, 392] width 63 height 15
click at [441, 404] on button "Clean" at bounding box center [441, 392] width 89 height 25
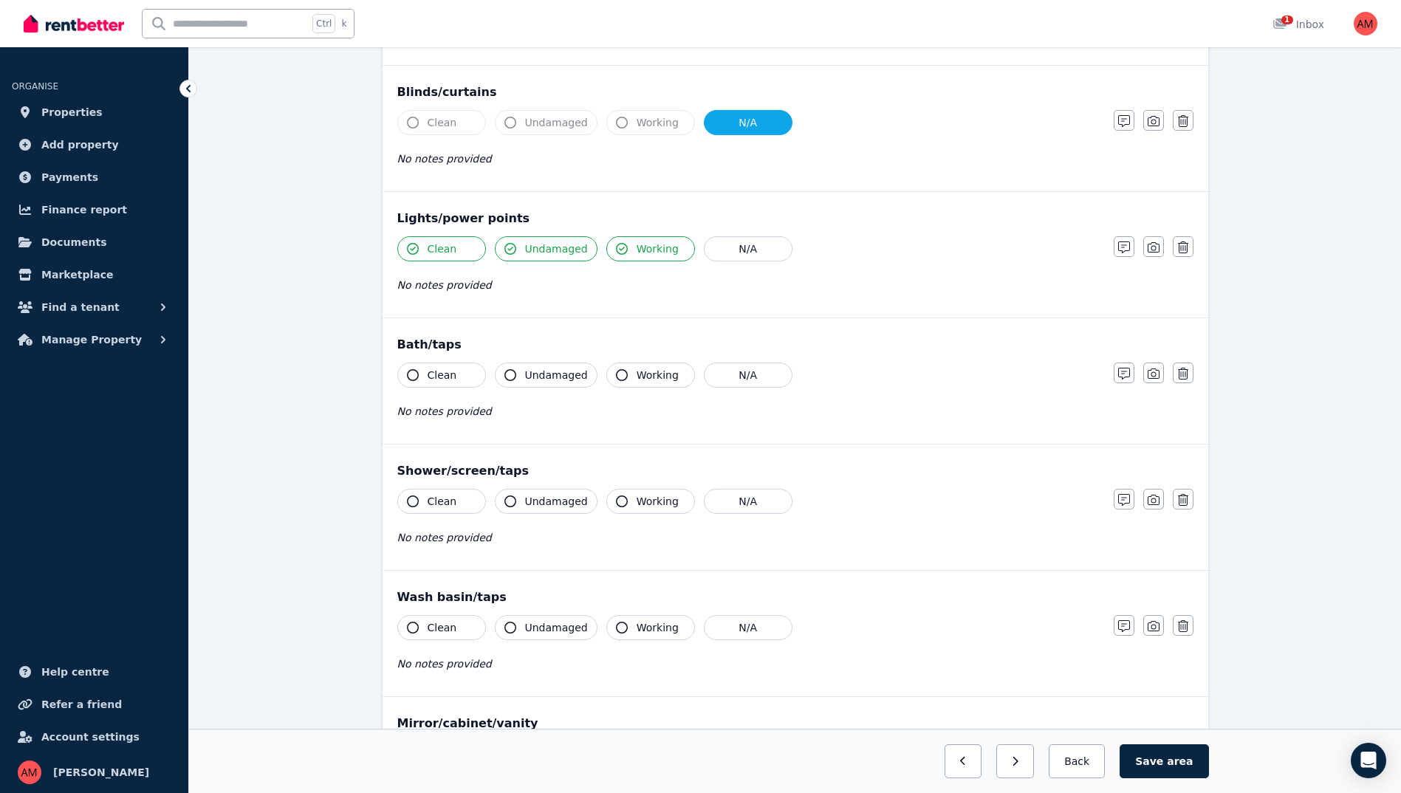
scroll to position [812, 0]
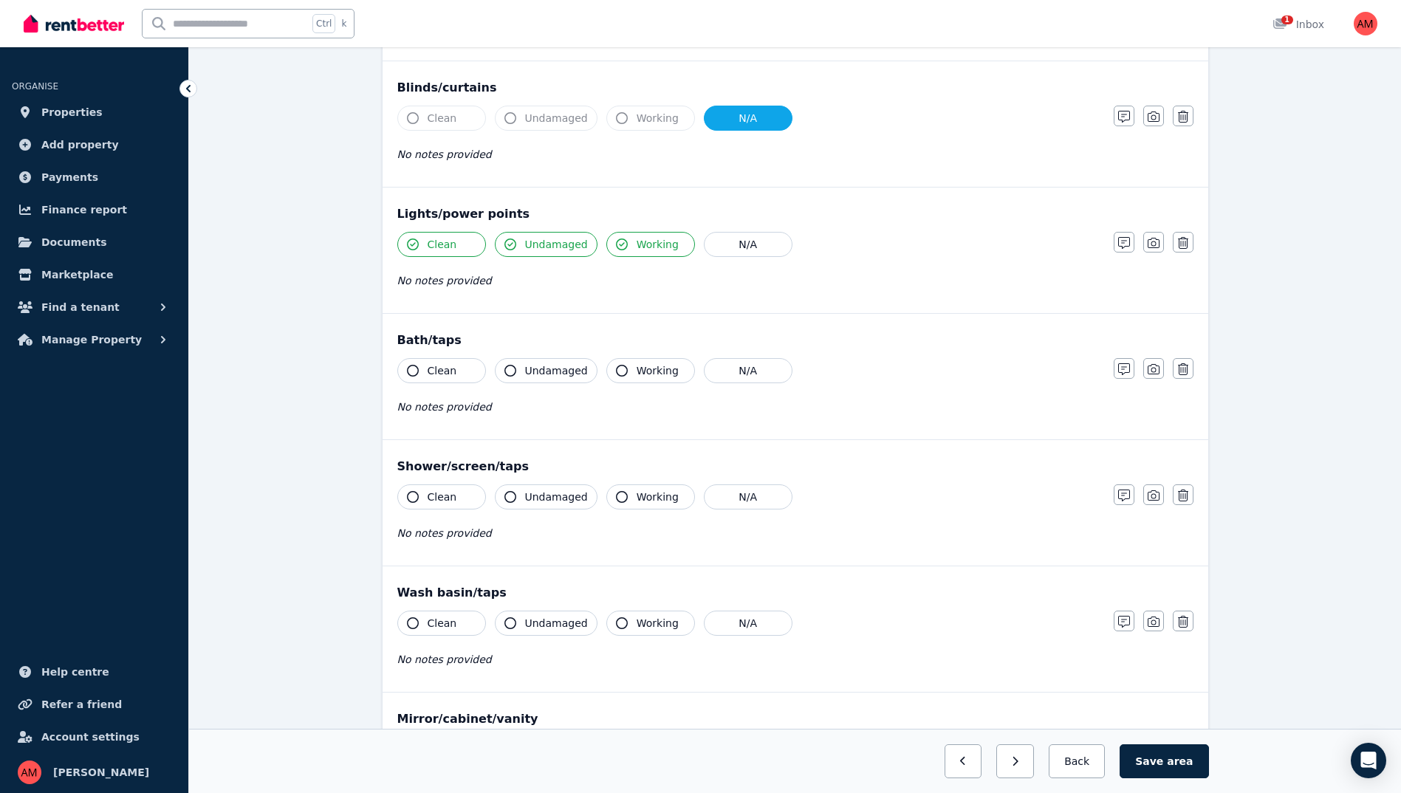
click at [448, 370] on span "Clean" at bounding box center [443, 370] width 30 height 15
click at [536, 383] on button "Undamaged" at bounding box center [546, 370] width 103 height 25
click at [616, 370] on icon "button" at bounding box center [622, 371] width 12 height 12
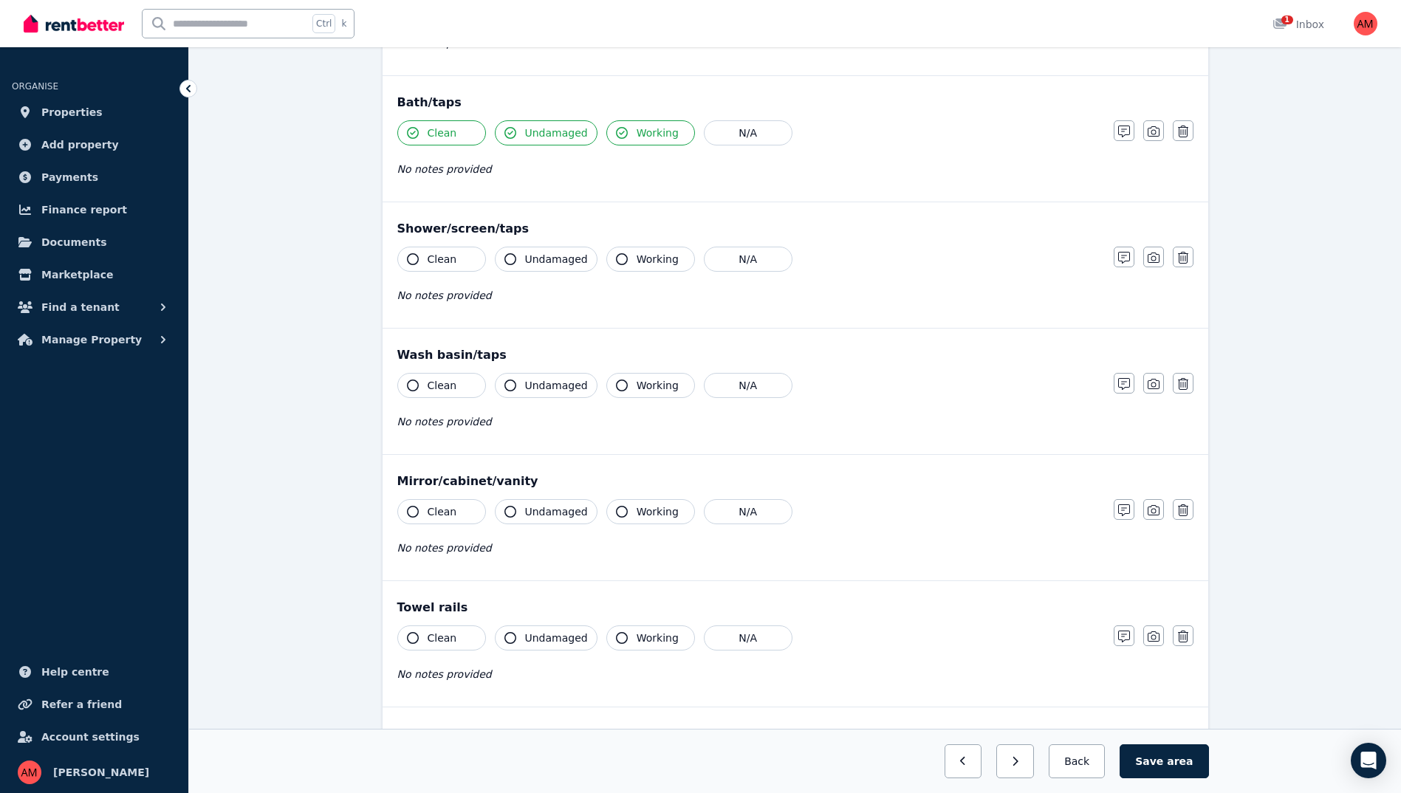
scroll to position [1108, 0]
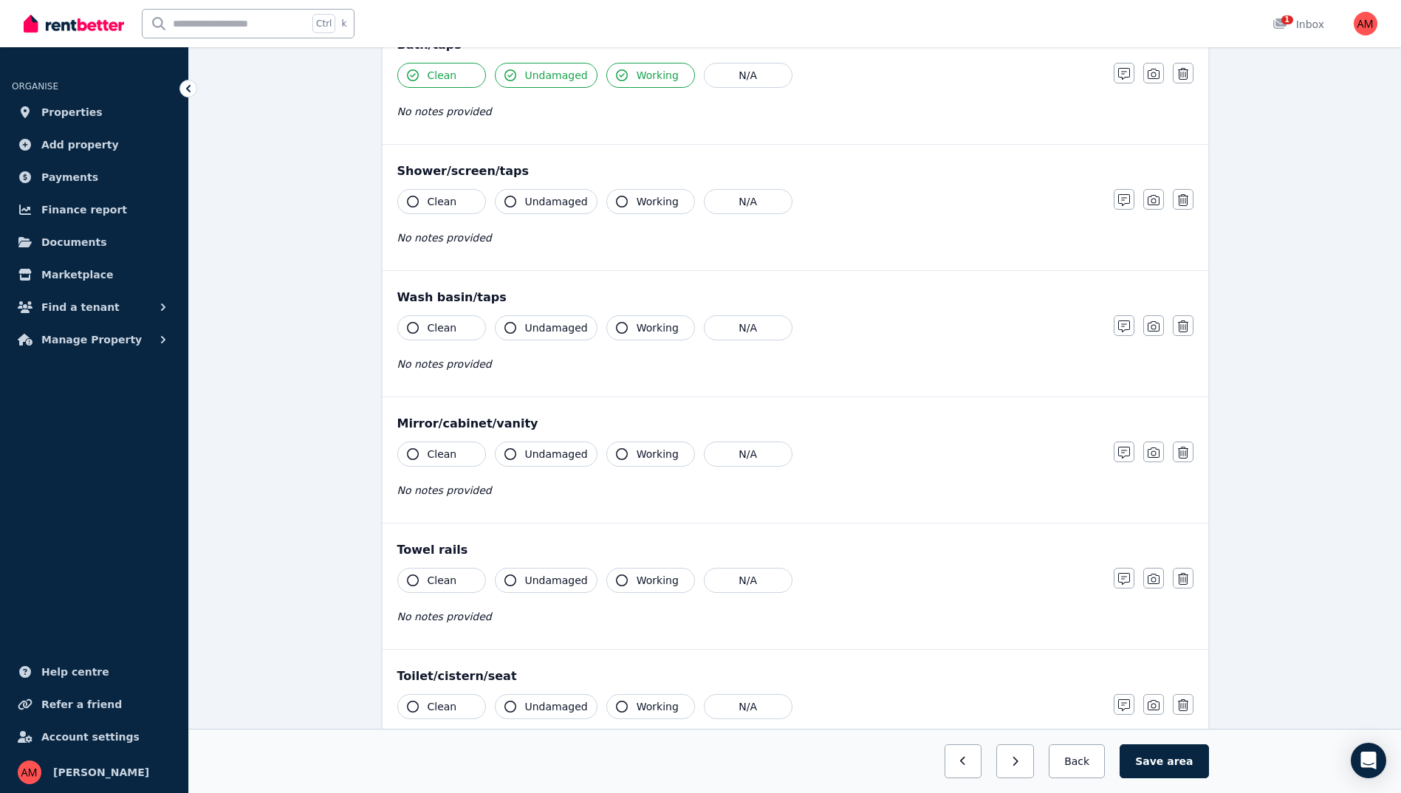
click at [452, 216] on div "Clean Undamaged Working N/A No notes provided" at bounding box center [748, 225] width 702 height 72
click at [562, 211] on button "Undamaged" at bounding box center [546, 201] width 103 height 25
click at [643, 210] on button "Working" at bounding box center [650, 201] width 89 height 25
click at [475, 203] on button "Clean" at bounding box center [441, 201] width 89 height 25
drag, startPoint x: 626, startPoint y: 327, endPoint x: 583, endPoint y: 329, distance: 42.9
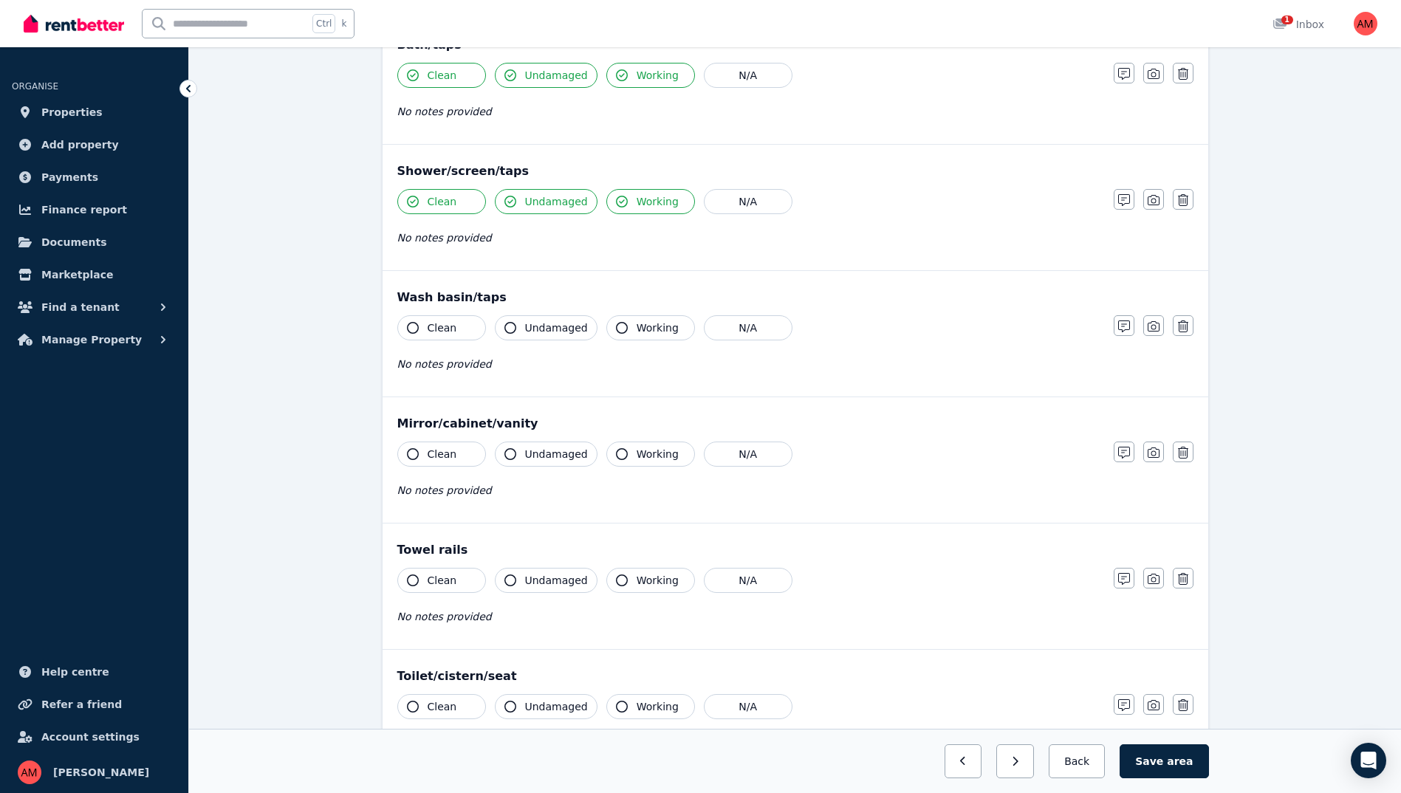
click at [626, 327] on button "Working" at bounding box center [650, 327] width 89 height 25
click at [444, 318] on button "Clean" at bounding box center [441, 327] width 89 height 25
click at [462, 327] on button "Clean" at bounding box center [441, 327] width 89 height 25
click at [544, 329] on span "Undamaged" at bounding box center [556, 328] width 63 height 15
click at [1115, 322] on button "button" at bounding box center [1124, 325] width 21 height 21
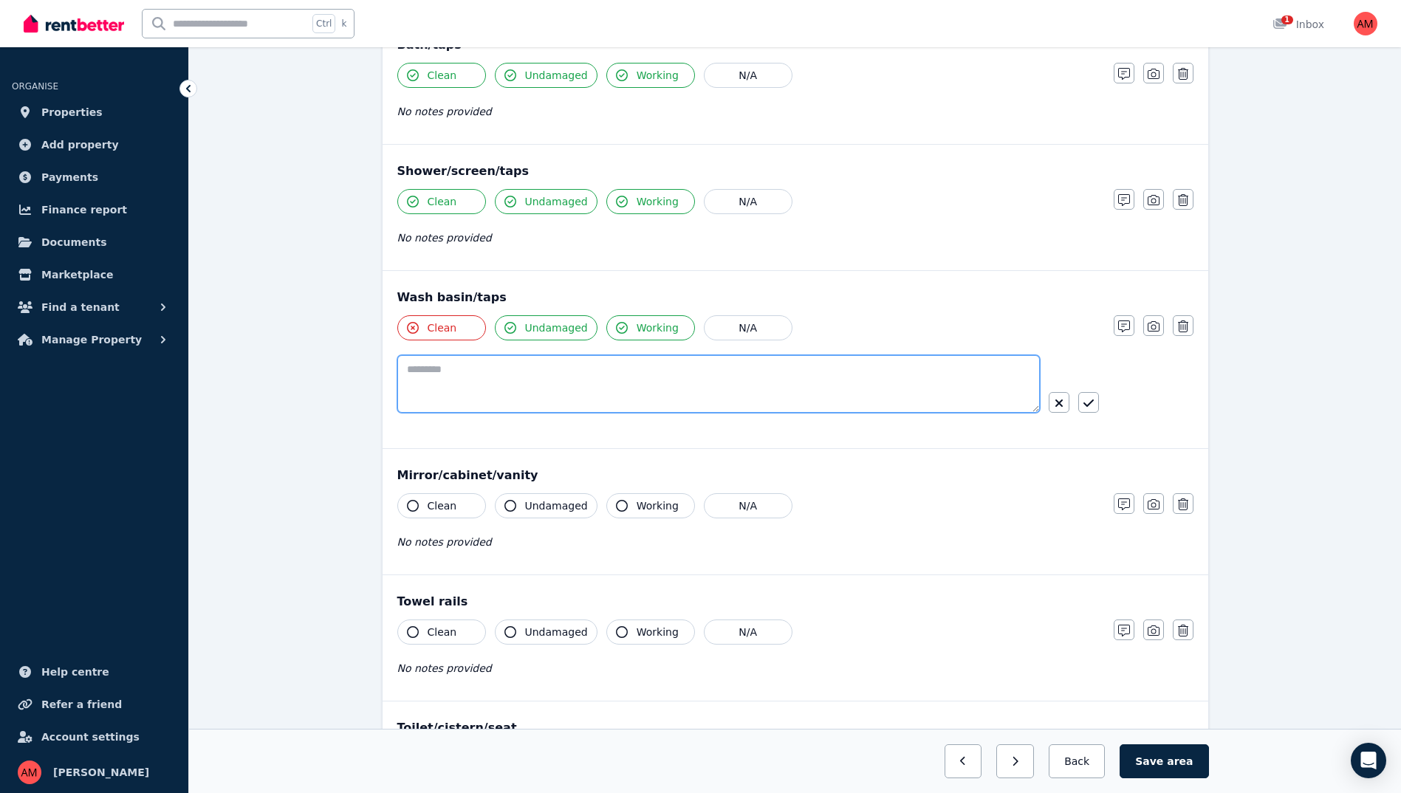
click at [912, 369] on textarea at bounding box center [718, 384] width 643 height 58
type textarea "**********"
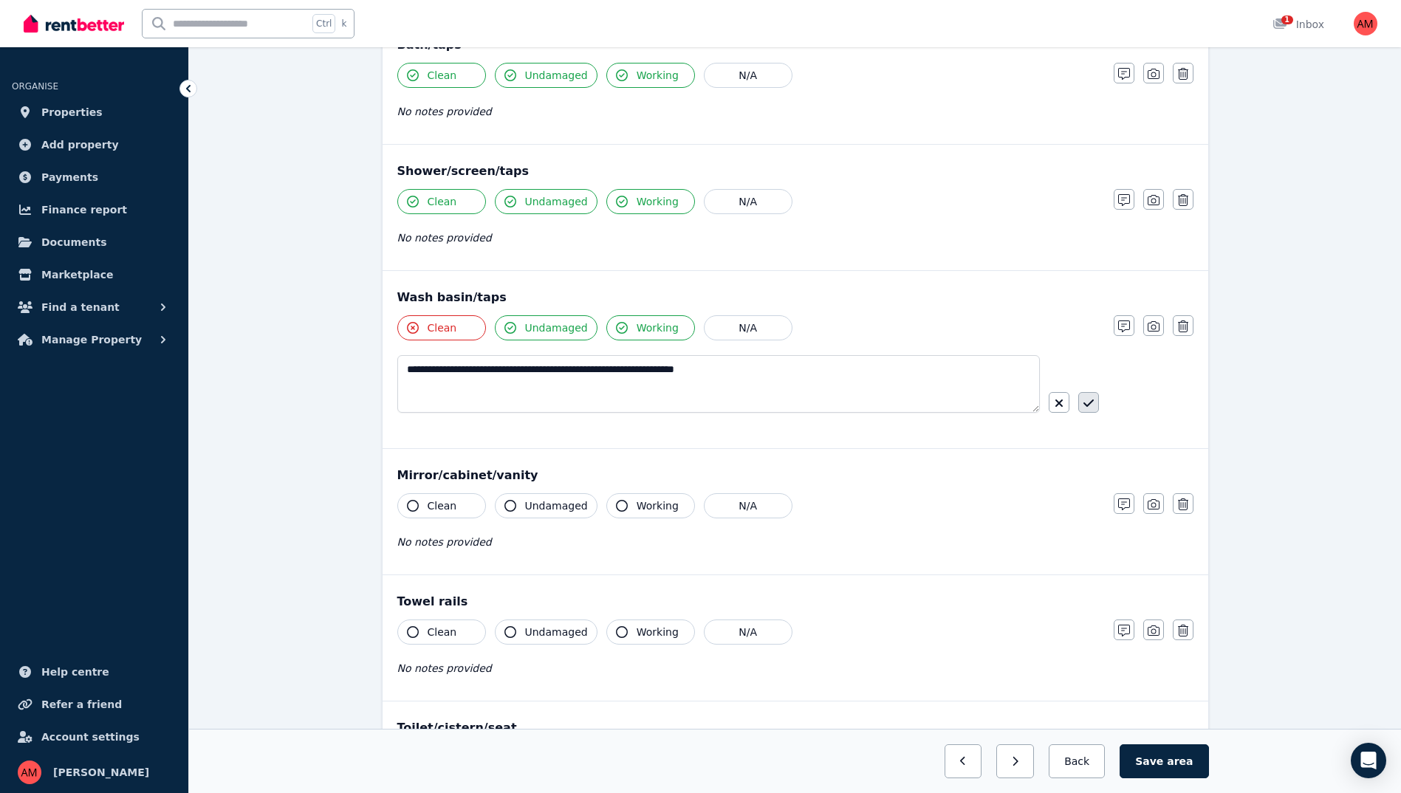
click at [1088, 399] on icon "button" at bounding box center [1088, 403] width 10 height 12
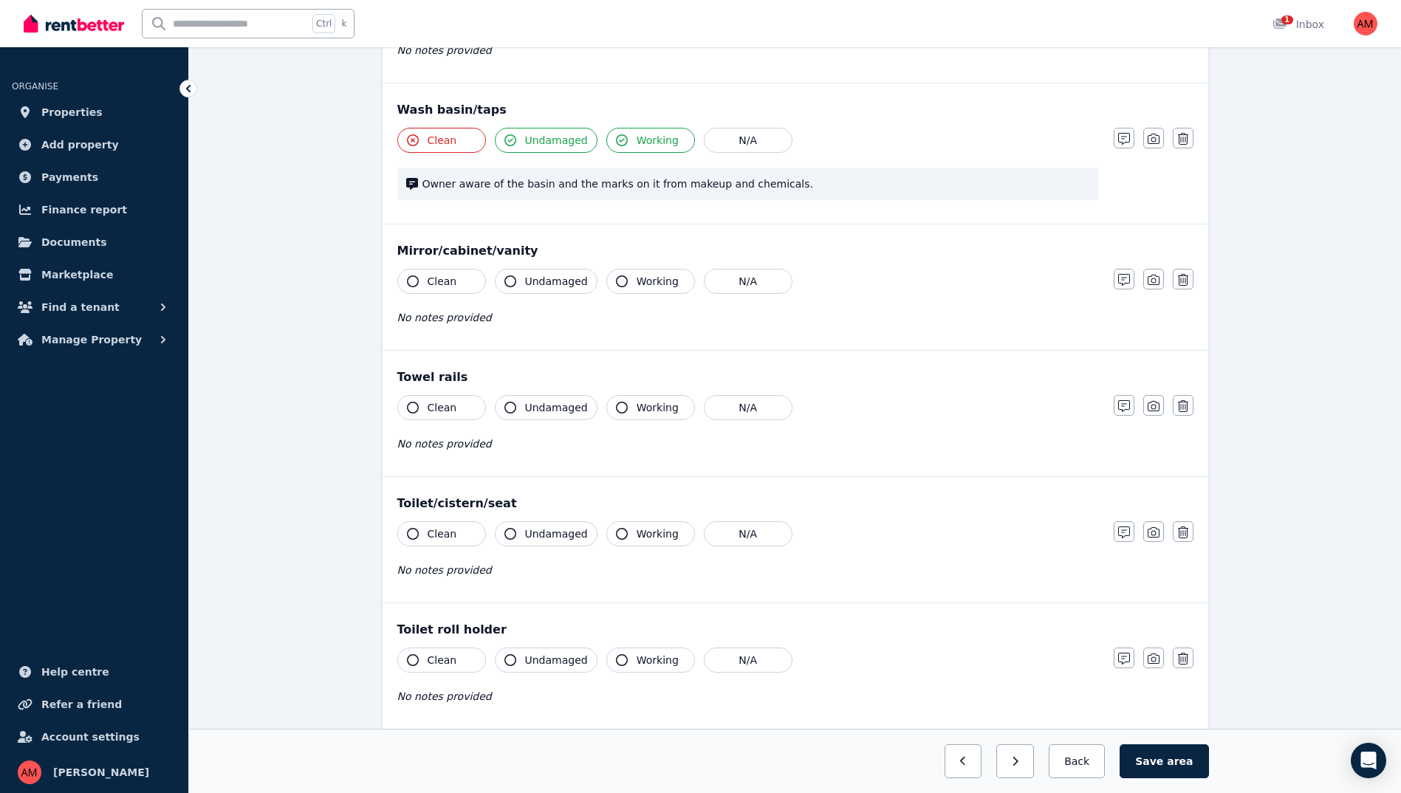
scroll to position [1329, 0]
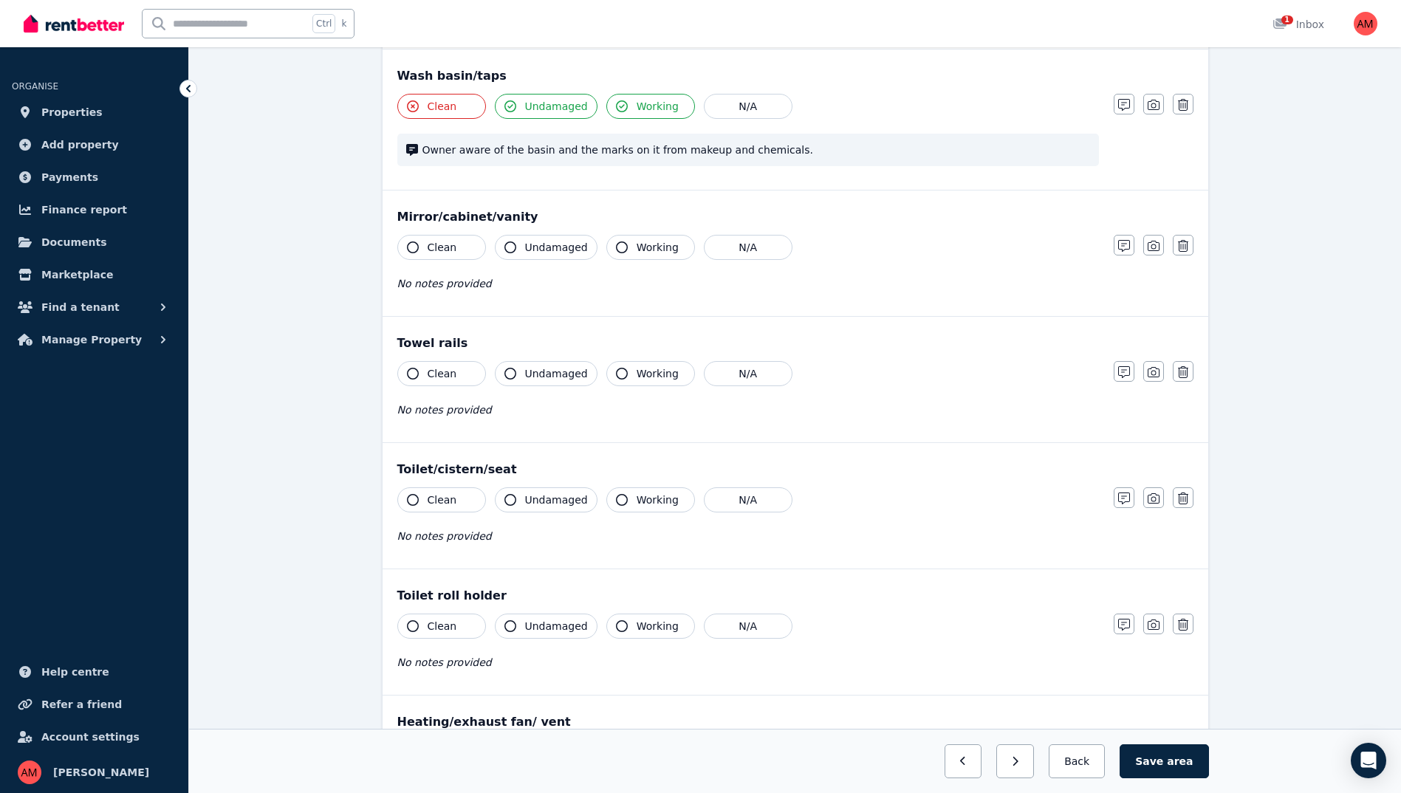
click at [459, 247] on button "Clean" at bounding box center [441, 247] width 89 height 25
click at [524, 248] on button "Undamaged" at bounding box center [546, 247] width 103 height 25
click at [637, 253] on span "Working" at bounding box center [658, 247] width 42 height 15
click at [1128, 239] on button "button" at bounding box center [1124, 245] width 21 height 21
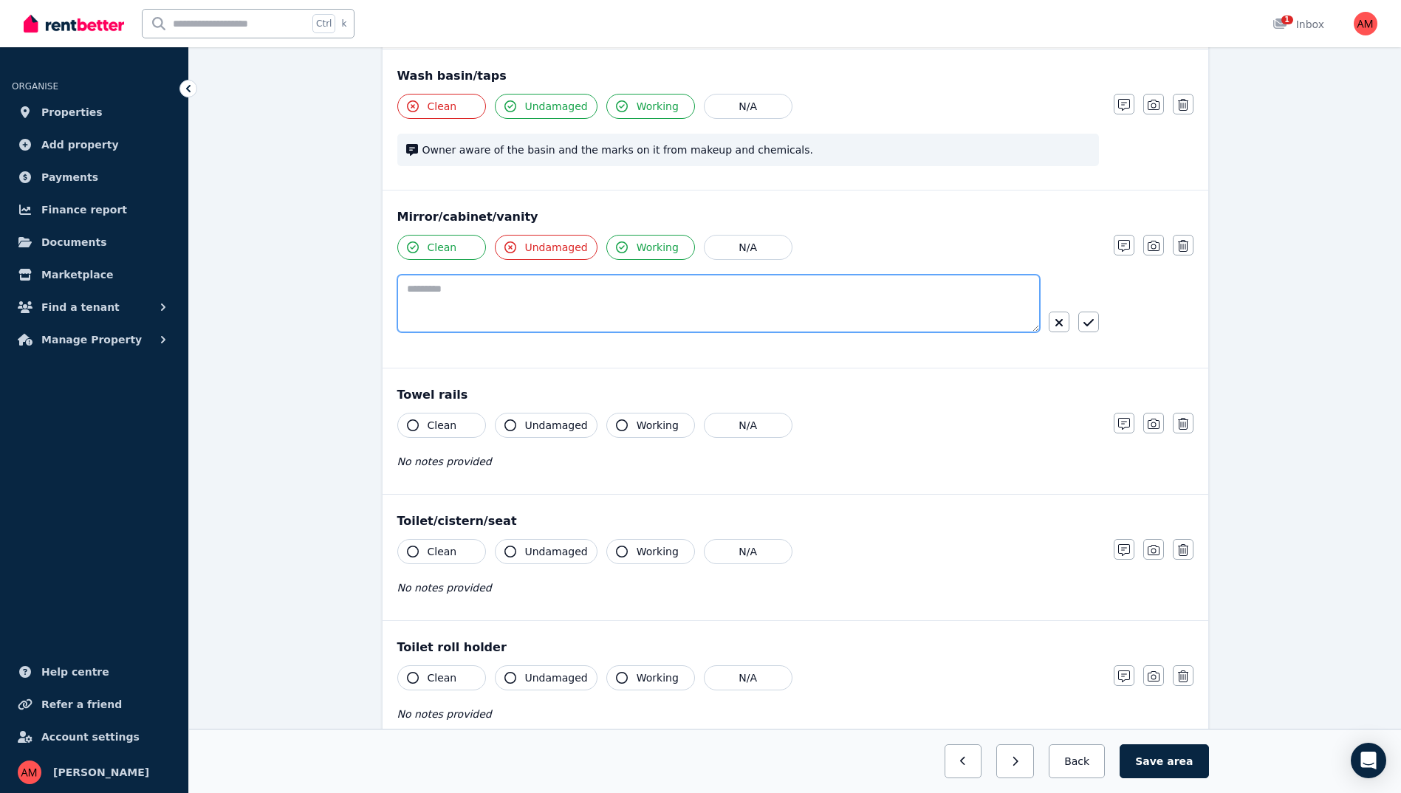
click at [851, 278] on textarea at bounding box center [718, 304] width 643 height 58
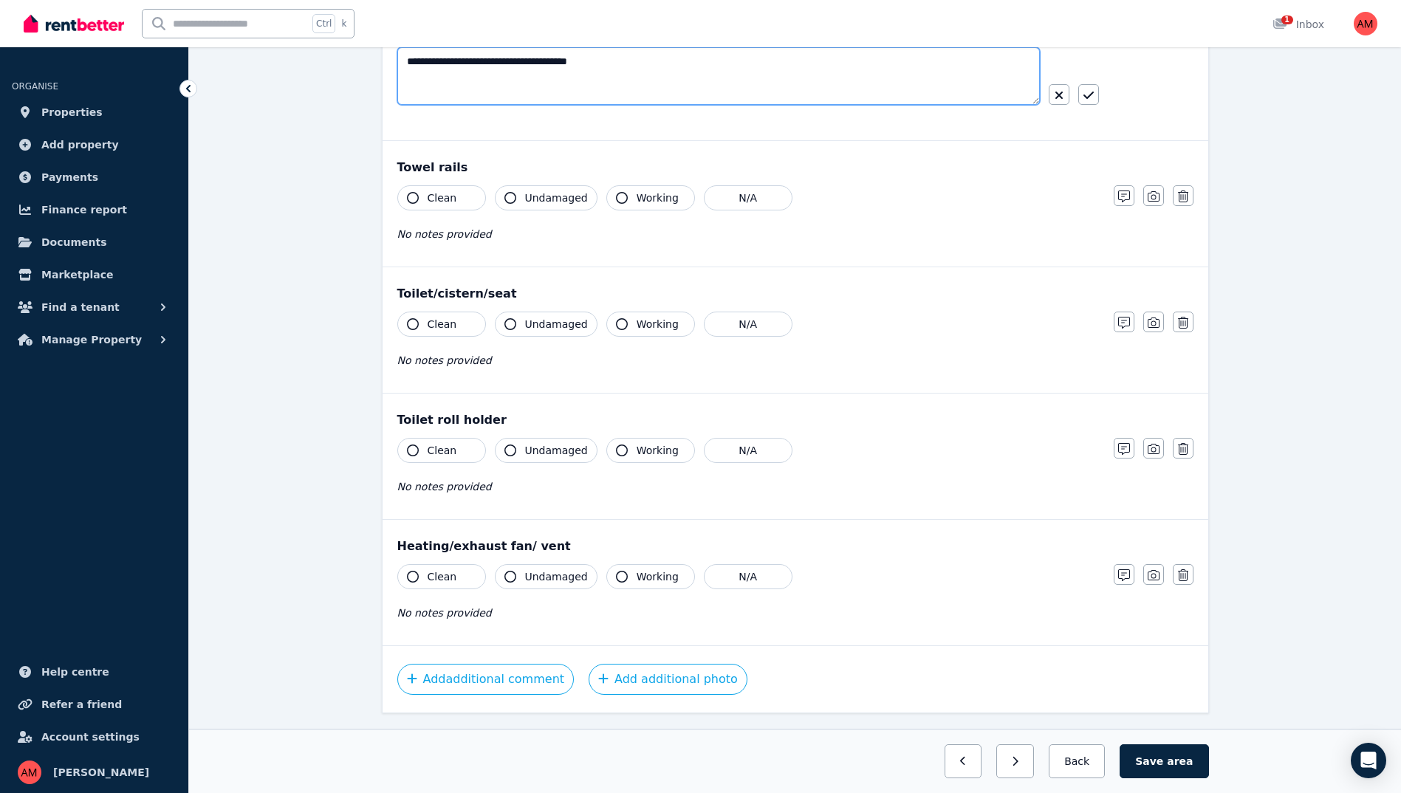
scroll to position [1521, 0]
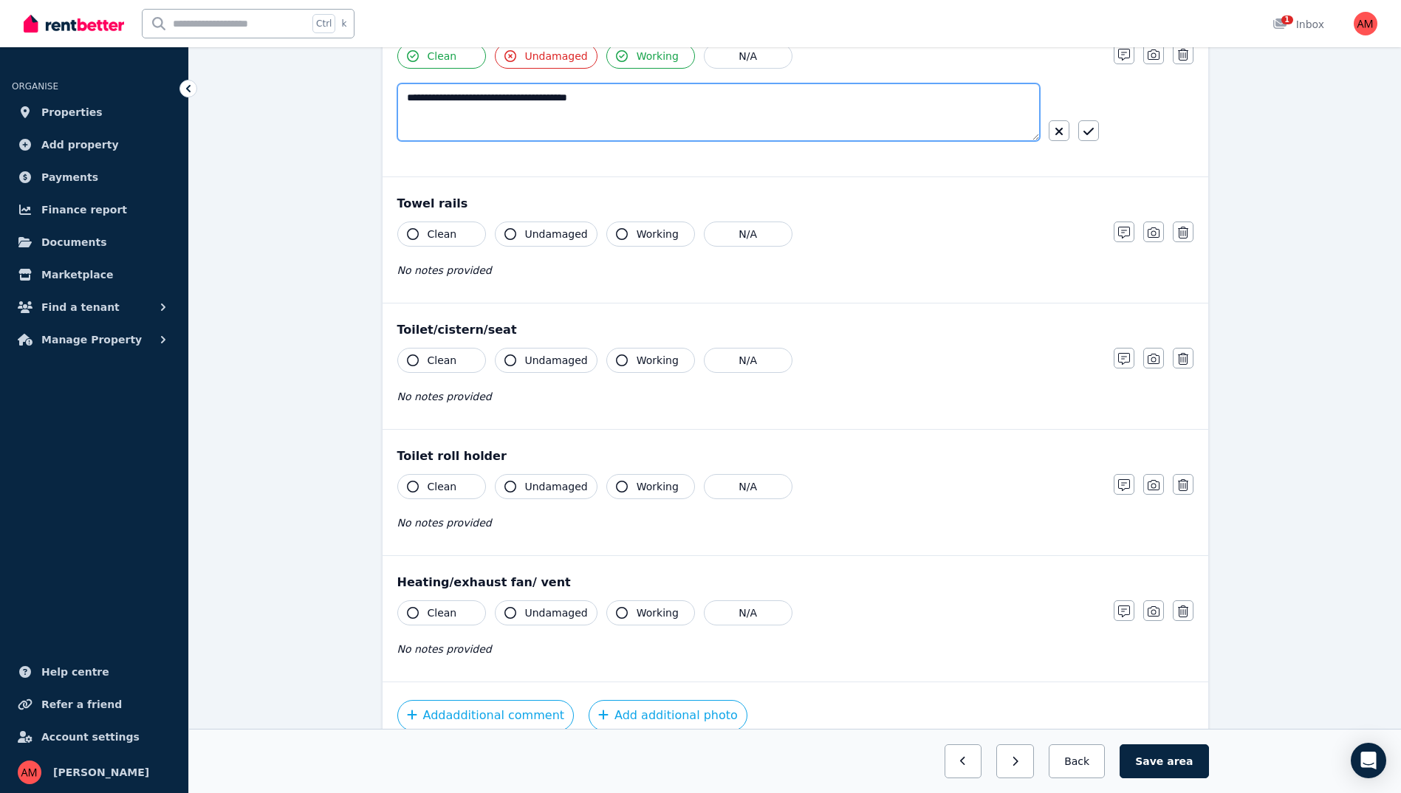
type textarea "**********"
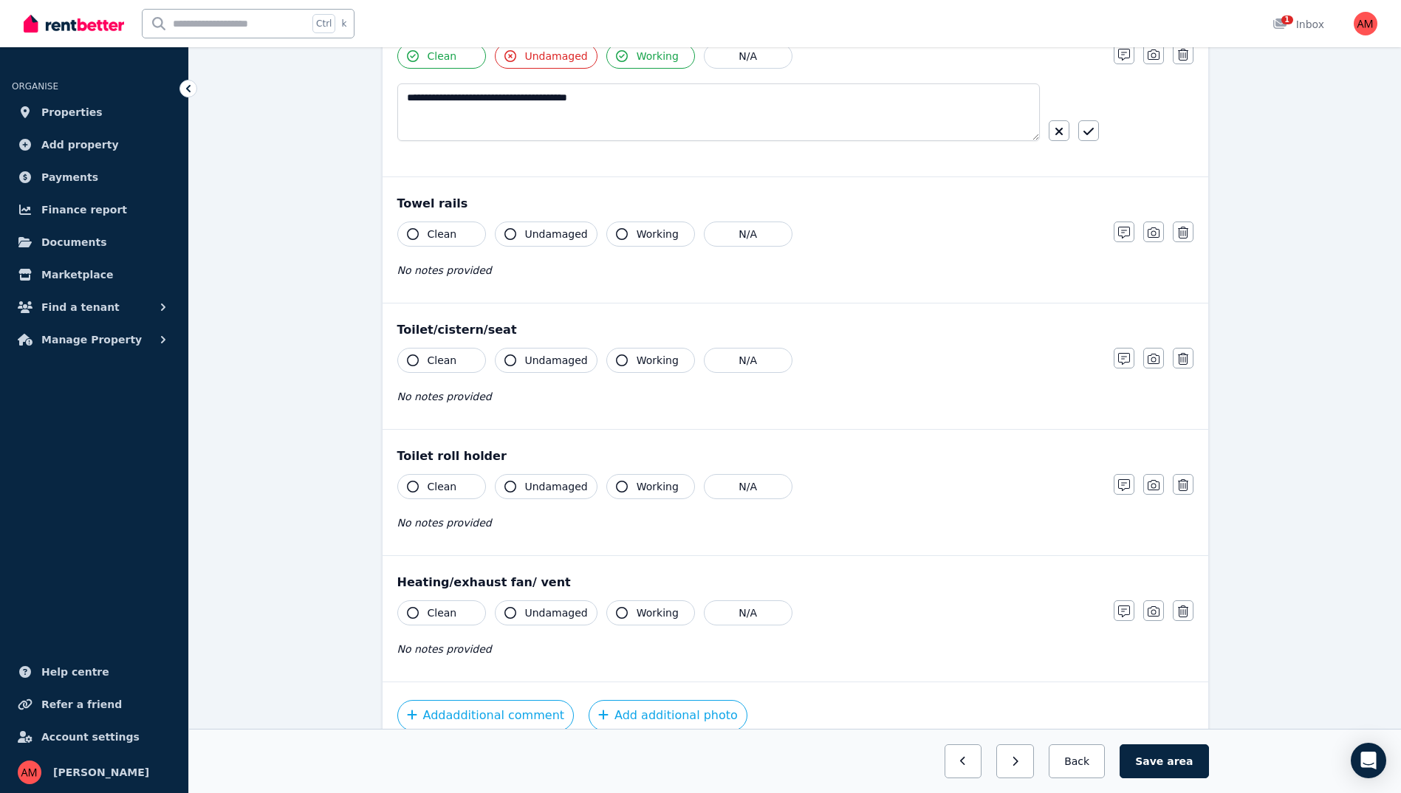
click at [451, 225] on button "Clean" at bounding box center [441, 234] width 89 height 25
click at [535, 230] on span "Undamaged" at bounding box center [556, 234] width 63 height 15
click at [637, 233] on span "Working" at bounding box center [658, 234] width 42 height 15
click at [448, 365] on span "Clean" at bounding box center [443, 360] width 30 height 15
click at [544, 363] on span "Undamaged" at bounding box center [556, 360] width 63 height 15
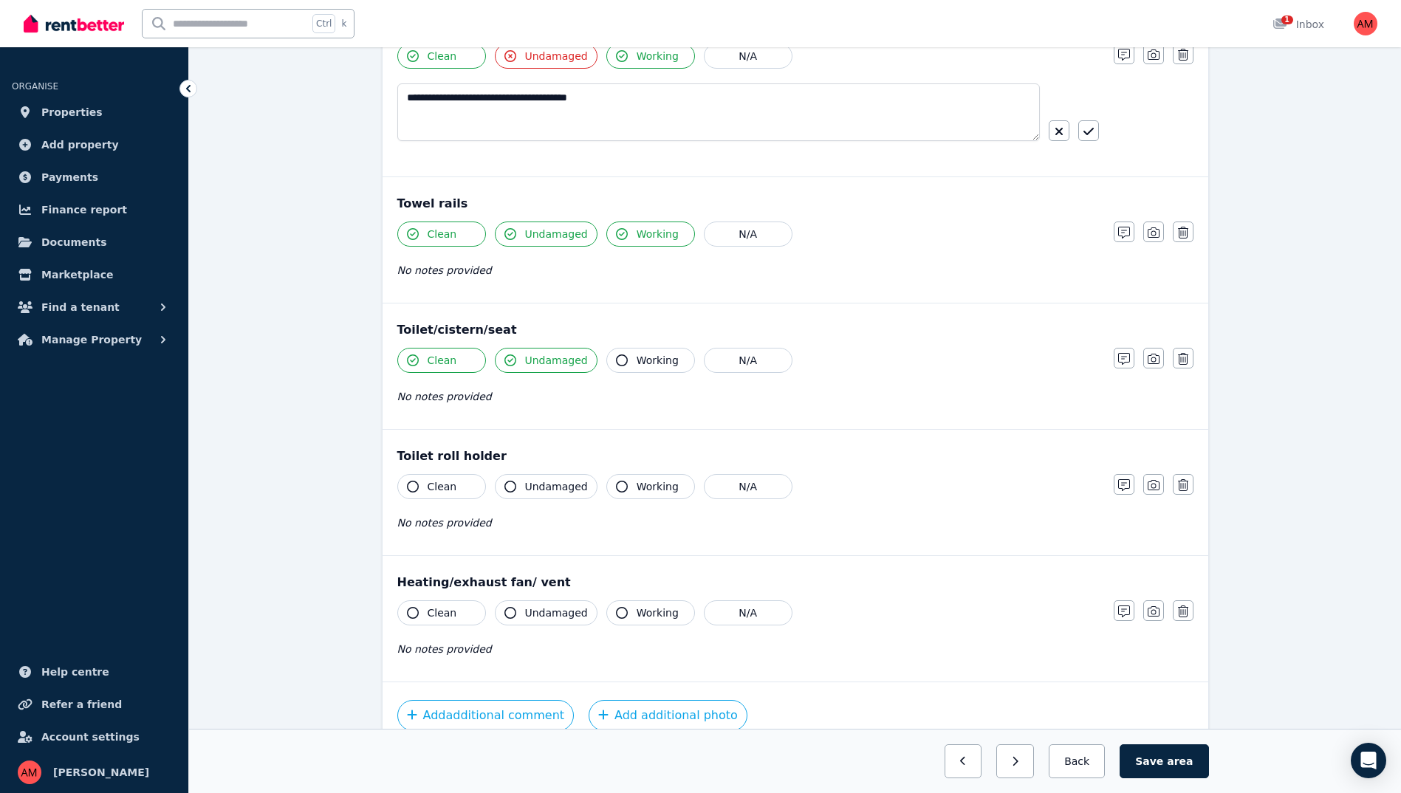
click at [637, 358] on span "Working" at bounding box center [658, 360] width 42 height 15
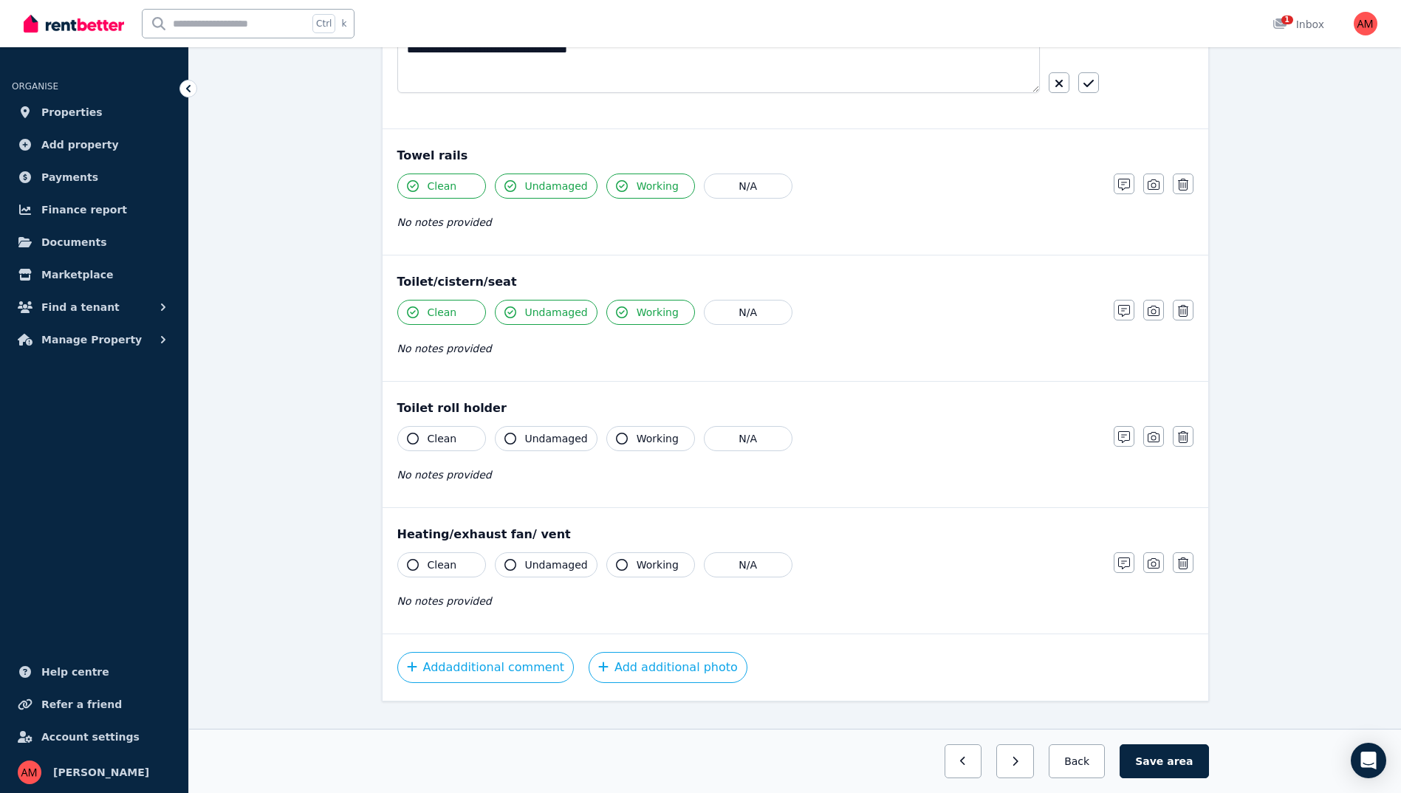
scroll to position [1595, 0]
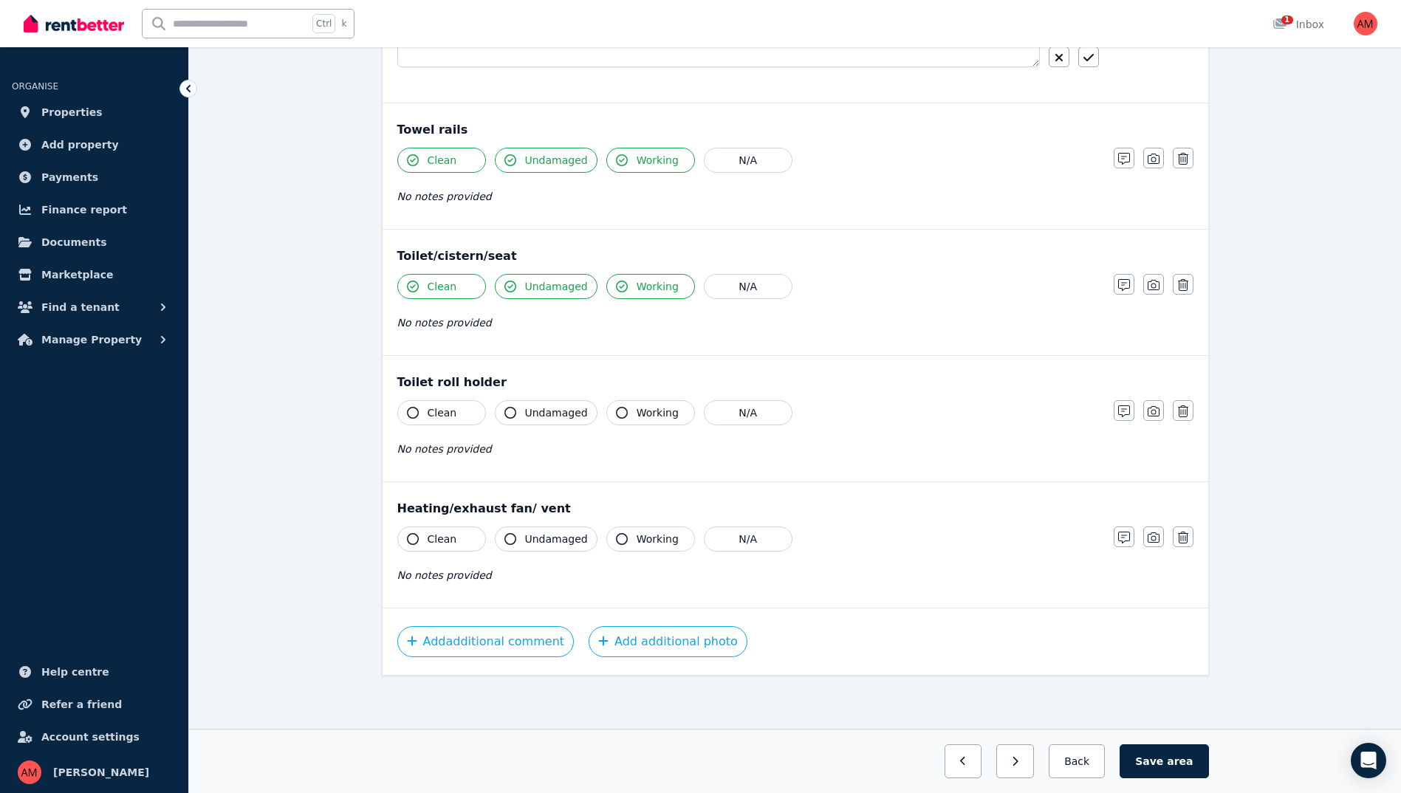
click at [453, 412] on button "Clean" at bounding box center [441, 412] width 89 height 25
click at [547, 419] on span "Undamaged" at bounding box center [556, 412] width 63 height 15
click at [637, 416] on span "Working" at bounding box center [658, 412] width 42 height 15
drag, startPoint x: 461, startPoint y: 539, endPoint x: 556, endPoint y: 547, distance: 95.6
click at [460, 539] on button "Clean" at bounding box center [441, 539] width 89 height 25
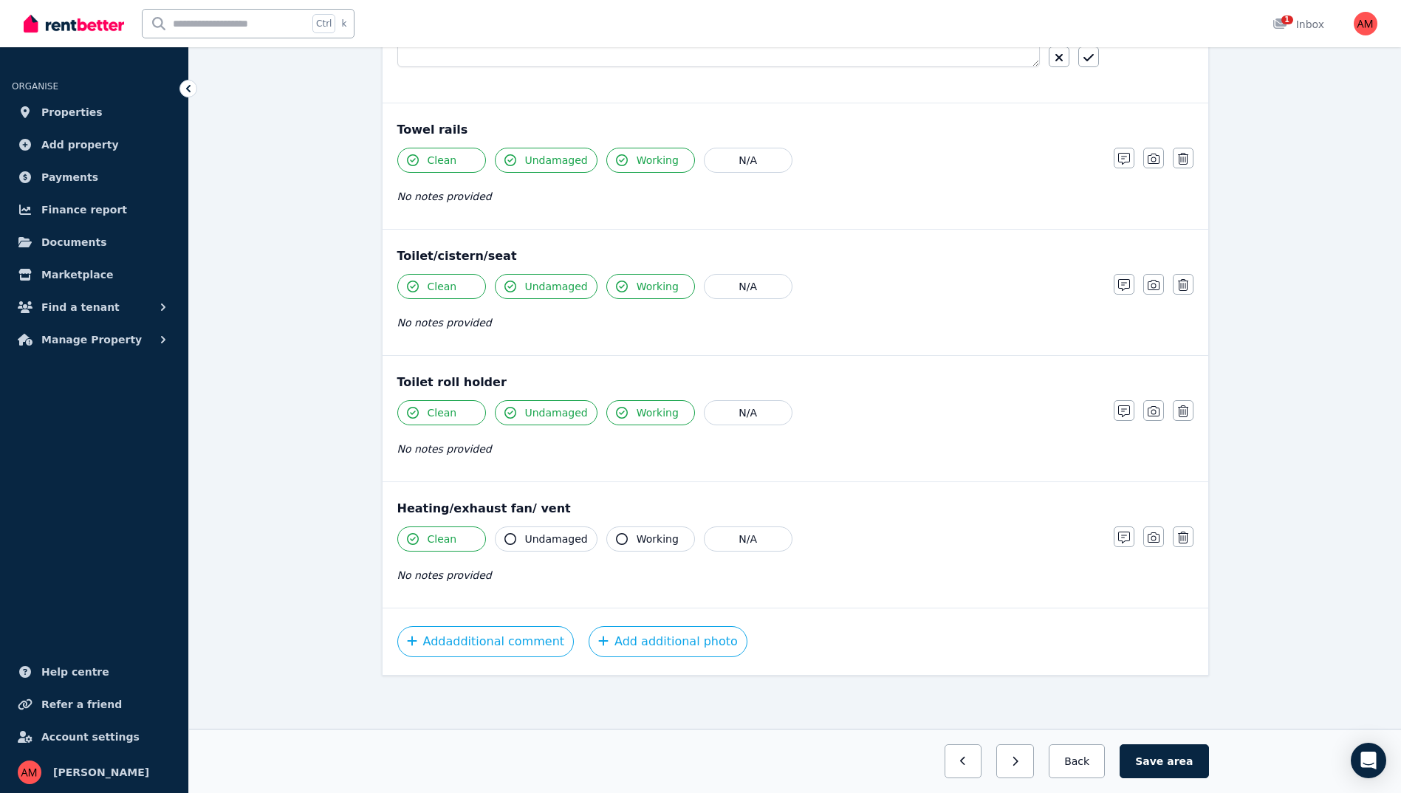
drag, startPoint x: 538, startPoint y: 546, endPoint x: 545, endPoint y: 544, distance: 7.5
click at [538, 545] on span "Undamaged" at bounding box center [556, 539] width 63 height 15
click at [623, 544] on button "Working" at bounding box center [650, 539] width 89 height 25
click at [1180, 757] on span "area" at bounding box center [1180, 761] width 26 height 15
click at [1075, 769] on button "Back" at bounding box center [1077, 761] width 69 height 34
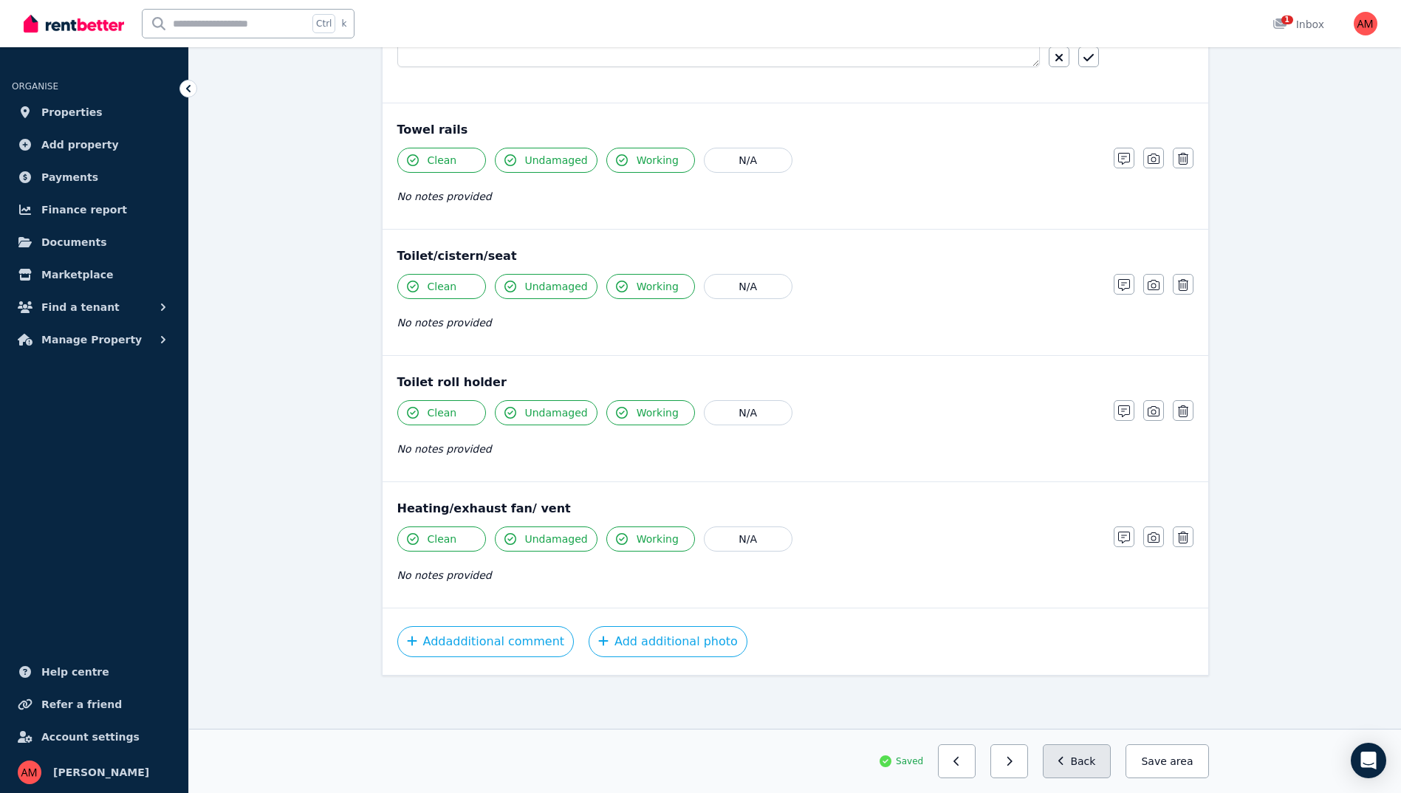
scroll to position [43, 0]
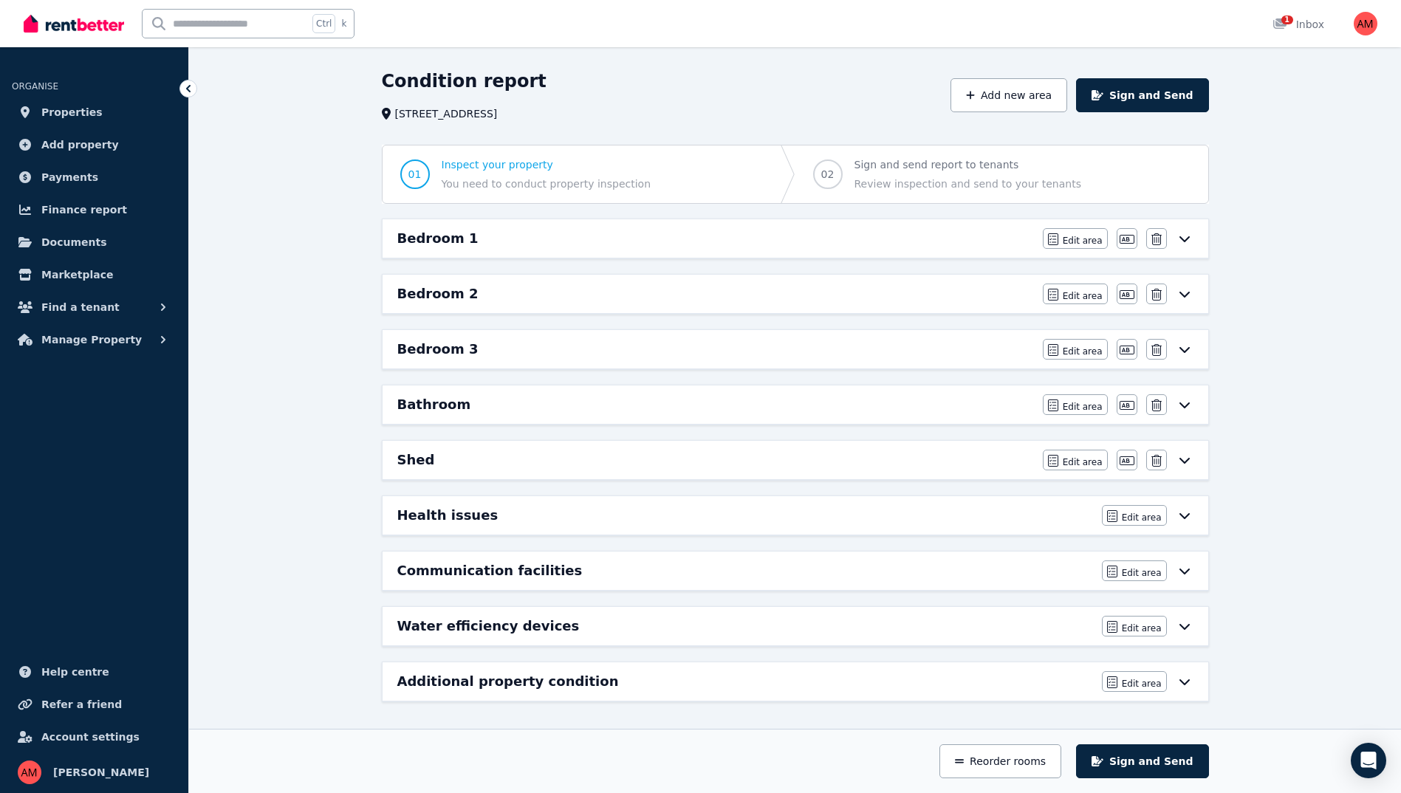
click at [1182, 514] on icon at bounding box center [1185, 516] width 18 height 12
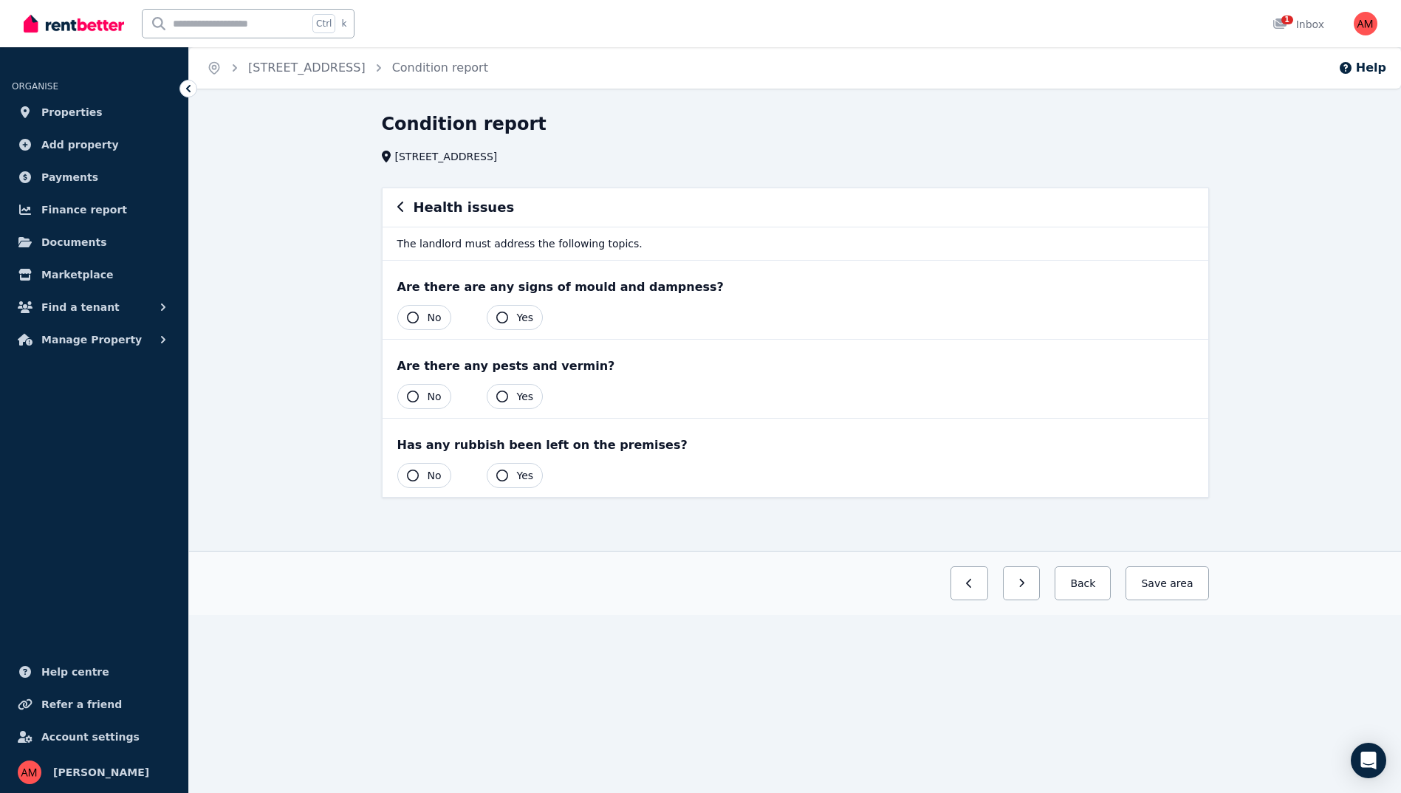
scroll to position [0, 0]
click at [422, 316] on icon "button" at bounding box center [418, 318] width 12 height 12
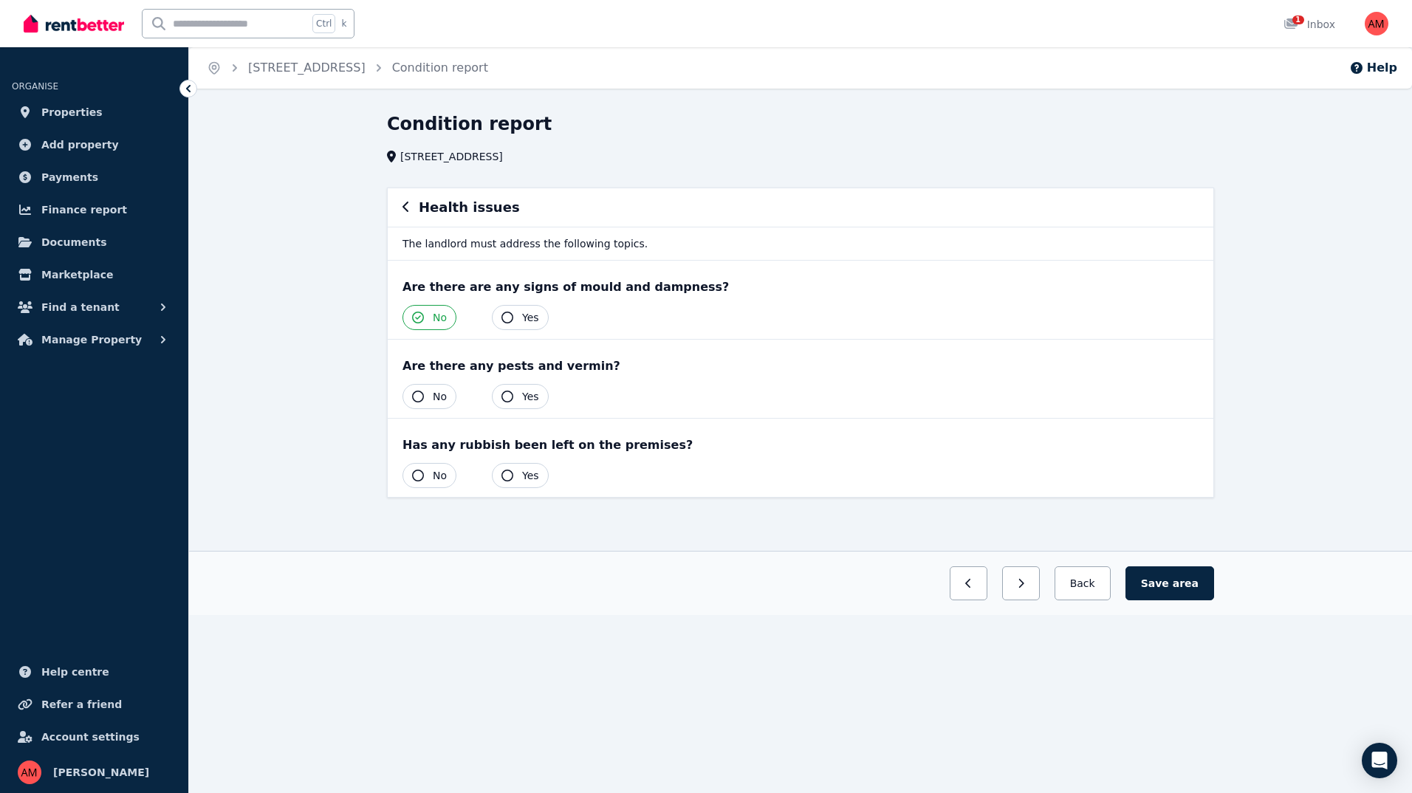
click at [424, 396] on button "No" at bounding box center [430, 396] width 54 height 25
click at [522, 476] on span "Yes" at bounding box center [530, 475] width 17 height 15
click at [513, 479] on button "Yes" at bounding box center [520, 475] width 57 height 25
click at [430, 475] on button "No" at bounding box center [430, 475] width 54 height 25
click at [1192, 579] on span "area" at bounding box center [1186, 583] width 26 height 15
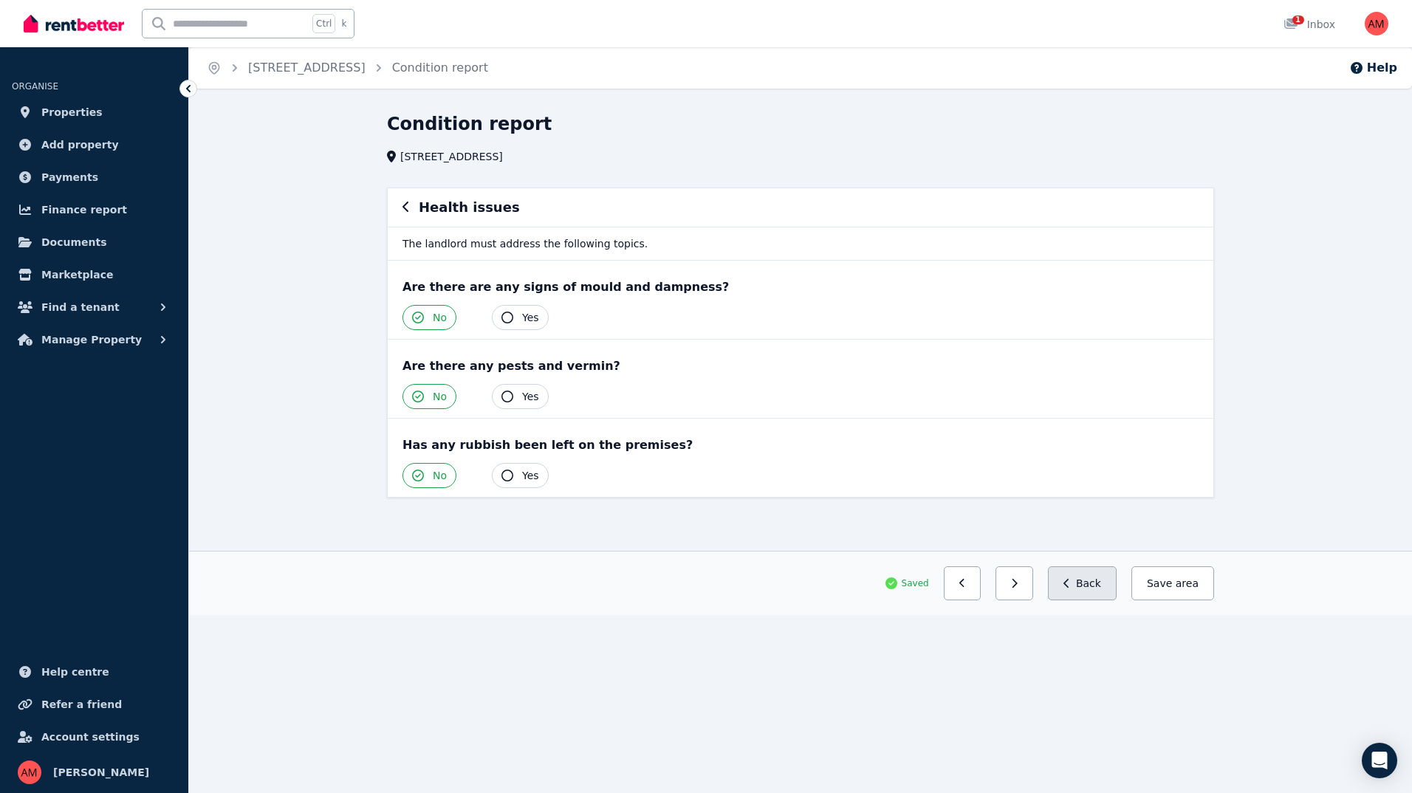
click at [1109, 590] on button "Back" at bounding box center [1082, 583] width 69 height 34
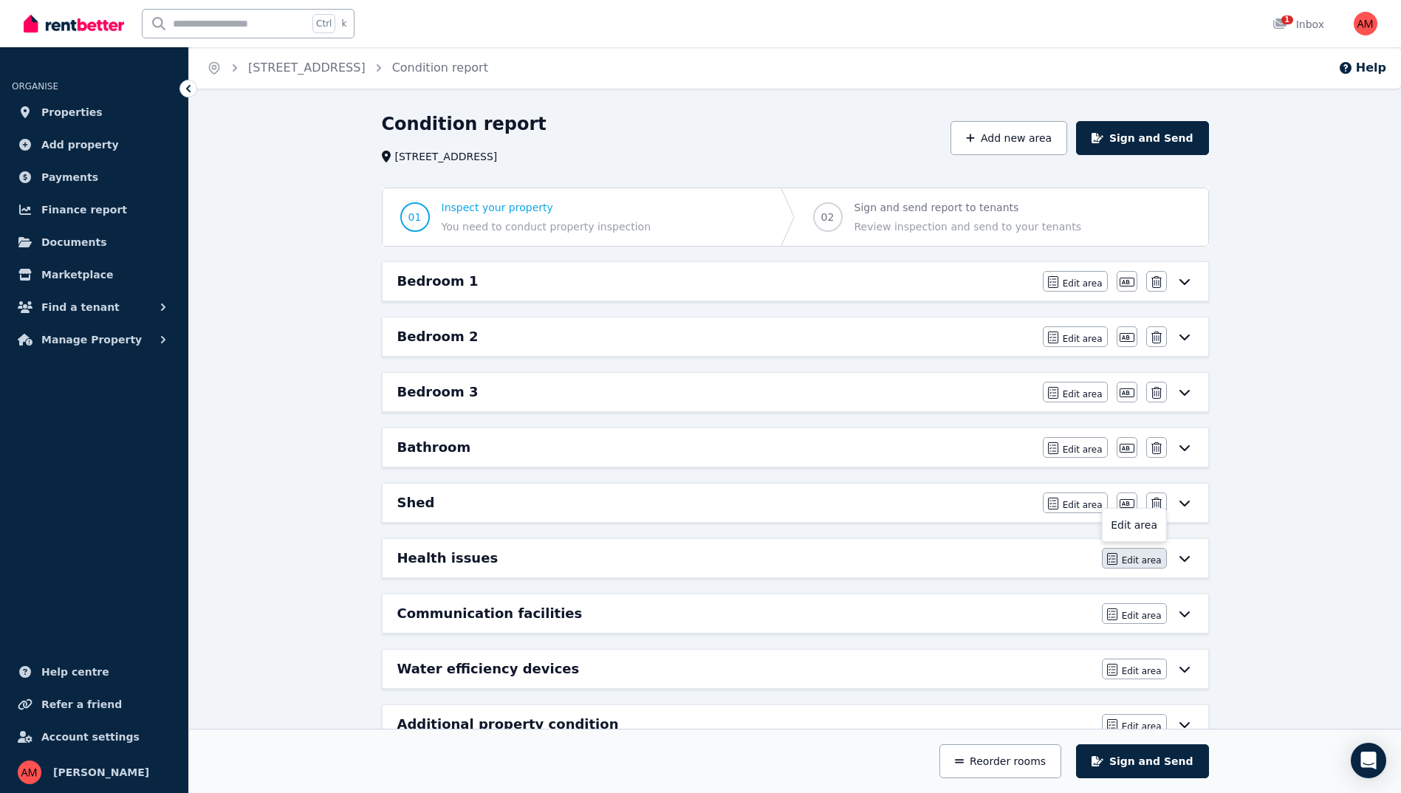
scroll to position [43, 0]
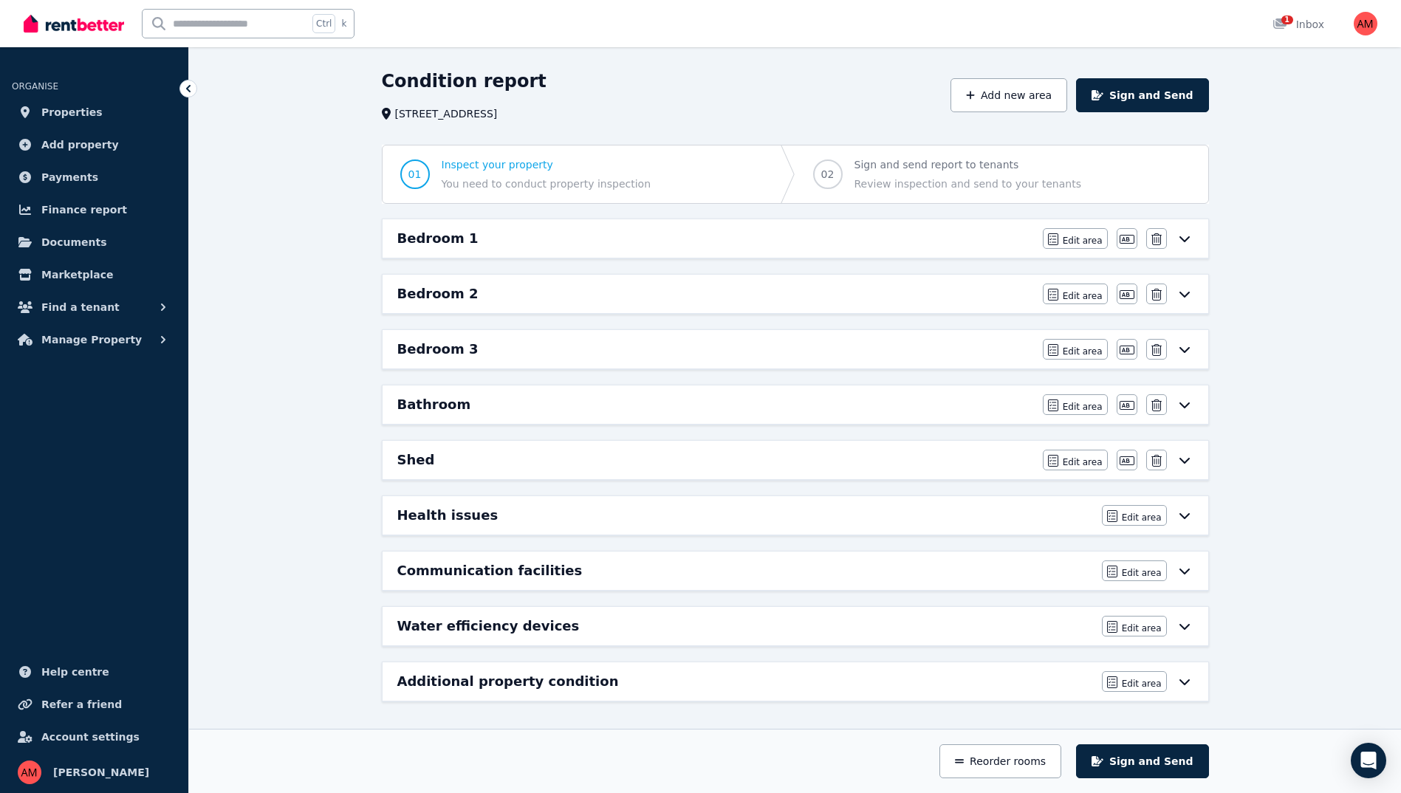
click at [1179, 571] on icon at bounding box center [1185, 571] width 18 height 12
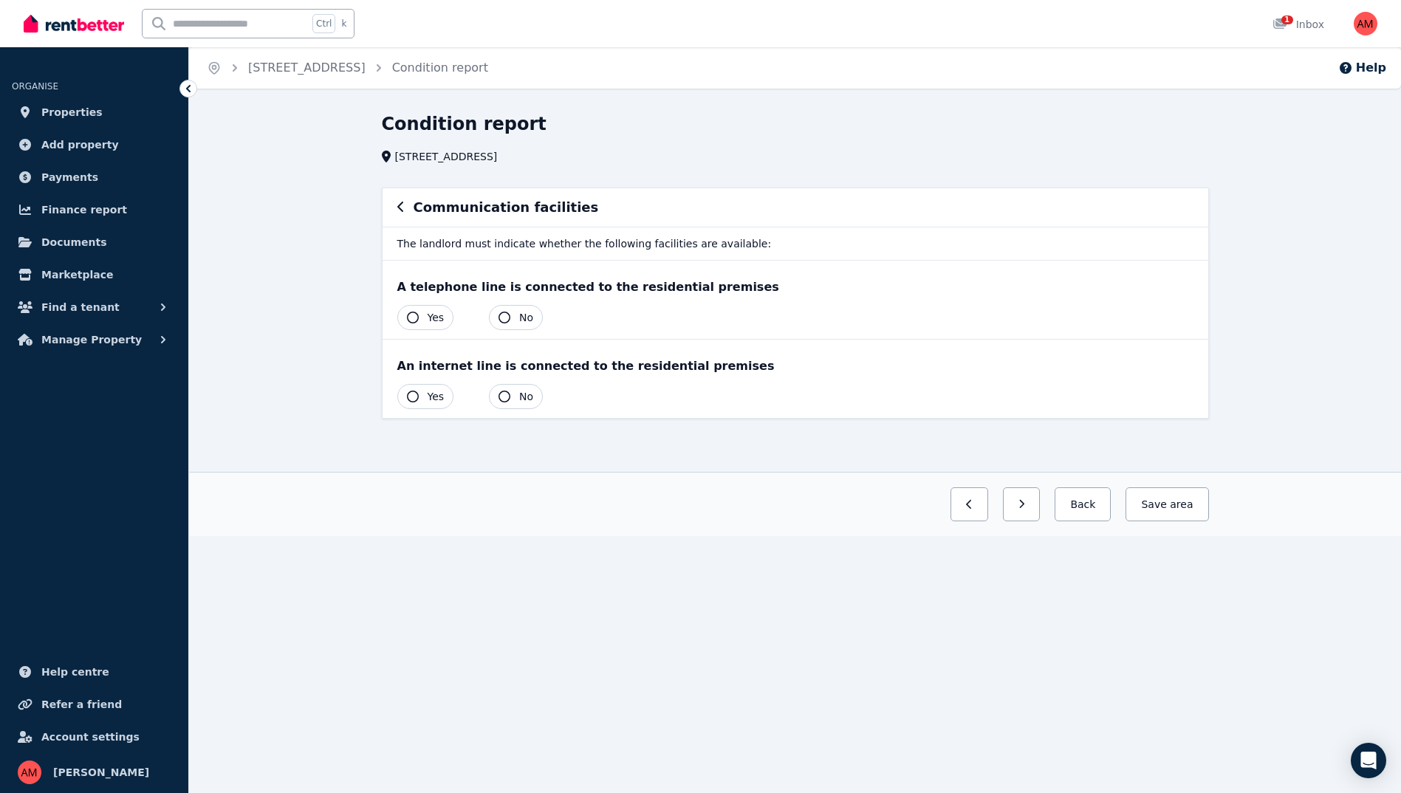
scroll to position [0, 0]
click at [448, 324] on button "Yes" at bounding box center [431, 317] width 57 height 25
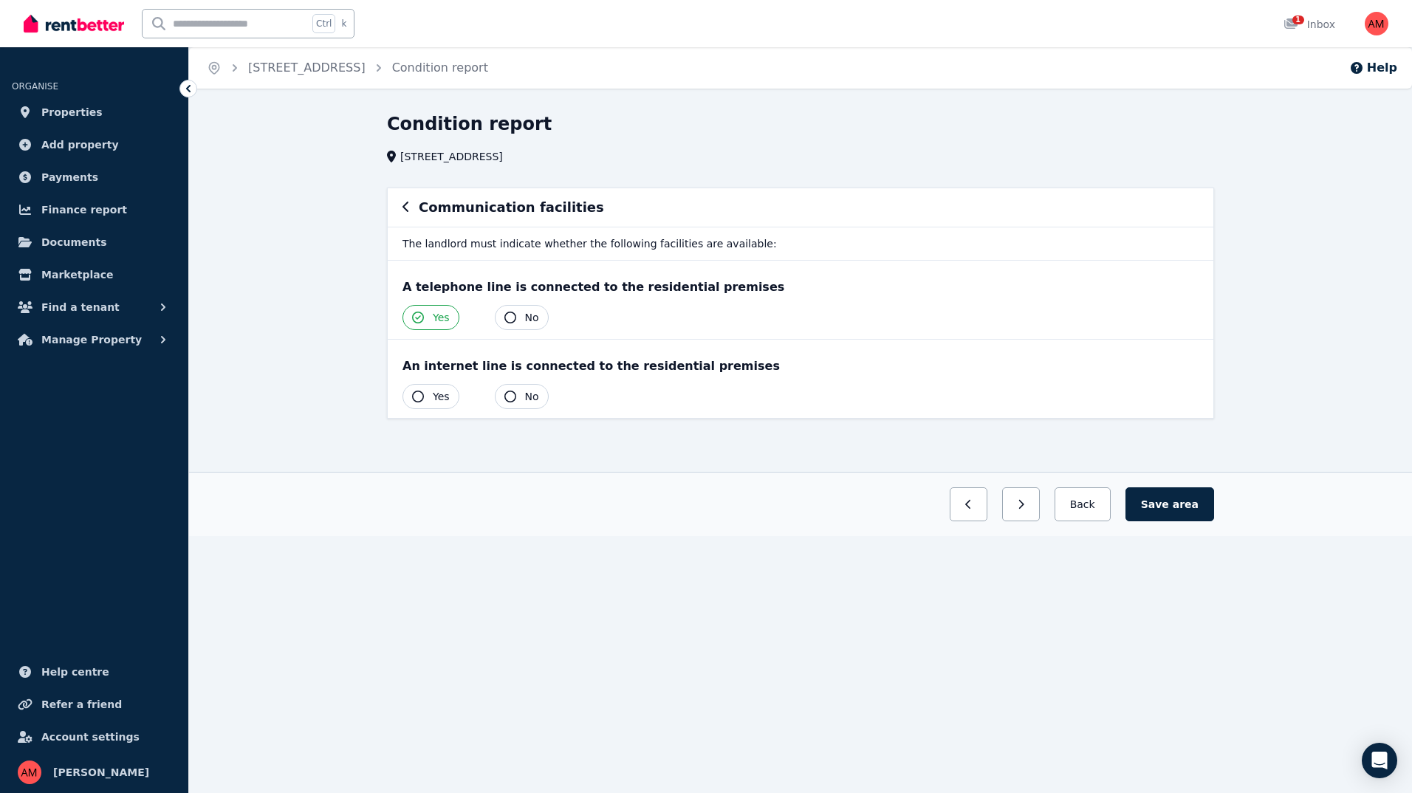
click at [420, 383] on div "An internet line is connected to the residential premises Yes No" at bounding box center [801, 379] width 826 height 78
click at [431, 391] on button "Yes" at bounding box center [431, 396] width 57 height 25
click at [1195, 509] on span "area" at bounding box center [1186, 504] width 26 height 15
click at [1093, 511] on button "Back" at bounding box center [1082, 504] width 69 height 34
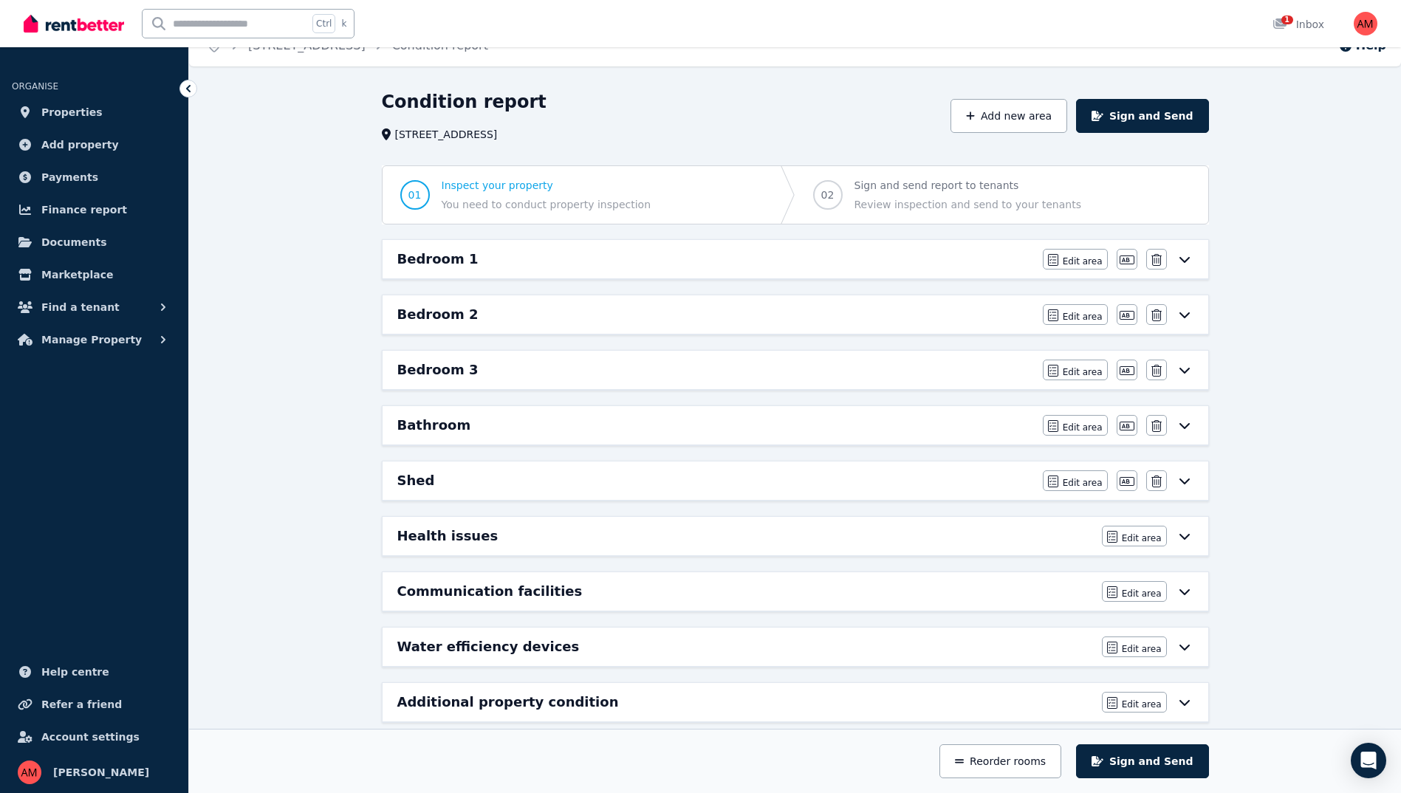
scroll to position [43, 0]
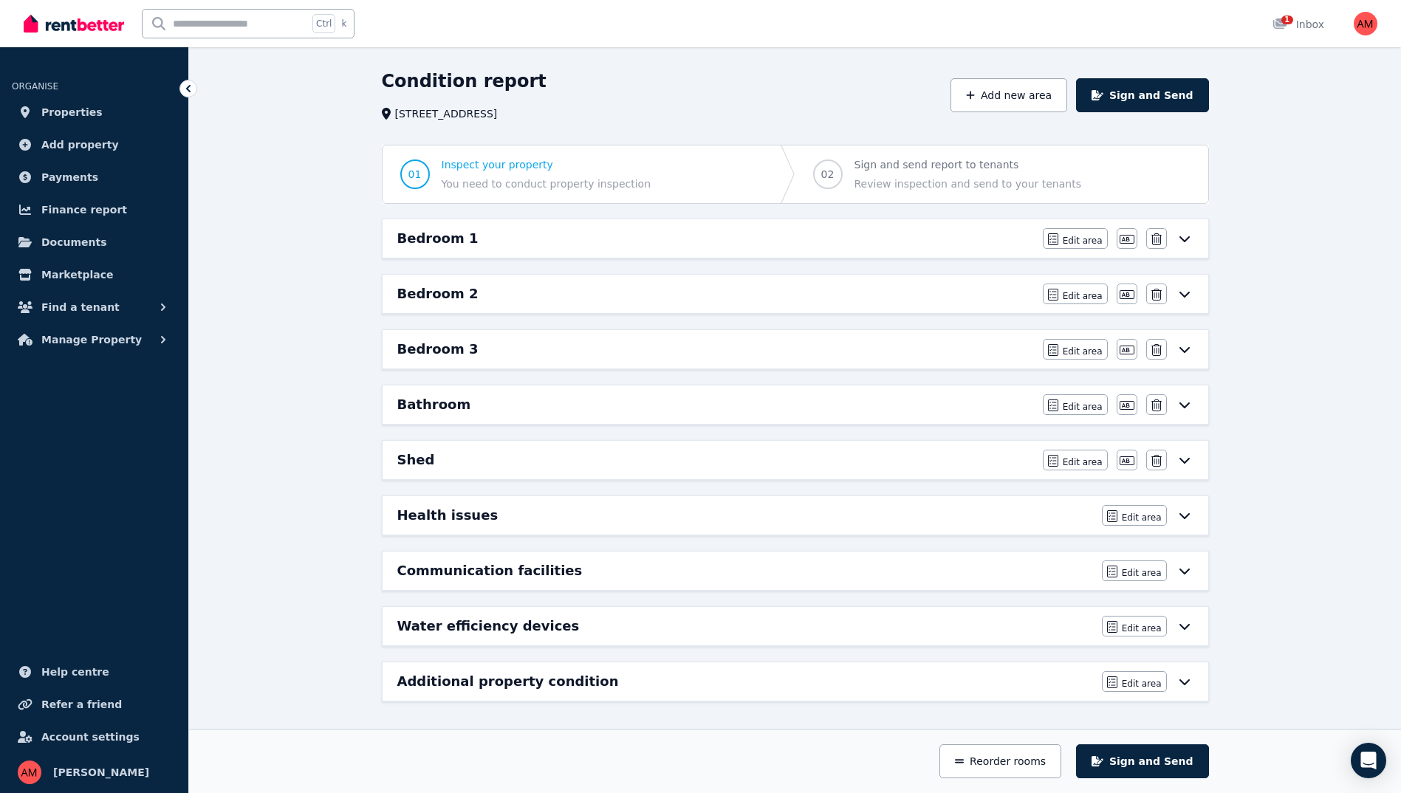
click at [1188, 625] on icon at bounding box center [1184, 627] width 10 height 6
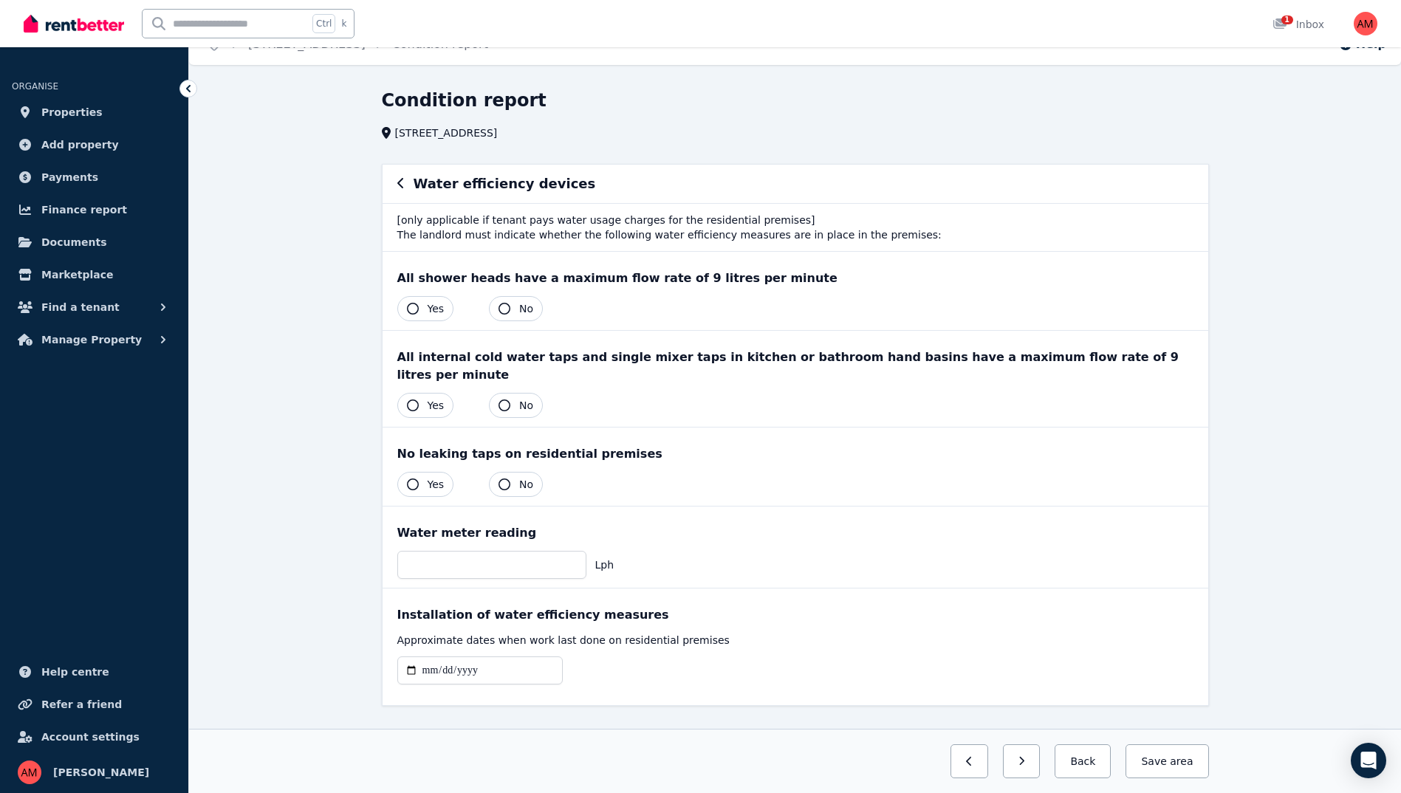
scroll to position [36, 0]
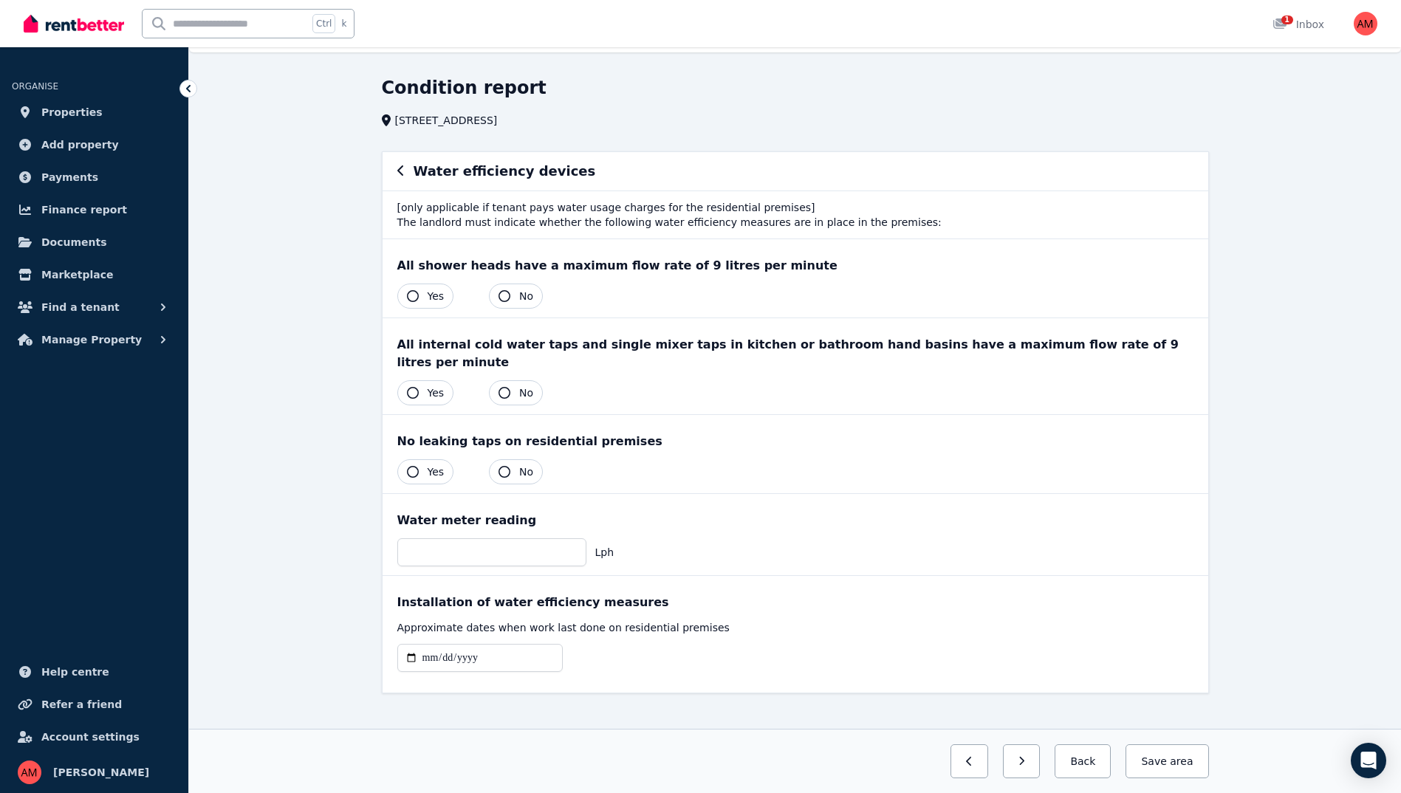
click at [435, 302] on span "Yes" at bounding box center [436, 296] width 17 height 15
click at [422, 380] on button "Yes" at bounding box center [425, 392] width 57 height 25
click at [519, 465] on span "No" at bounding box center [526, 472] width 14 height 15
click at [501, 538] on input "number" at bounding box center [491, 552] width 189 height 28
click at [725, 512] on div "Water meter reading" at bounding box center [795, 521] width 796 height 18
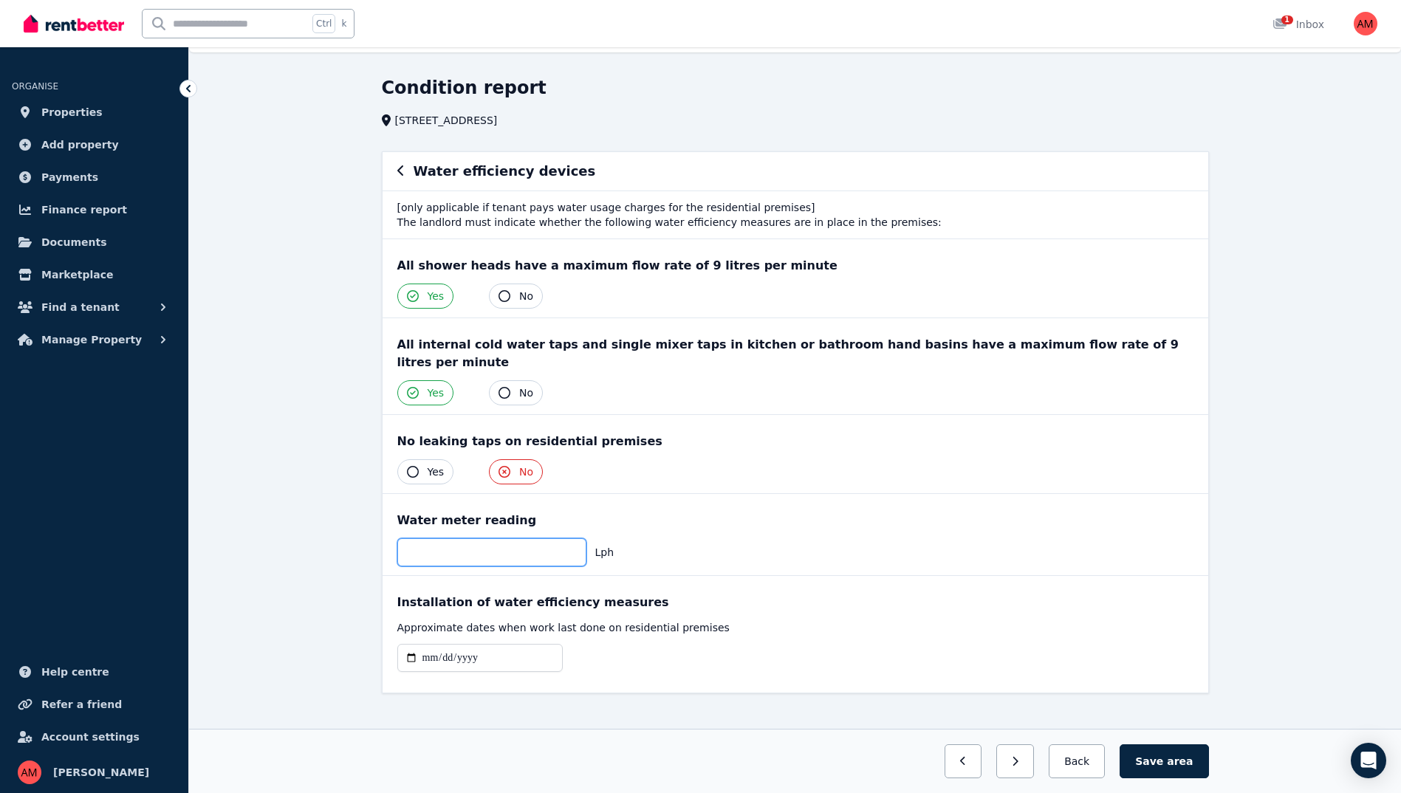
click at [541, 548] on input "**" at bounding box center [491, 552] width 189 height 28
type input "*"
click at [487, 644] on input "date" at bounding box center [479, 658] width 165 height 28
click at [504, 644] on input "date" at bounding box center [479, 658] width 165 height 28
drag, startPoint x: 478, startPoint y: 639, endPoint x: 439, endPoint y: 640, distance: 38.4
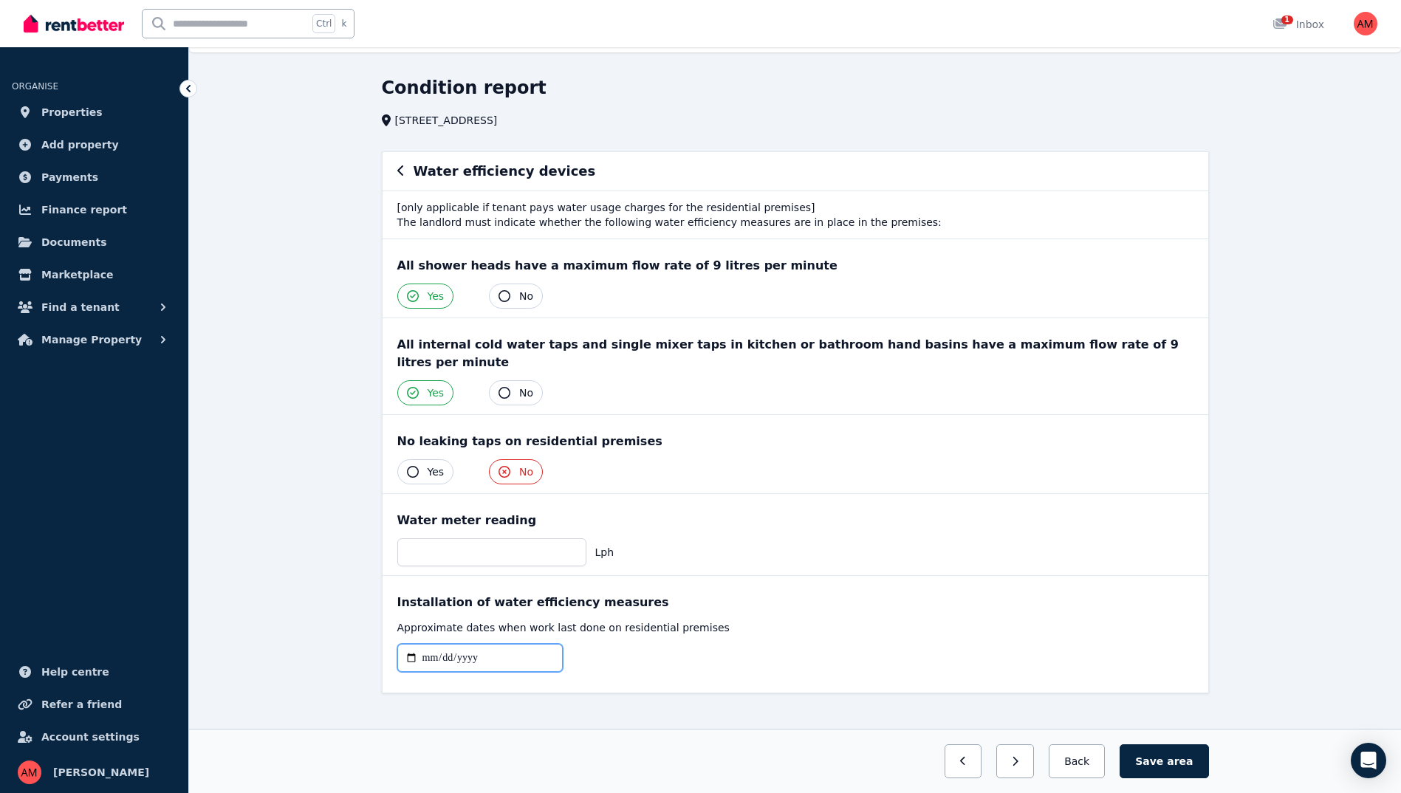
click at [477, 644] on input "date" at bounding box center [479, 658] width 165 height 28
click at [420, 644] on input "date" at bounding box center [479, 658] width 165 height 28
click at [425, 644] on input "date" at bounding box center [479, 658] width 165 height 28
type input "**********"
click at [903, 644] on div "**********" at bounding box center [795, 664] width 796 height 40
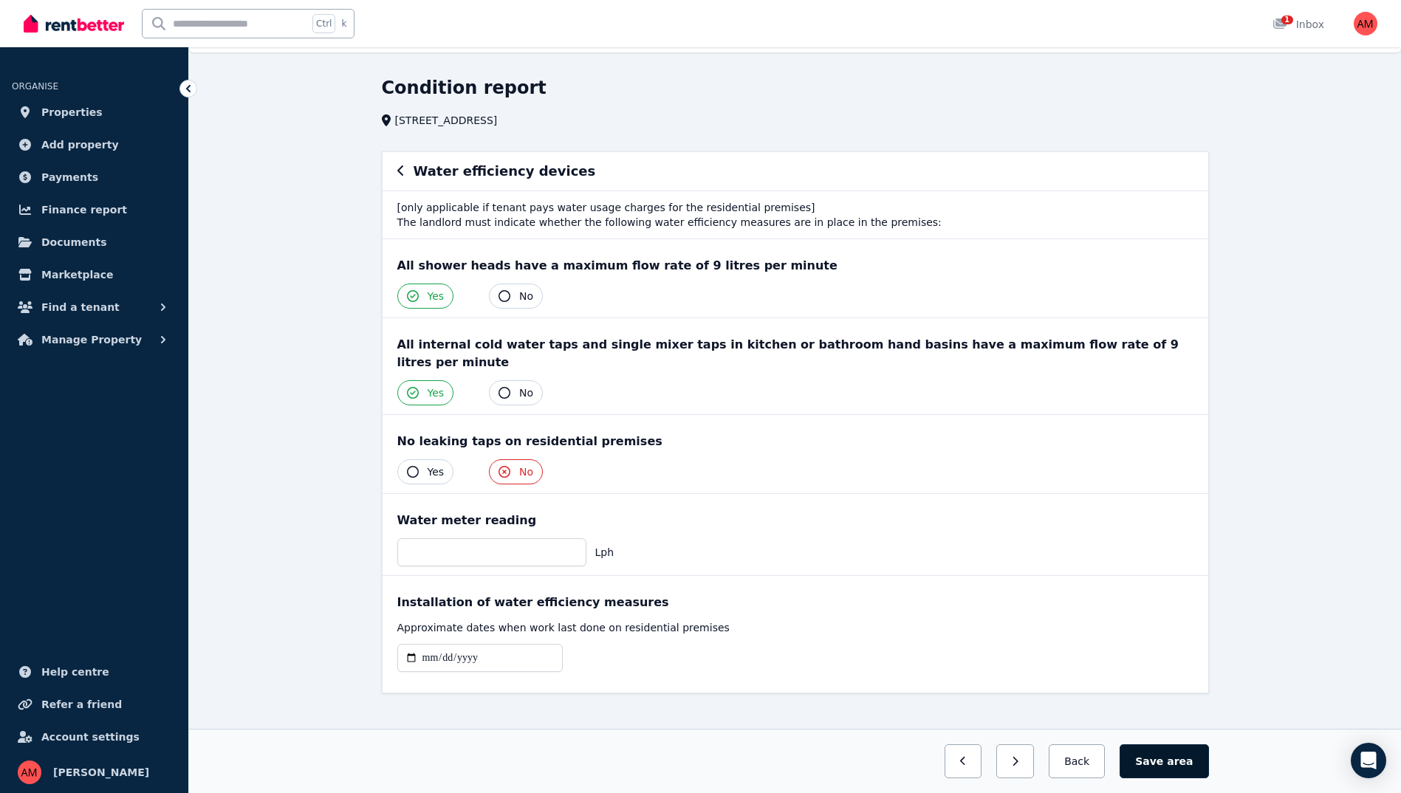
click at [1152, 758] on button "Save area" at bounding box center [1164, 761] width 89 height 34
click at [426, 459] on button "Yes" at bounding box center [425, 471] width 57 height 25
click at [1182, 763] on span "area" at bounding box center [1180, 761] width 26 height 15
click at [1078, 756] on button "Back" at bounding box center [1077, 761] width 69 height 34
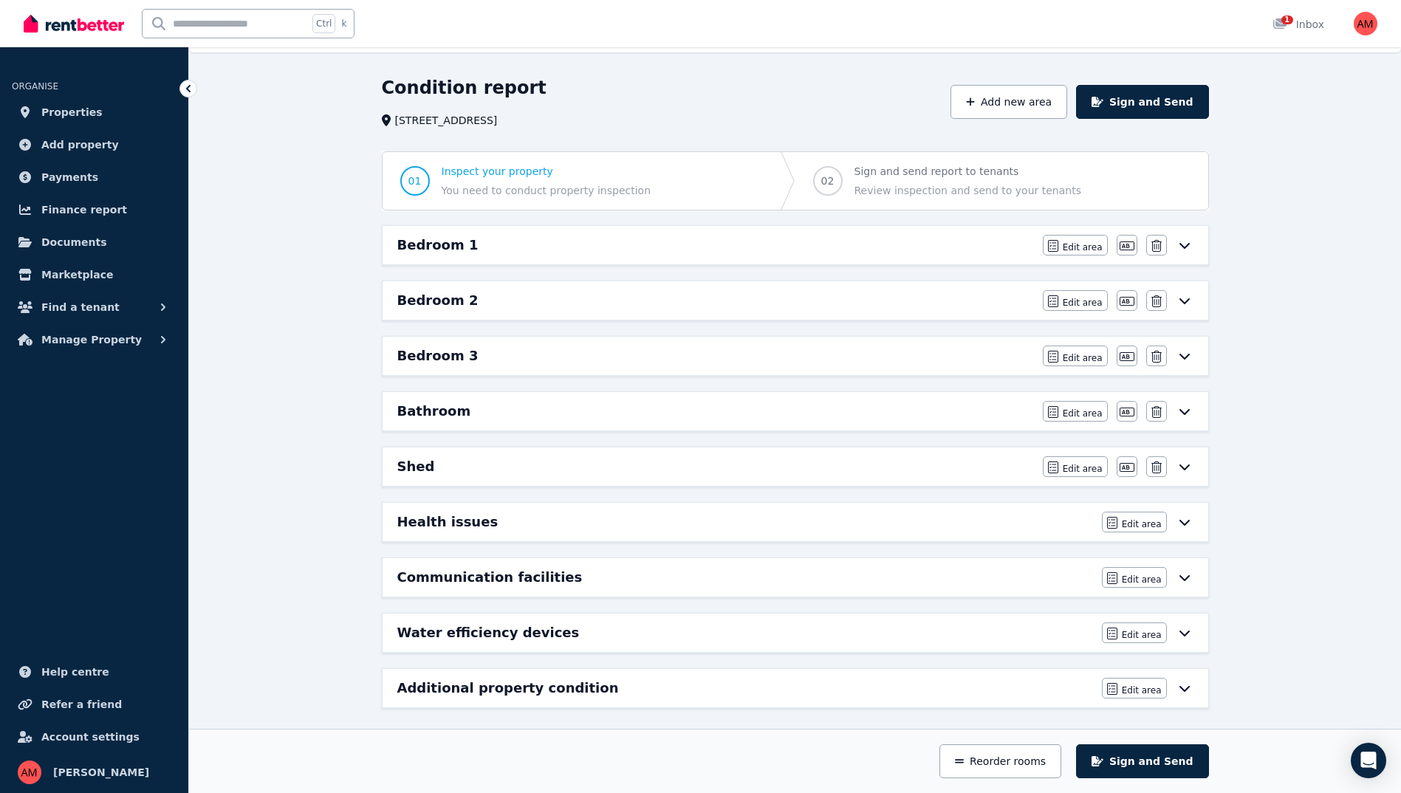
scroll to position [43, 0]
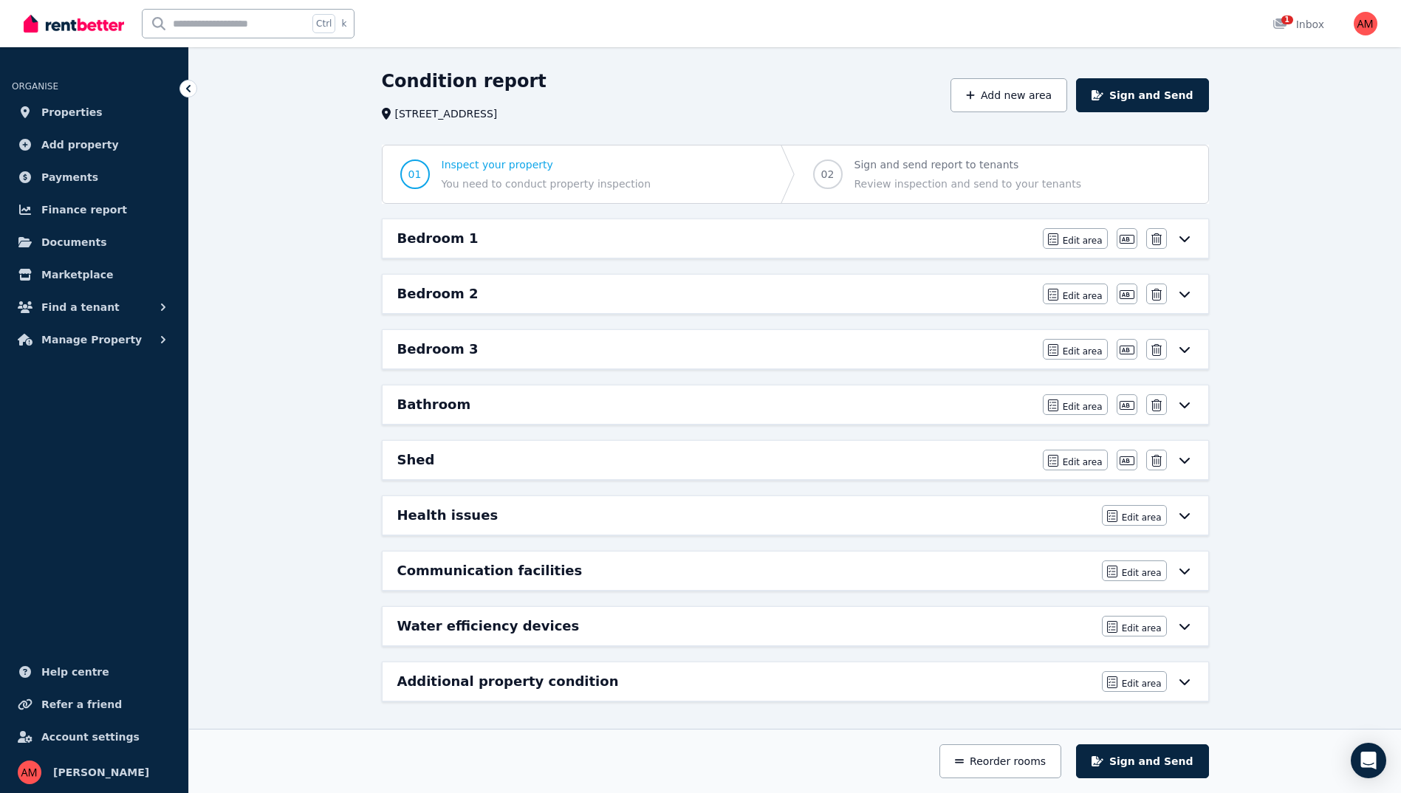
click at [1181, 683] on icon at bounding box center [1185, 682] width 18 height 12
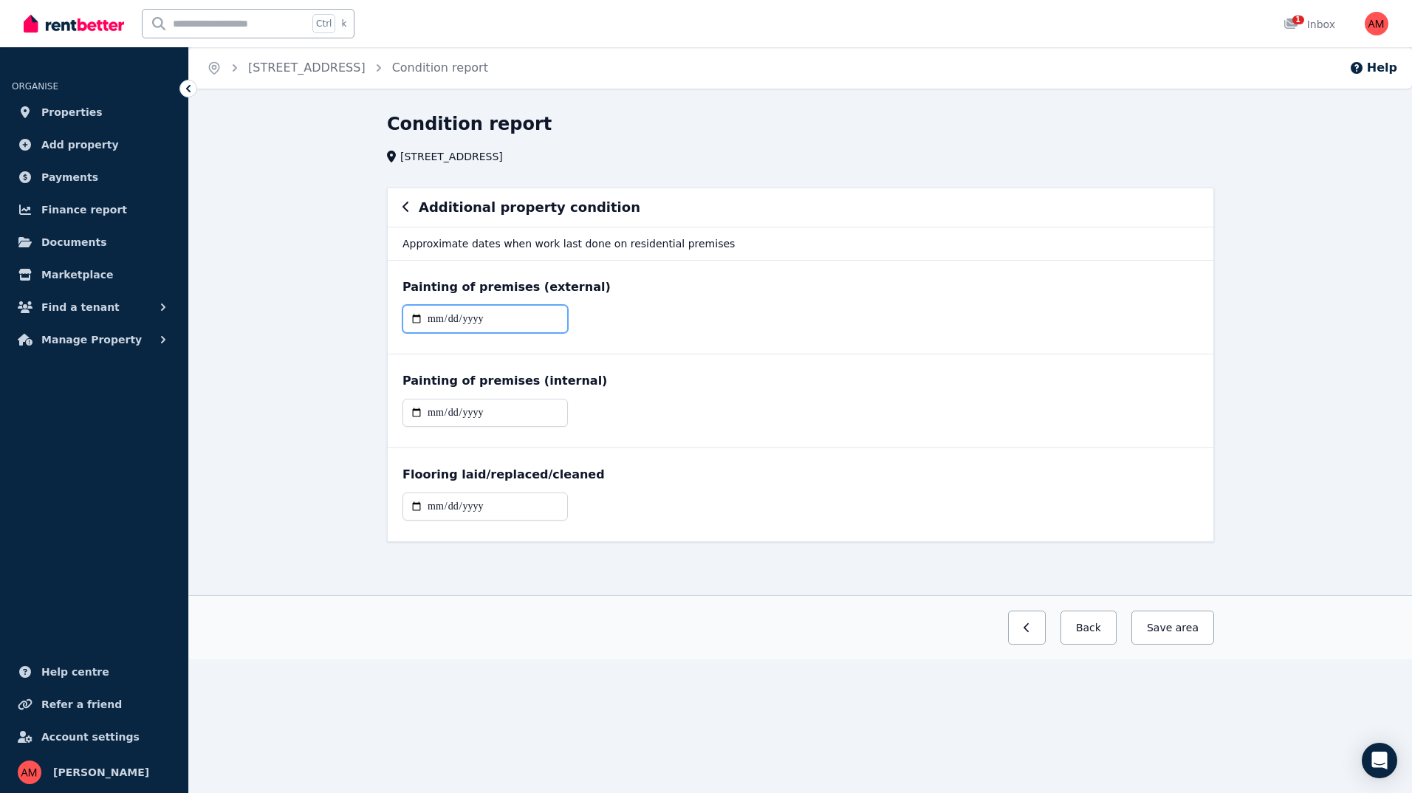
click at [474, 315] on input "date" at bounding box center [485, 319] width 165 height 28
click at [474, 512] on input "date" at bounding box center [485, 507] width 165 height 28
click at [441, 506] on input "date" at bounding box center [485, 507] width 165 height 28
click at [424, 504] on input "date" at bounding box center [485, 507] width 165 height 28
click at [435, 502] on input "date" at bounding box center [485, 507] width 165 height 28
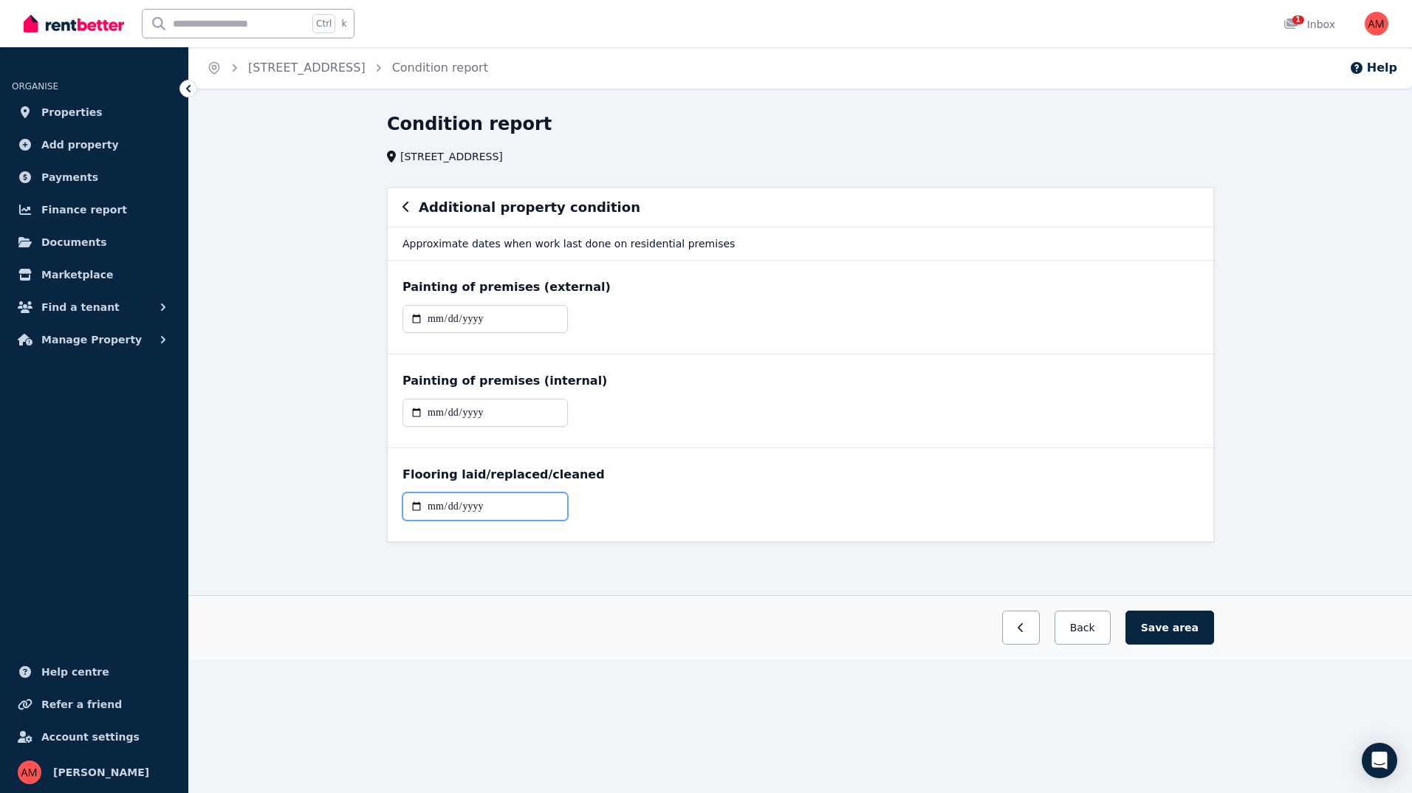
type input "**********"
click at [465, 409] on input "date" at bounding box center [485, 413] width 165 height 28
type input "**********"
click at [467, 319] on input "date" at bounding box center [485, 319] width 165 height 28
type input "**********"
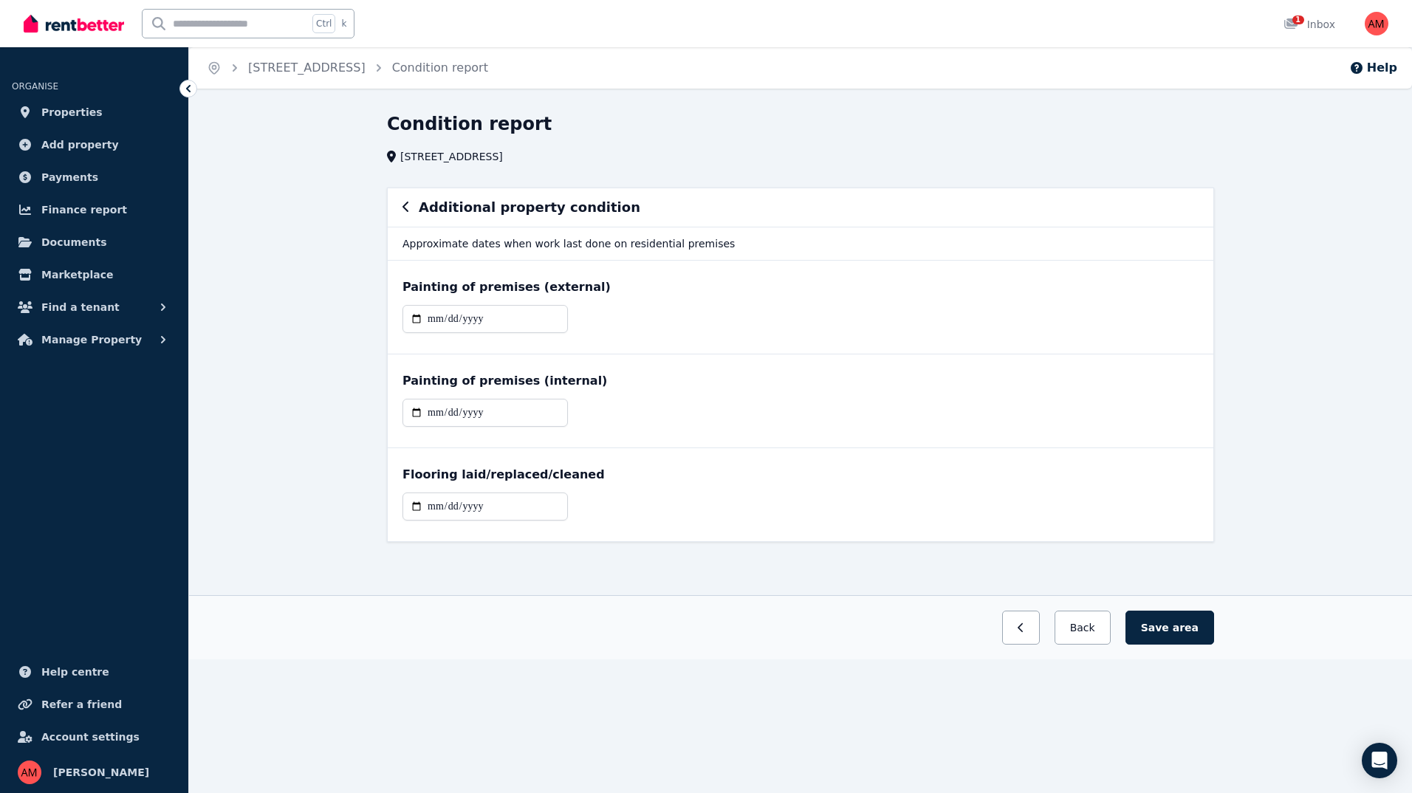
click at [744, 344] on div "**********" at bounding box center [801, 325] width 796 height 40
click at [1158, 631] on button "Save area" at bounding box center [1170, 628] width 89 height 34
click at [1106, 639] on button "Back" at bounding box center [1082, 628] width 69 height 34
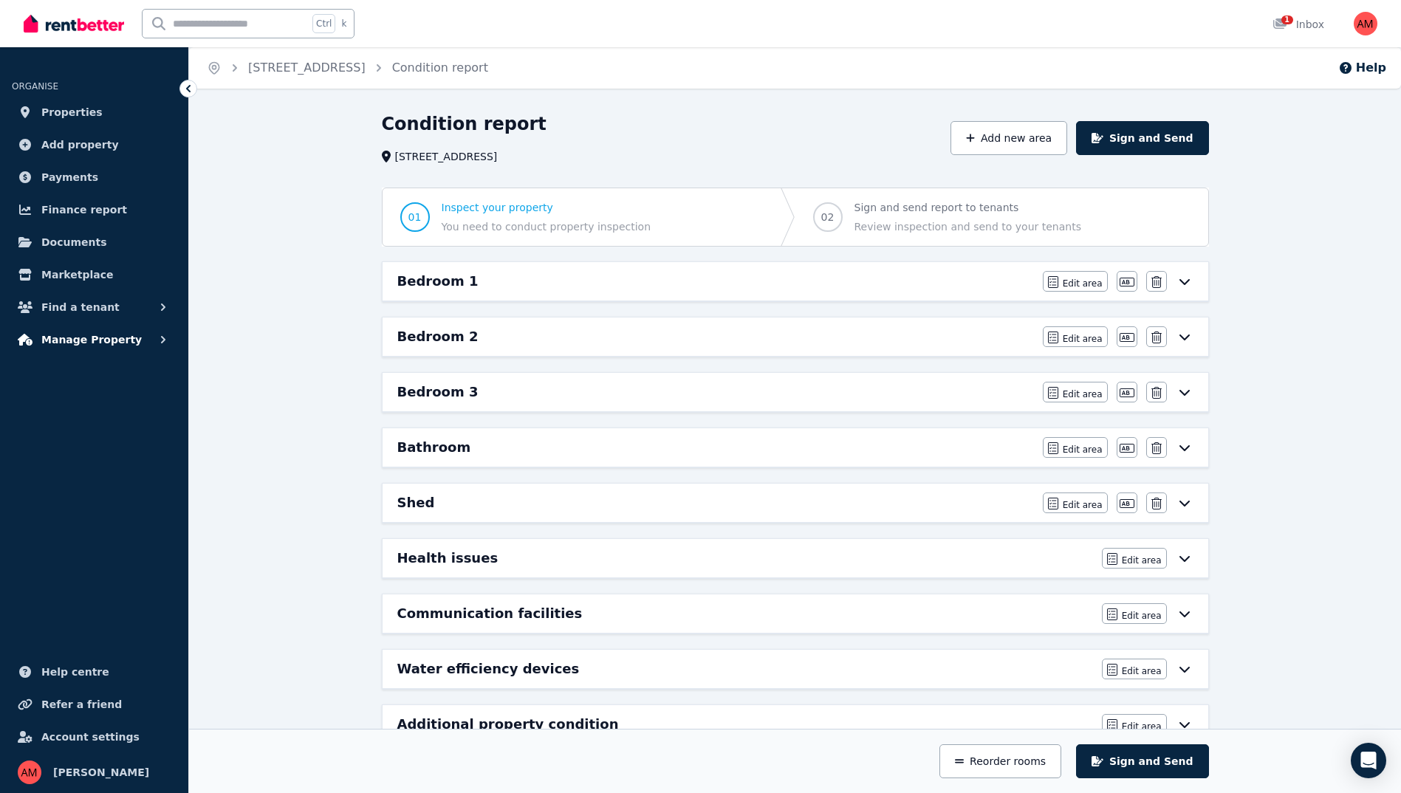
drag, startPoint x: 95, startPoint y: 340, endPoint x: 105, endPoint y: 340, distance: 10.3
click at [95, 340] on span "Manage Property" at bounding box center [91, 340] width 100 height 18
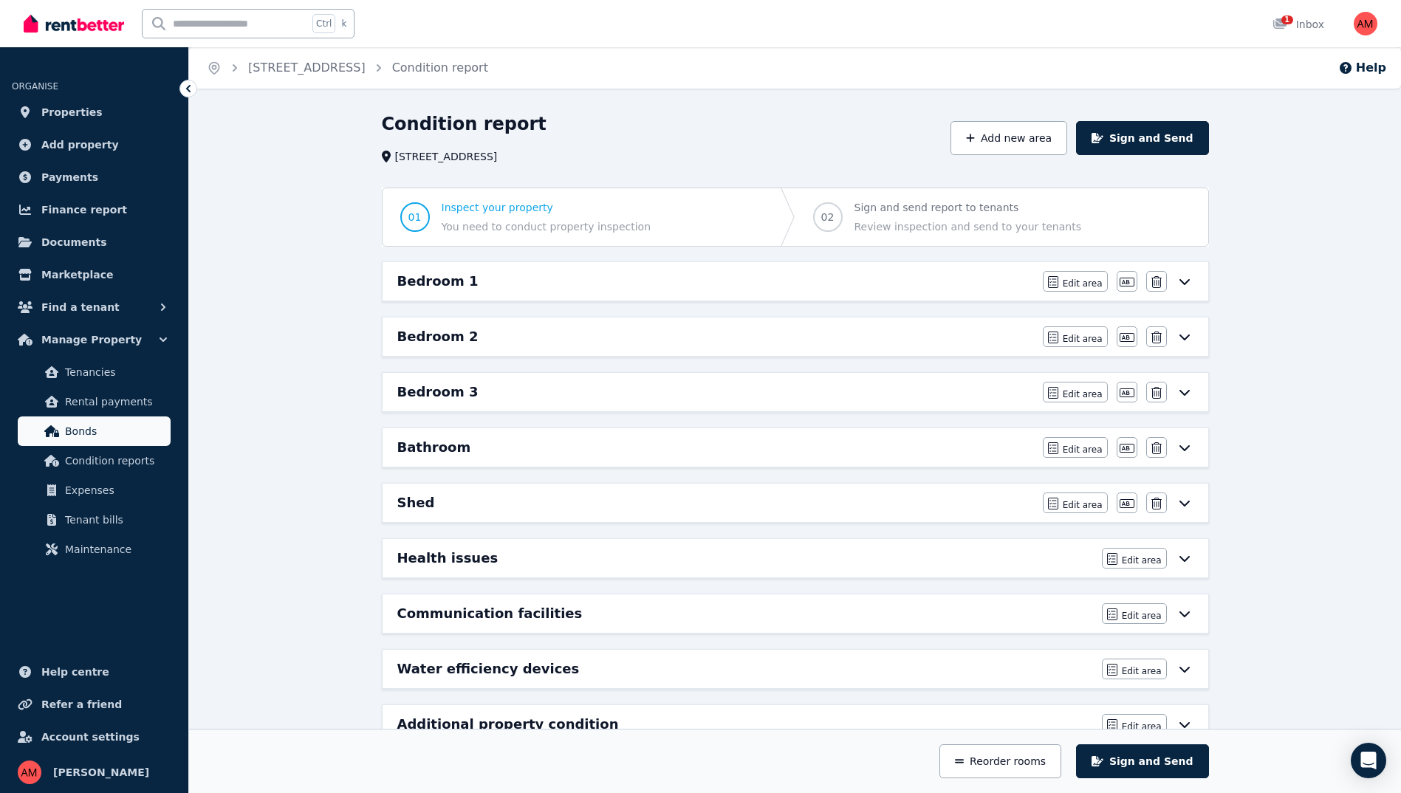
click at [89, 429] on span "Bonds" at bounding box center [115, 431] width 100 height 18
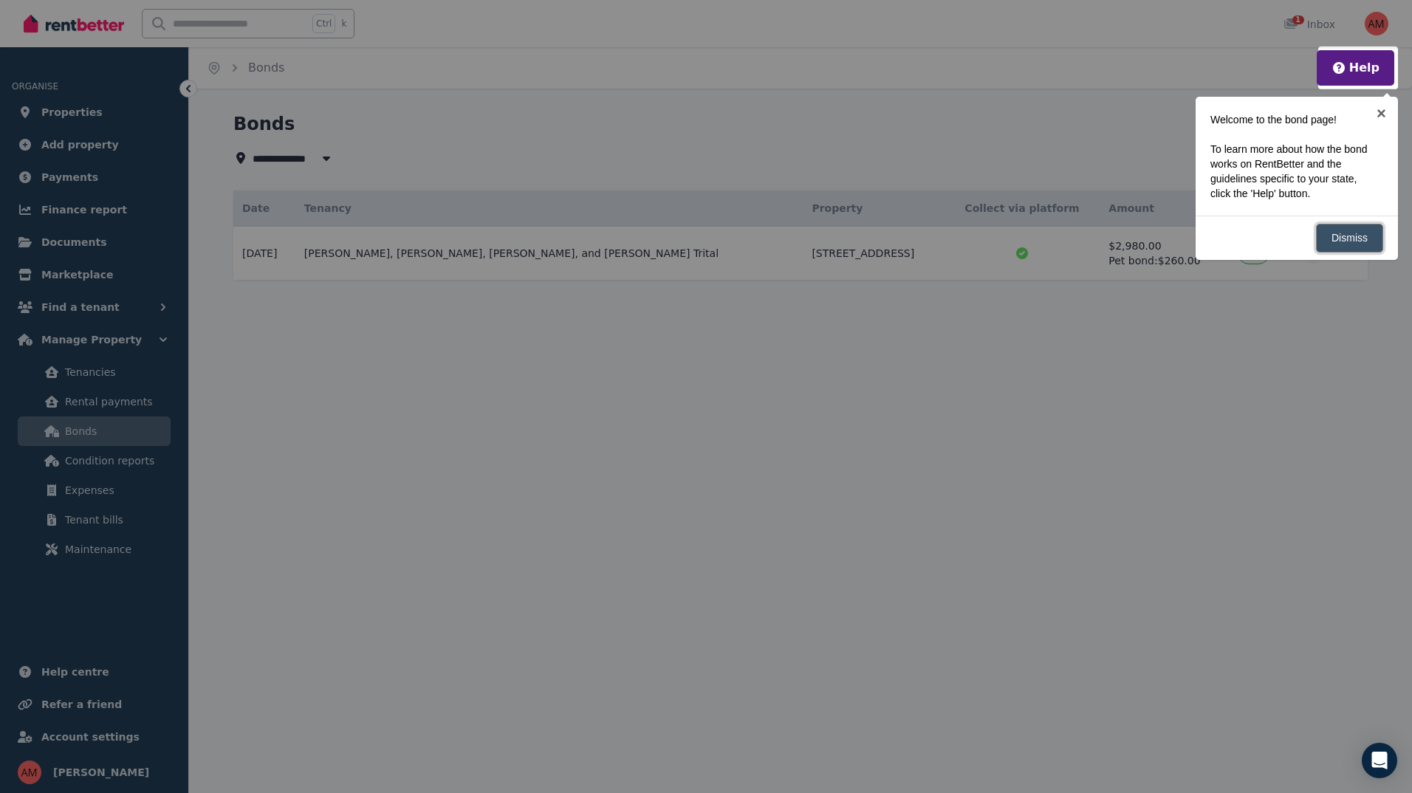
click at [1369, 242] on link "Dismiss" at bounding box center [1349, 238] width 67 height 29
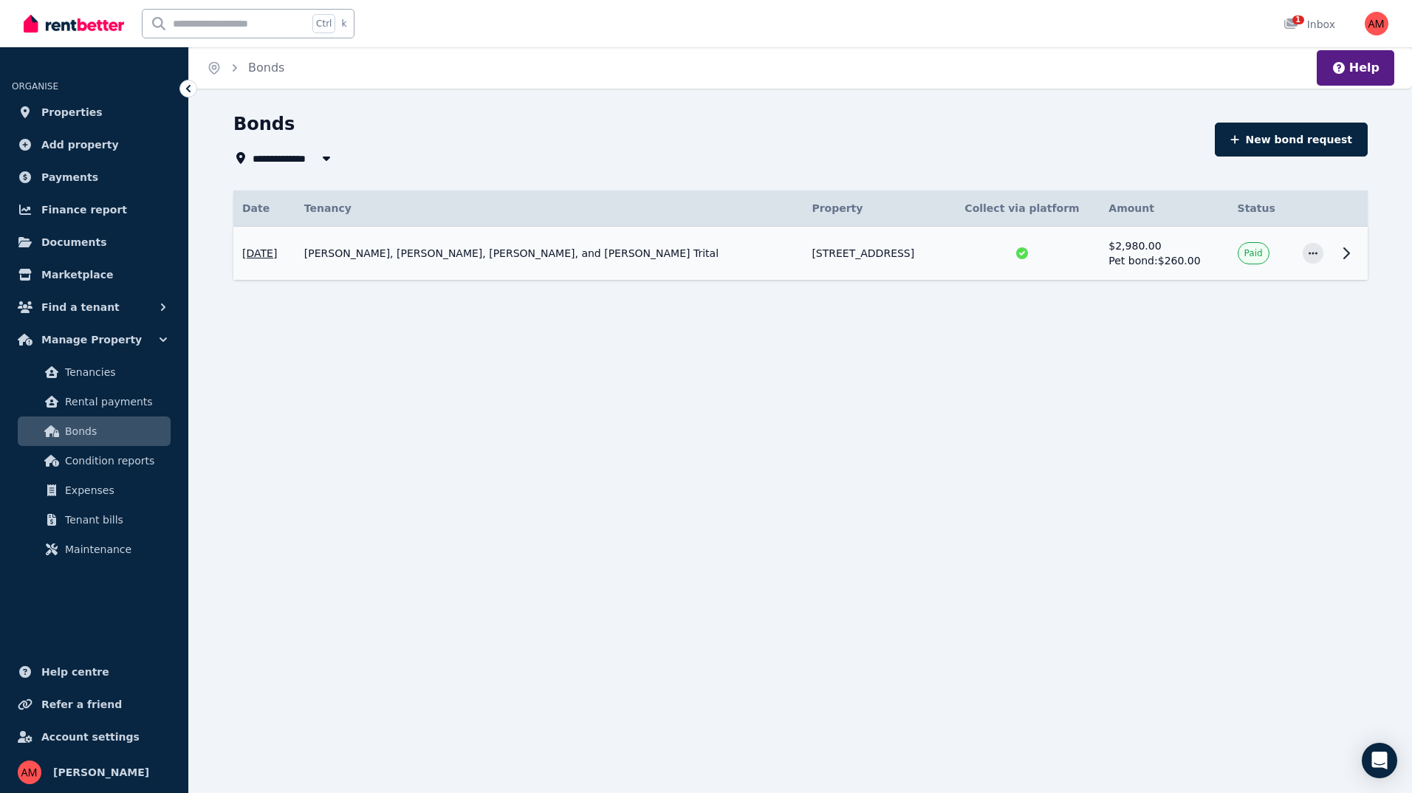
click at [1346, 246] on icon at bounding box center [1347, 253] width 18 height 18
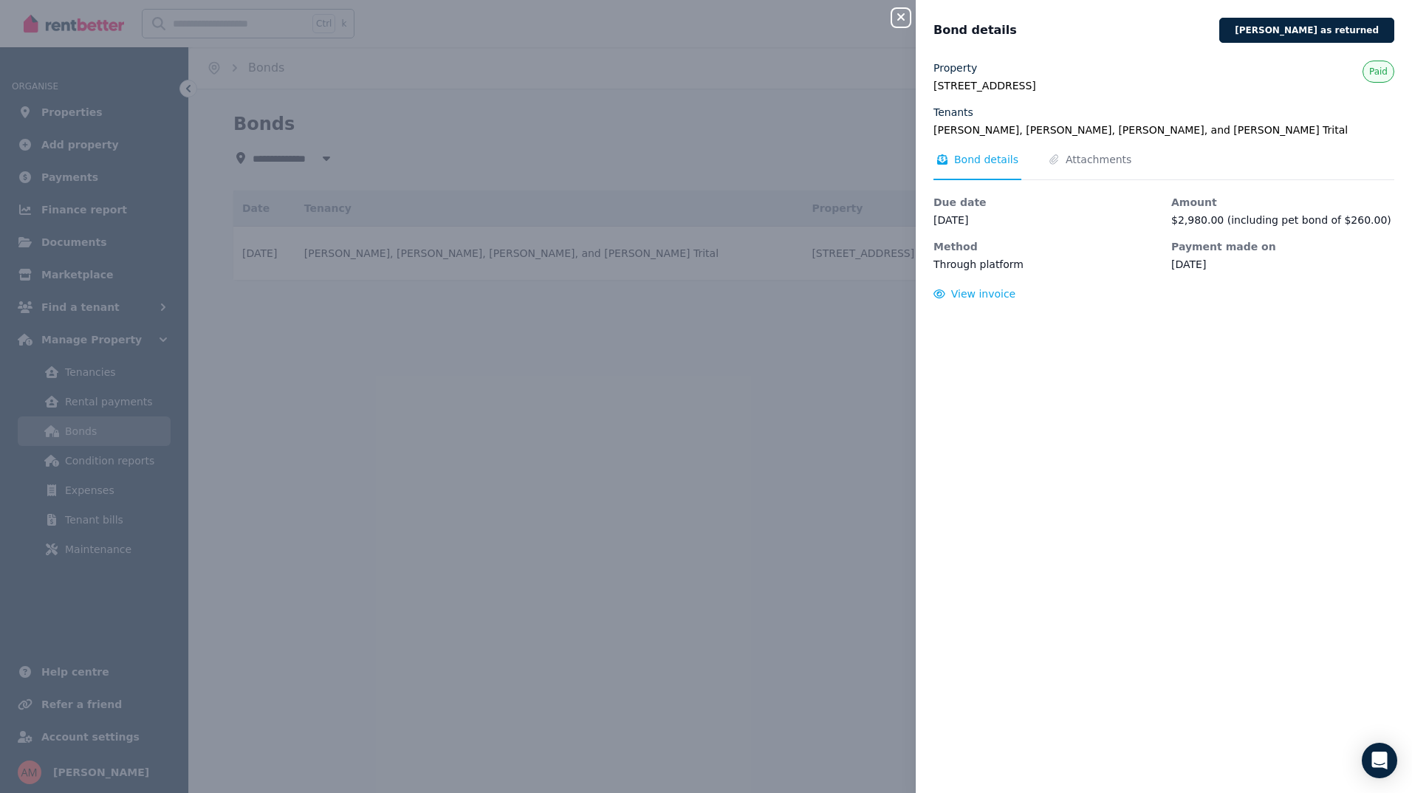
click at [843, 346] on div "Close panel Bond details [PERSON_NAME] as returned Property [STREET_ADDRESS][GE…" at bounding box center [706, 396] width 1412 height 793
